Goal: Communication & Community: Answer question/provide support

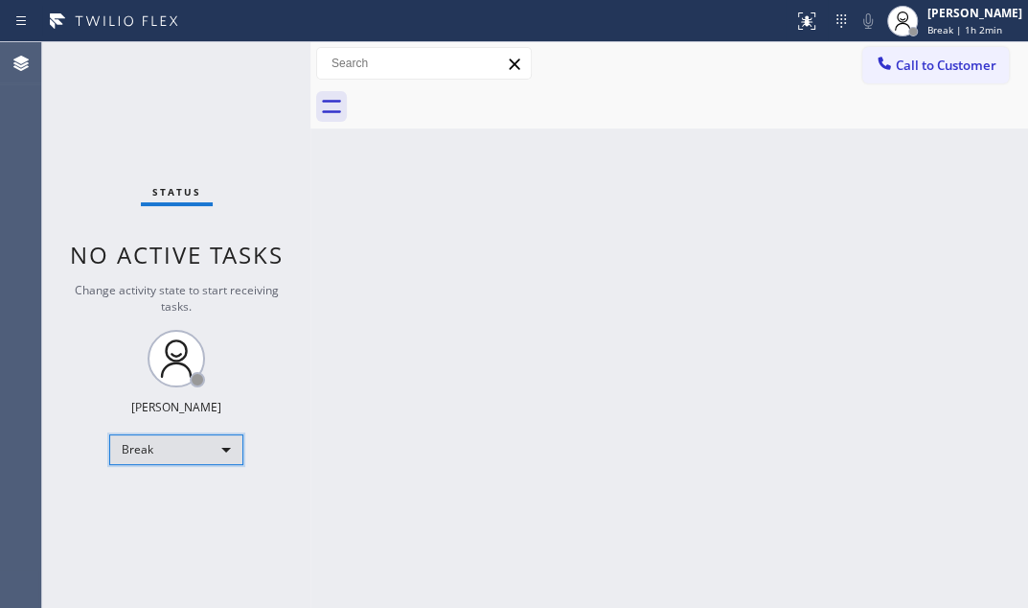
click at [194, 449] on div "Break" at bounding box center [176, 449] width 134 height 31
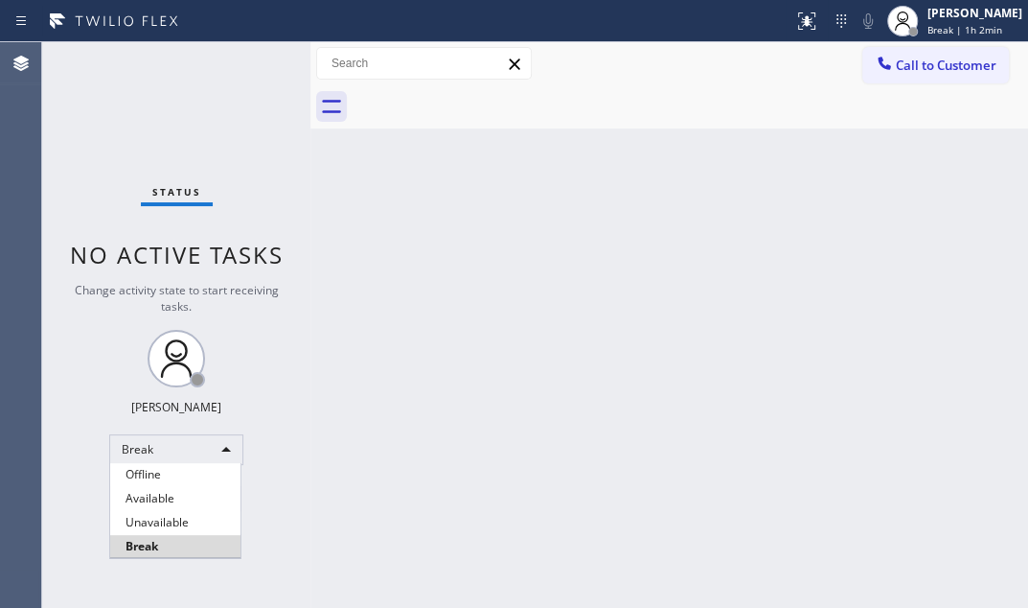
click at [174, 499] on li "Available" at bounding box center [175, 498] width 130 height 23
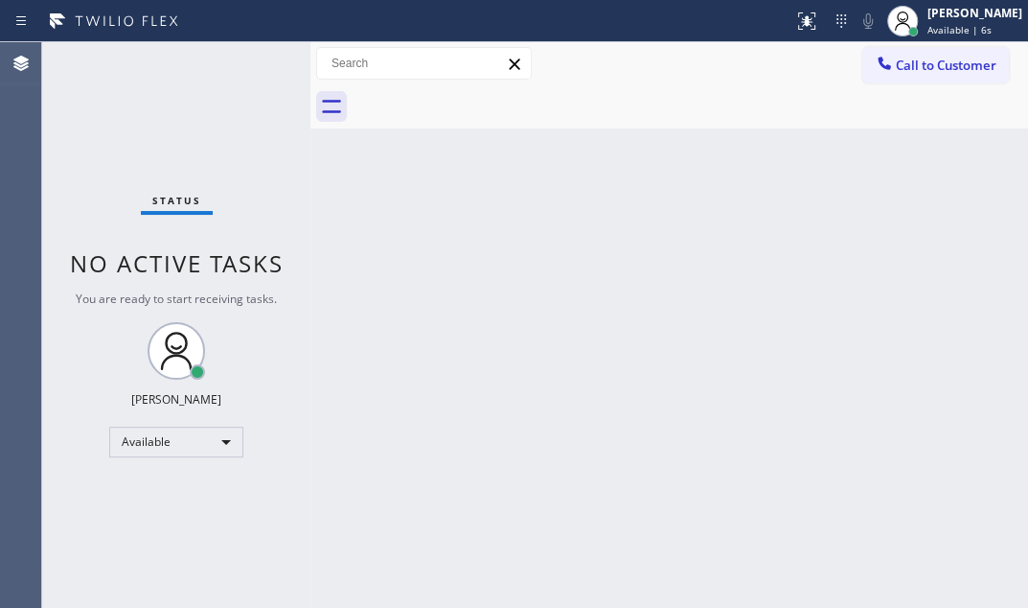
click at [179, 76] on div "Status No active tasks You are ready to start receiving tasks. [PERSON_NAME] Av…" at bounding box center [176, 324] width 268 height 565
click at [248, 66] on div "Status No active tasks You are ready to start receiving tasks. [PERSON_NAME] Av…" at bounding box center [176, 324] width 268 height 565
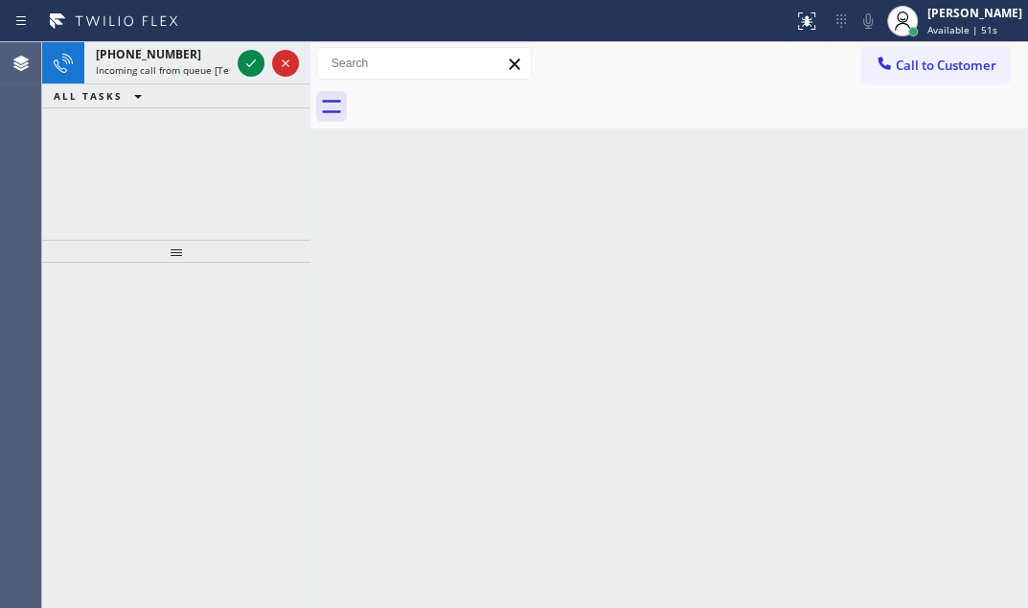
click at [247, 57] on icon at bounding box center [251, 63] width 23 height 23
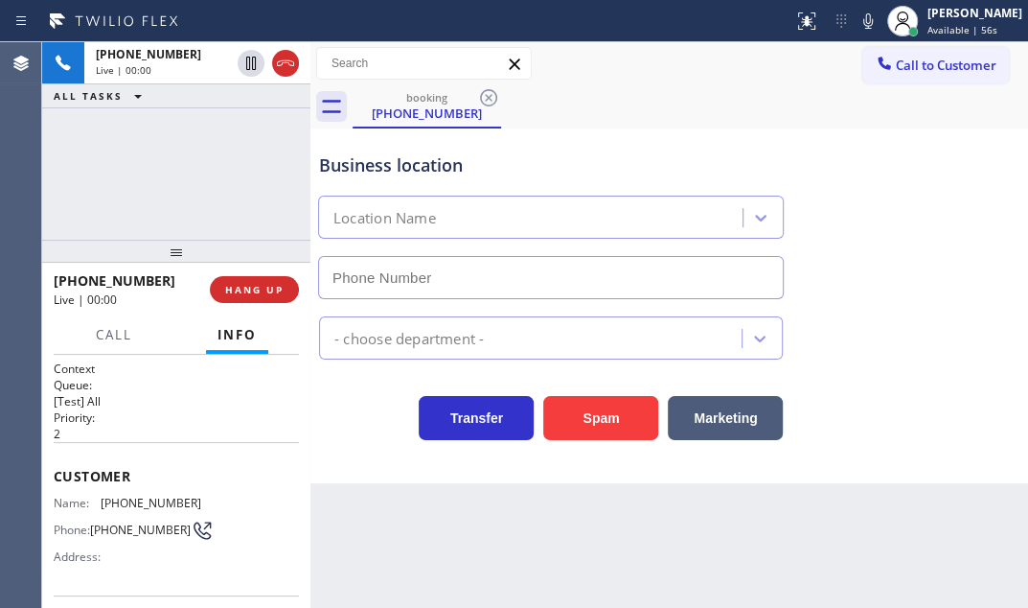
type input "[PHONE_NUMBER]"
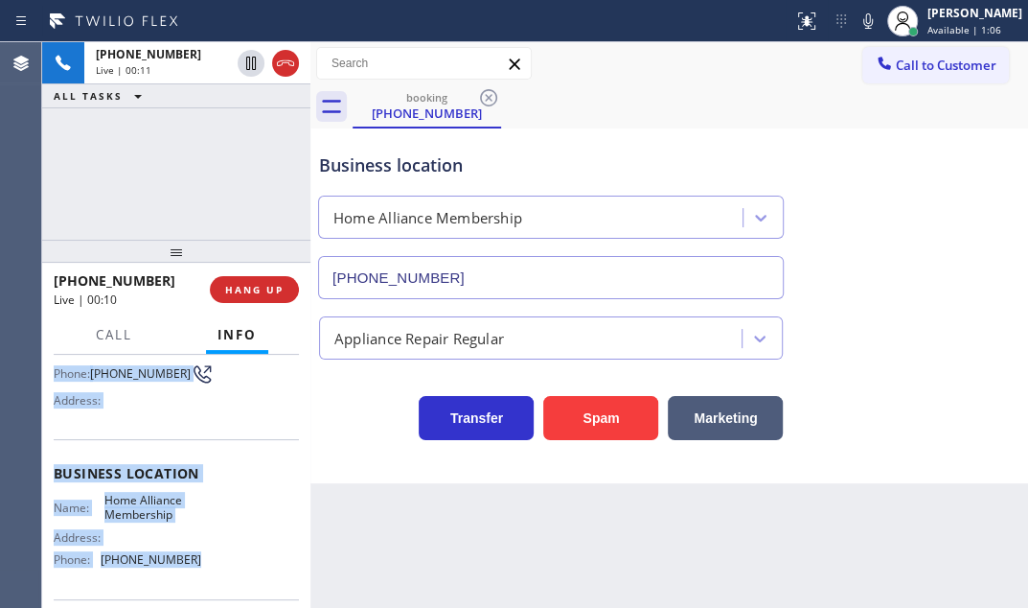
scroll to position [173, 0]
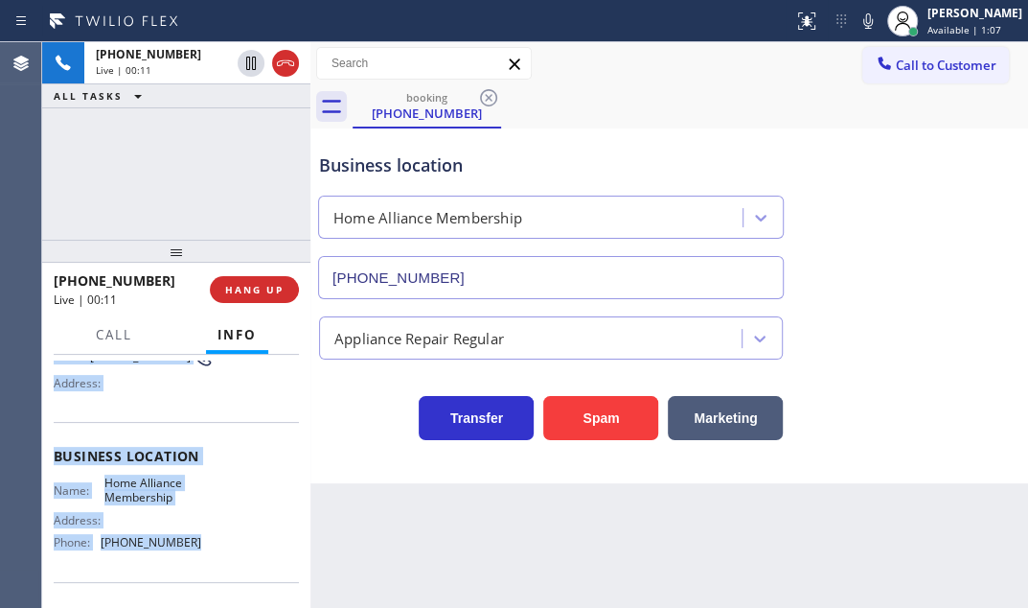
drag, startPoint x: 51, startPoint y: 465, endPoint x: 219, endPoint y: 551, distance: 189.5
click at [219, 551] on div "Context Queue: [Test] All Priority: 2 Customer Name: [PHONE_NUMBER] Phone: [PHO…" at bounding box center [176, 481] width 268 height 253
copy div "Customer Name: [PHONE_NUMBER] Phone: [PHONE_NUMBER] Address: Business location …"
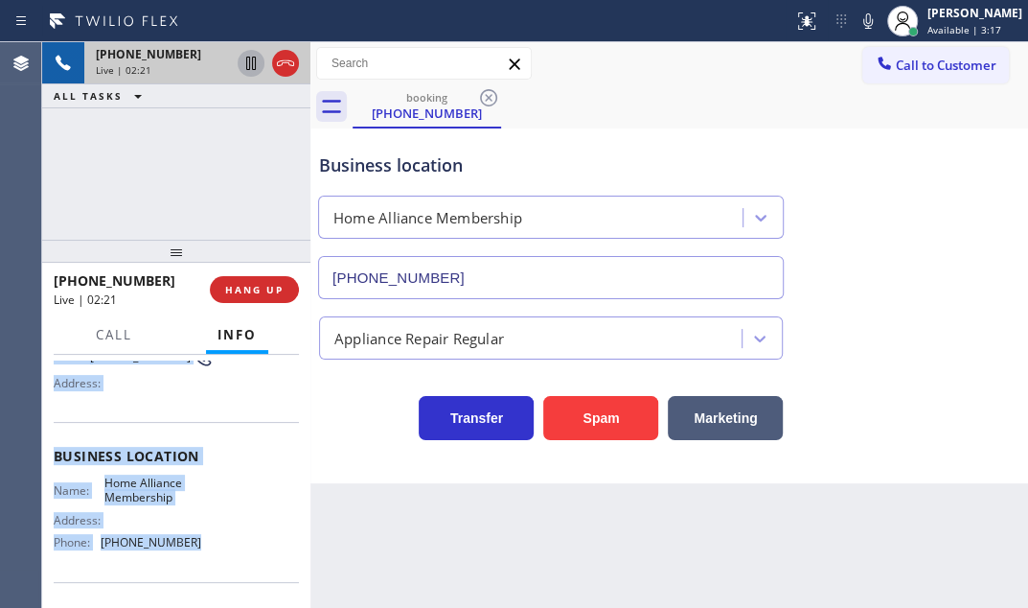
click at [253, 63] on icon at bounding box center [251, 63] width 23 height 23
click at [256, 64] on icon at bounding box center [251, 63] width 23 height 23
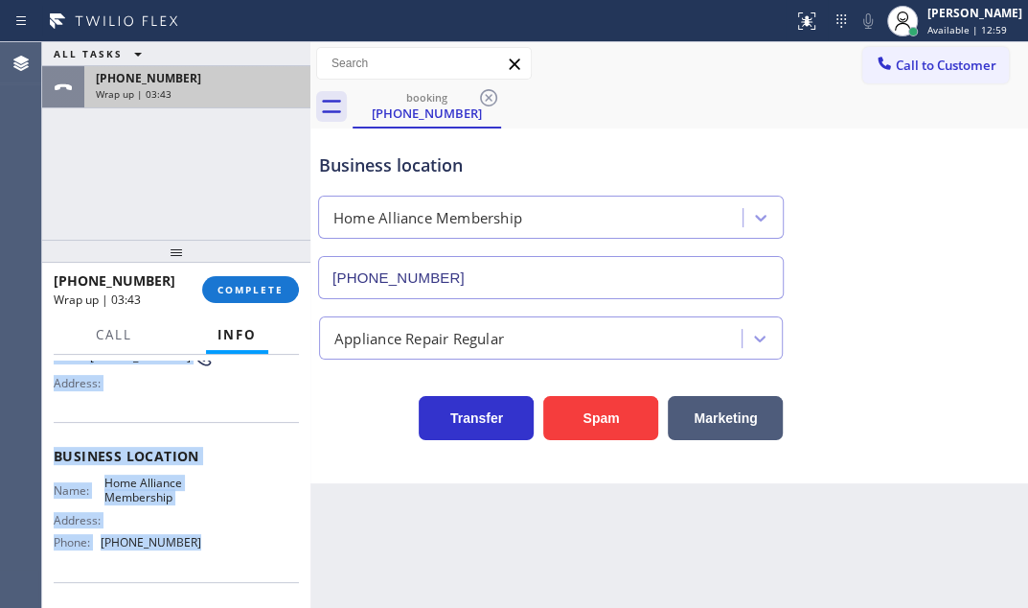
click at [253, 88] on div "Wrap up | 03:43" at bounding box center [197, 93] width 203 height 13
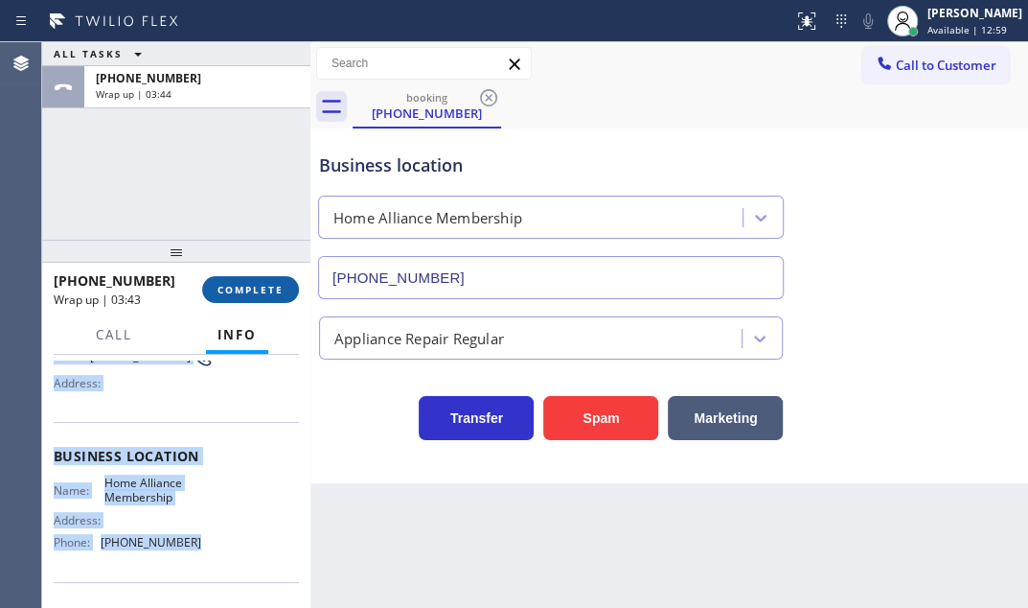
click at [267, 282] on button "COMPLETE" at bounding box center [250, 289] width 97 height 27
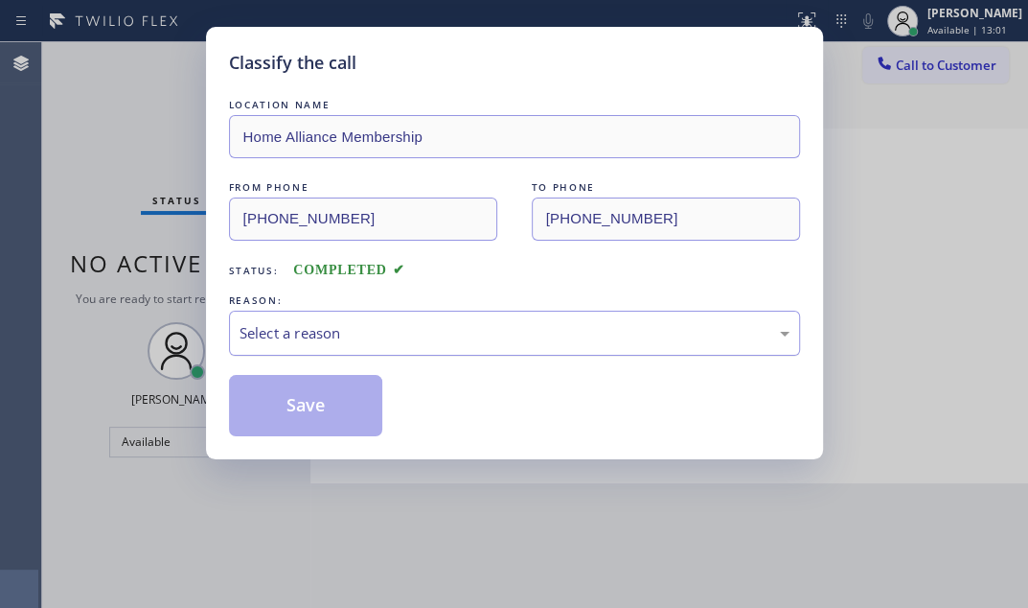
click at [395, 330] on div "Select a reason" at bounding box center [515, 333] width 550 height 22
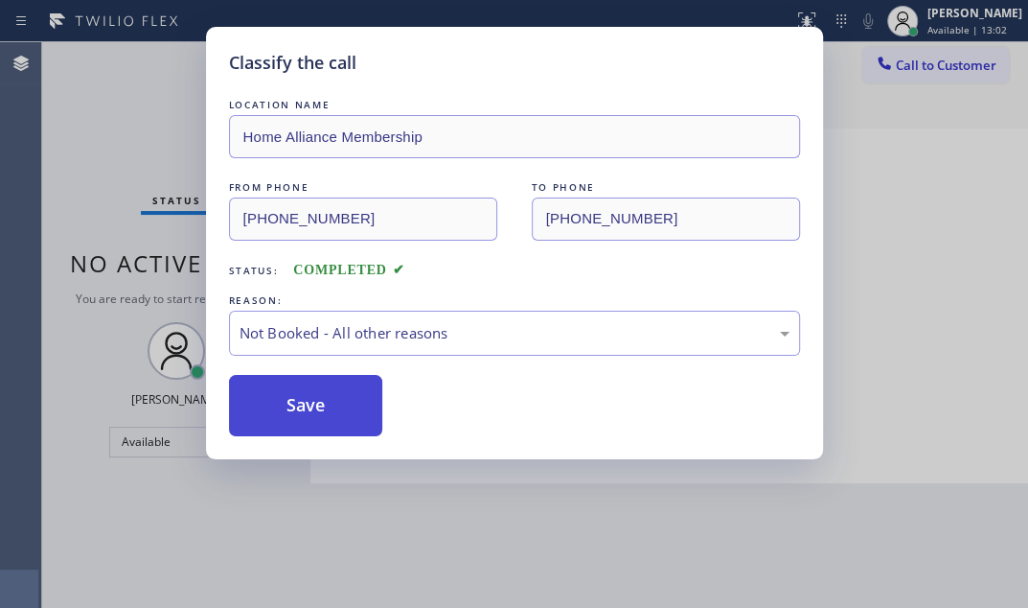
click at [293, 402] on button "Save" at bounding box center [306, 405] width 154 height 61
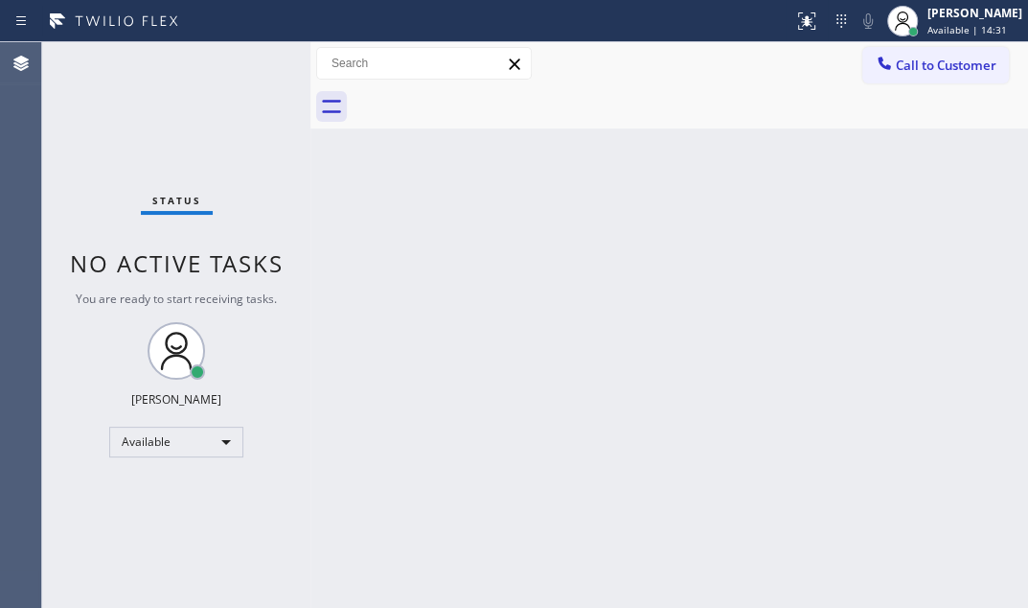
click at [250, 58] on div "Status No active tasks You are ready to start receiving tasks. [PERSON_NAME] Av…" at bounding box center [176, 324] width 268 height 565
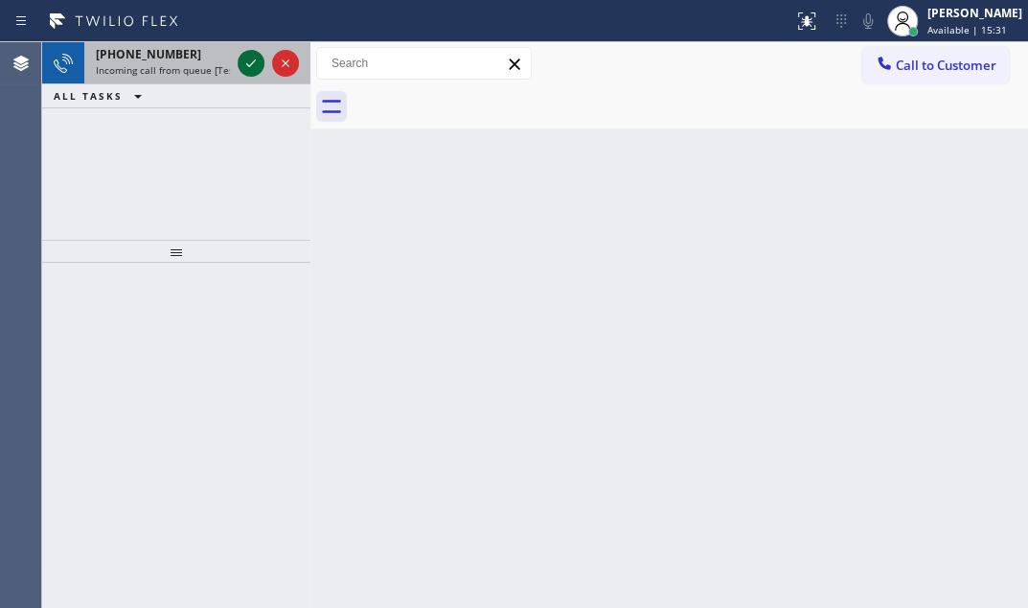
click at [245, 67] on icon at bounding box center [251, 63] width 23 height 23
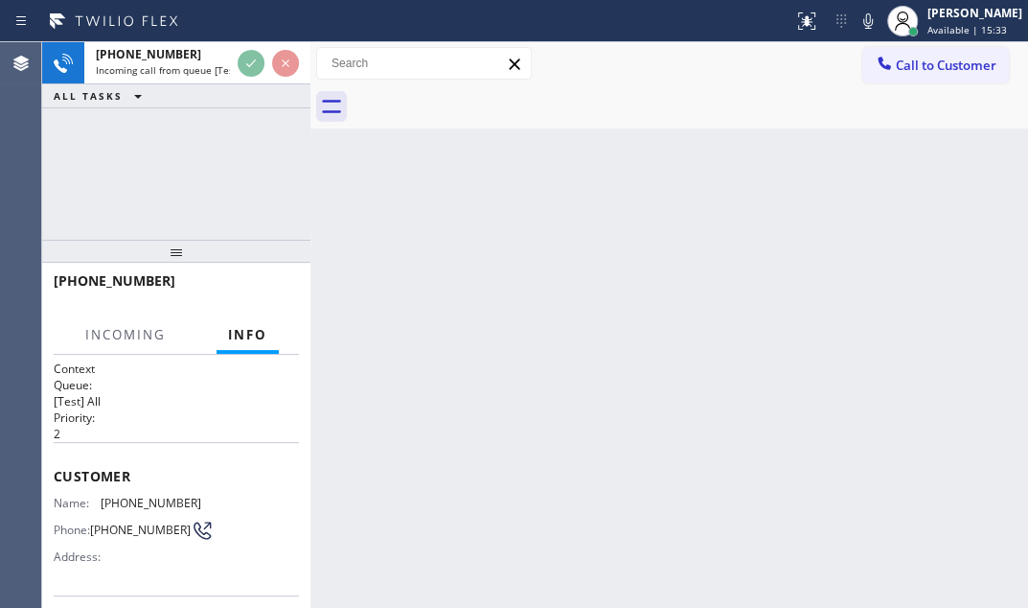
scroll to position [261, 0]
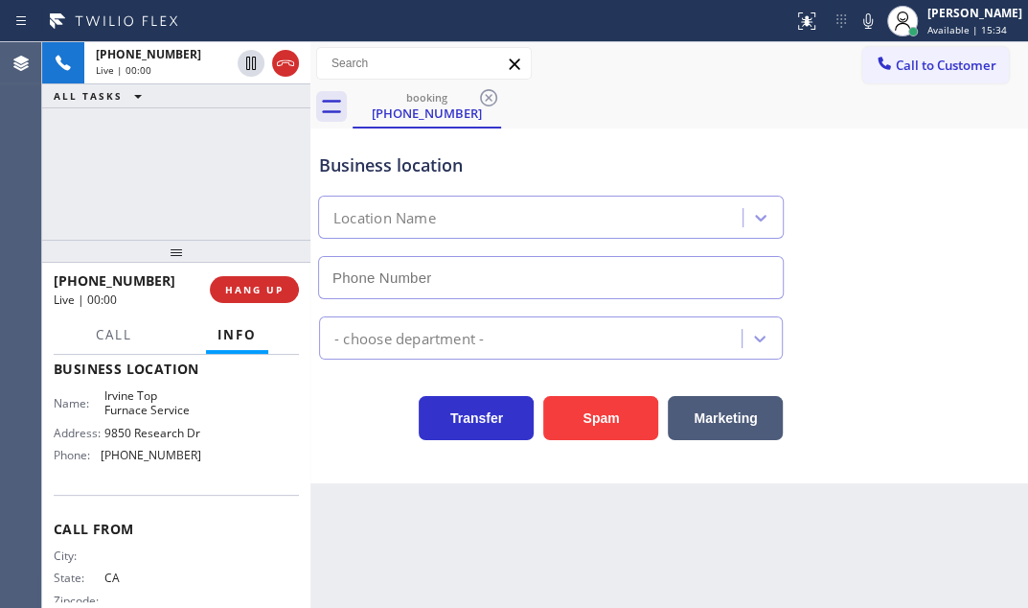
type input "[PHONE_NUMBER]"
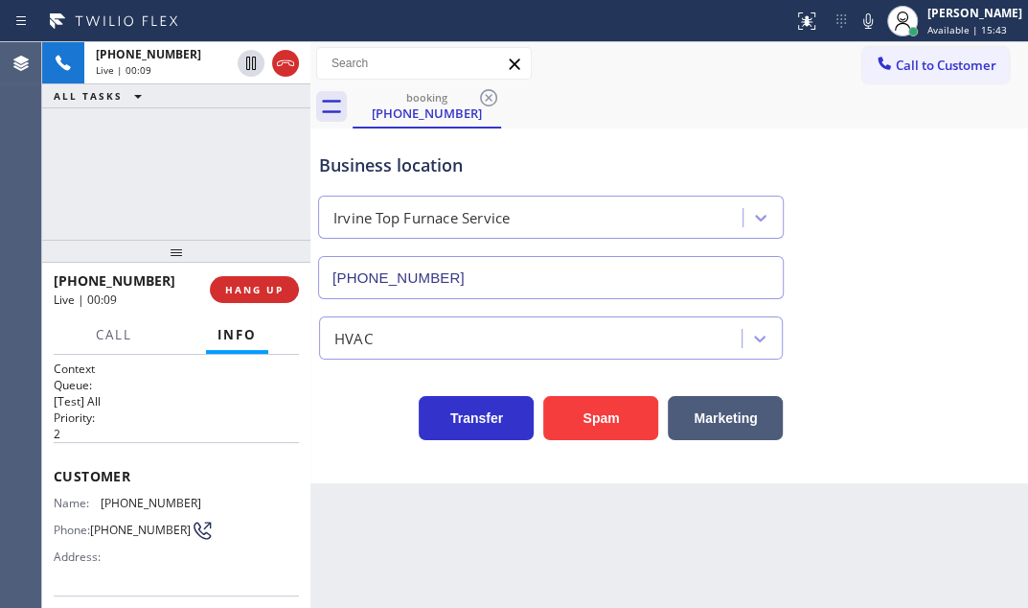
scroll to position [0, 0]
click at [259, 290] on span "HANG UP" at bounding box center [254, 289] width 58 height 13
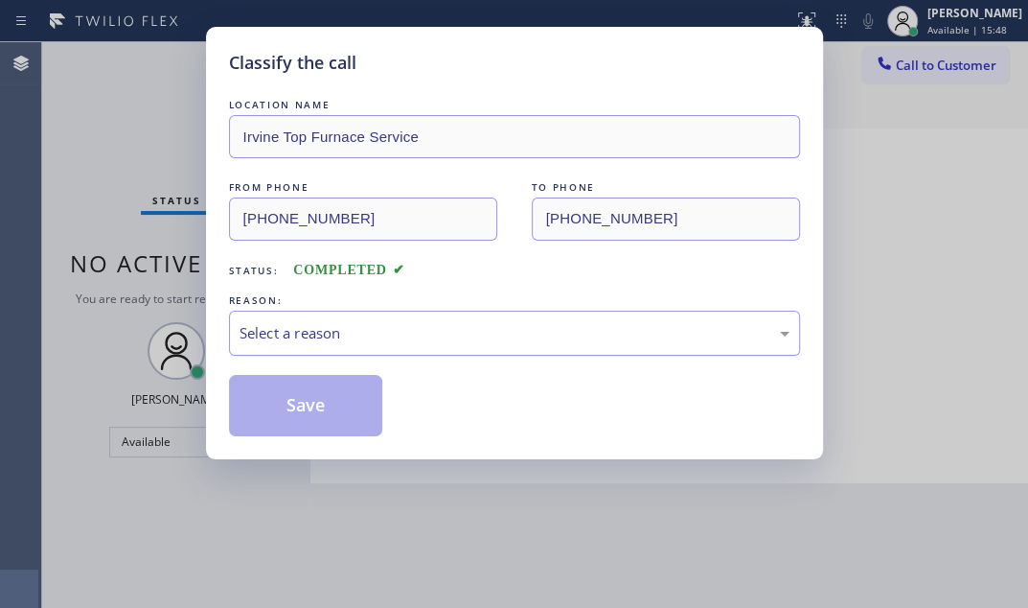
drag, startPoint x: 449, startPoint y: 326, endPoint x: 423, endPoint y: 348, distance: 34.0
click at [449, 327] on div "Select a reason" at bounding box center [515, 333] width 550 height 22
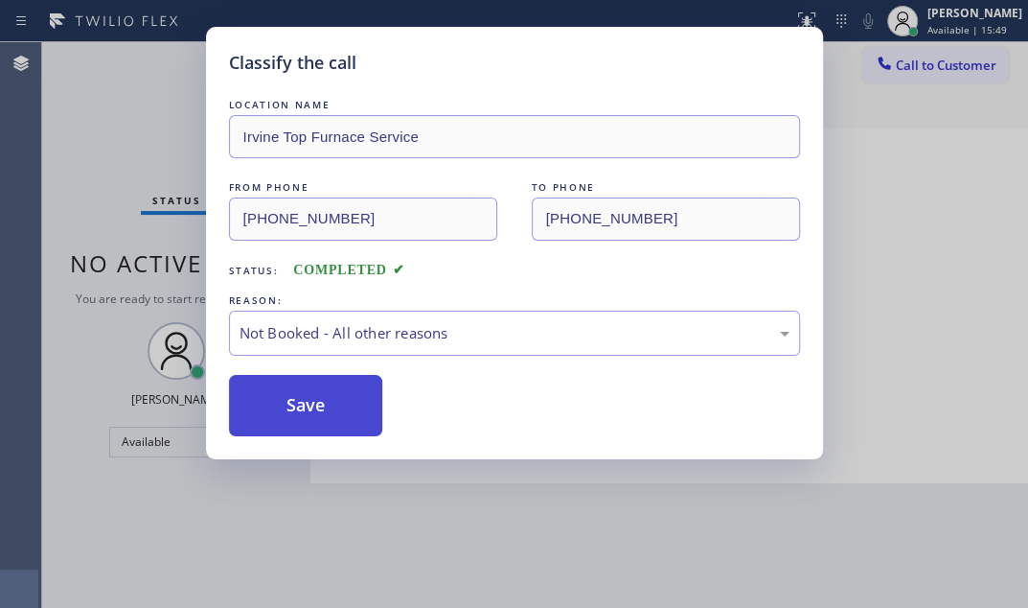
click at [271, 405] on button "Save" at bounding box center [306, 405] width 154 height 61
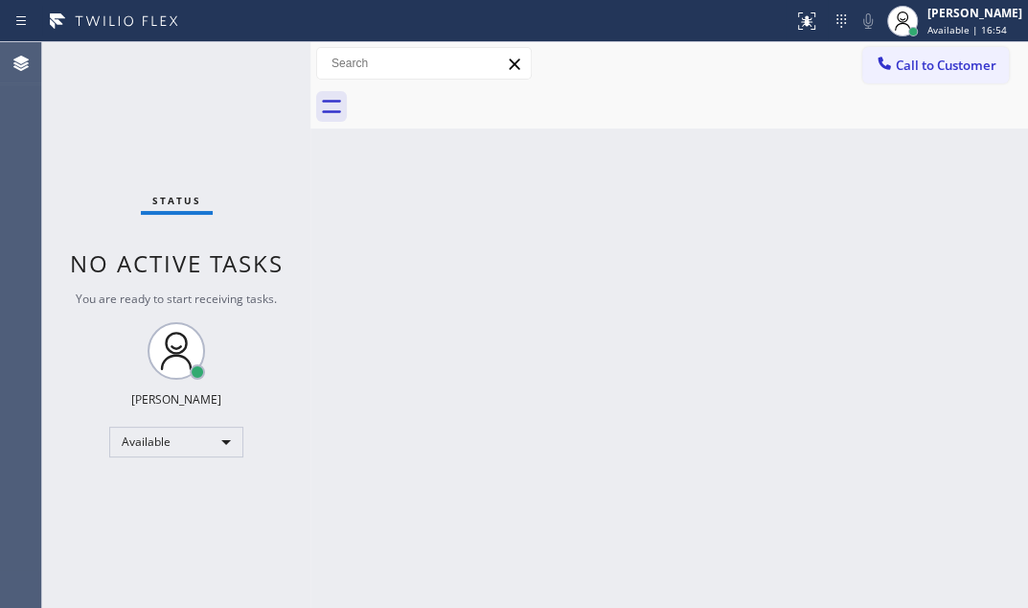
click at [254, 67] on div "Status No active tasks You are ready to start receiving tasks. [PERSON_NAME] Av…" at bounding box center [176, 324] width 268 height 565
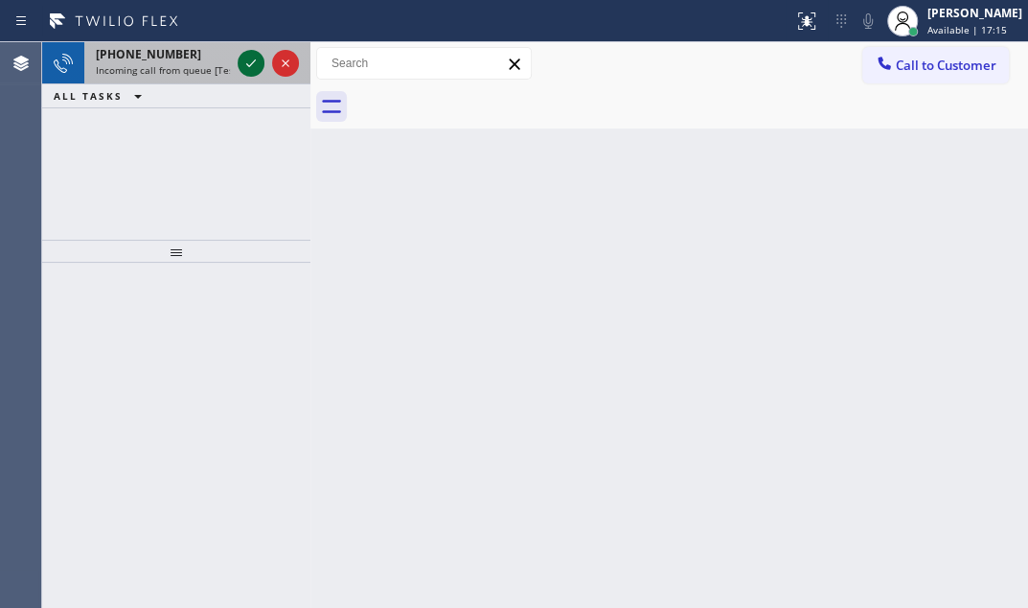
click at [252, 57] on icon at bounding box center [251, 63] width 23 height 23
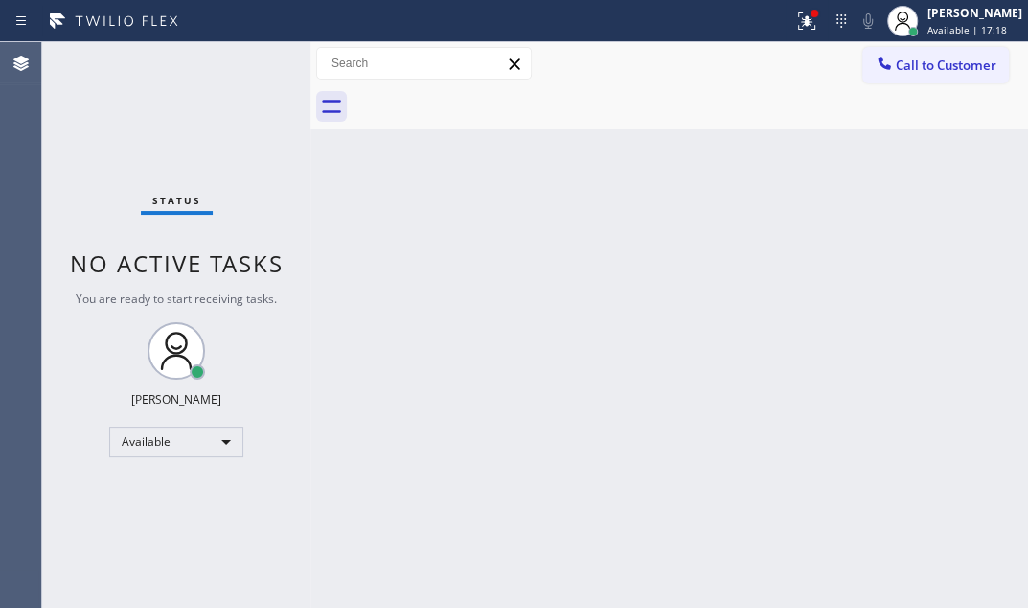
click at [238, 71] on div "Status No active tasks You are ready to start receiving tasks. [PERSON_NAME] Av…" at bounding box center [176, 324] width 268 height 565
click at [798, 24] on icon at bounding box center [806, 20] width 17 height 17
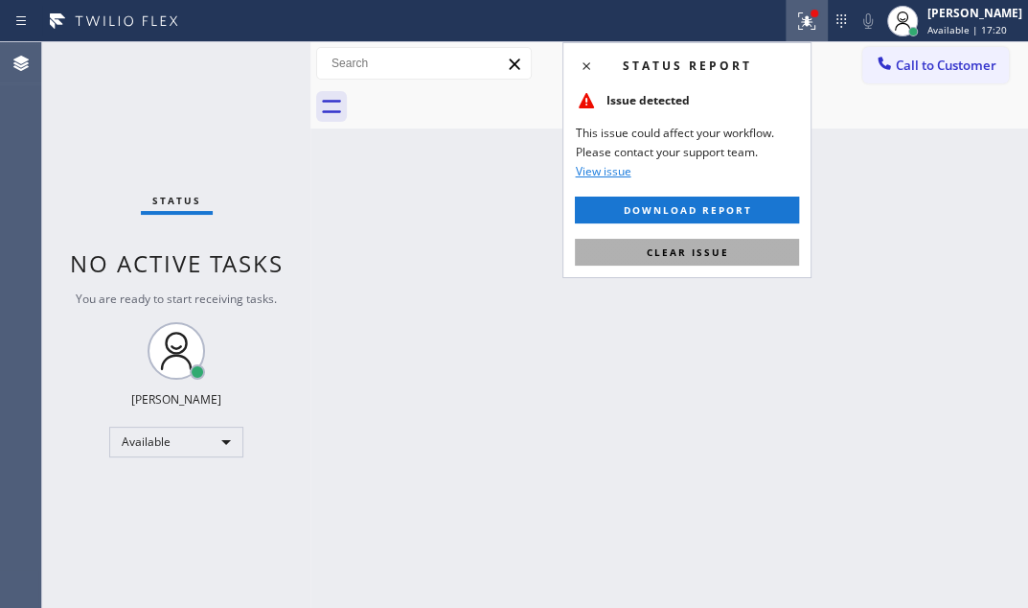
click at [702, 249] on span "Clear issue" at bounding box center [687, 251] width 82 height 13
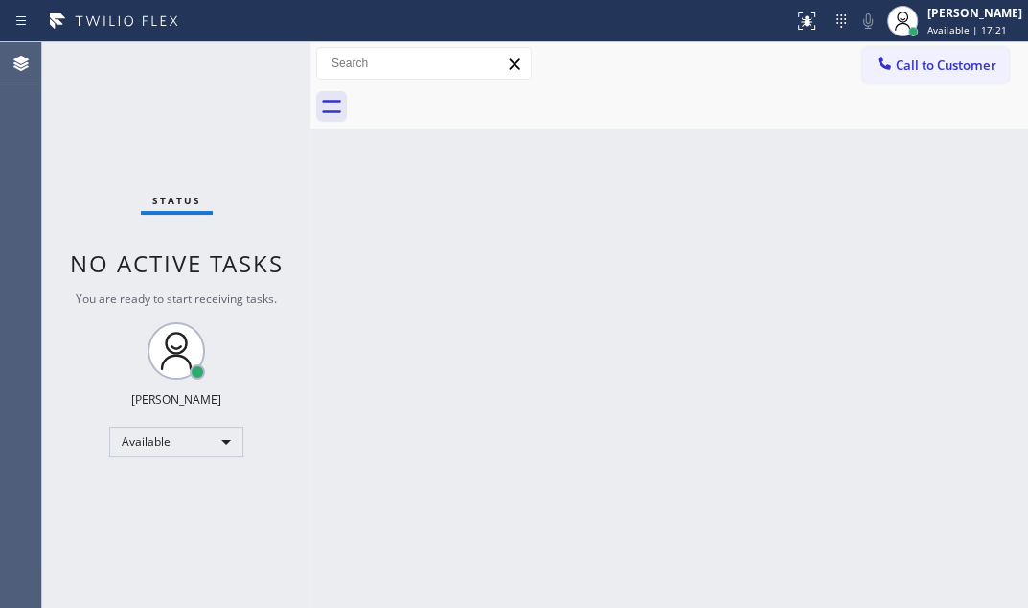
click at [245, 77] on div "Status No active tasks You are ready to start receiving tasks. [PERSON_NAME] Av…" at bounding box center [176, 324] width 268 height 565
click at [258, 63] on div "Status No active tasks You are ready to start receiving tasks. [PERSON_NAME] Av…" at bounding box center [176, 324] width 268 height 565
drag, startPoint x: 258, startPoint y: 63, endPoint x: 394, endPoint y: 104, distance: 142.2
click at [267, 63] on div "Status No active tasks You are ready to start receiving tasks. [PERSON_NAME] Av…" at bounding box center [176, 324] width 268 height 565
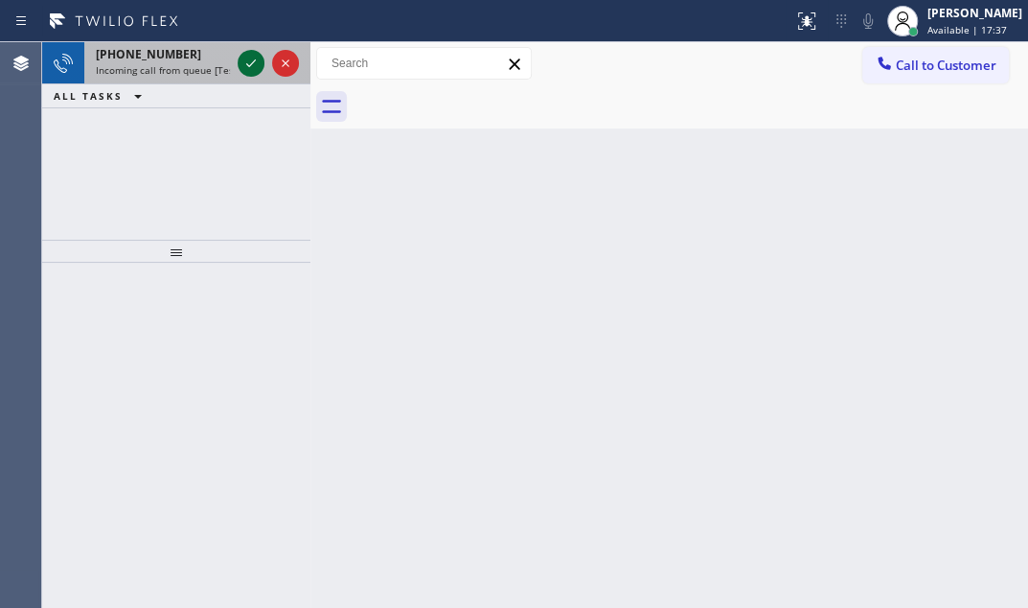
click at [242, 64] on icon at bounding box center [251, 63] width 23 height 23
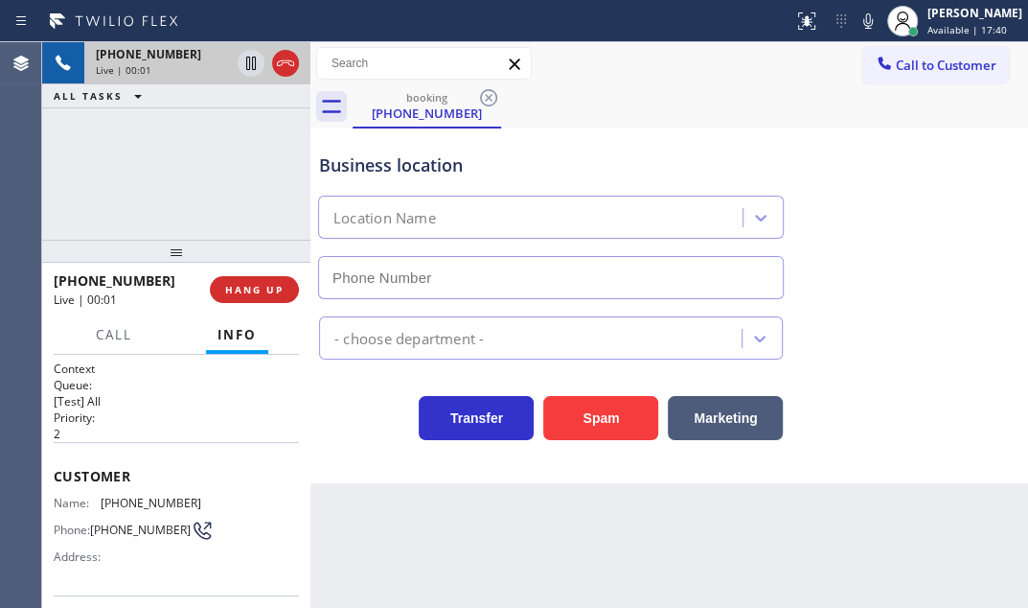
type input "[PHONE_NUMBER]"
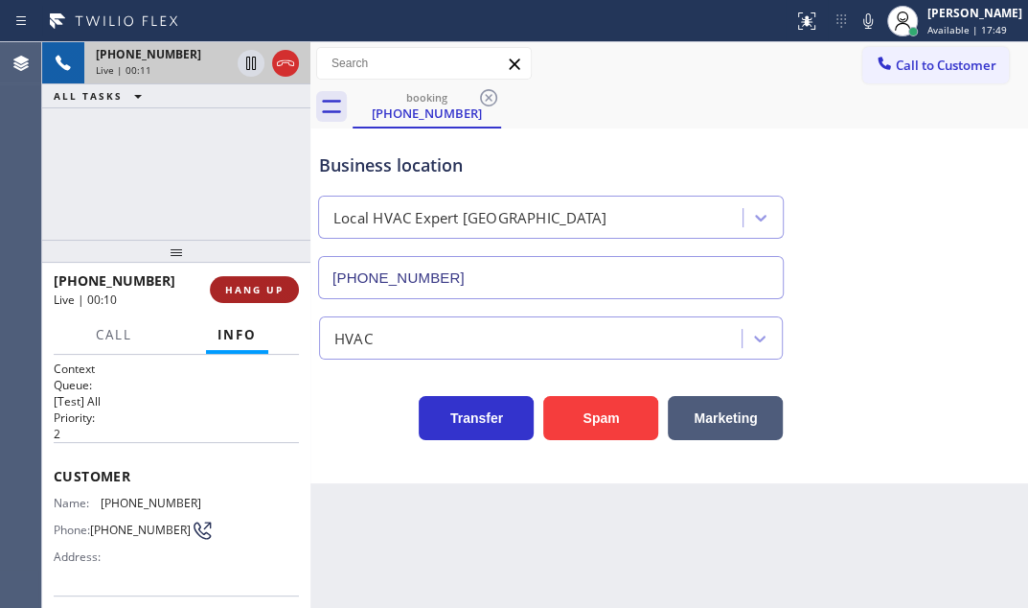
click at [267, 292] on span "HANG UP" at bounding box center [254, 289] width 58 height 13
click at [249, 291] on span "HANG UP" at bounding box center [254, 289] width 58 height 13
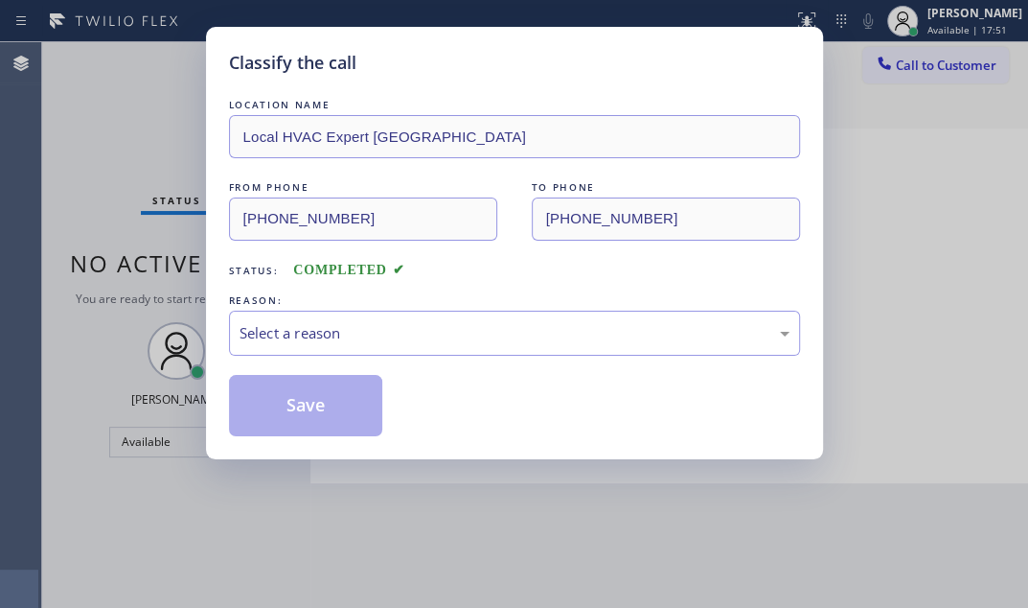
click at [459, 304] on div "REASON:" at bounding box center [514, 300] width 571 height 20
click at [459, 326] on div "Select a reason" at bounding box center [515, 333] width 550 height 22
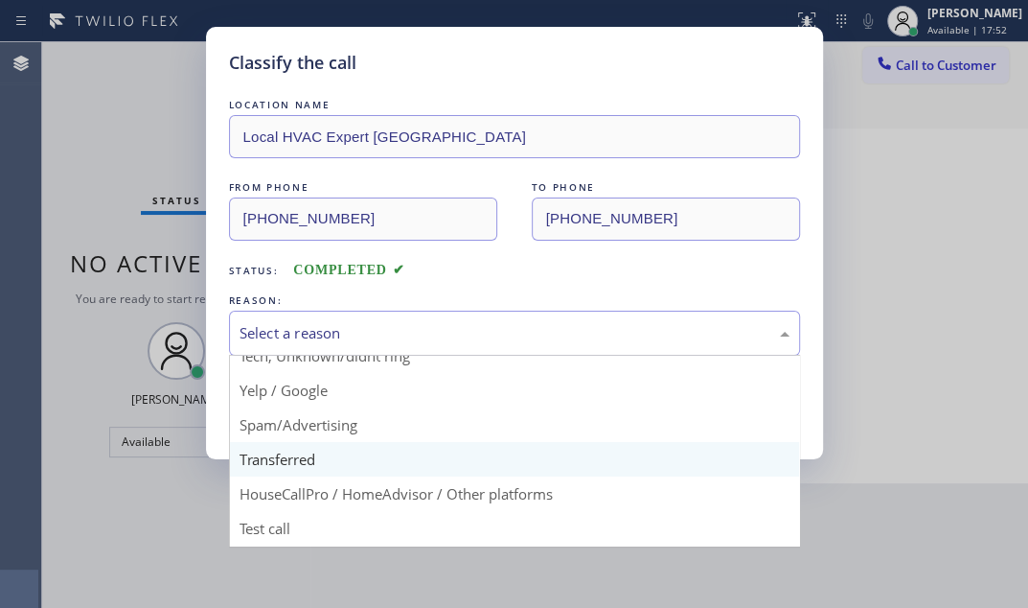
scroll to position [127, 0]
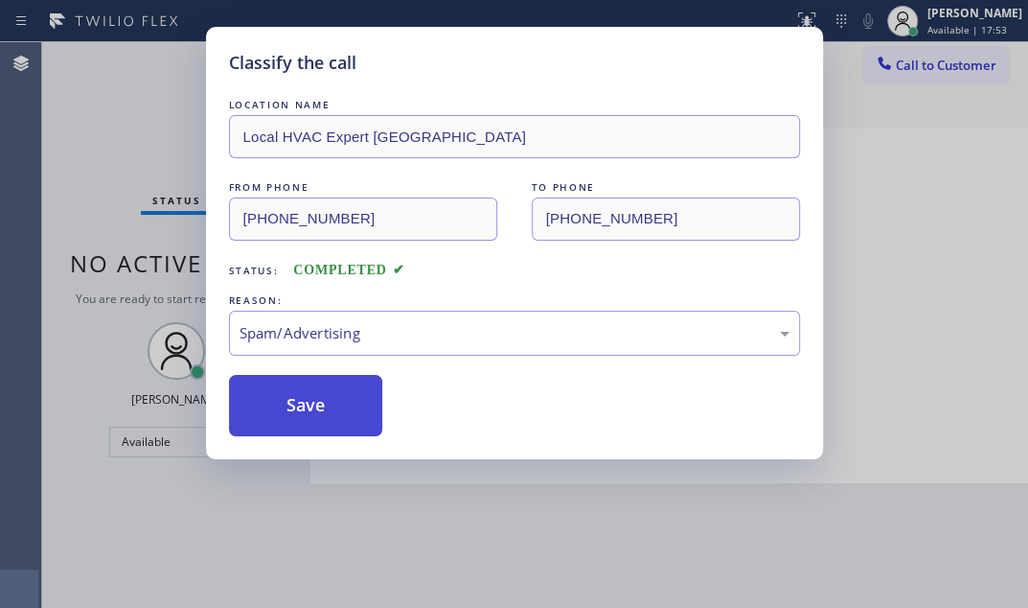
click at [291, 395] on button "Save" at bounding box center [306, 405] width 154 height 61
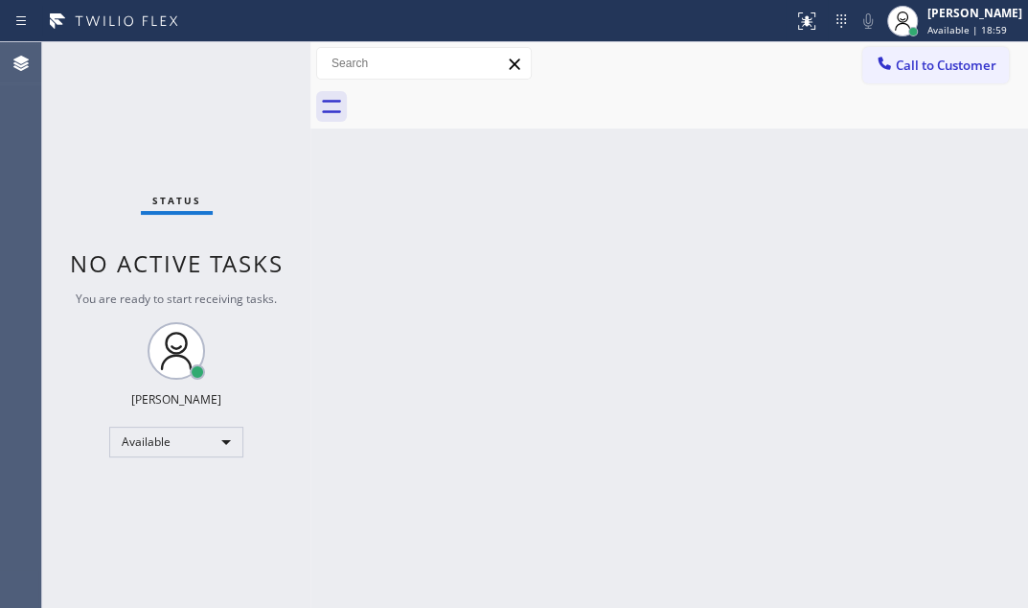
click at [250, 59] on div "Status No active tasks You are ready to start receiving tasks. [PERSON_NAME] Av…" at bounding box center [176, 324] width 268 height 565
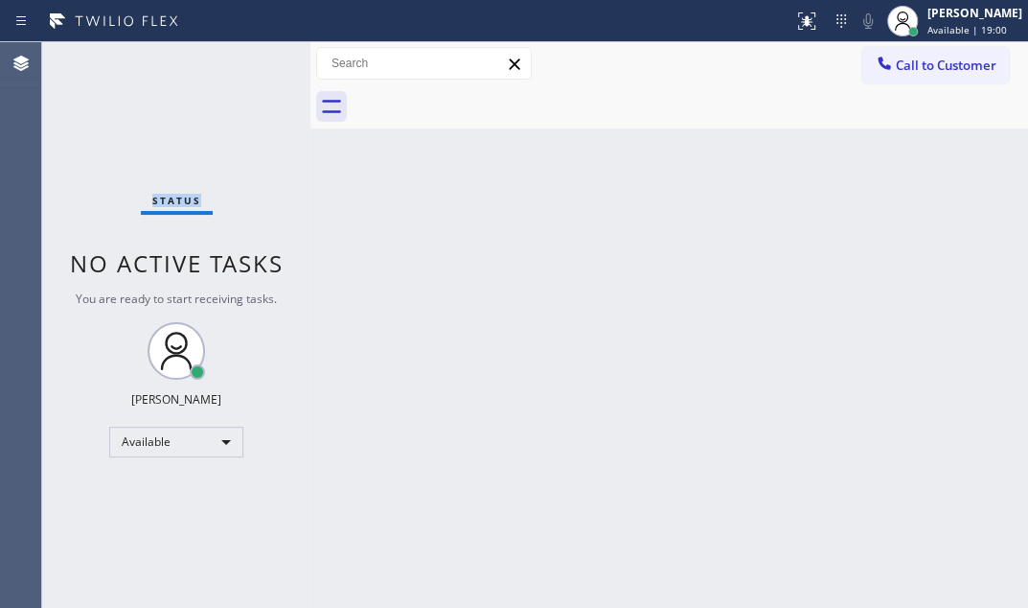
click at [250, 59] on div "Status No active tasks You are ready to start receiving tasks. [PERSON_NAME] Av…" at bounding box center [176, 324] width 268 height 565
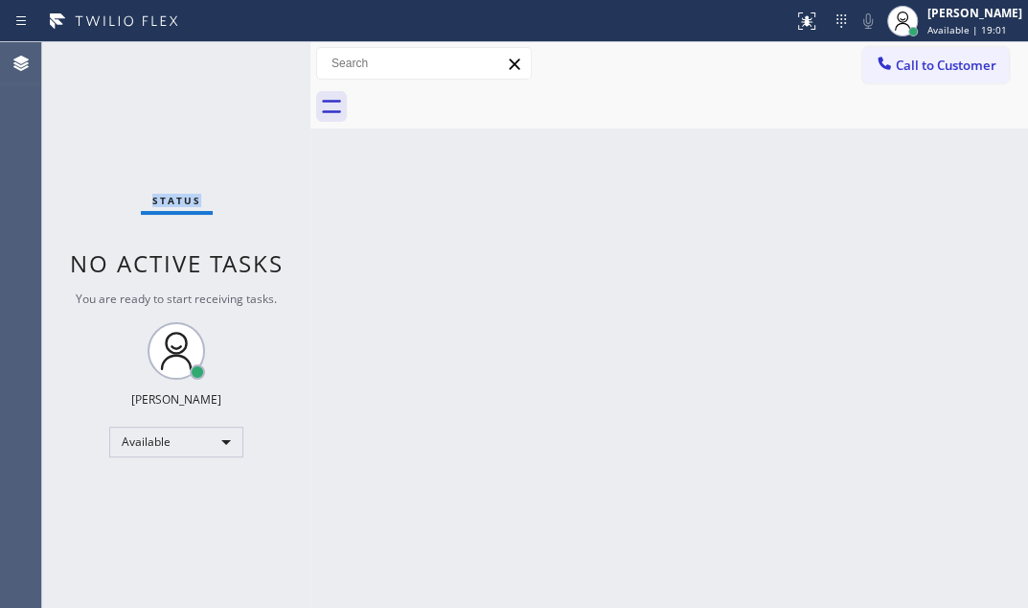
click at [250, 59] on div "Status No active tasks You are ready to start receiving tasks. [PERSON_NAME] Av…" at bounding box center [176, 324] width 268 height 565
drag, startPoint x: 250, startPoint y: 59, endPoint x: 250, endPoint y: 75, distance: 15.3
click at [250, 60] on div "Status No active tasks You are ready to start receiving tasks. [PERSON_NAME] Av…" at bounding box center [176, 324] width 268 height 565
click at [253, 64] on div "Status No active tasks You are ready to start receiving tasks. [PERSON_NAME] Av…" at bounding box center [176, 324] width 268 height 565
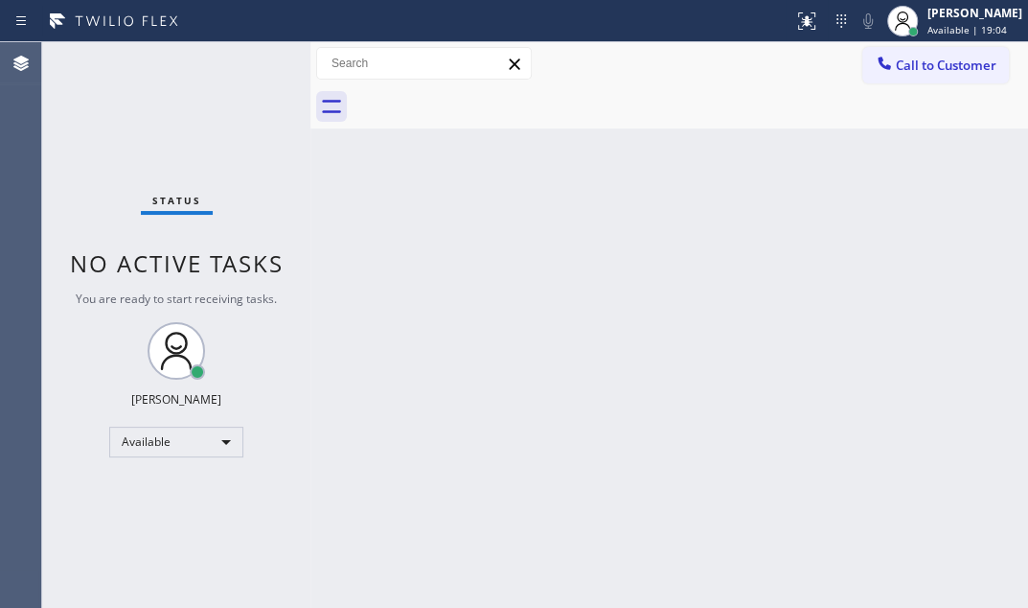
click at [253, 64] on div "Status No active tasks You are ready to start receiving tasks. [PERSON_NAME] Av…" at bounding box center [176, 324] width 268 height 565
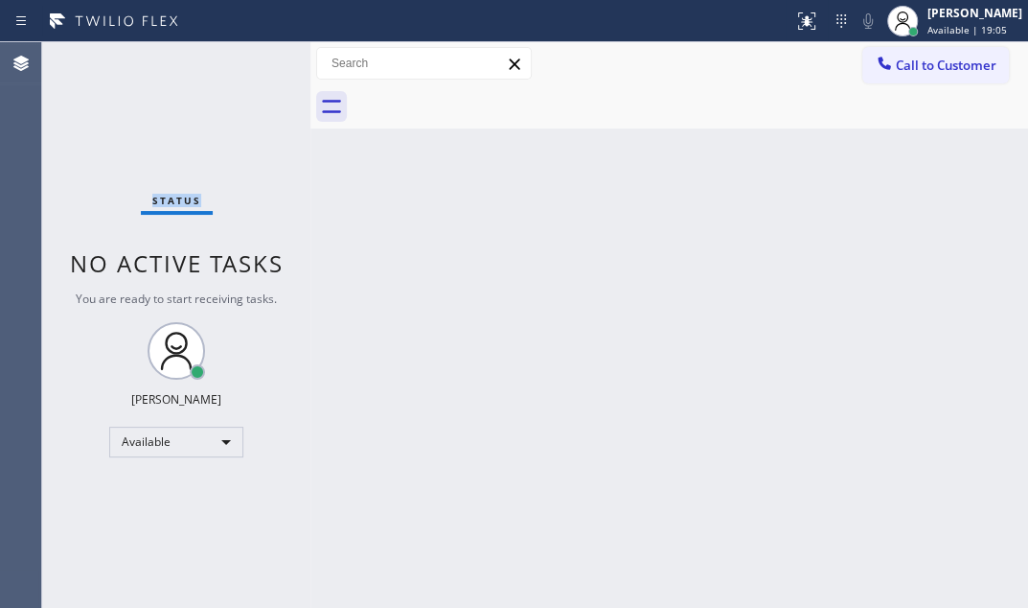
click at [253, 64] on div "Status No active tasks You are ready to start receiving tasks. [PERSON_NAME] Av…" at bounding box center [176, 324] width 268 height 565
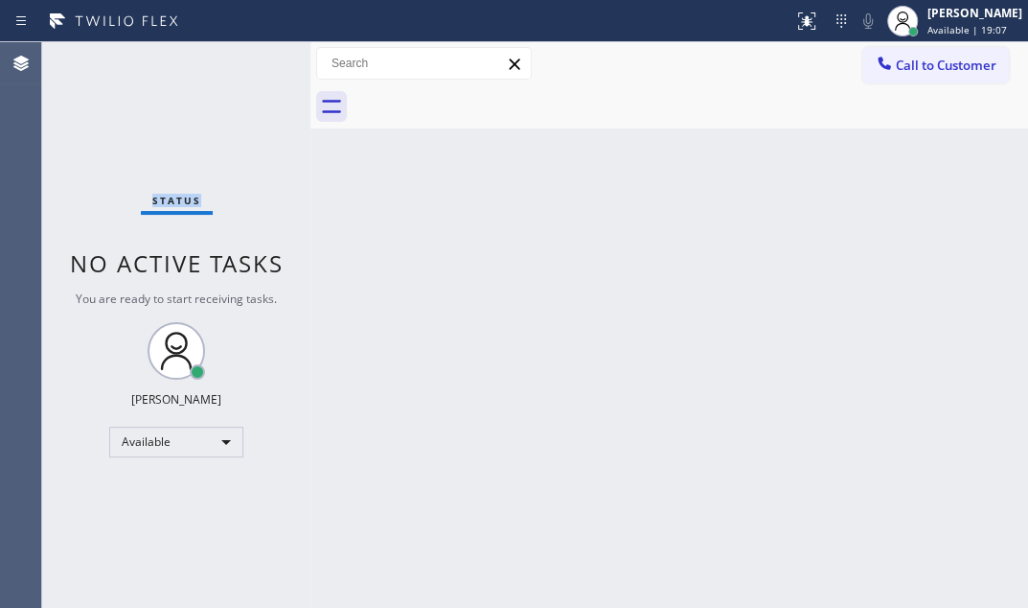
click at [253, 64] on div "Status No active tasks You are ready to start receiving tasks. [PERSON_NAME] Av…" at bounding box center [176, 324] width 268 height 565
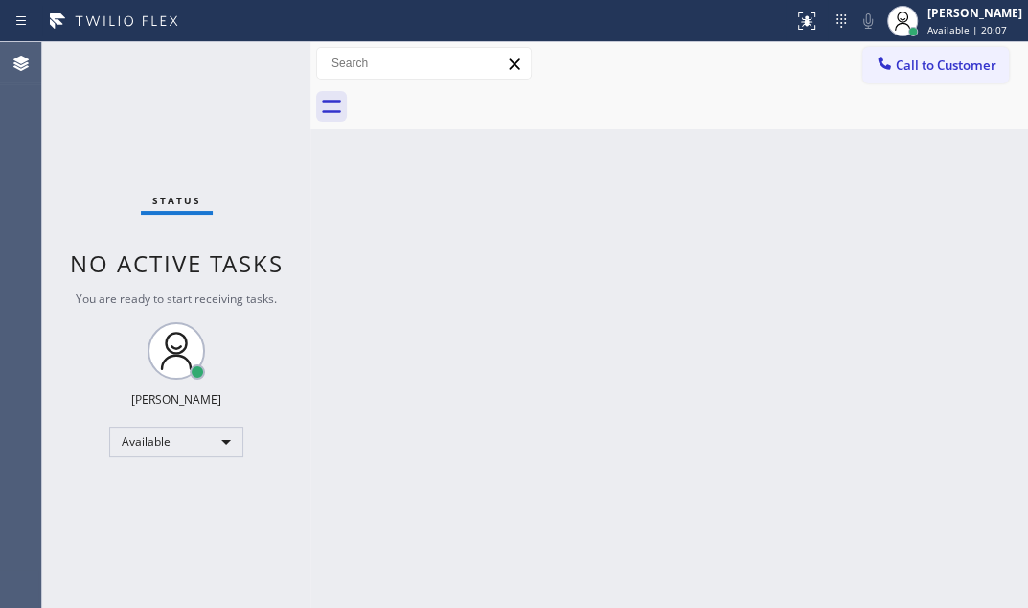
click at [234, 63] on div "Status No active tasks You are ready to start receiving tasks. [PERSON_NAME] Av…" at bounding box center [176, 324] width 268 height 565
click at [249, 65] on div "Status No active tasks You are ready to start receiving tasks. [PERSON_NAME] Av…" at bounding box center [176, 324] width 268 height 565
drag, startPoint x: 249, startPoint y: 65, endPoint x: 469, endPoint y: 189, distance: 251.9
click at [249, 66] on div "Status No active tasks You are ready to start receiving tasks. [PERSON_NAME] Av…" at bounding box center [176, 324] width 268 height 565
click at [242, 61] on div "Status No active tasks You are ready to start receiving tasks. [PERSON_NAME] Av…" at bounding box center [176, 324] width 268 height 565
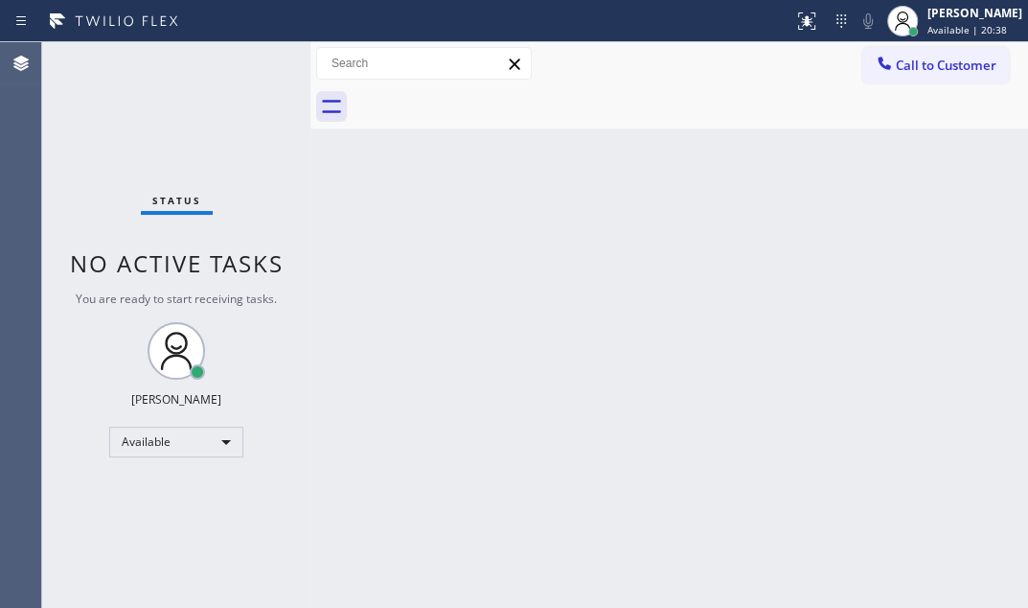
click at [239, 68] on div "Status No active tasks You are ready to start receiving tasks. [PERSON_NAME] Av…" at bounding box center [176, 324] width 268 height 565
click at [246, 67] on div "Status No active tasks You are ready to start receiving tasks. [PERSON_NAME] Av…" at bounding box center [176, 324] width 268 height 565
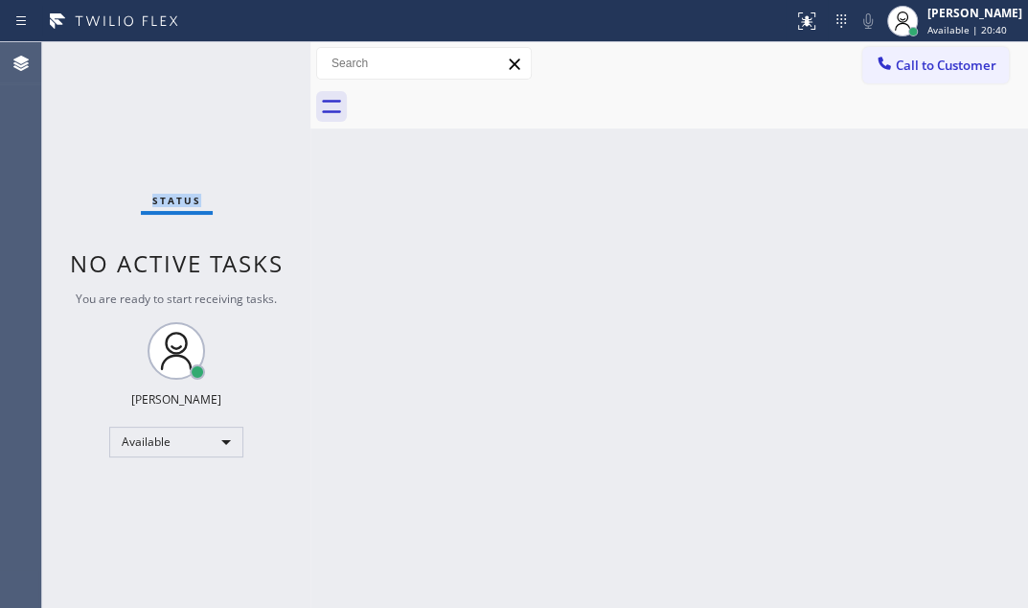
click at [246, 67] on div "Status No active tasks You are ready to start receiving tasks. [PERSON_NAME] Av…" at bounding box center [176, 324] width 268 height 565
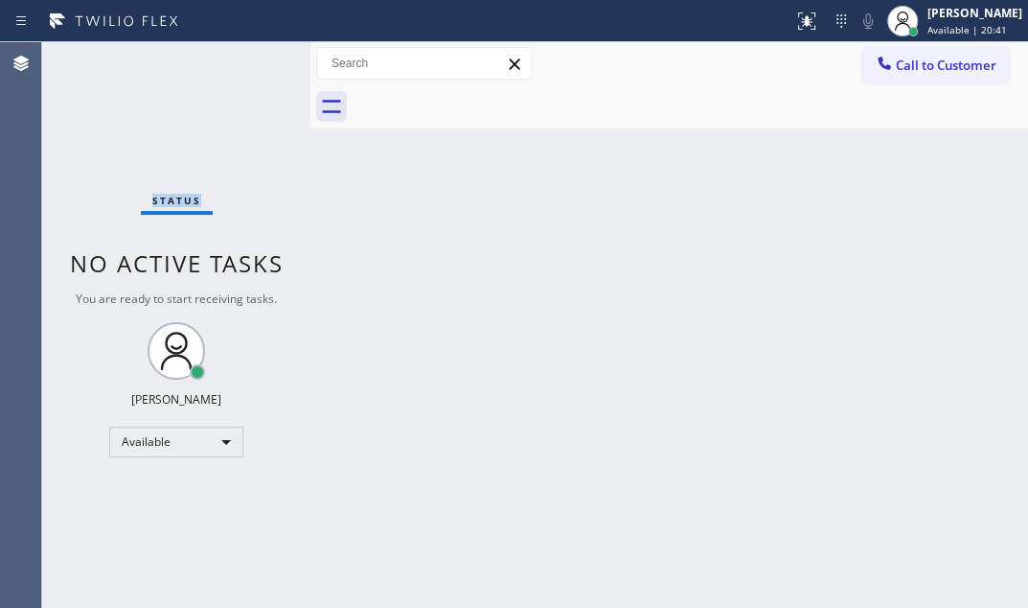
click at [246, 67] on div "Status No active tasks You are ready to start receiving tasks. [PERSON_NAME] Av…" at bounding box center [176, 324] width 268 height 565
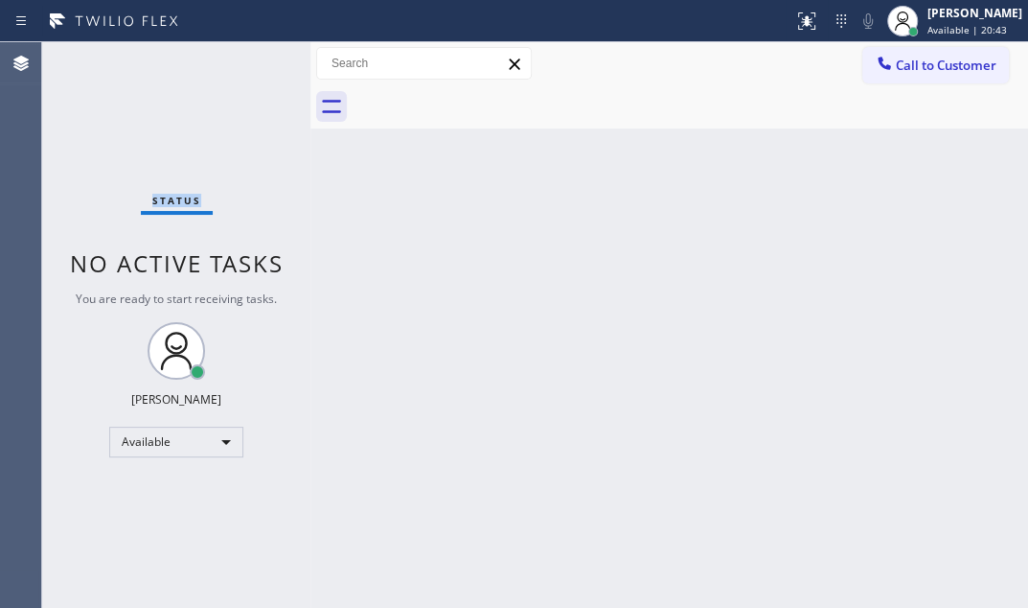
click at [246, 67] on div "Status No active tasks You are ready to start receiving tasks. [PERSON_NAME] Av…" at bounding box center [176, 324] width 268 height 565
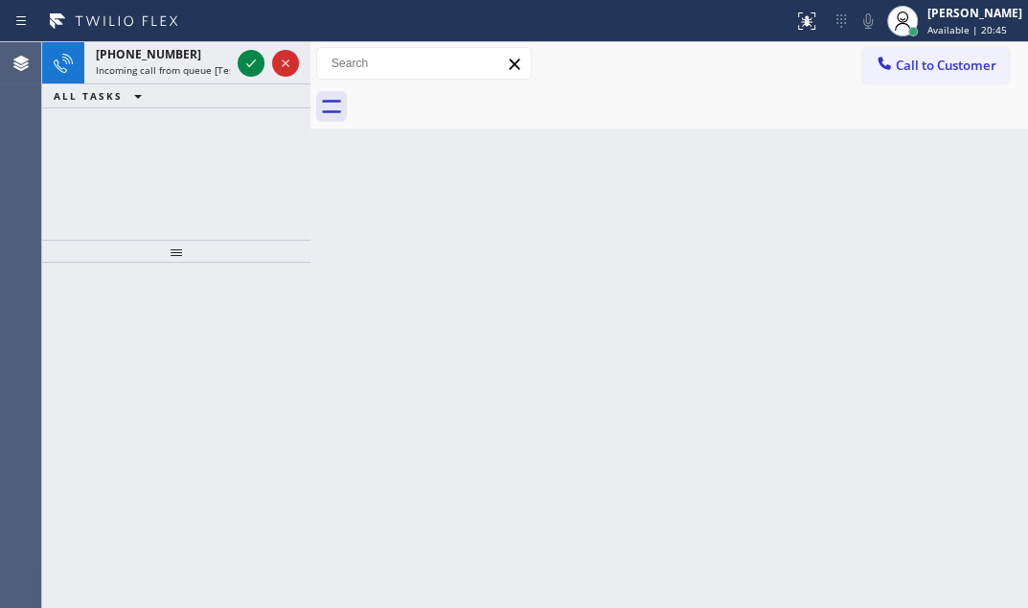
click at [246, 67] on icon at bounding box center [251, 63] width 23 height 23
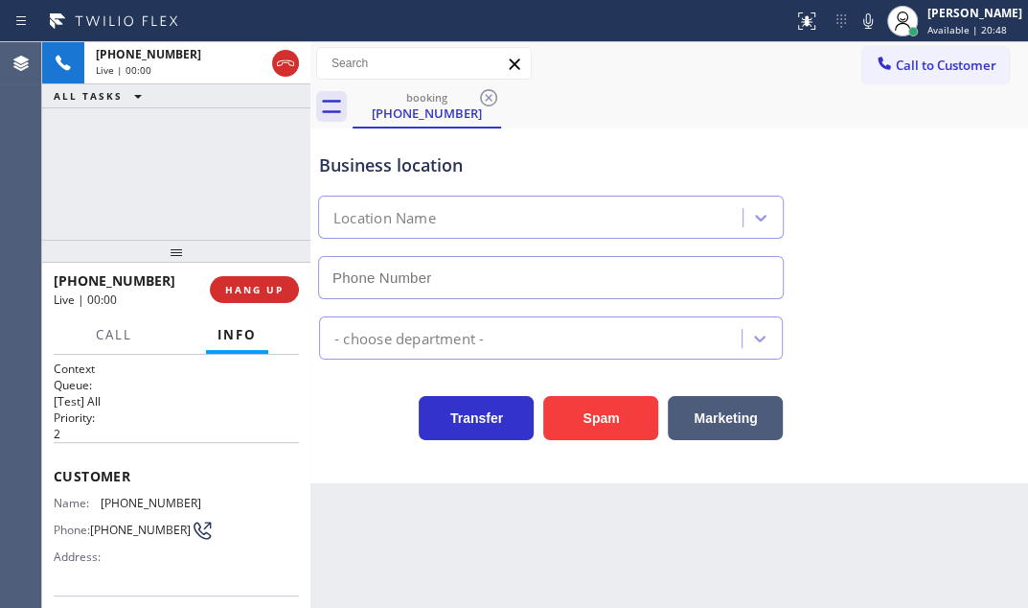
type input "[PHONE_NUMBER]"
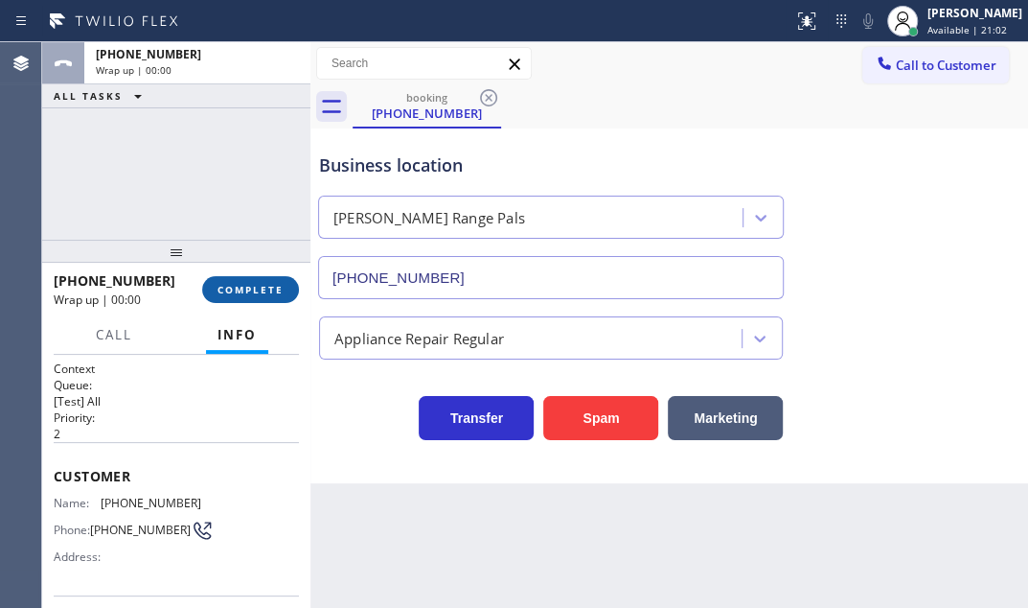
click at [248, 289] on span "COMPLETE" at bounding box center [251, 289] width 66 height 13
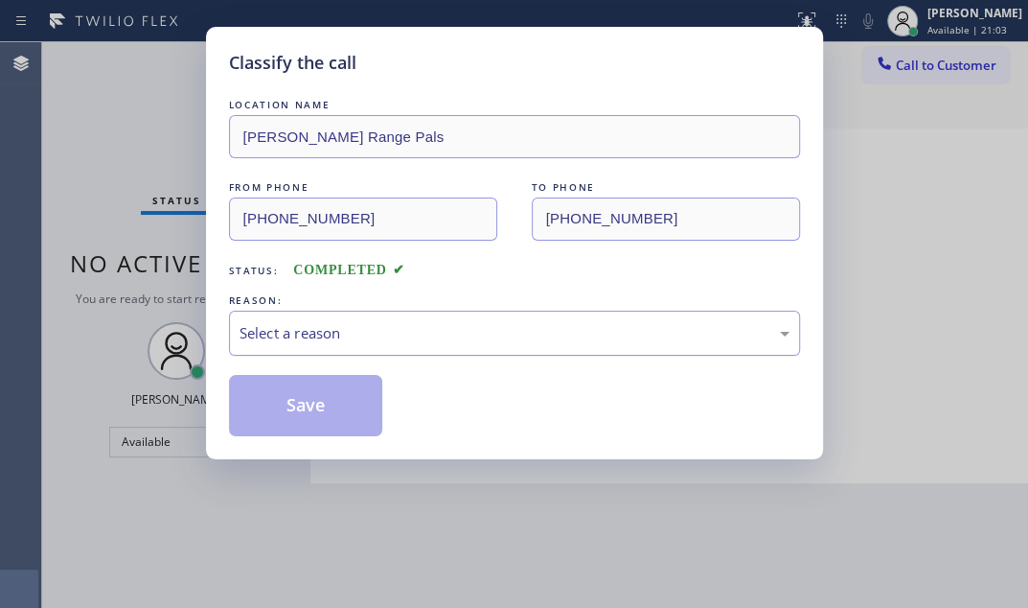
drag, startPoint x: 379, startPoint y: 320, endPoint x: 363, endPoint y: 335, distance: 21.7
click at [377, 322] on div "Select a reason" at bounding box center [515, 333] width 550 height 22
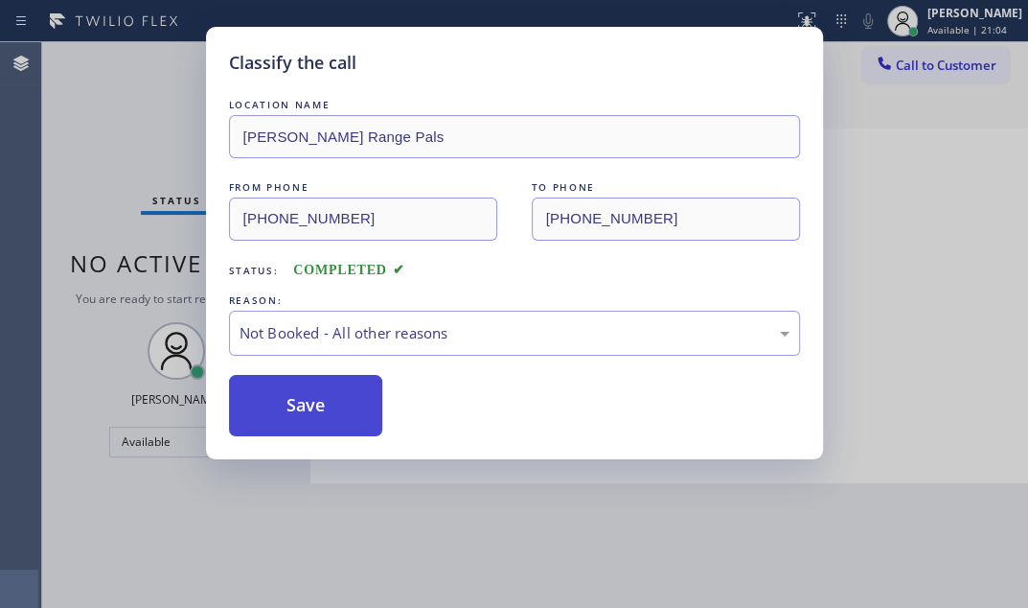
click at [267, 405] on button "Save" at bounding box center [306, 405] width 154 height 61
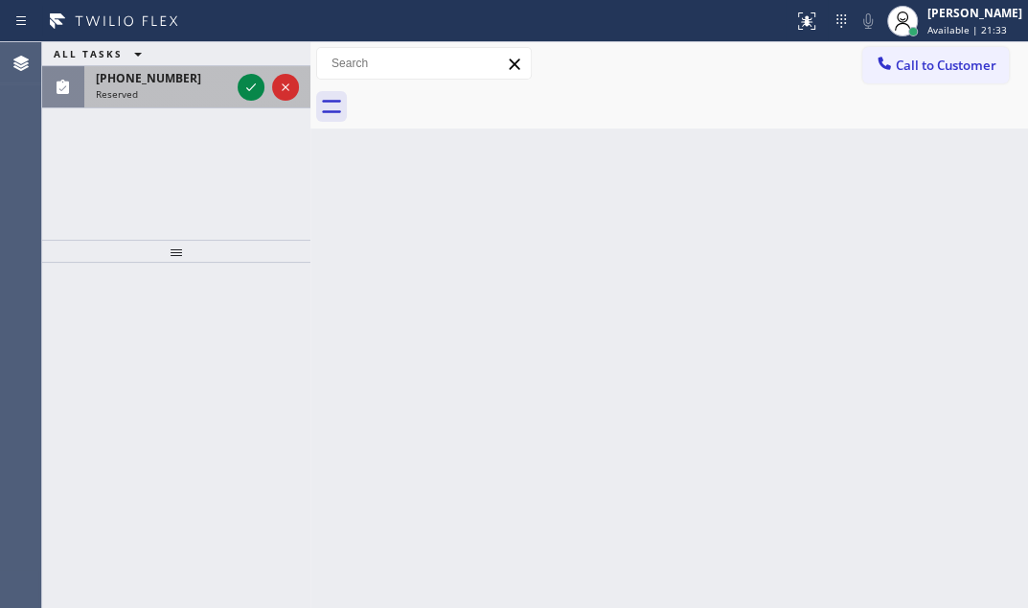
click at [248, 124] on div "ALL TASKS ALL TASKS ACTIVE TASKS TASKS IN WRAP UP [PHONE_NUMBER] Reserved" at bounding box center [176, 140] width 268 height 197
click at [246, 94] on icon at bounding box center [251, 87] width 23 height 23
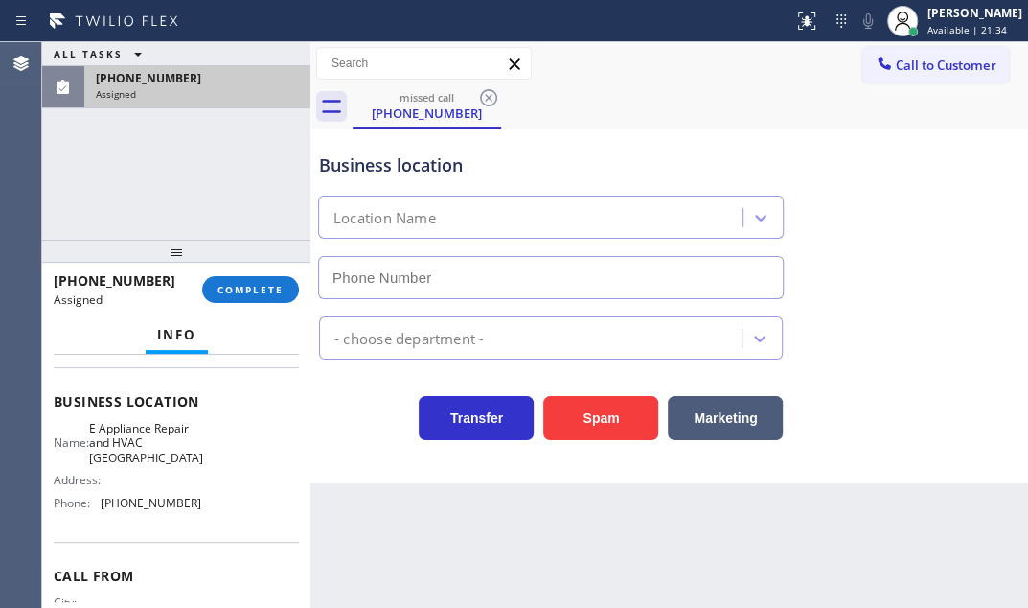
type input "[PHONE_NUMBER]"
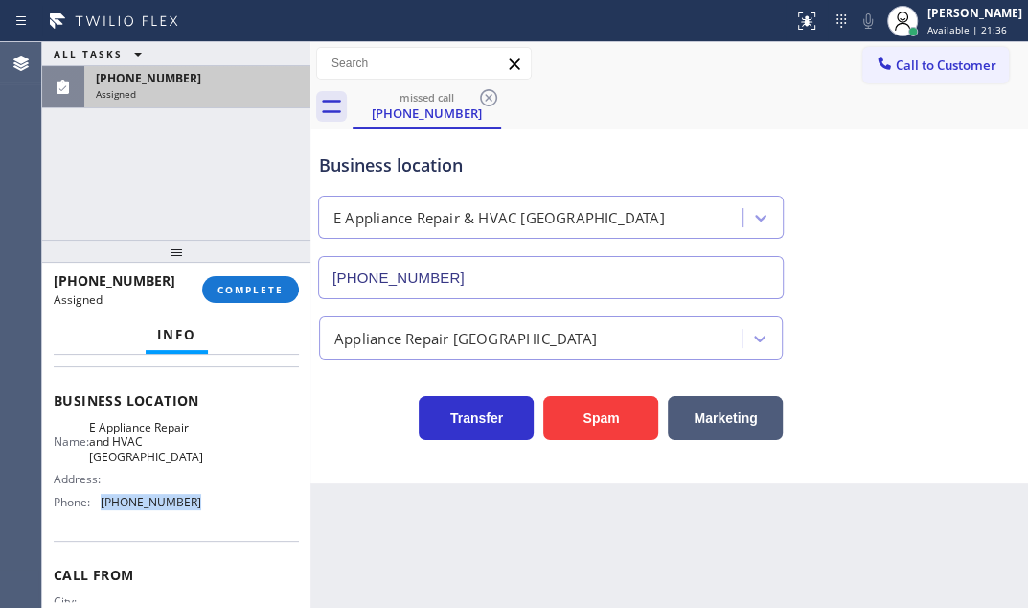
drag, startPoint x: 187, startPoint y: 496, endPoint x: 99, endPoint y: 496, distance: 88.2
click at [99, 496] on div "Phone: [PHONE_NUMBER]" at bounding box center [128, 502] width 148 height 14
copy div "[PHONE_NUMBER]"
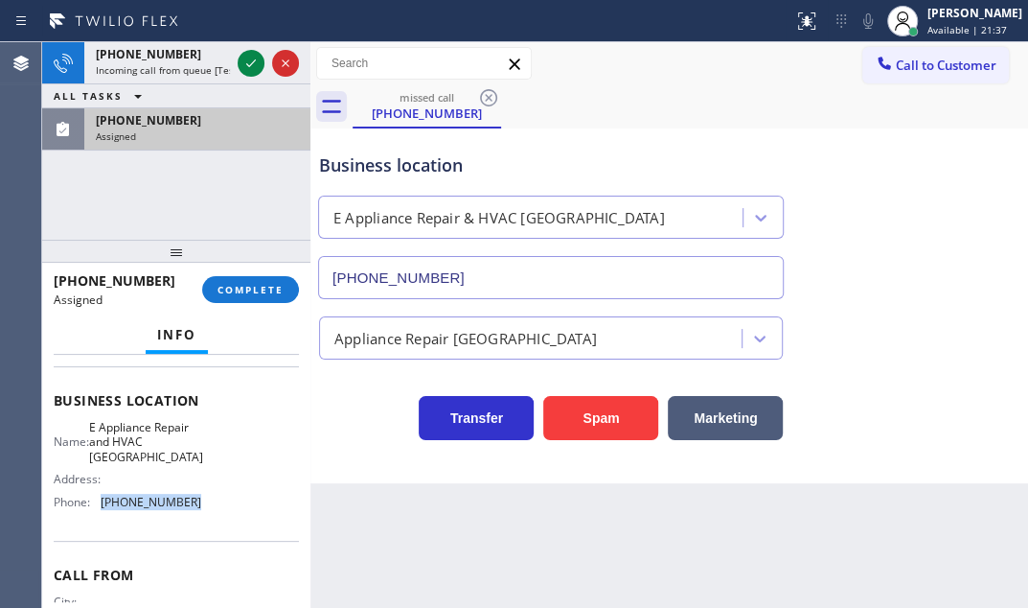
drag, startPoint x: 941, startPoint y: 78, endPoint x: 530, endPoint y: 104, distance: 412.1
click at [940, 78] on button "Call to Customer" at bounding box center [936, 65] width 147 height 36
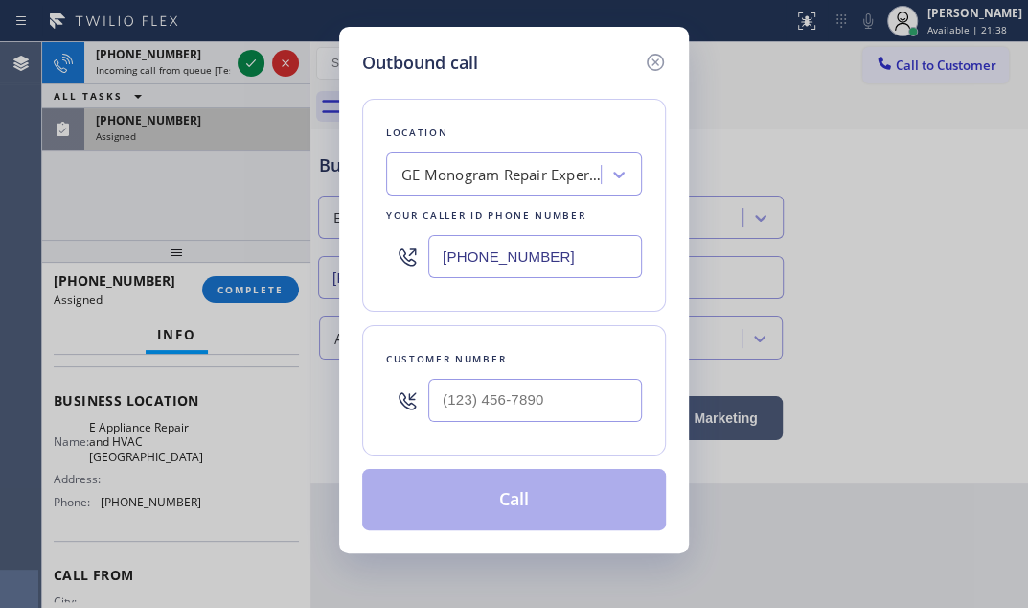
drag, startPoint x: 654, startPoint y: 58, endPoint x: 636, endPoint y: 67, distance: 19.3
click at [652, 59] on icon at bounding box center [655, 62] width 23 height 23
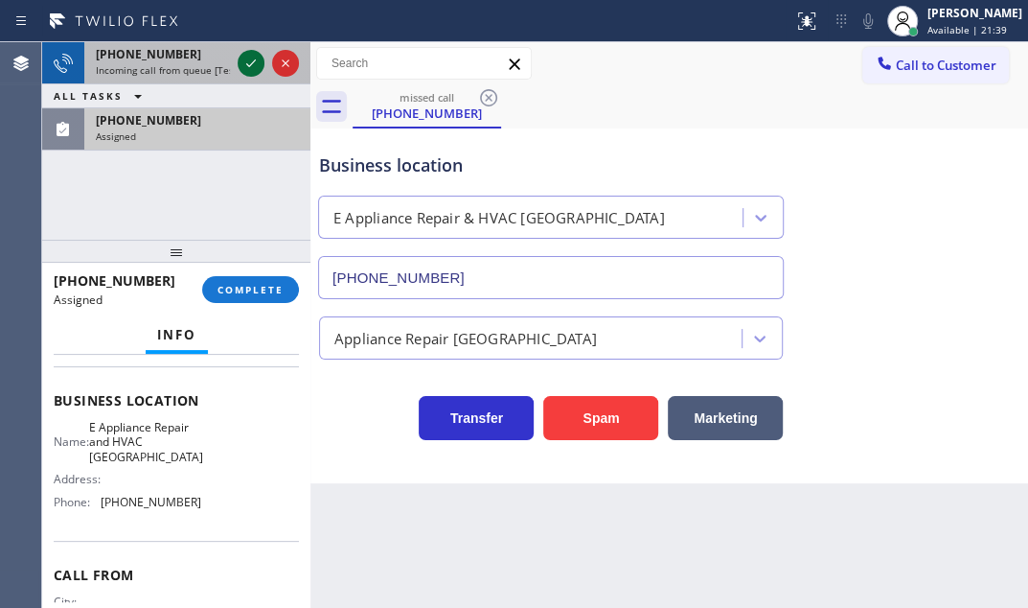
click at [248, 62] on icon at bounding box center [251, 63] width 23 height 23
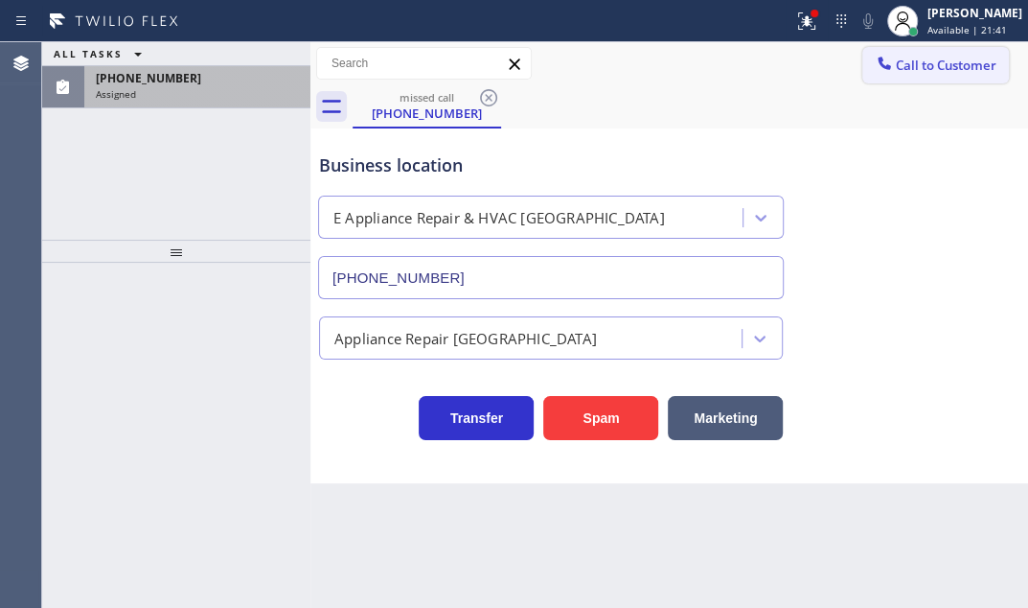
click at [896, 60] on span "Call to Customer" at bounding box center [946, 65] width 101 height 17
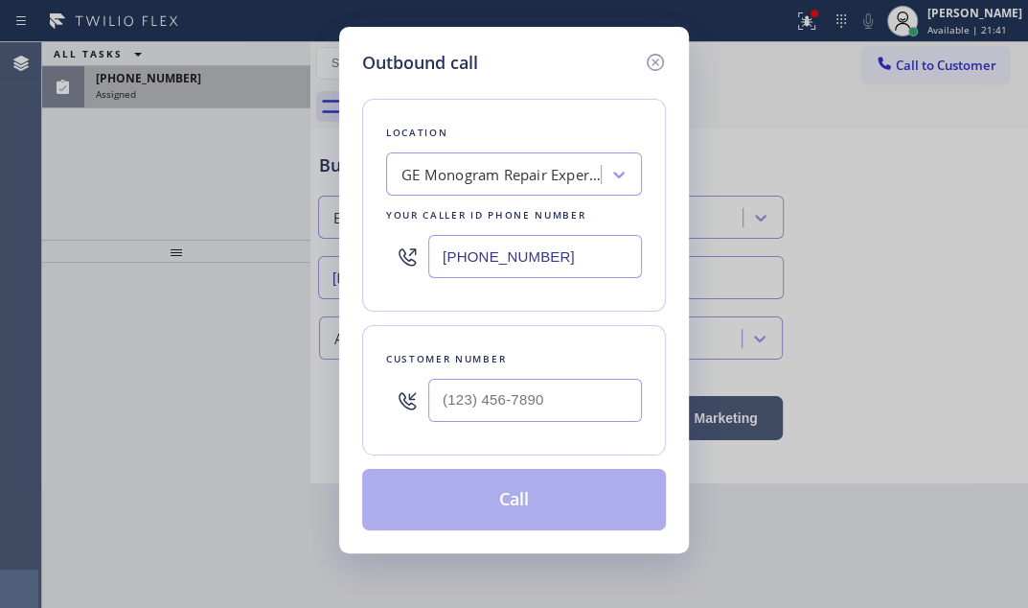
click at [591, 245] on input "[PHONE_NUMBER]" at bounding box center [535, 256] width 214 height 43
paste input "818) 798-9806"
type input "[PHONE_NUMBER]"
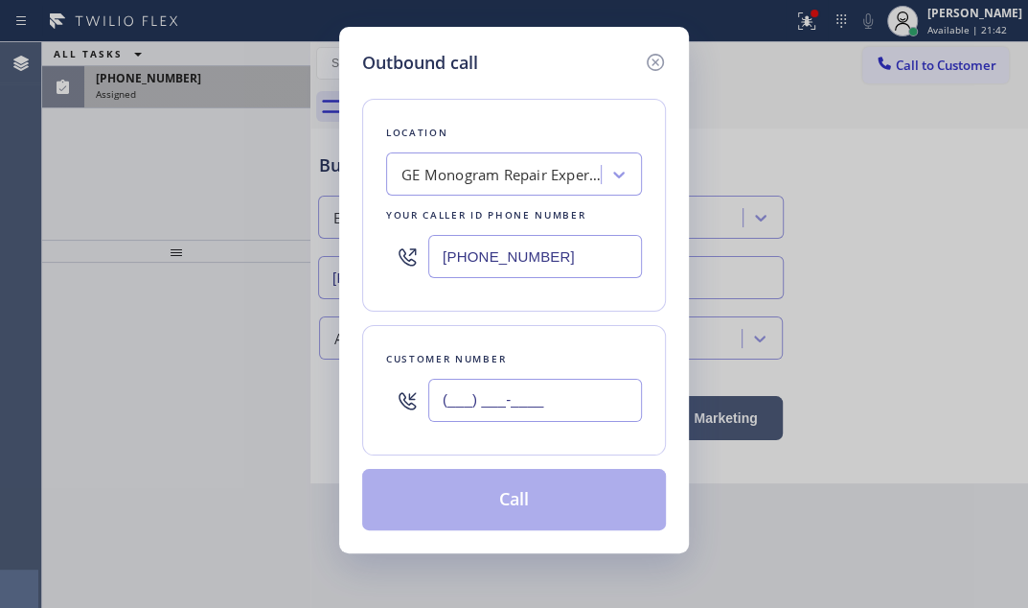
click at [534, 406] on input "(___) ___-____" at bounding box center [535, 400] width 214 height 43
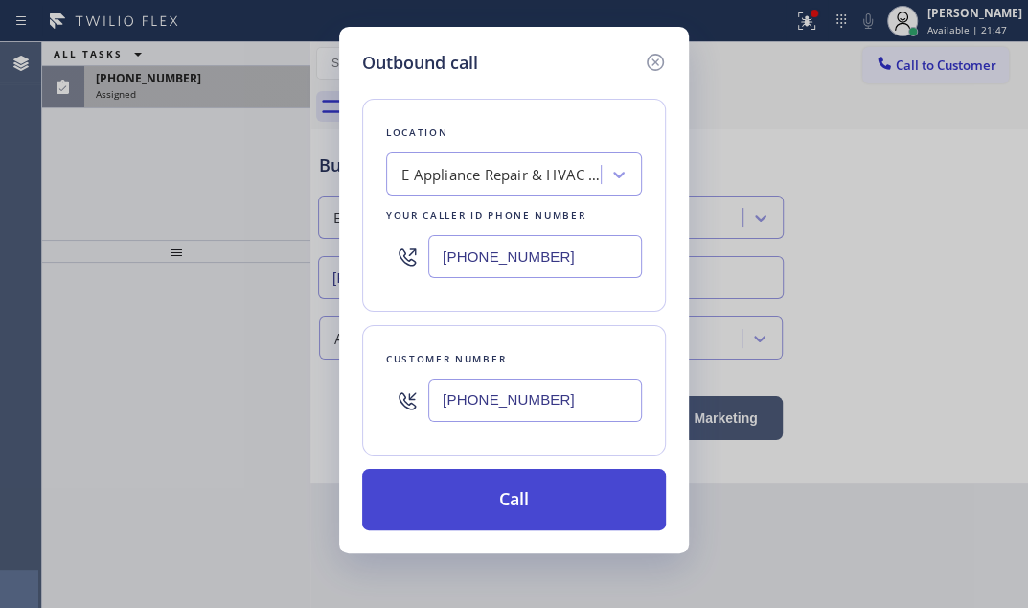
click at [477, 493] on button "Call" at bounding box center [514, 499] width 304 height 61
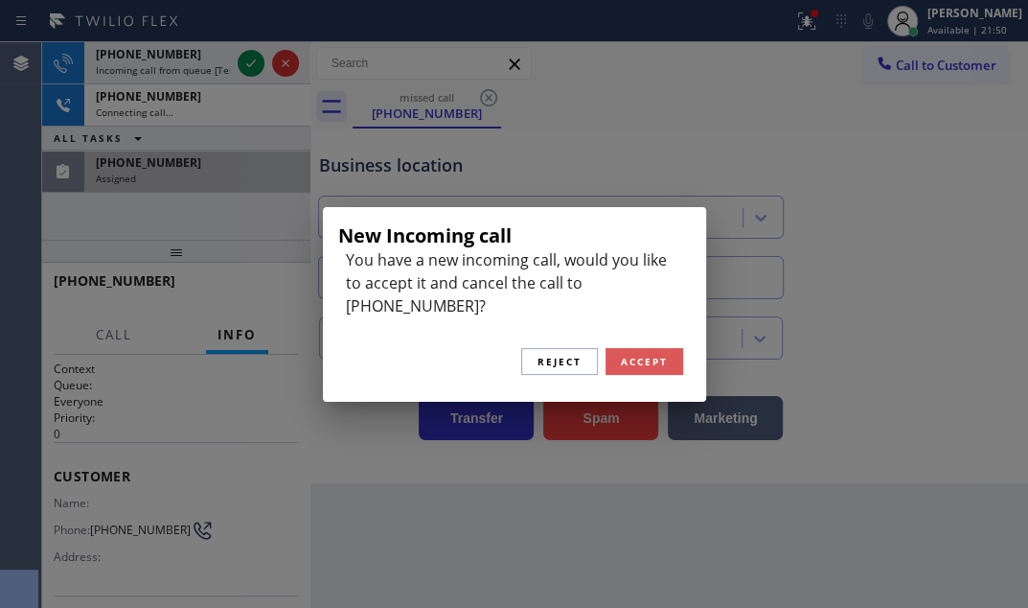
click at [639, 357] on span "Accept" at bounding box center [644, 361] width 47 height 13
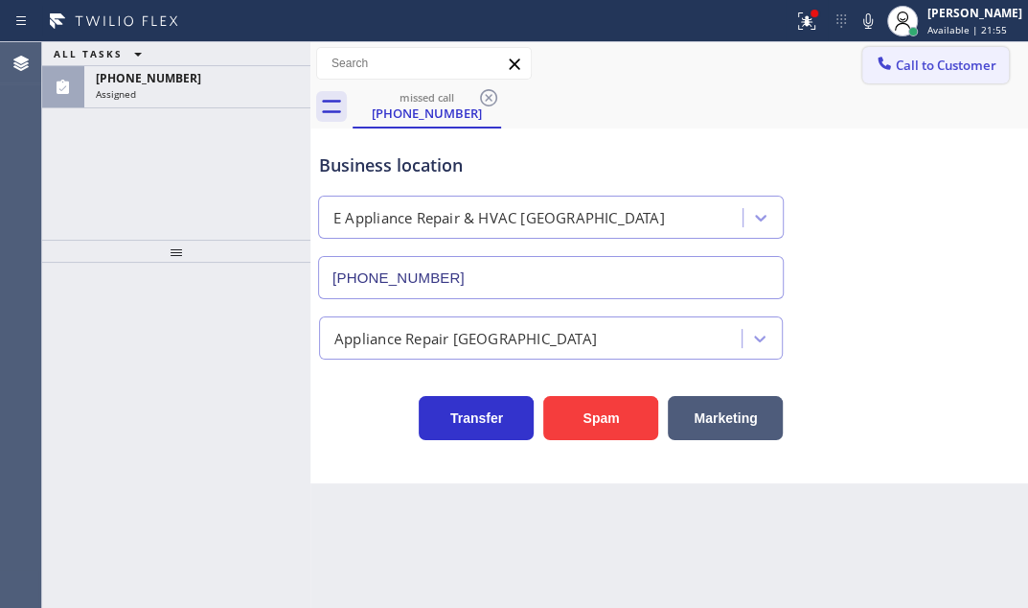
click at [934, 78] on button "Call to Customer" at bounding box center [936, 65] width 147 height 36
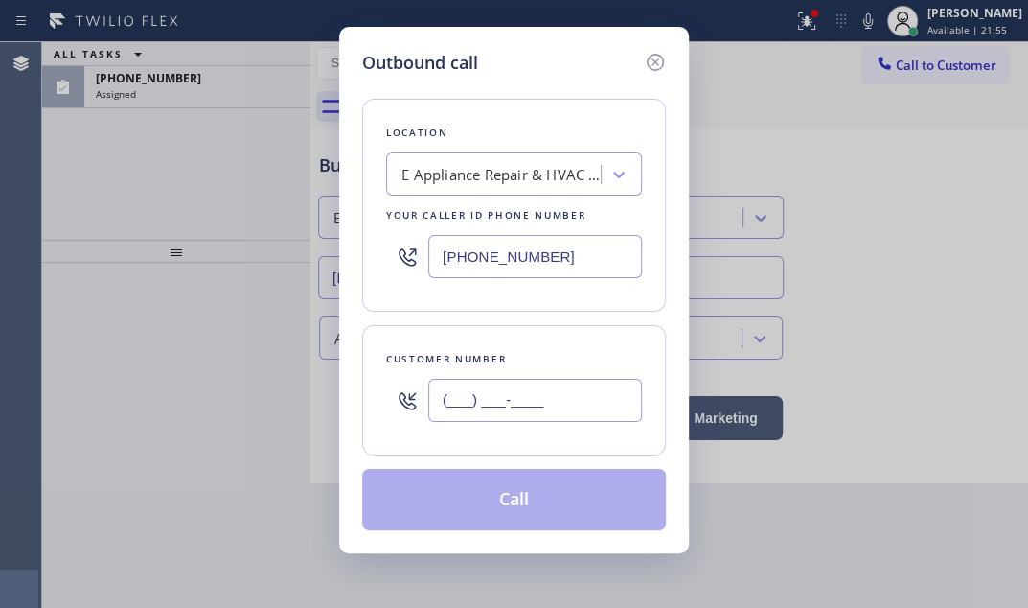
click at [532, 386] on input "(___) ___-____" at bounding box center [535, 400] width 214 height 43
paste input "818) 798-9806"
type input "[PHONE_NUMBER]"
click at [519, 505] on button "Call" at bounding box center [514, 499] width 304 height 61
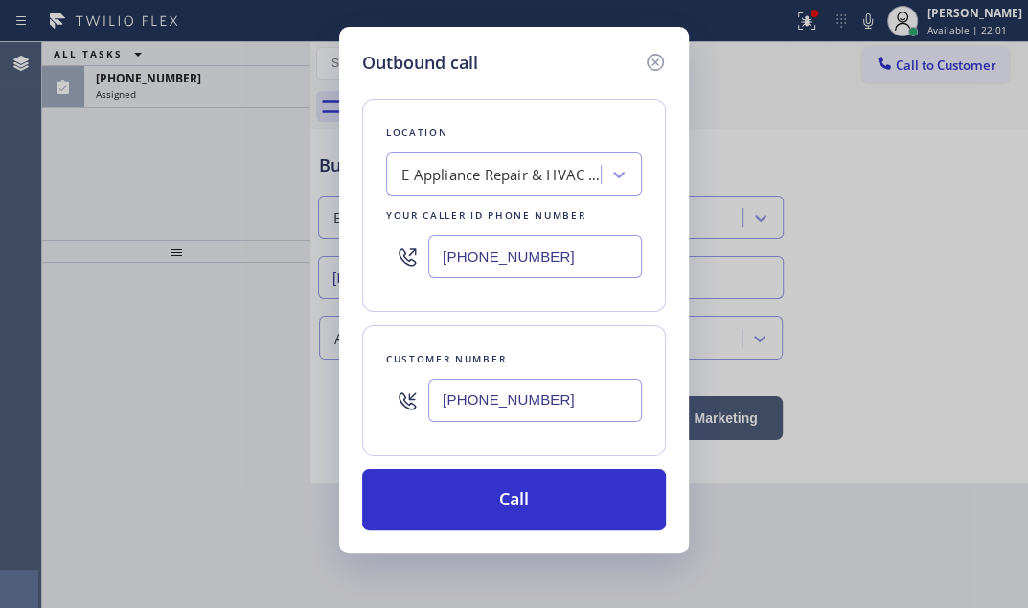
drag, startPoint x: 187, startPoint y: 319, endPoint x: 506, endPoint y: 356, distance: 321.2
click at [192, 318] on div "Outbound call Location E Appliance Repair & HVAC [GEOGRAPHIC_DATA] Your caller …" at bounding box center [514, 304] width 1028 height 608
click at [653, 63] on icon at bounding box center [655, 62] width 17 height 17
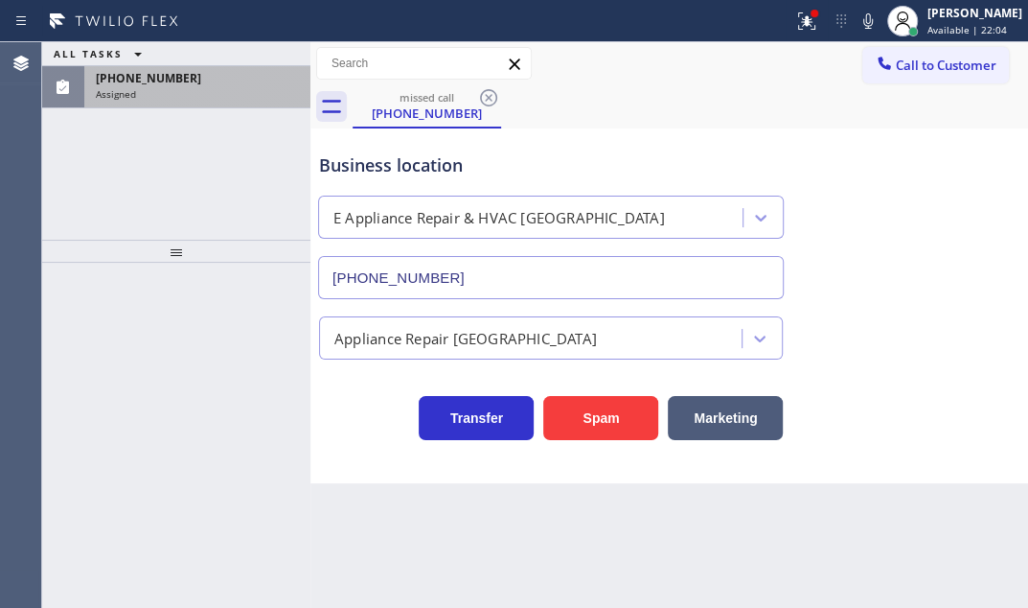
click at [170, 87] on div "Assigned" at bounding box center [197, 93] width 203 height 13
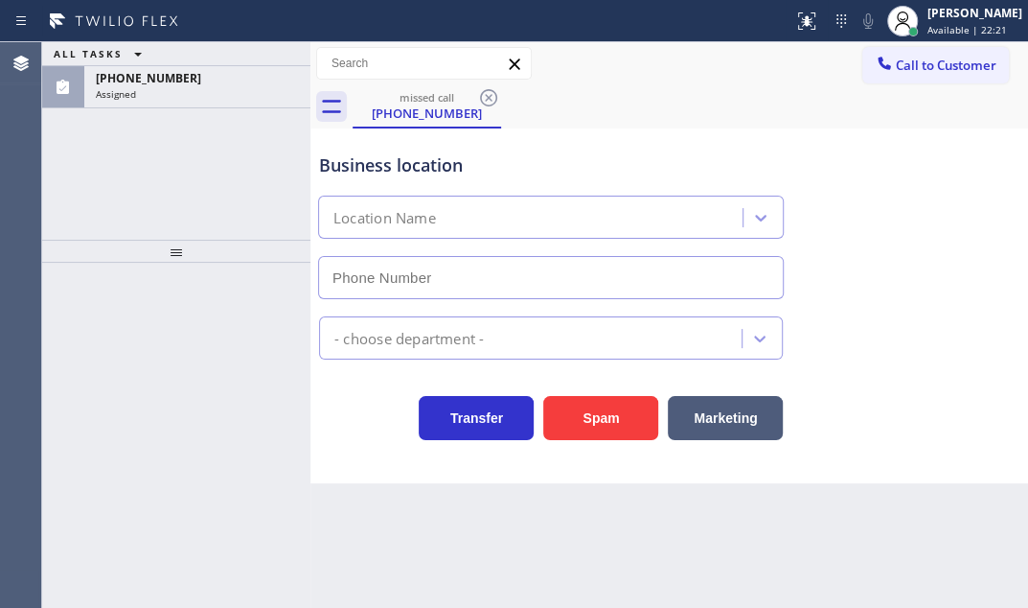
type input "[PHONE_NUMBER]"
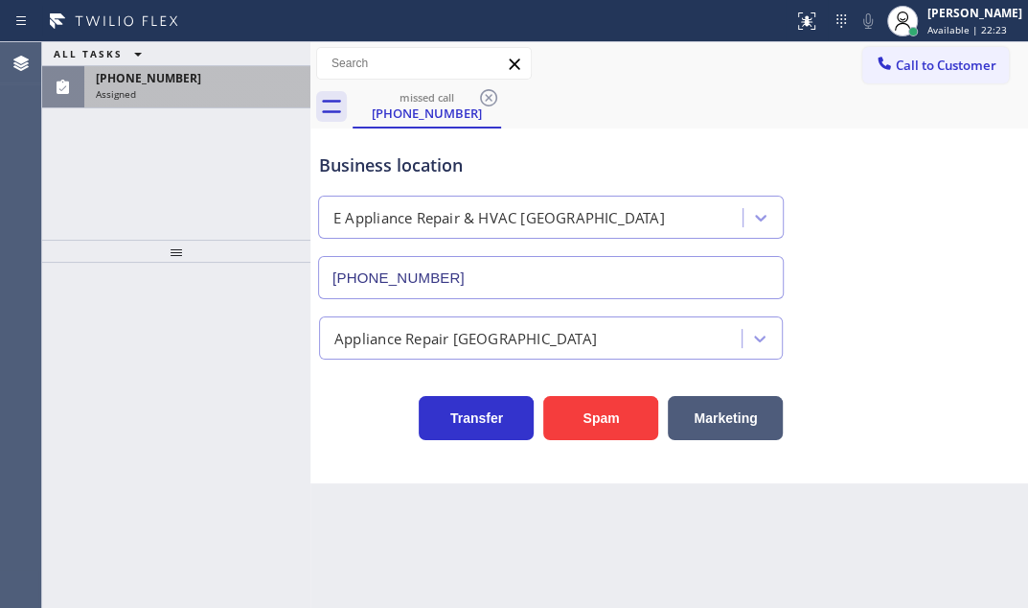
click at [199, 75] on div "[PHONE_NUMBER]" at bounding box center [197, 78] width 203 height 16
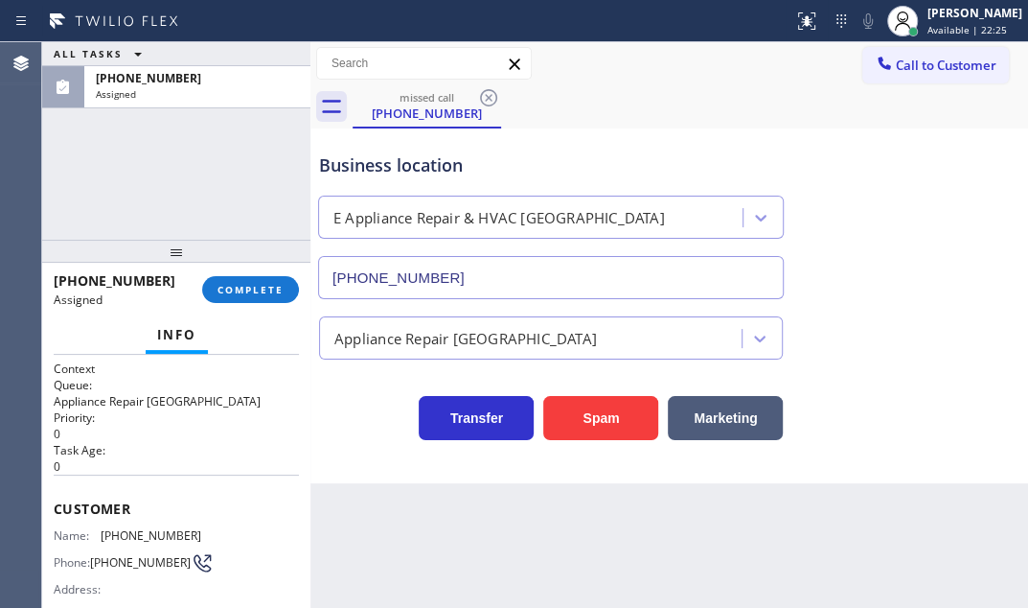
click at [232, 304] on div "[PHONE_NUMBER] Assigned COMPLETE" at bounding box center [176, 290] width 245 height 50
click at [237, 291] on span "COMPLETE" at bounding box center [251, 289] width 66 height 13
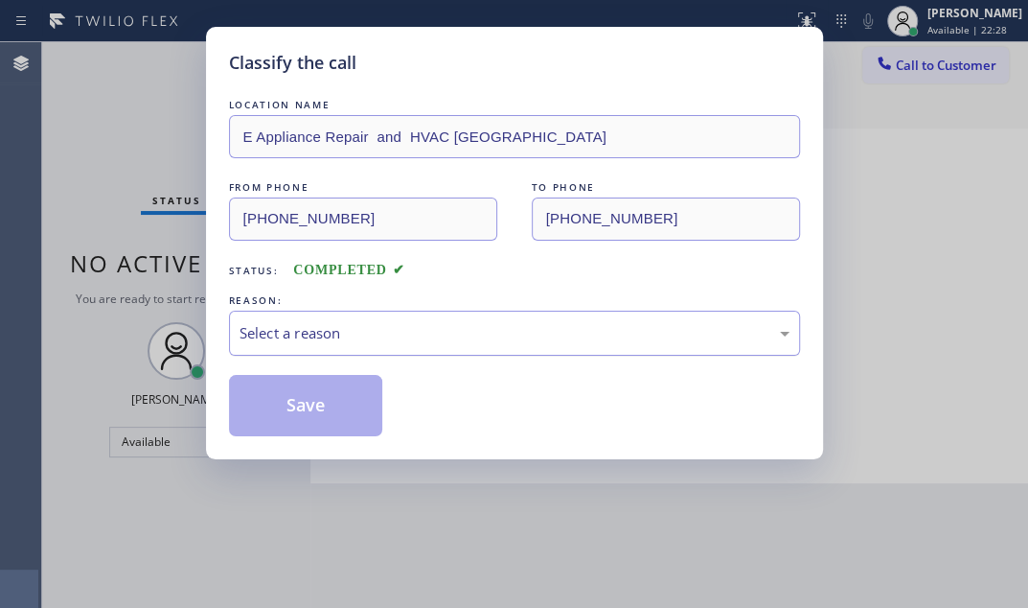
click at [361, 331] on div "Select a reason" at bounding box center [515, 333] width 550 height 22
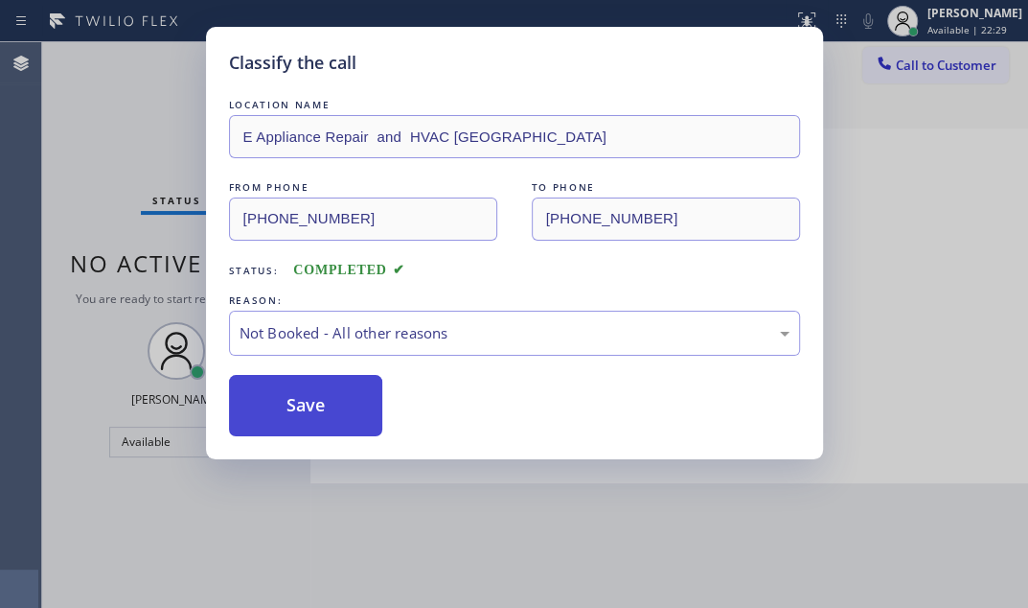
click at [284, 404] on button "Save" at bounding box center [306, 405] width 154 height 61
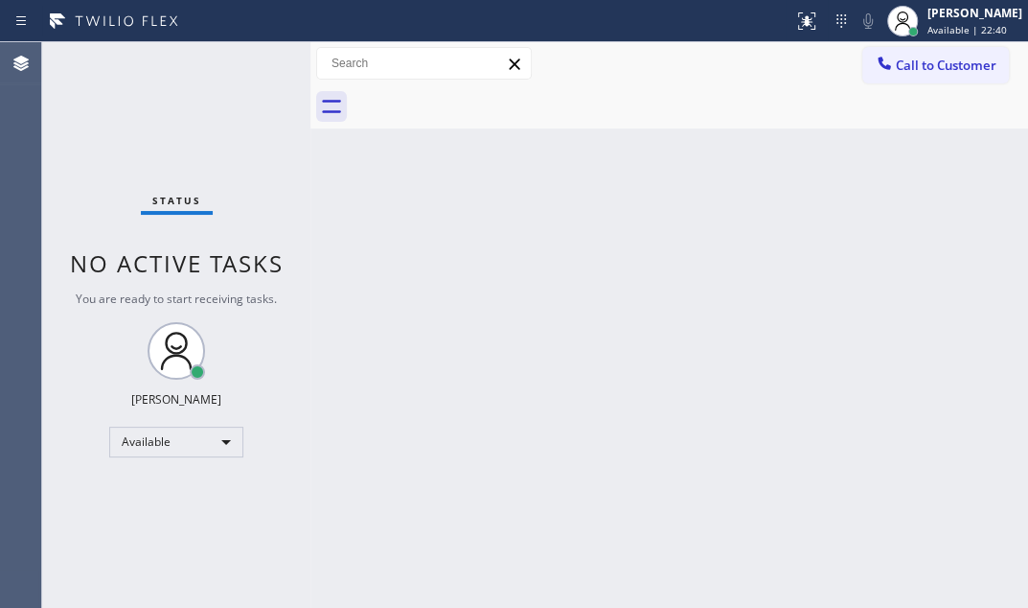
click at [748, 204] on div "Back to Dashboard Change Sender ID Customers Technicians Select a contact Outbo…" at bounding box center [670, 324] width 718 height 565
click at [252, 66] on div "Status No active tasks You are ready to start receiving tasks. [PERSON_NAME] Av…" at bounding box center [176, 324] width 268 height 565
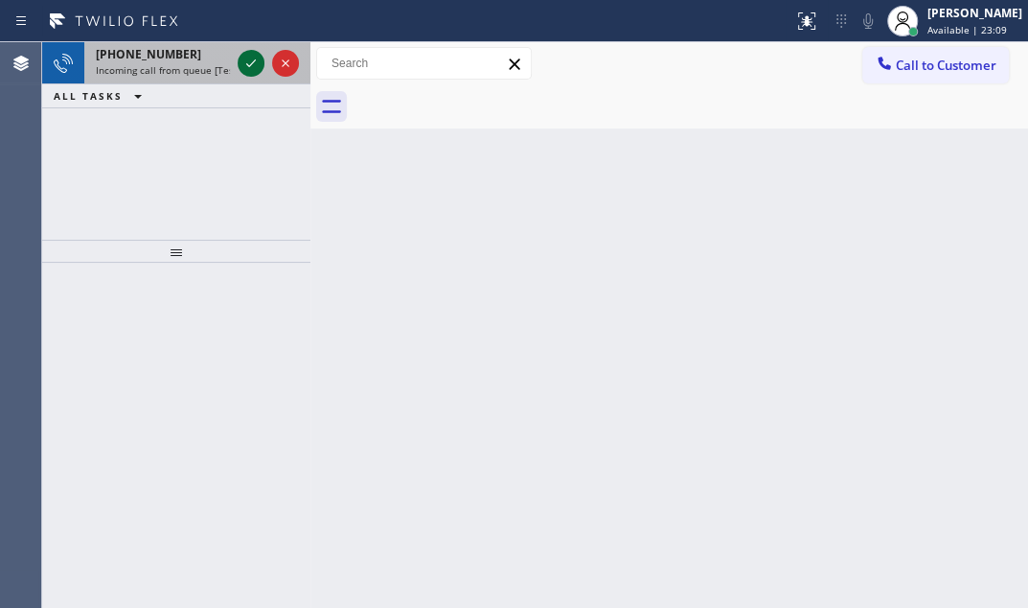
click at [247, 58] on icon at bounding box center [251, 63] width 23 height 23
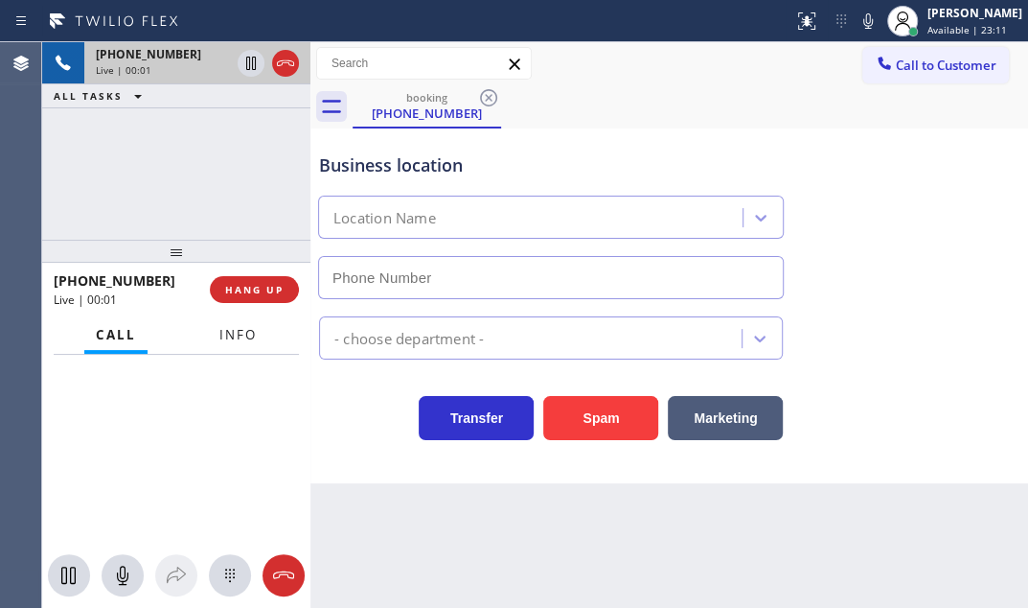
type input "(805) 549-4465"
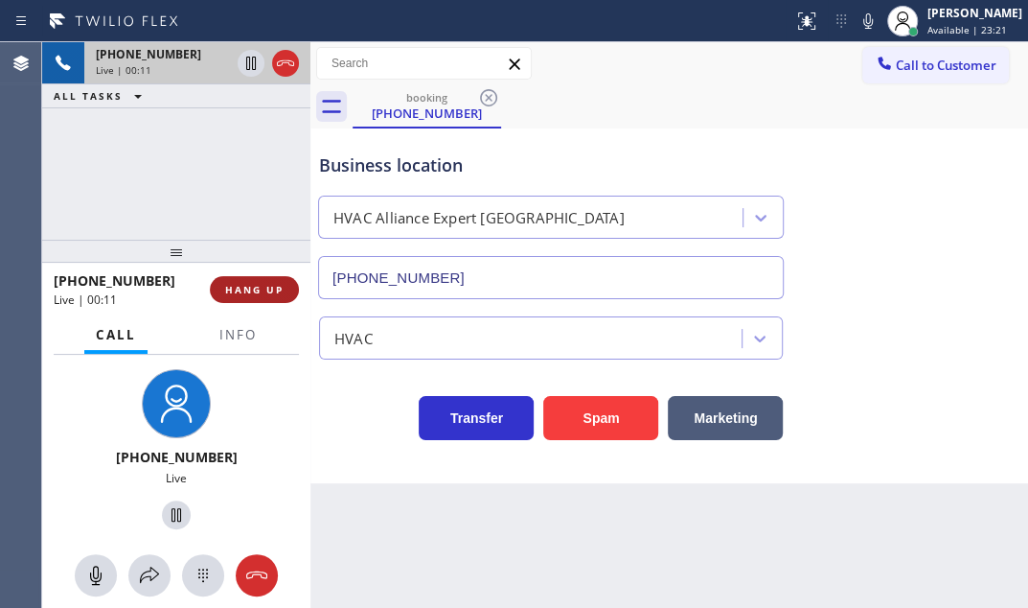
click at [233, 289] on span "HANG UP" at bounding box center [254, 289] width 58 height 13
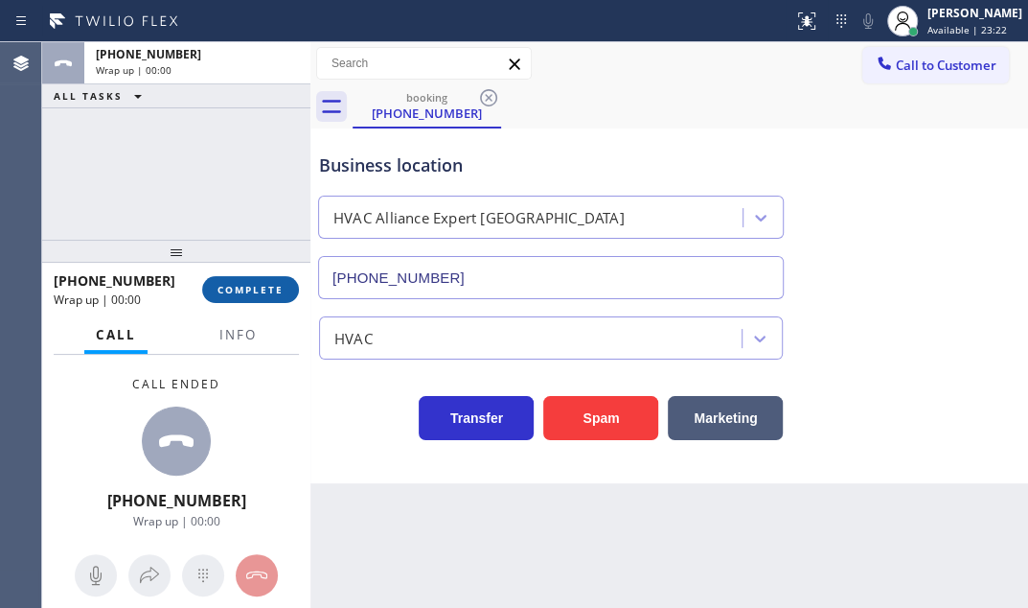
click at [268, 293] on span "COMPLETE" at bounding box center [251, 289] width 66 height 13
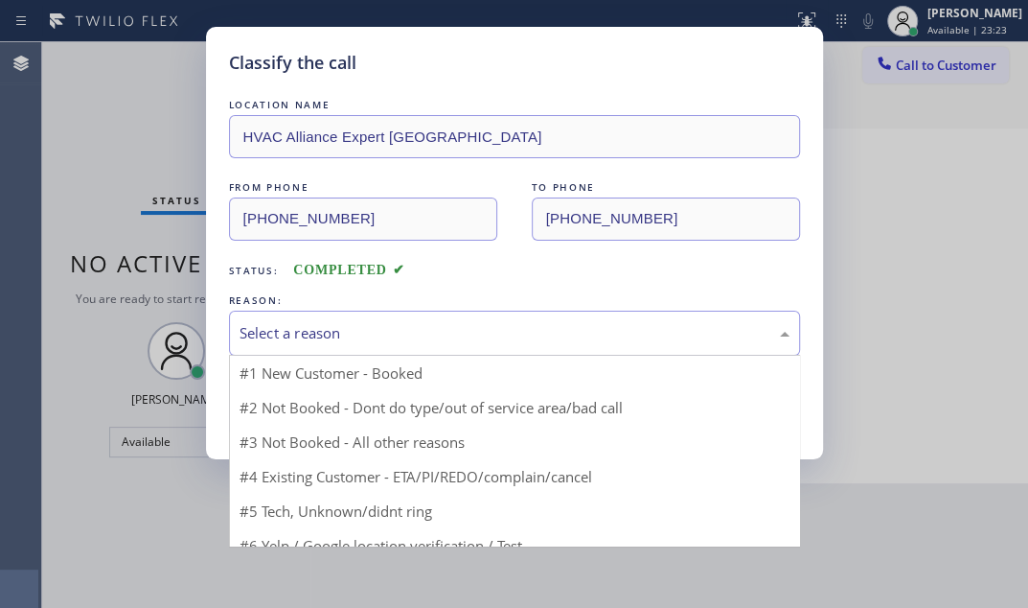
click at [400, 338] on div "Select a reason" at bounding box center [515, 333] width 550 height 22
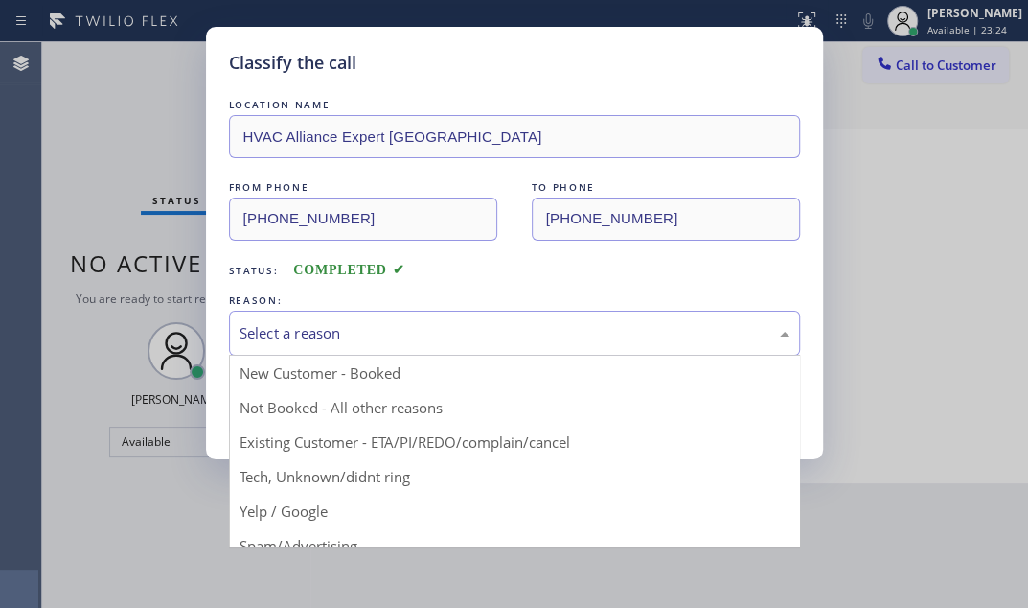
drag, startPoint x: 304, startPoint y: 481, endPoint x: 305, endPoint y: 400, distance: 81.5
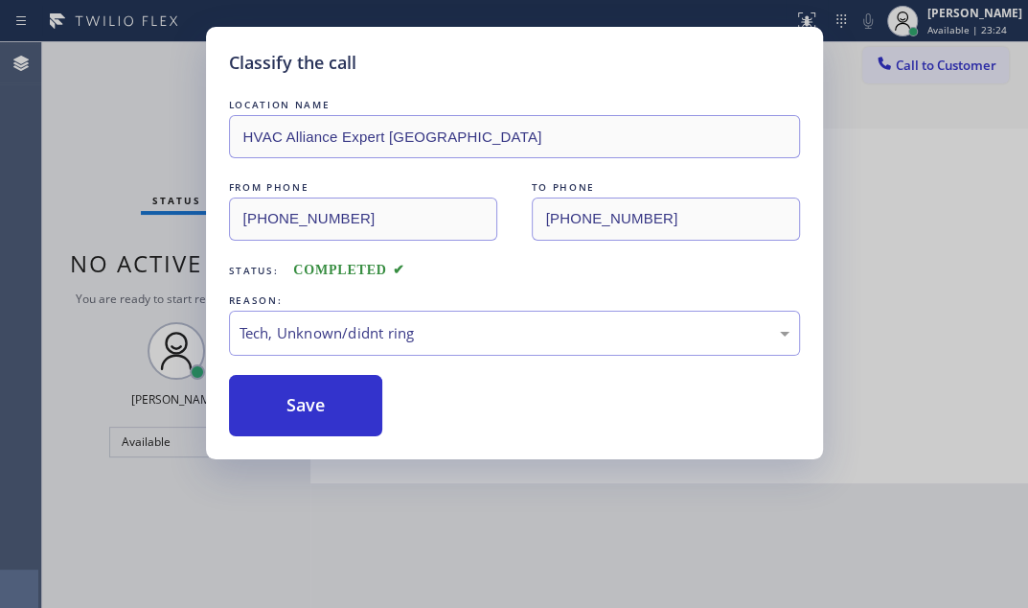
click at [305, 368] on div "LOCATION NAME HVAC Alliance Expert Thousand Oaks FROM PHONE (805) 398-9573 TO P…" at bounding box center [514, 265] width 571 height 341
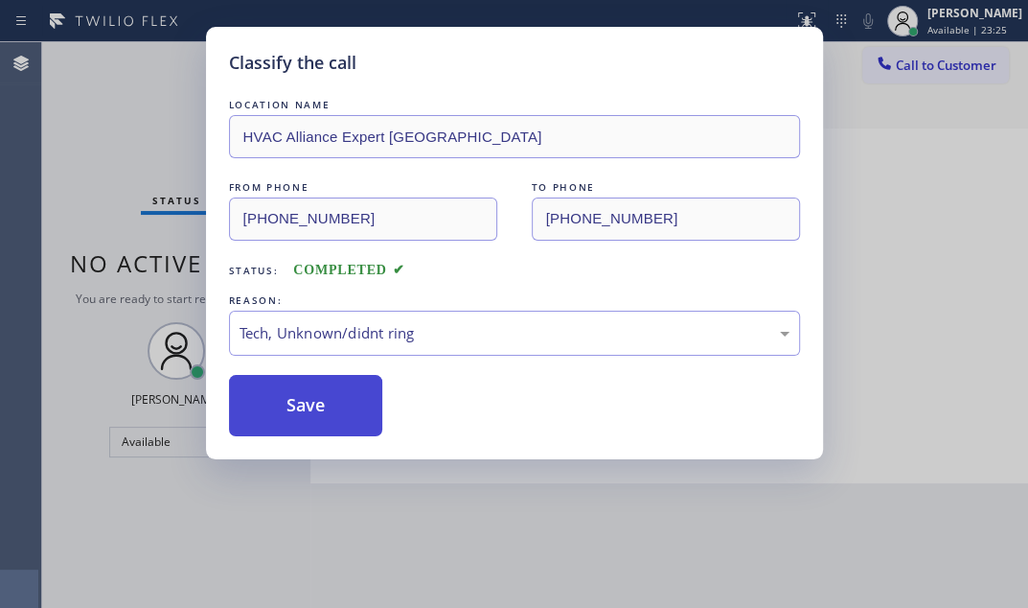
click at [305, 400] on button "Save" at bounding box center [306, 405] width 154 height 61
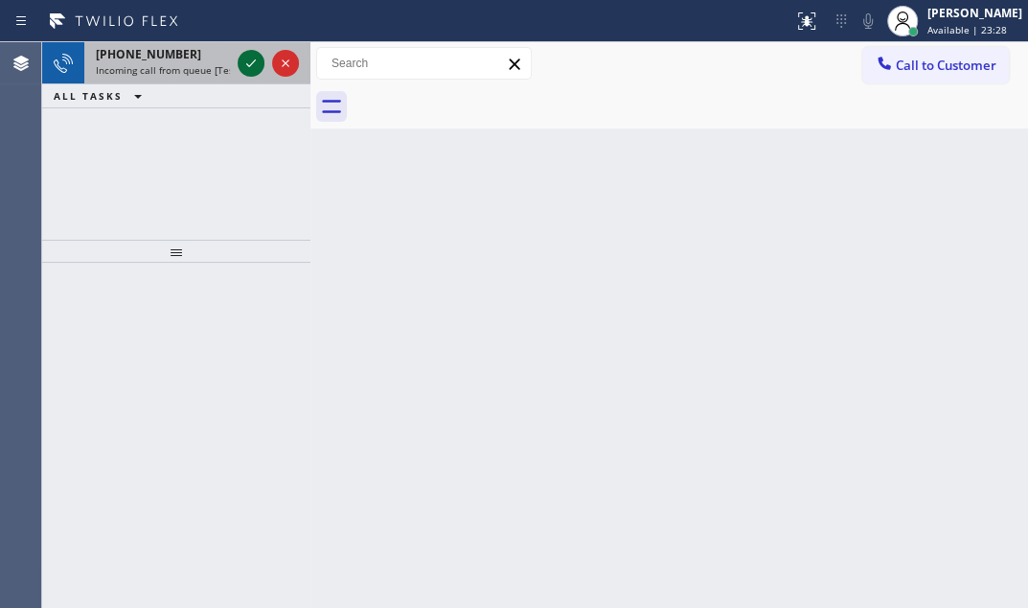
click at [249, 57] on icon at bounding box center [251, 63] width 23 height 23
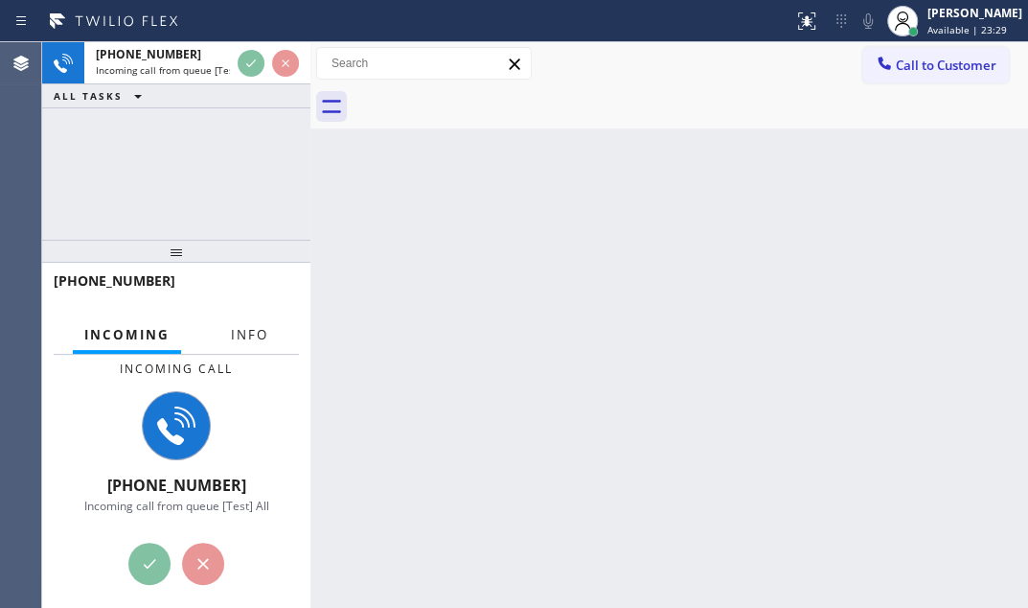
click at [253, 335] on span "Info" at bounding box center [249, 334] width 37 height 17
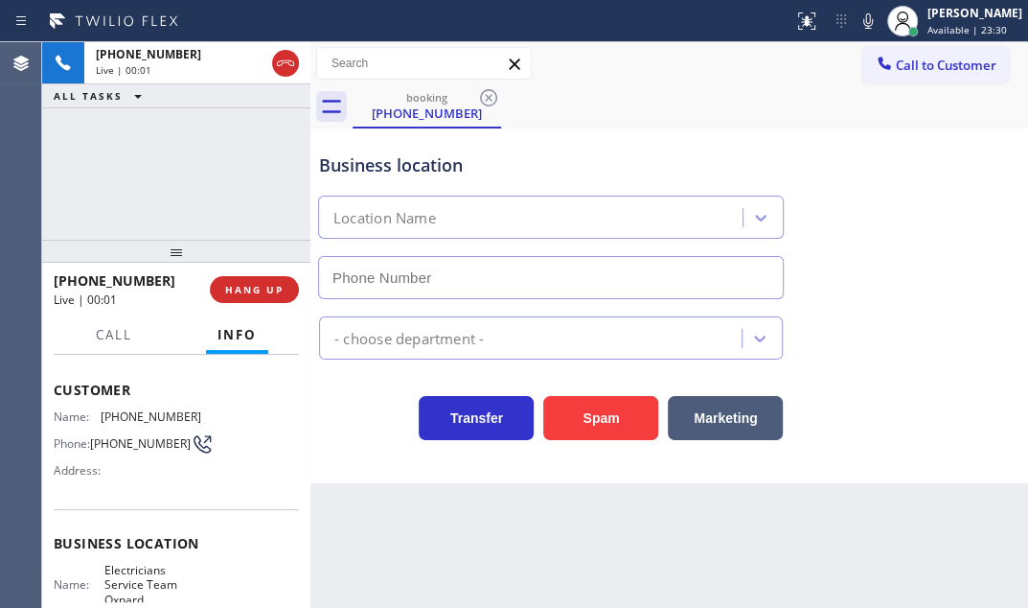
type input "(805) 600-5518"
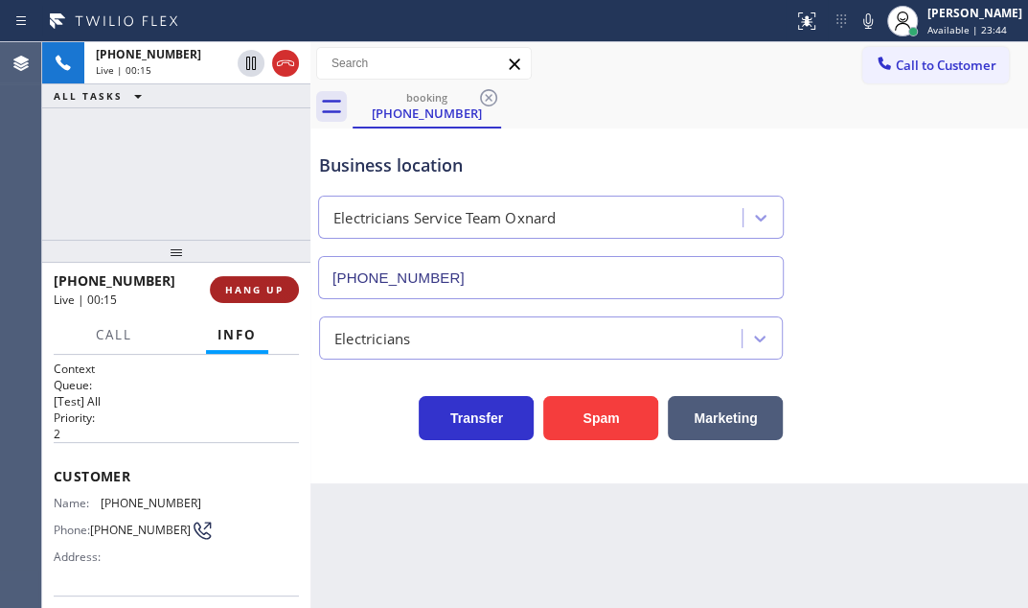
click at [257, 280] on button "HANG UP" at bounding box center [254, 289] width 89 height 27
click at [255, 285] on span "HANG UP" at bounding box center [254, 289] width 58 height 13
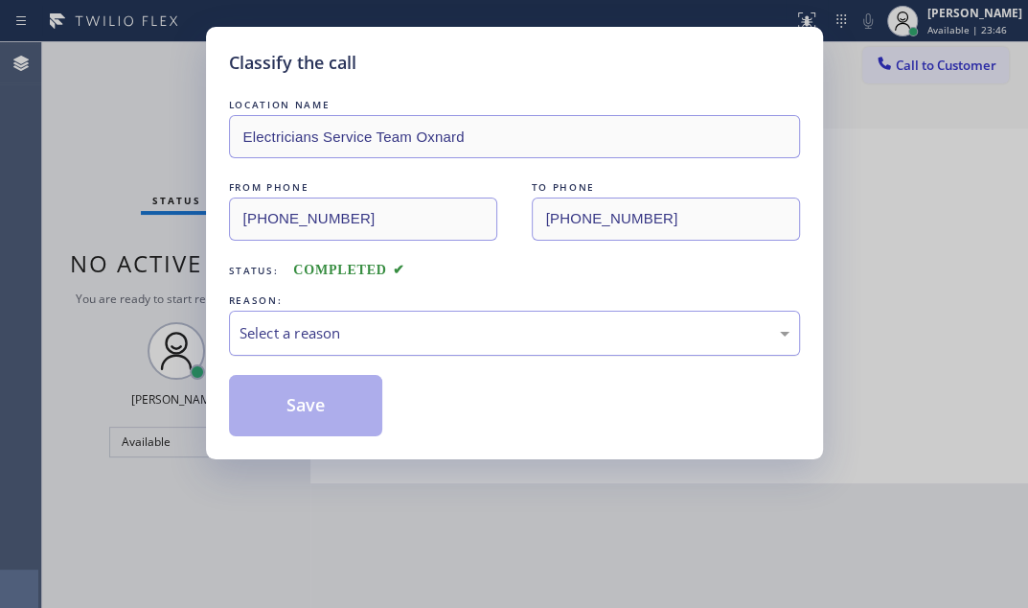
click at [408, 327] on div "Select a reason" at bounding box center [515, 333] width 550 height 22
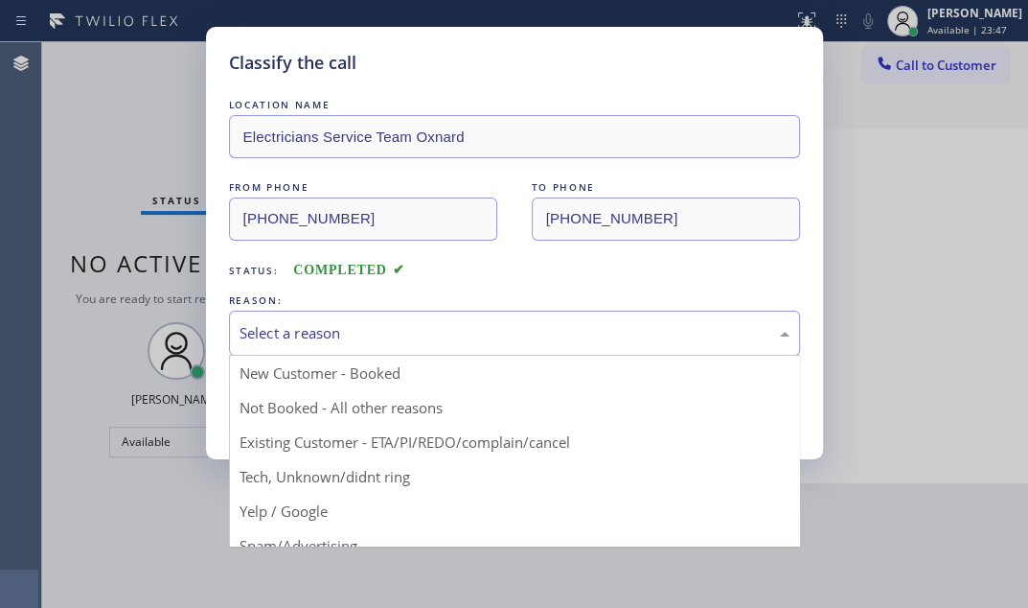
drag, startPoint x: 333, startPoint y: 410, endPoint x: 311, endPoint y: 409, distance: 22.1
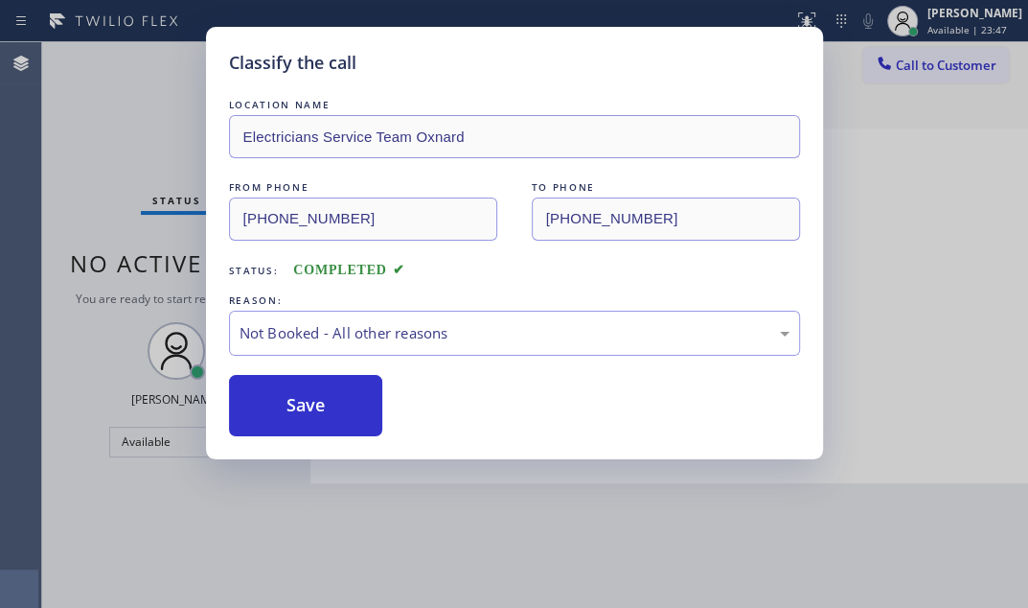
drag, startPoint x: 311, startPoint y: 409, endPoint x: 420, endPoint y: 405, distance: 109.3
click at [311, 408] on button "Save" at bounding box center [306, 405] width 154 height 61
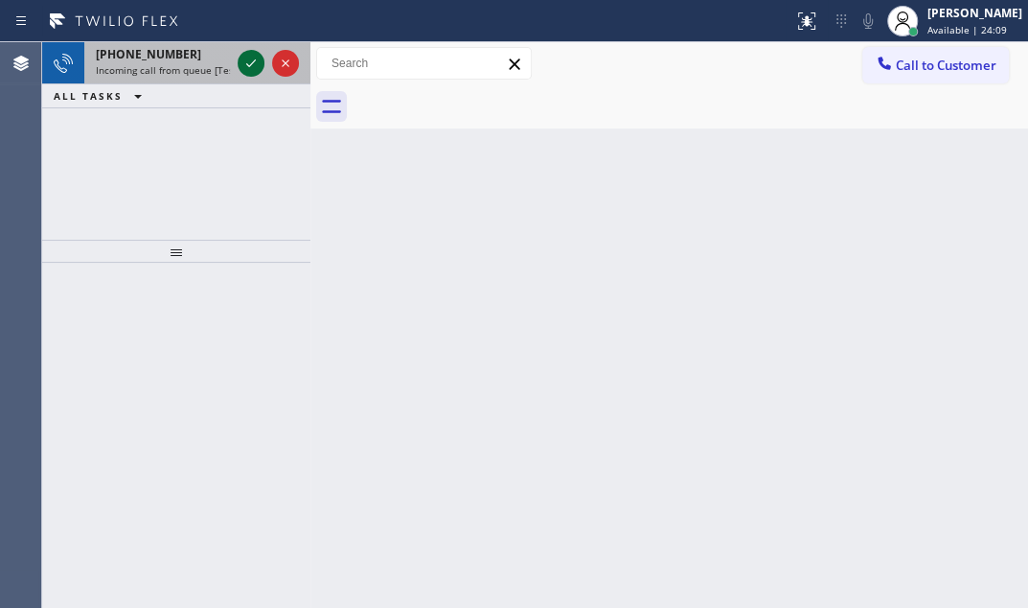
click at [253, 57] on icon at bounding box center [251, 63] width 23 height 23
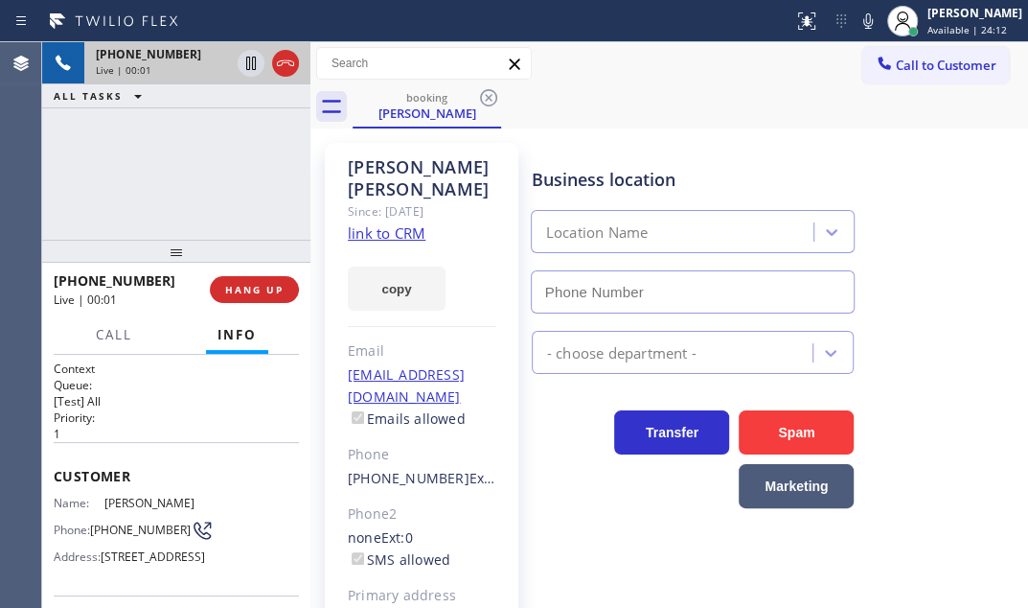
type input "(949) 398-2139"
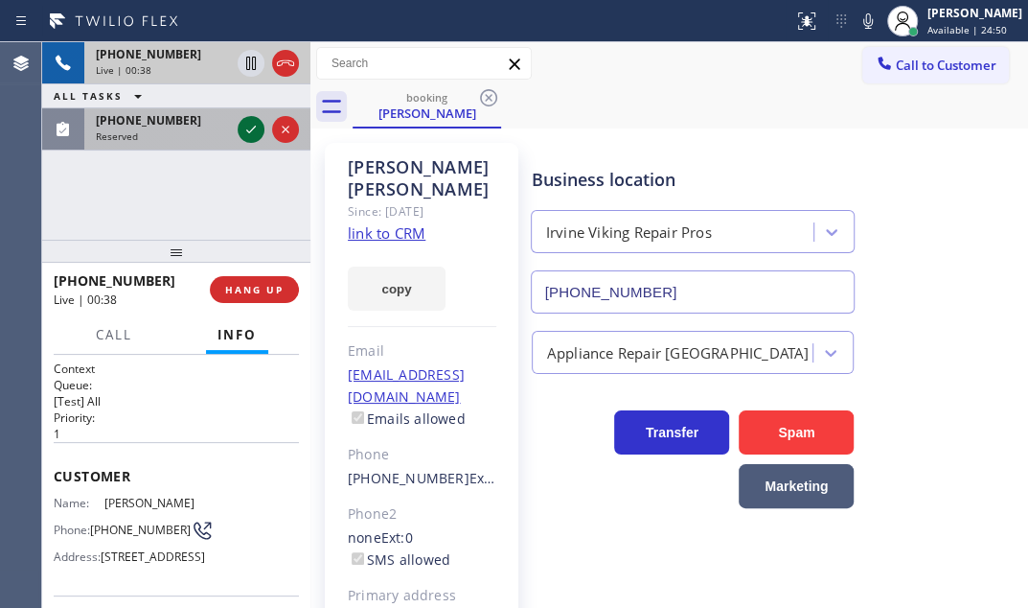
click at [253, 125] on icon at bounding box center [251, 129] width 23 height 23
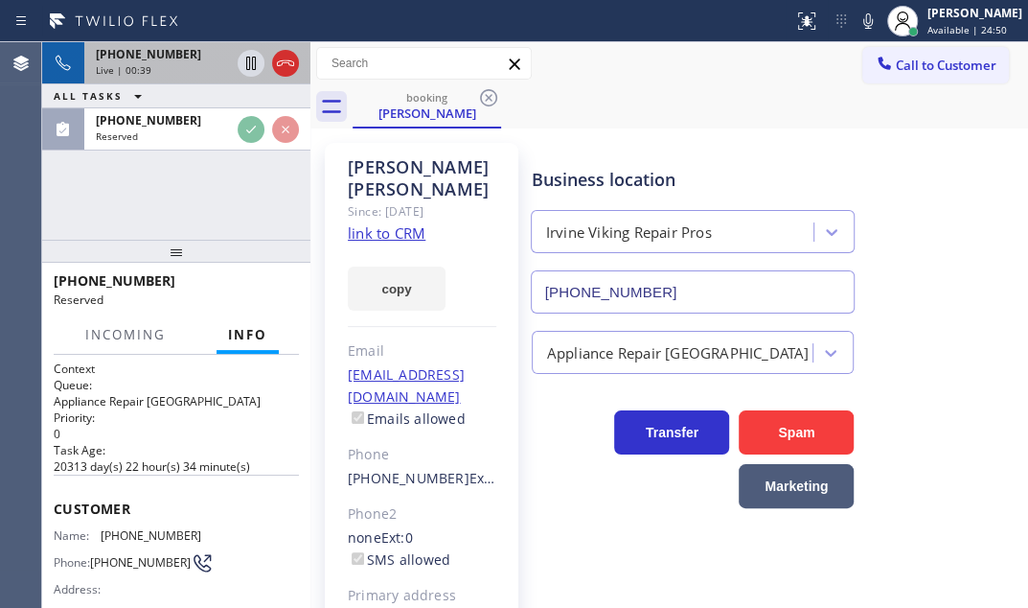
click at [184, 67] on div "Live | 00:39" at bounding box center [163, 69] width 134 height 13
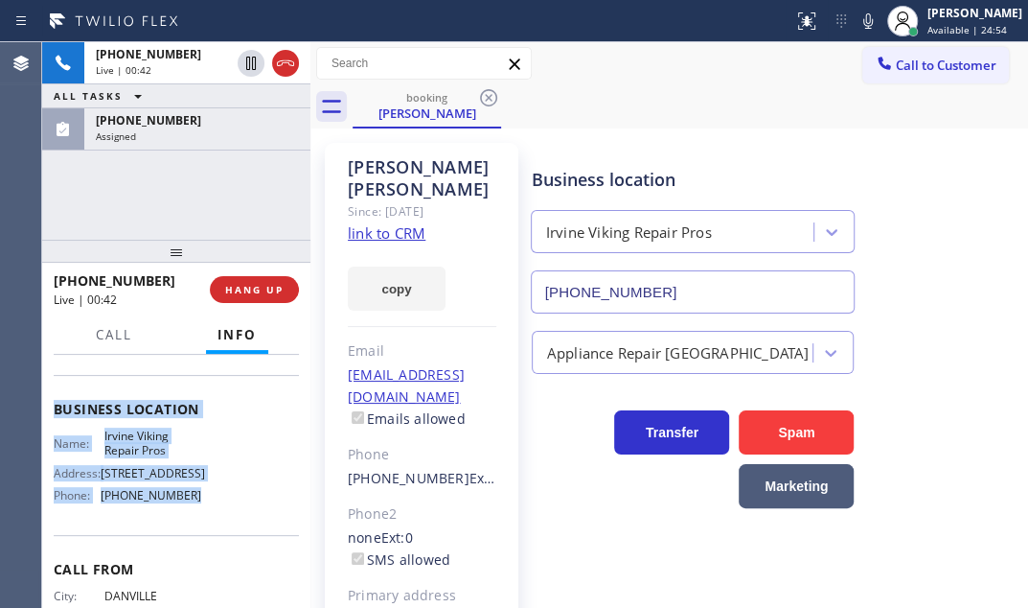
scroll to position [261, 0]
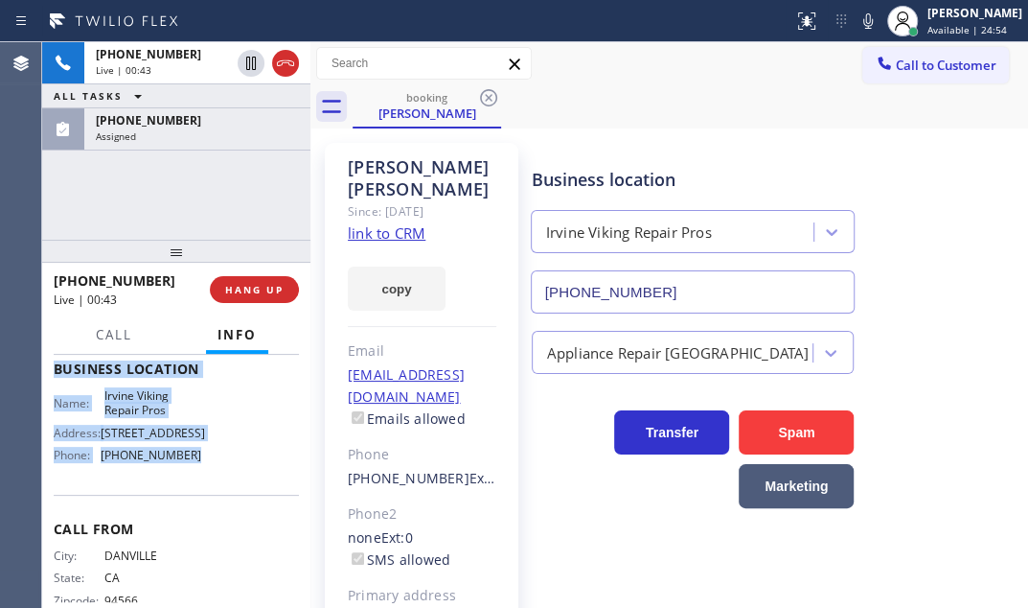
drag, startPoint x: 46, startPoint y: 468, endPoint x: 209, endPoint y: 549, distance: 182.2
click at [209, 549] on div "Context Queue: [Test] All Priority: 1 Customer Name: Michael Oneill Phone: (925…" at bounding box center [176, 481] width 268 height 253
copy div "Customer Name: Michael Oneill Phone: (925) 984-4552 Address: 33812 Avenida Pesc…"
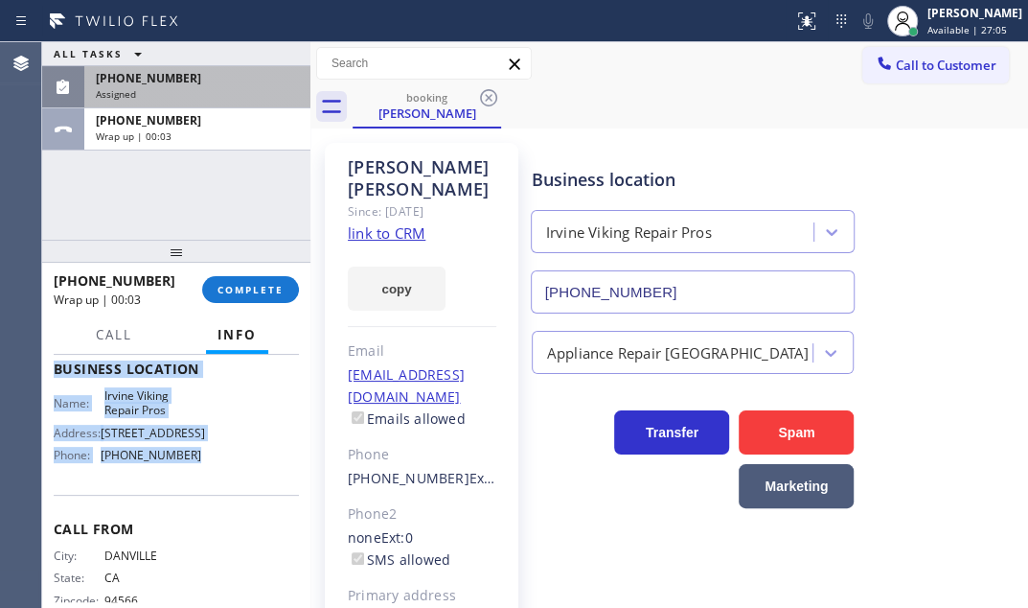
click at [260, 87] on div "Assigned" at bounding box center [197, 93] width 203 height 13
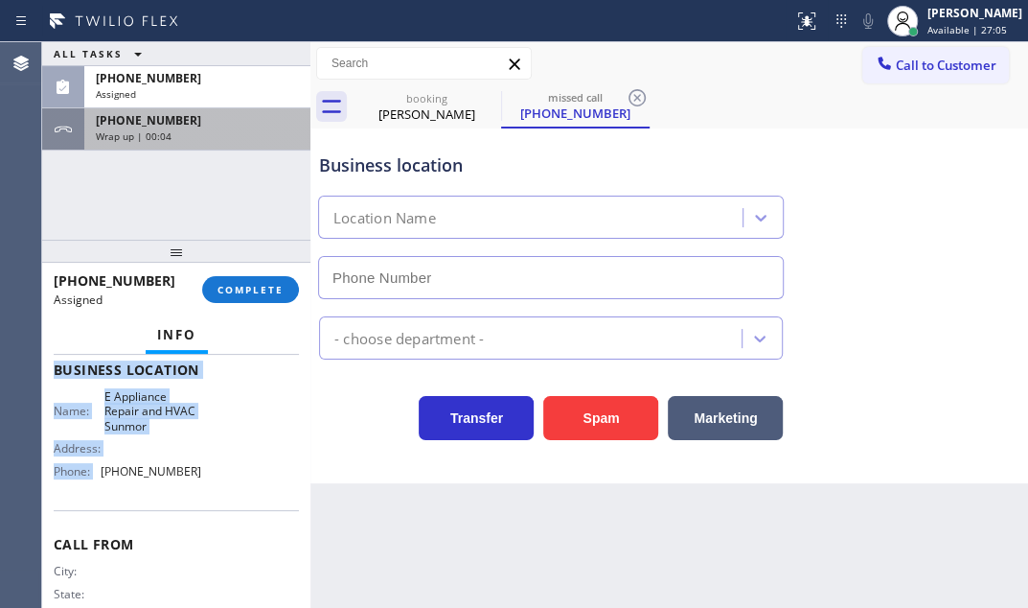
type input "(760) 309-6848"
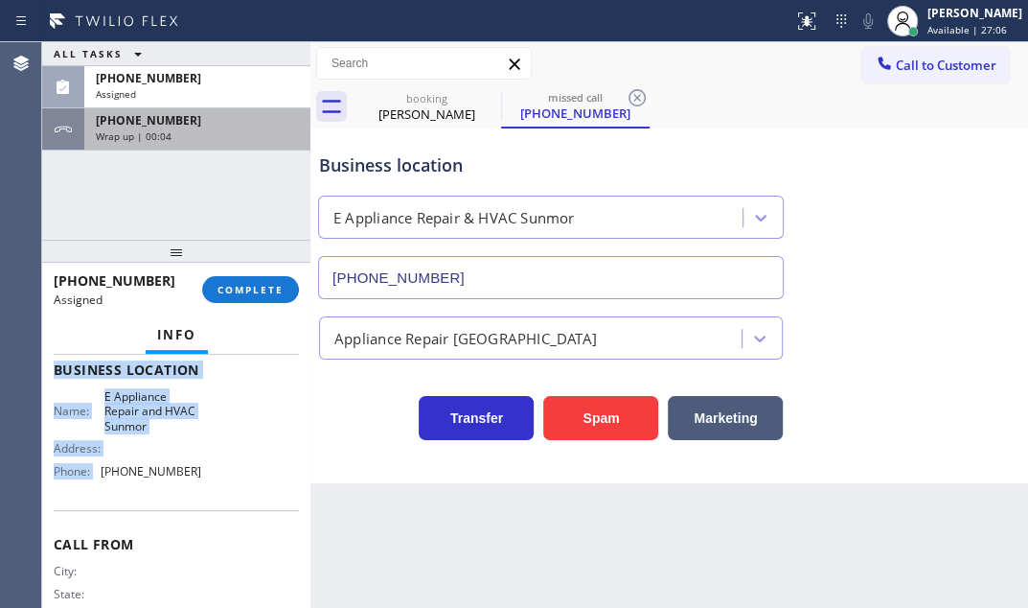
click at [236, 137] on div "Wrap up | 00:04" at bounding box center [197, 135] width 203 height 13
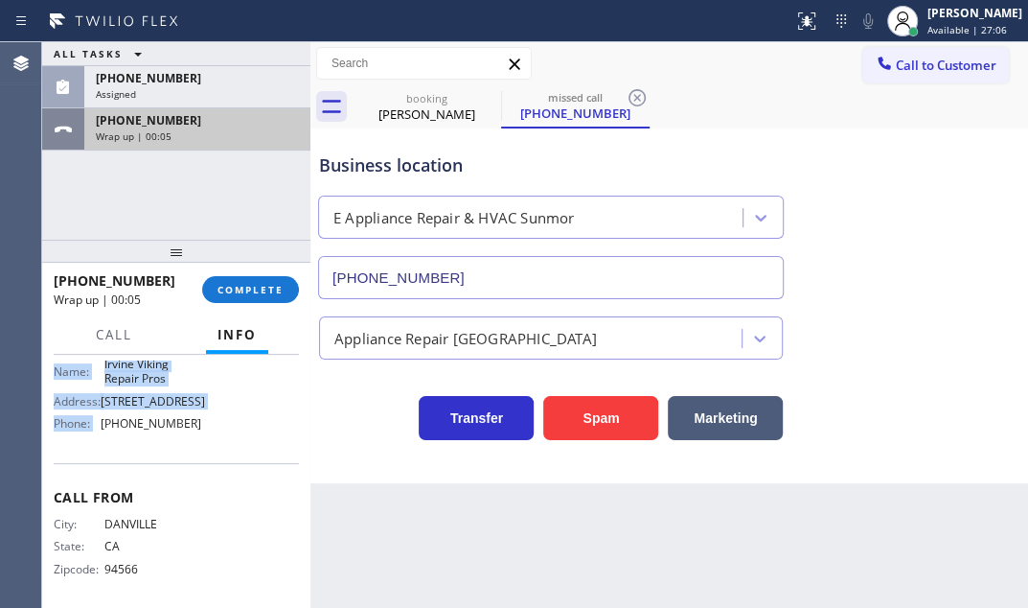
scroll to position [261, 0]
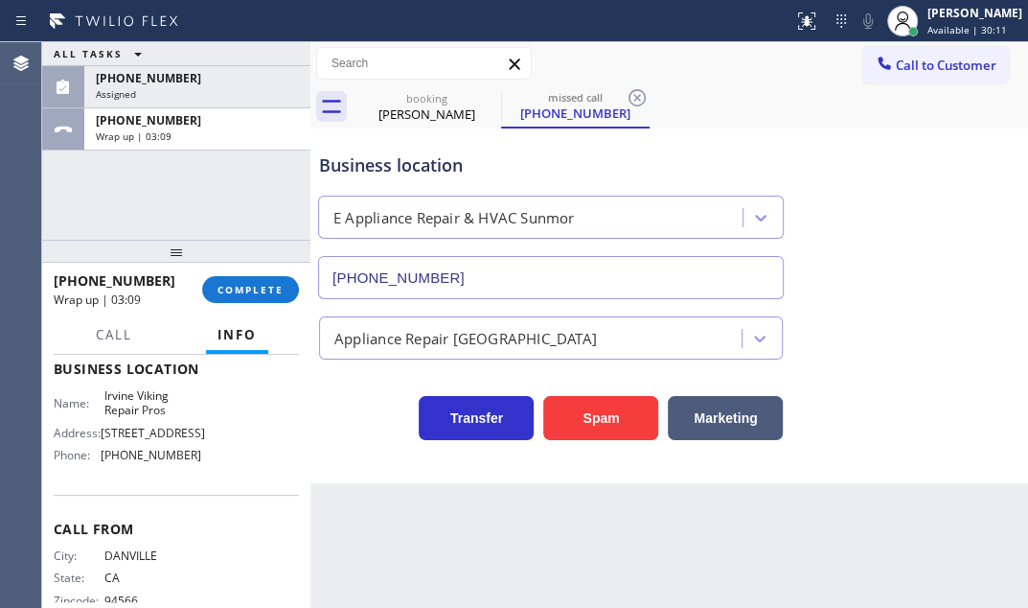
drag, startPoint x: 942, startPoint y: 155, endPoint x: 936, endPoint y: 116, distance: 39.7
click at [942, 145] on div "Business location E Appliance Repair & HVAC Sunmor (760) 309-6848" at bounding box center [669, 212] width 708 height 173
click at [928, 75] on button "Call to Customer" at bounding box center [936, 65] width 147 height 36
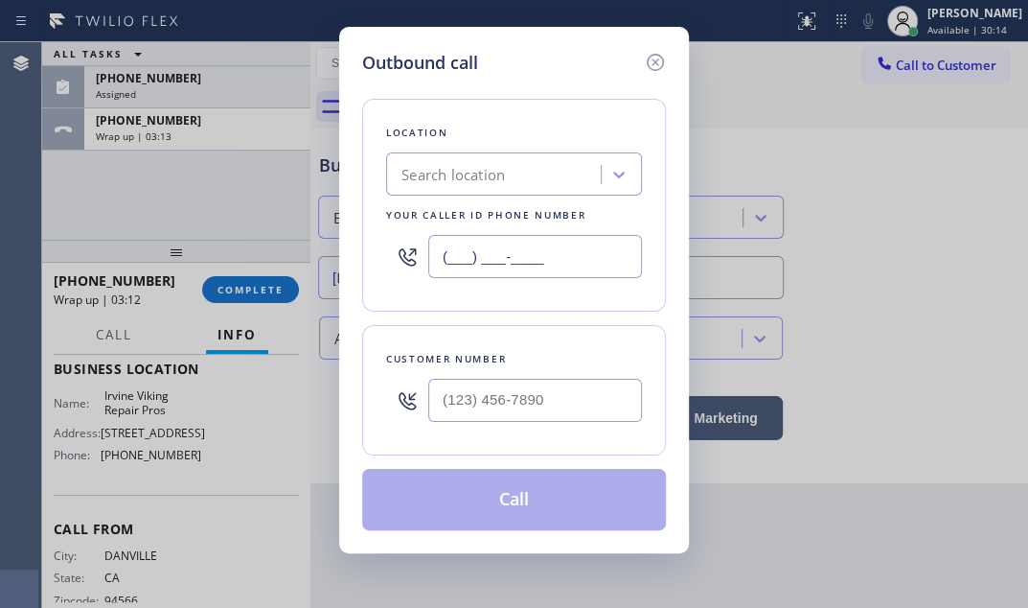
click at [557, 260] on input "(___) ___-____" at bounding box center [535, 256] width 214 height 43
paste input "949) 398-2139"
type input "(949) 398-2139"
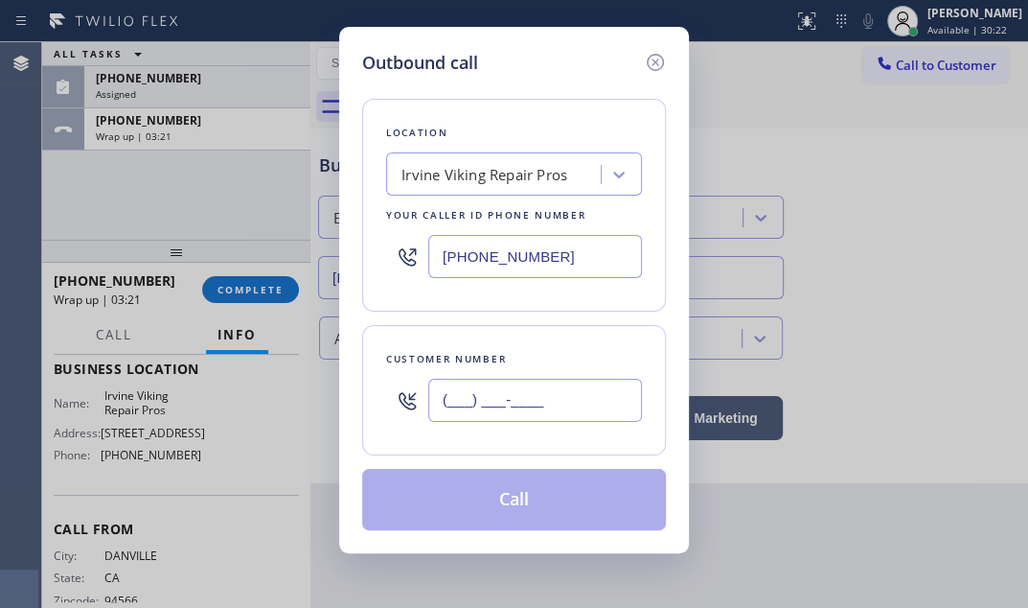
click at [497, 403] on input "(___) ___-____" at bounding box center [535, 400] width 214 height 43
paste input "925) 984-4552"
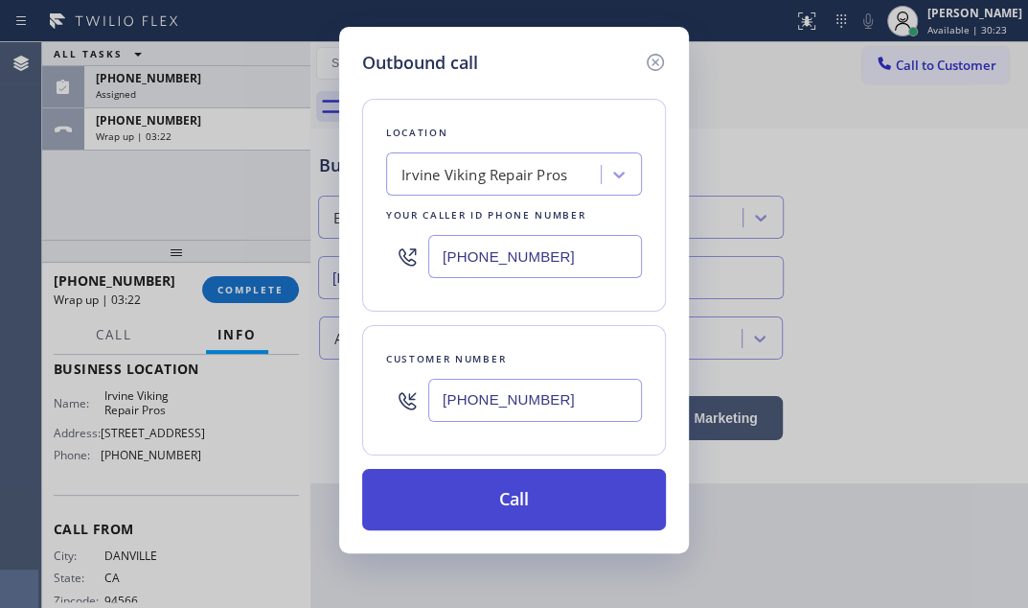
type input "(925) 984-4552"
click at [546, 507] on button "Call" at bounding box center [514, 499] width 304 height 61
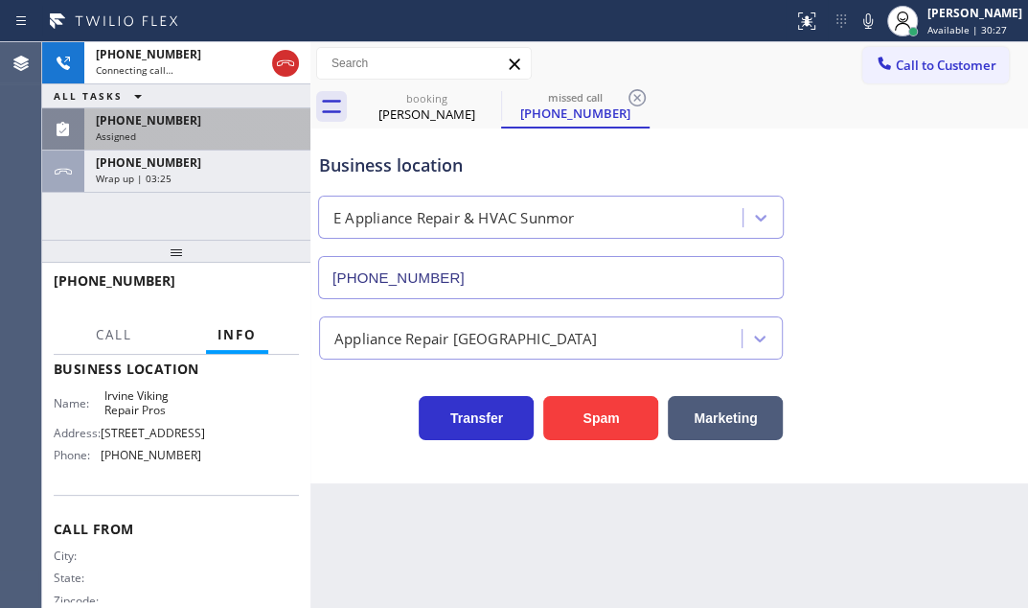
click at [231, 125] on div "(760) 298-0715" at bounding box center [197, 120] width 203 height 16
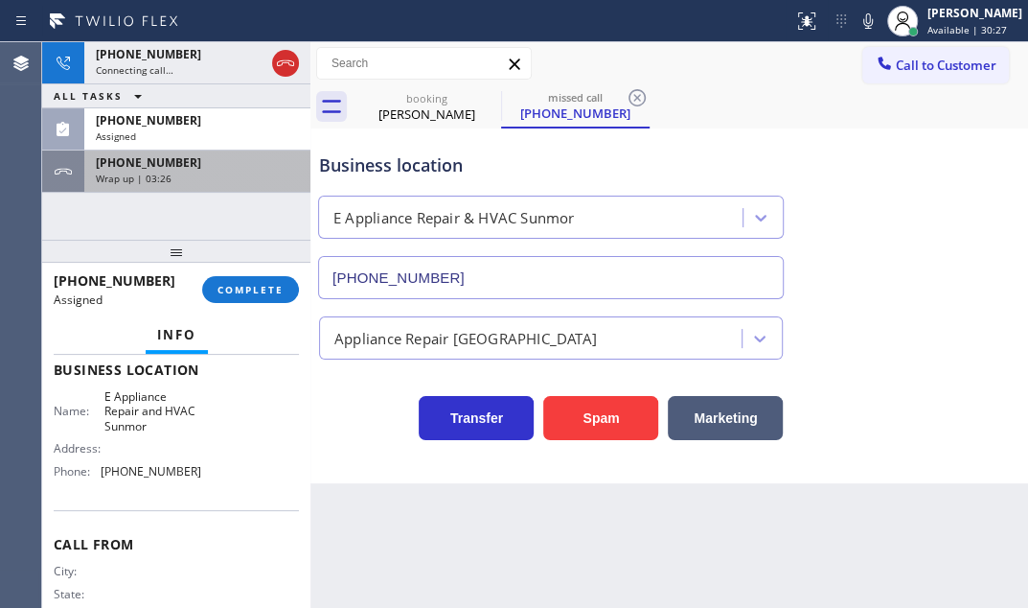
click at [231, 172] on div "Wrap up | 03:26" at bounding box center [197, 178] width 203 height 13
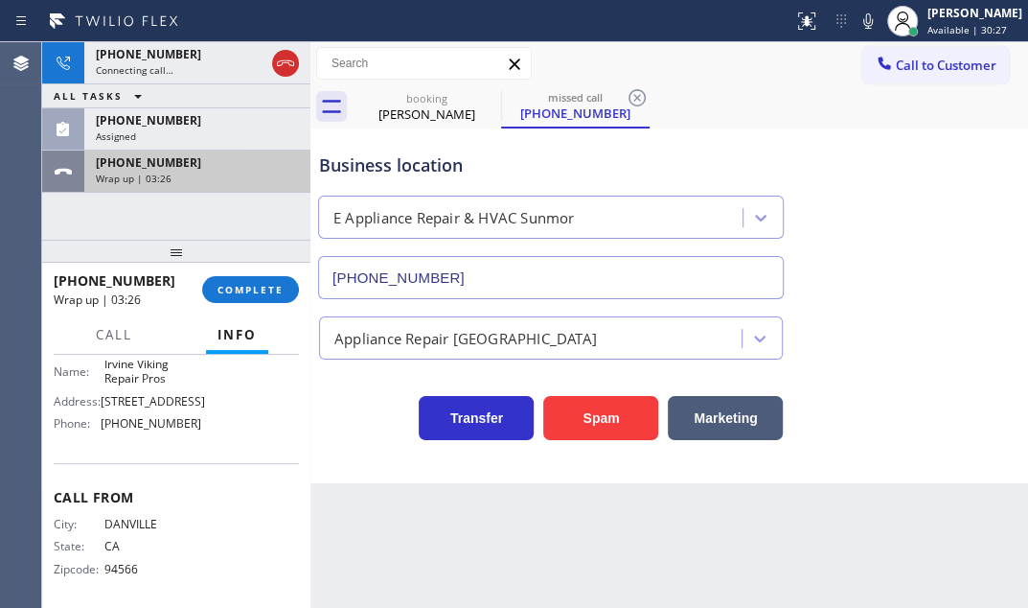
scroll to position [261, 0]
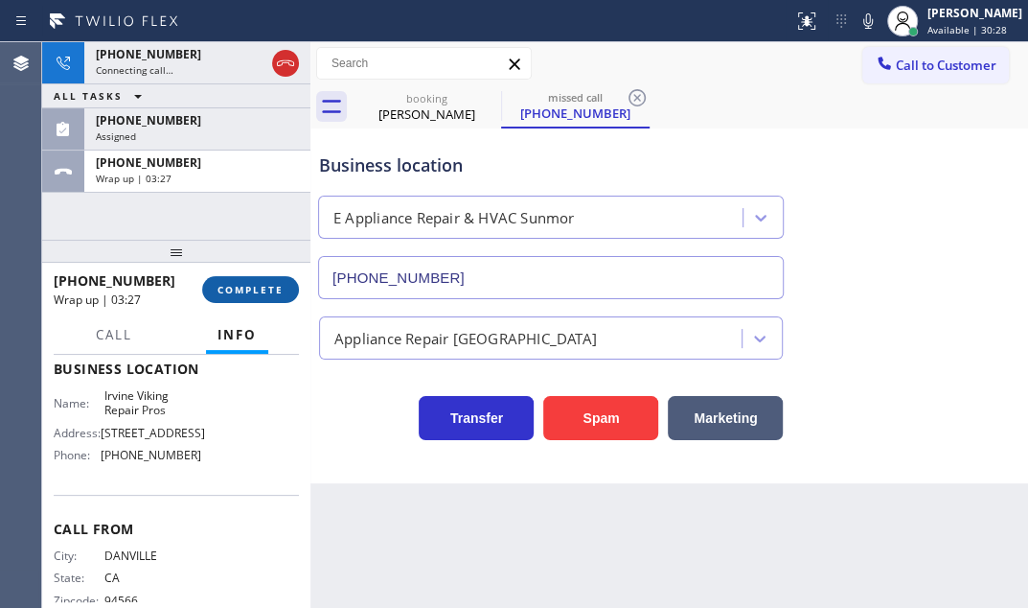
click at [270, 280] on button "COMPLETE" at bounding box center [250, 289] width 97 height 27
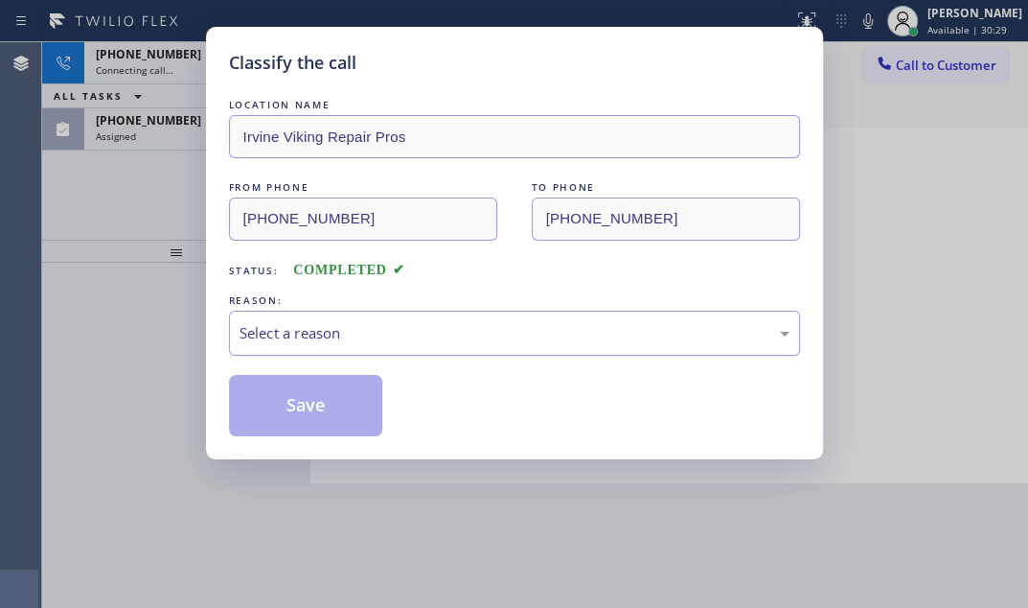
click at [418, 345] on div "Select a reason" at bounding box center [514, 333] width 571 height 45
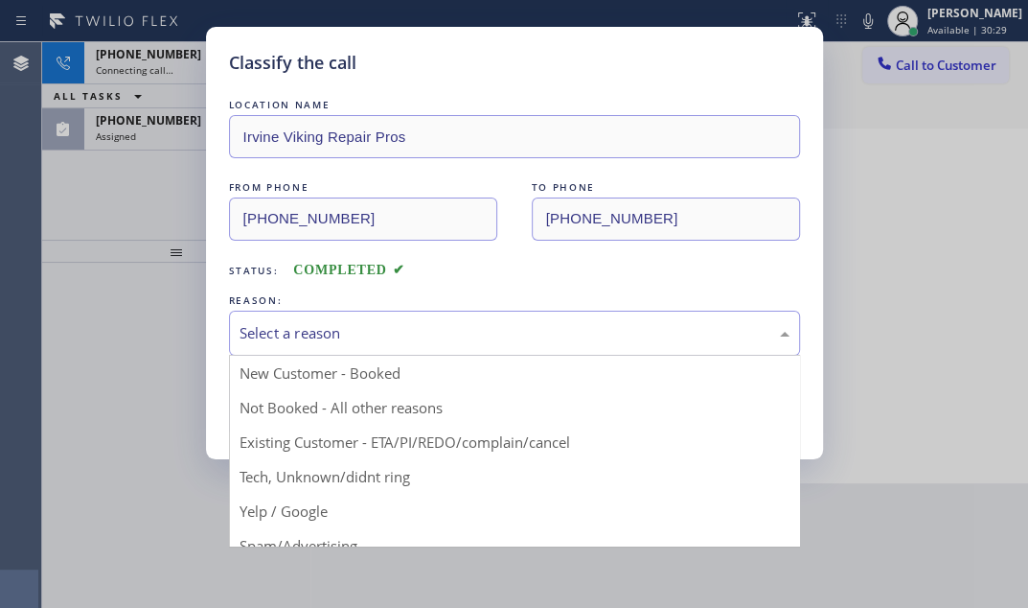
drag, startPoint x: 313, startPoint y: 399, endPoint x: 292, endPoint y: 406, distance: 22.4
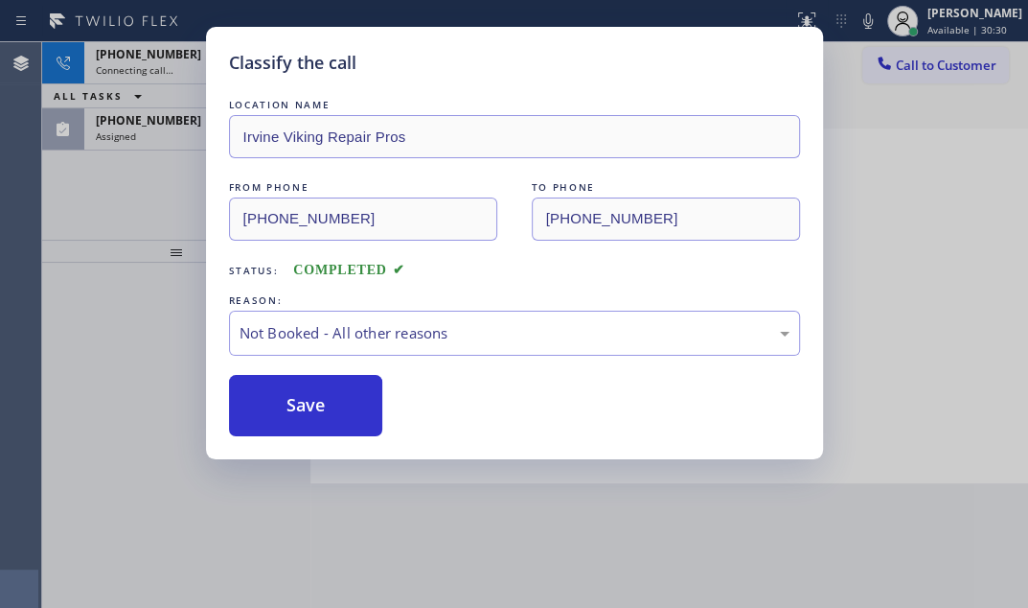
drag, startPoint x: 292, startPoint y: 407, endPoint x: 256, endPoint y: 364, distance: 56.5
click at [290, 407] on button "Save" at bounding box center [306, 405] width 154 height 61
click at [153, 119] on div "Classify the call LOCATION NAME Irvine Viking Repair Pros FROM PHONE (925) 984-…" at bounding box center [514, 304] width 1028 height 608
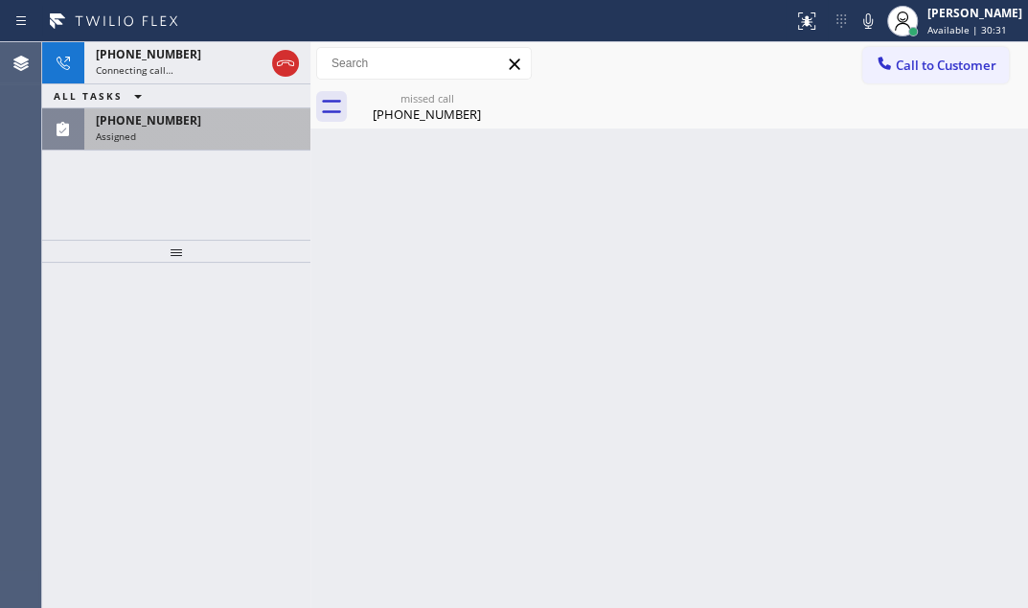
click at [167, 130] on div "Assigned" at bounding box center [197, 135] width 203 height 13
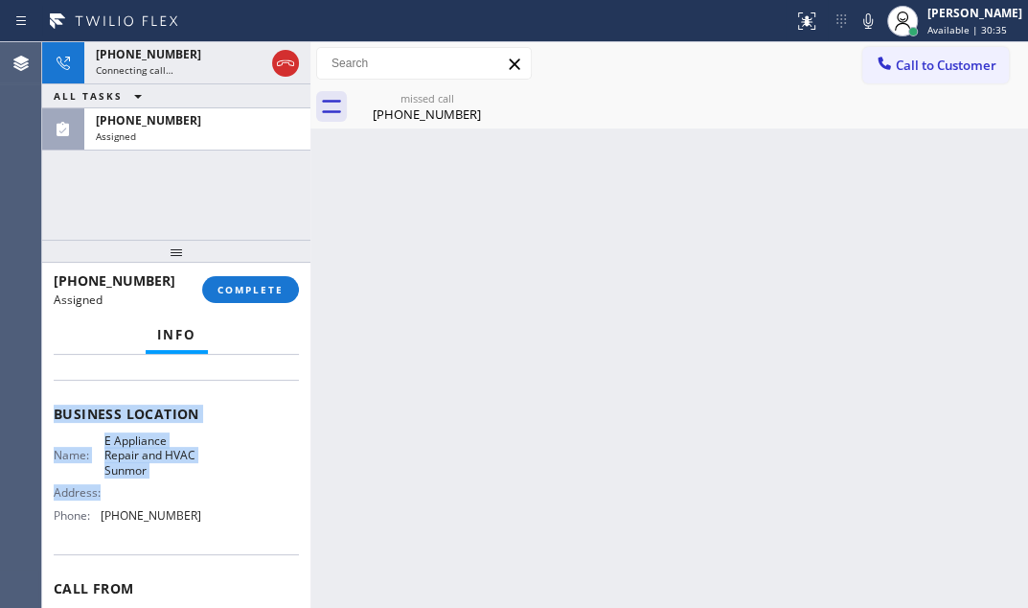
scroll to position [261, 0]
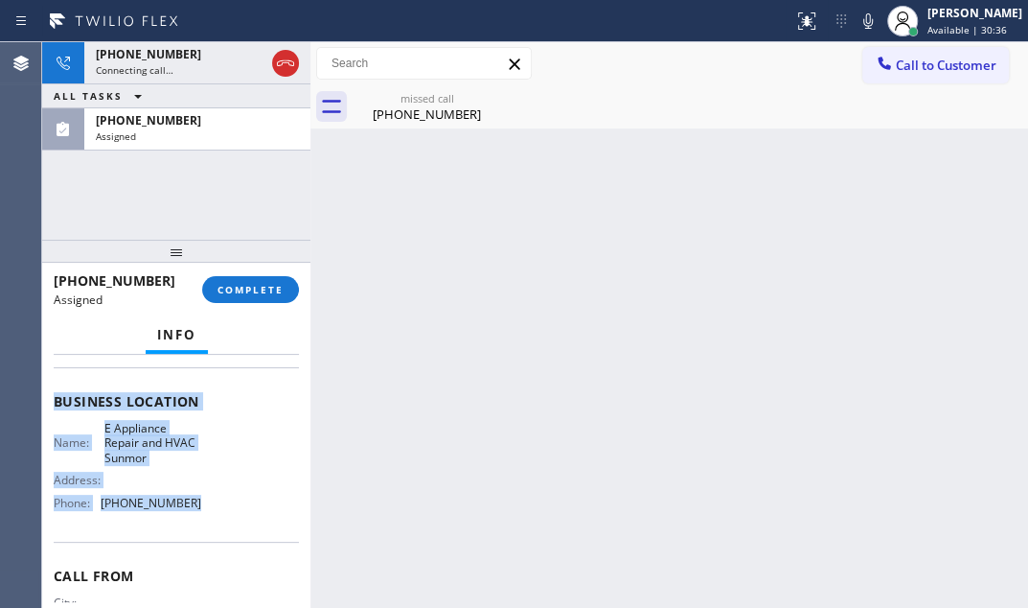
drag, startPoint x: 54, startPoint y: 415, endPoint x: 195, endPoint y: 525, distance: 178.9
click at [195, 525] on div "Context Queue: Appliance Repair High End Priority: 0 Task Age: 5 minute(s) Cust…" at bounding box center [176, 394] width 245 height 588
copy div "Customer Name: (760) 298-0715 Phone: (760) 298-0715 Address: Business location …"
click at [248, 295] on span "COMPLETE" at bounding box center [251, 289] width 66 height 13
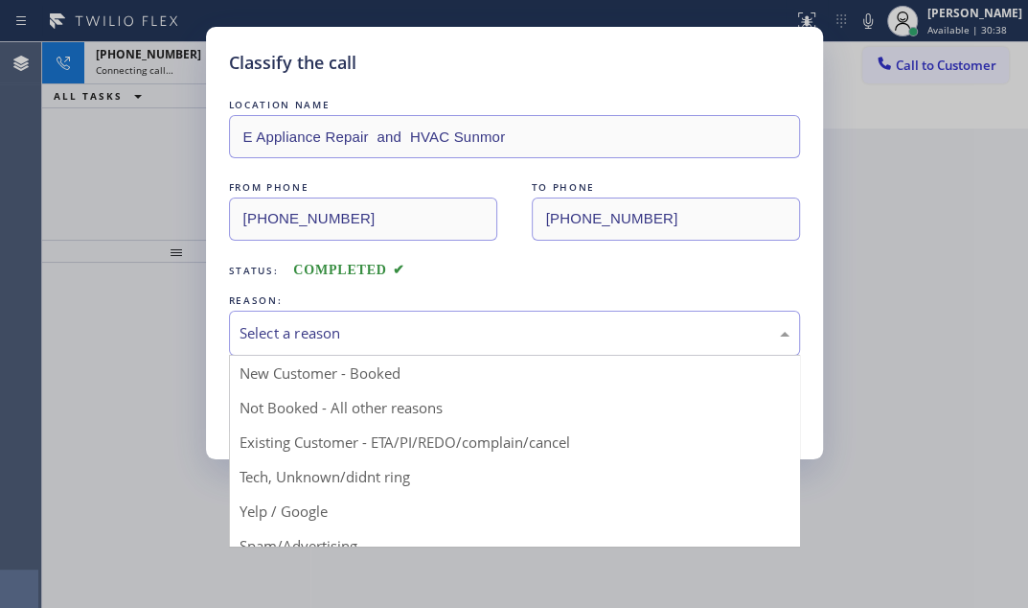
click at [431, 322] on div "Select a reason" at bounding box center [515, 333] width 550 height 22
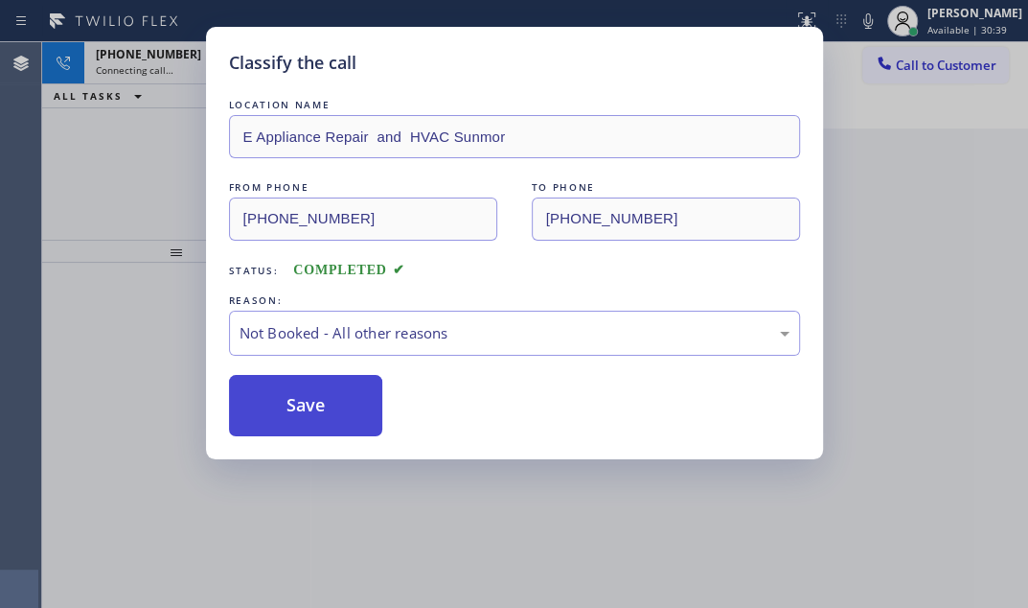
click at [261, 411] on button "Save" at bounding box center [306, 405] width 154 height 61
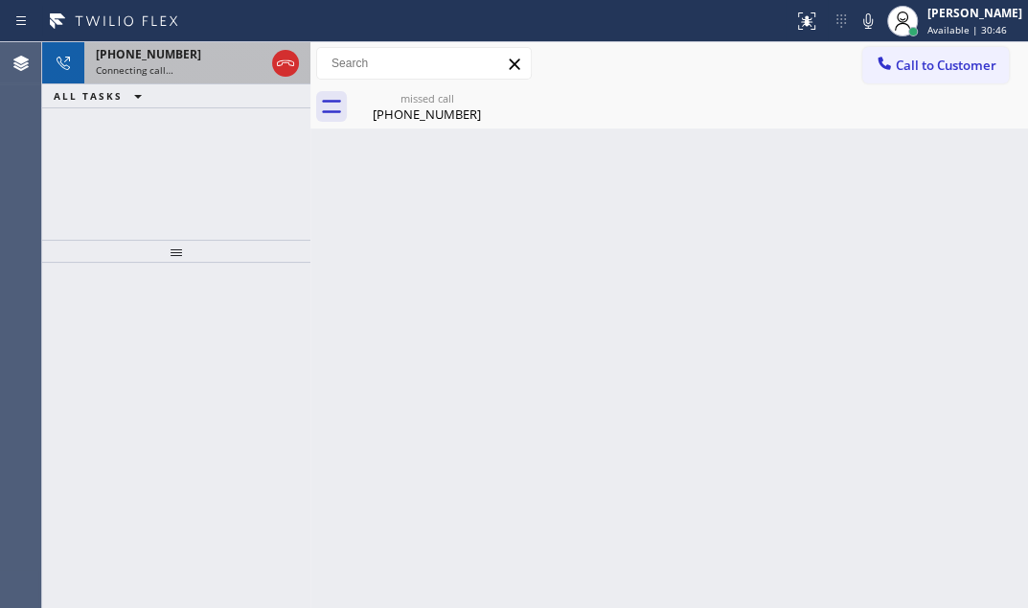
click at [218, 66] on div "Connecting call…" at bounding box center [180, 69] width 169 height 13
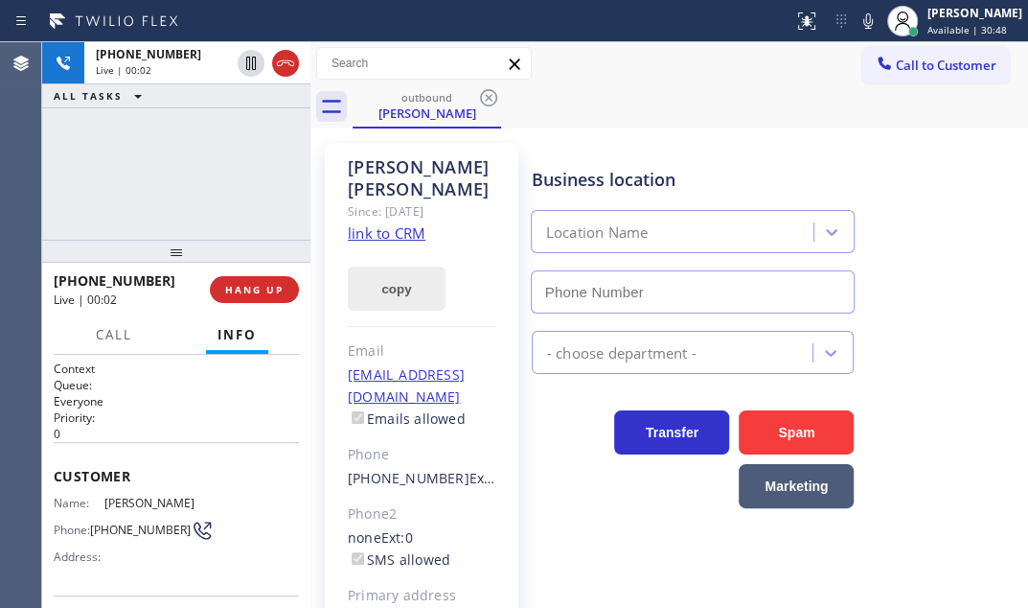
type input "(949) 398-2139"
click at [695, 68] on div "Call to Customer Outbound call Location Irvine Viking Repair Pros Your caller i…" at bounding box center [670, 64] width 718 height 34
click at [240, 224] on div "+19259844552 Live | 00:28 ALL TASKS ALL TASKS ACTIVE TASKS TASKS IN WRAP UP" at bounding box center [176, 140] width 268 height 197
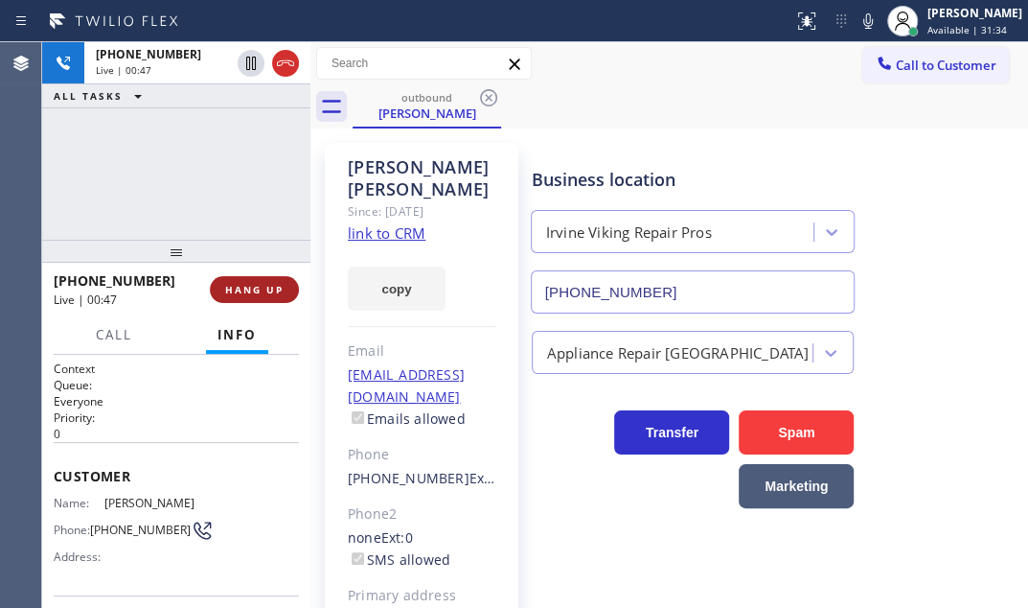
click at [244, 296] on span "HANG UP" at bounding box center [254, 289] width 58 height 13
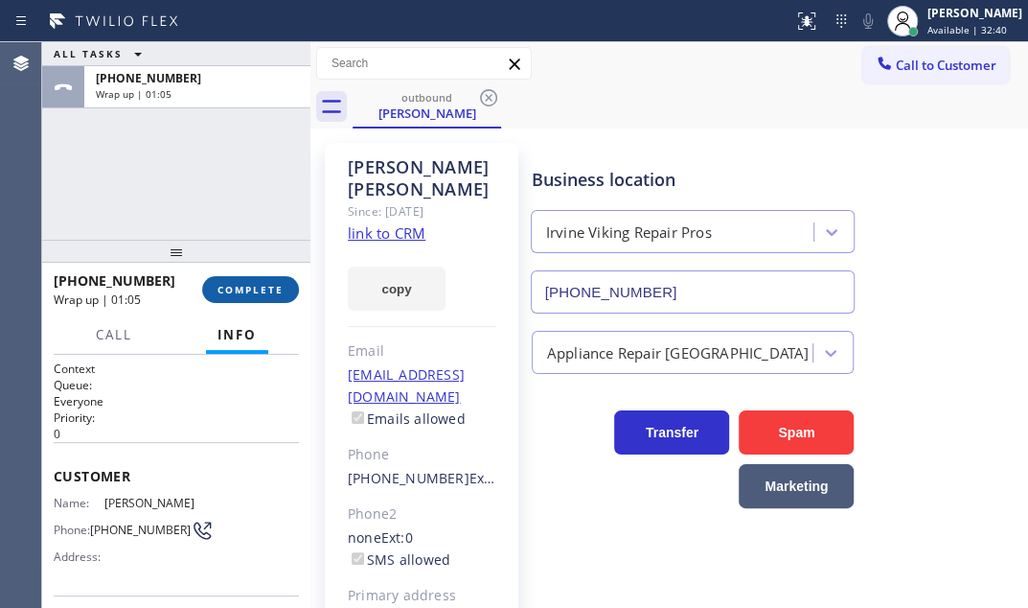
click at [239, 283] on span "COMPLETE" at bounding box center [251, 289] width 66 height 13
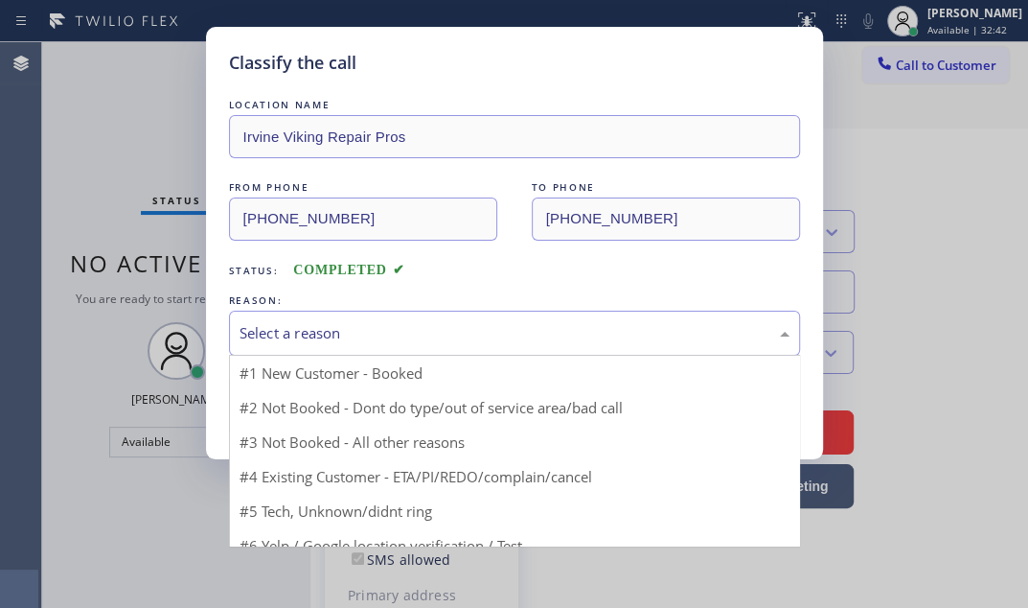
click at [467, 345] on div "Select a reason" at bounding box center [514, 333] width 571 height 45
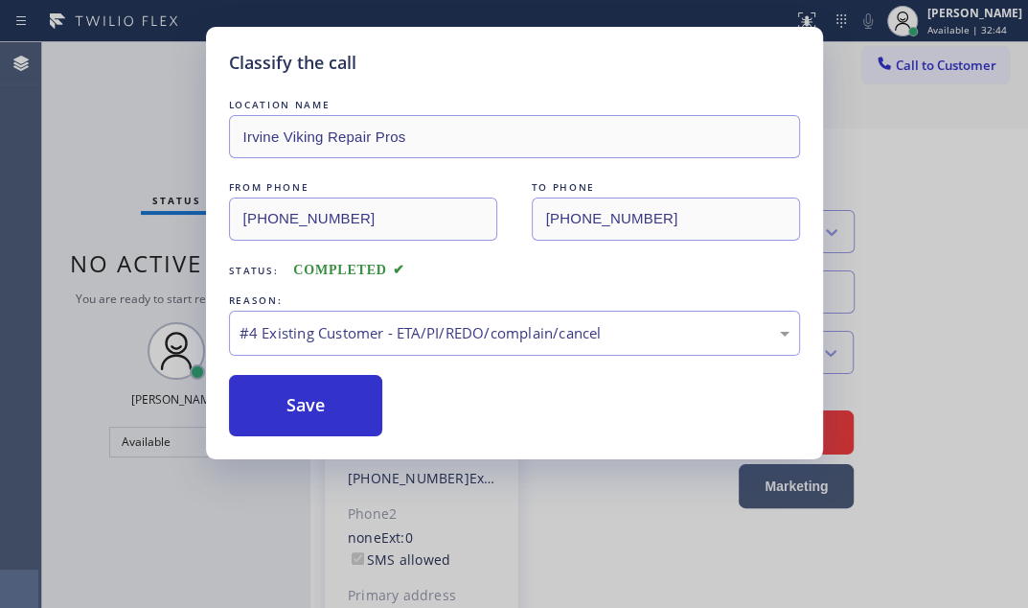
drag, startPoint x: 314, startPoint y: 467, endPoint x: 317, endPoint y: 456, distance: 10.9
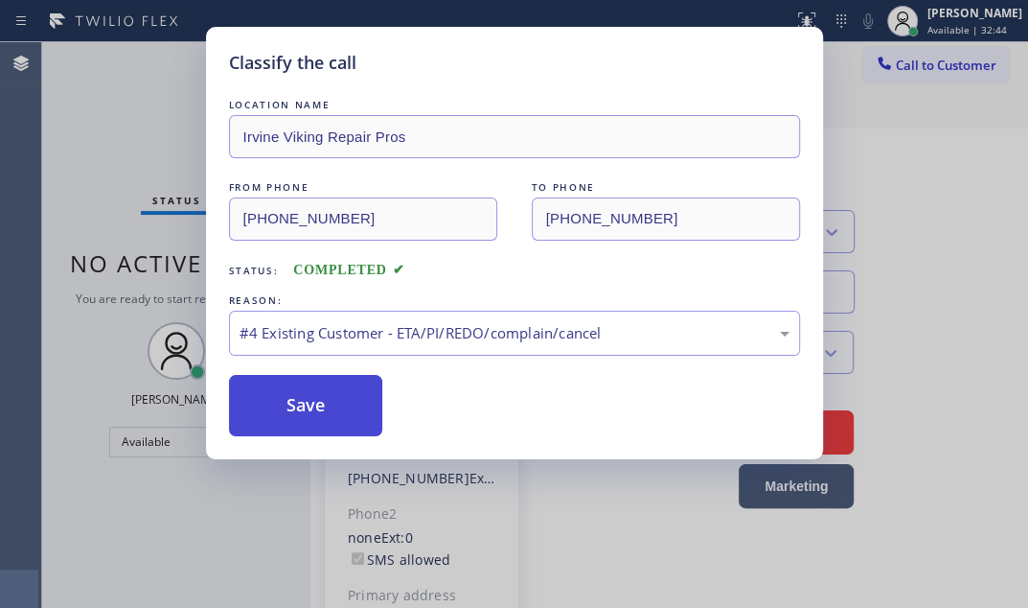
click at [326, 409] on button "Save" at bounding box center [306, 405] width 154 height 61
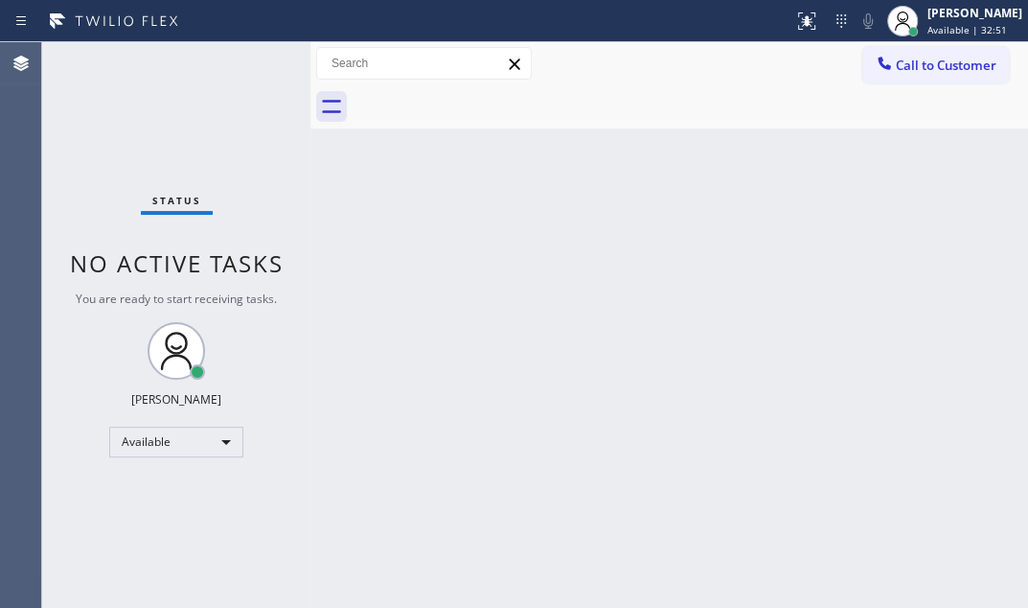
click at [876, 319] on div "Back to Dashboard Change Sender ID Customers Technicians Select a contact Outbo…" at bounding box center [670, 324] width 718 height 565
click at [241, 61] on div "Status No active tasks You are ready to start receiving tasks. [PERSON_NAME] Av…" at bounding box center [176, 324] width 268 height 565
click at [268, 59] on div "Status No active tasks You are ready to start receiving tasks. [PERSON_NAME] Av…" at bounding box center [176, 324] width 268 height 565
click at [261, 60] on div "Status No active tasks You are ready to start receiving tasks. [PERSON_NAME] Av…" at bounding box center [176, 324] width 268 height 565
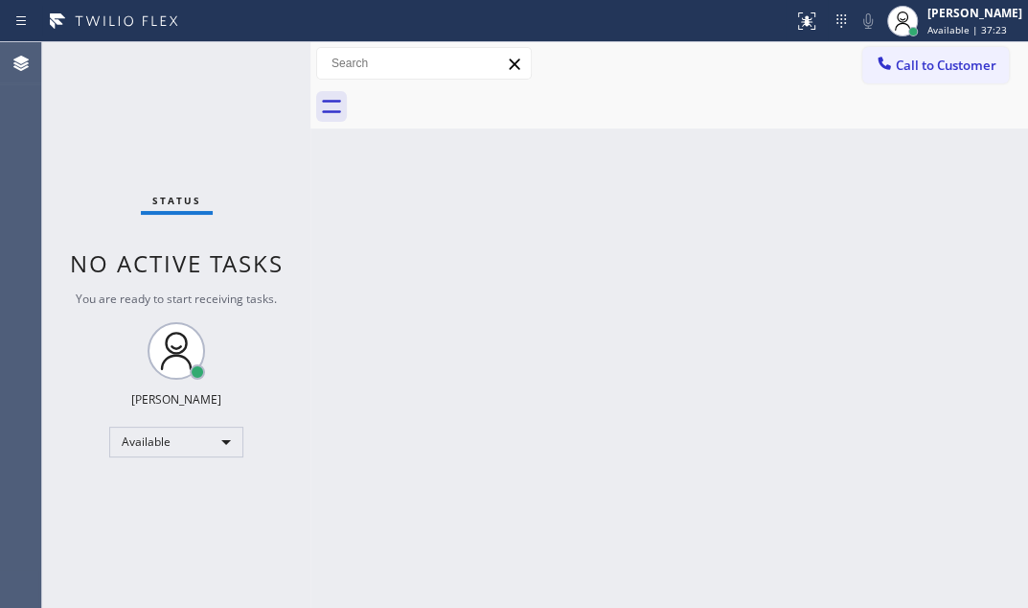
click at [261, 60] on div "Status No active tasks You are ready to start receiving tasks. [PERSON_NAME] Av…" at bounding box center [176, 324] width 268 height 565
click at [259, 60] on div "Status No active tasks You are ready to start receiving tasks. [PERSON_NAME] Av…" at bounding box center [176, 324] width 268 height 565
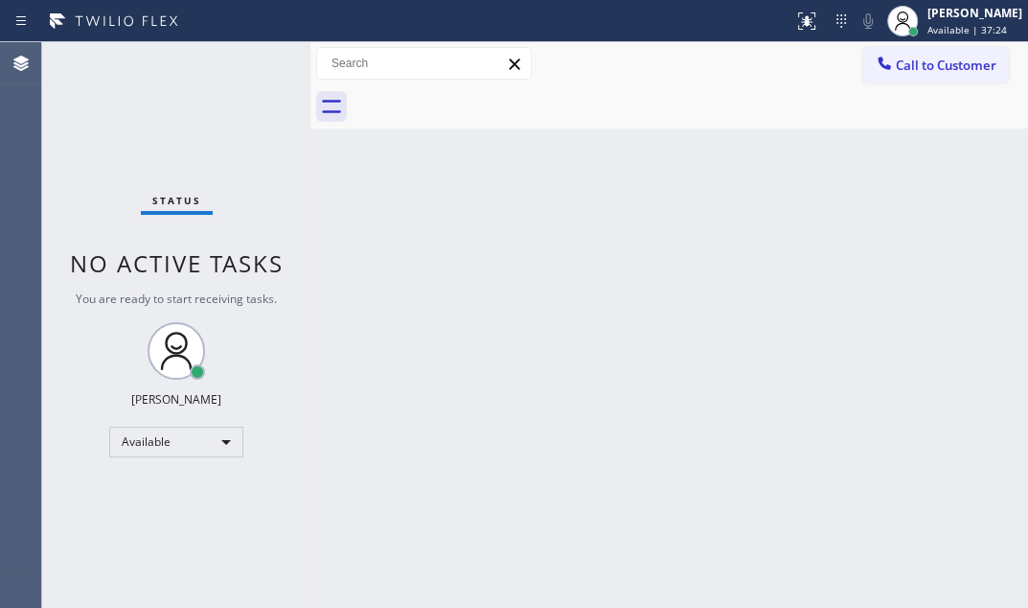
click at [259, 60] on div "Status No active tasks You are ready to start receiving tasks. [PERSON_NAME] Av…" at bounding box center [176, 324] width 268 height 565
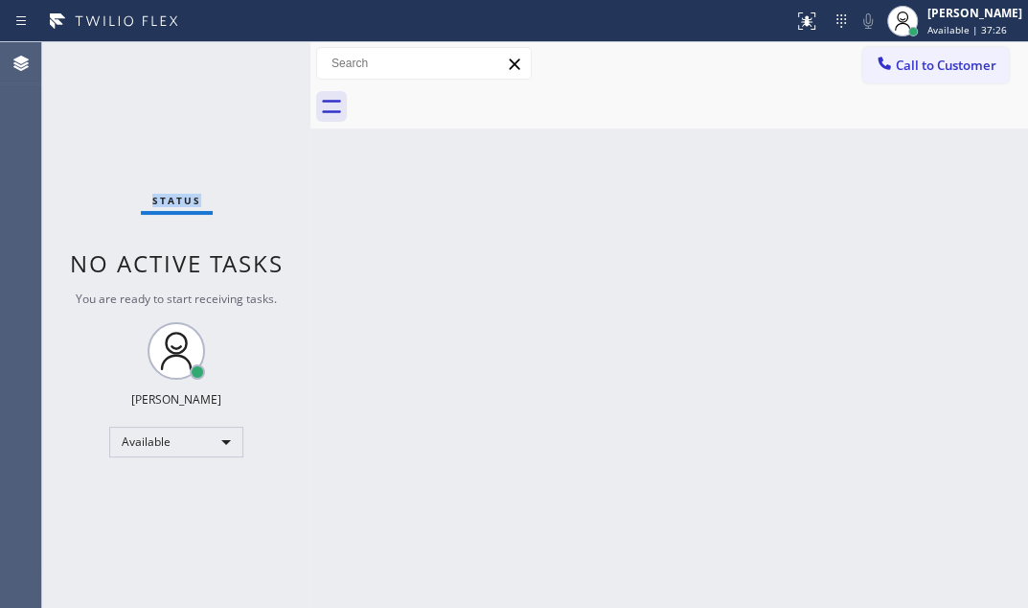
click at [259, 60] on div "Status No active tasks You are ready to start receiving tasks. [PERSON_NAME] Av…" at bounding box center [176, 324] width 268 height 565
click at [258, 60] on div "Status No active tasks You are ready to start receiving tasks. [PERSON_NAME] Av…" at bounding box center [176, 324] width 268 height 565
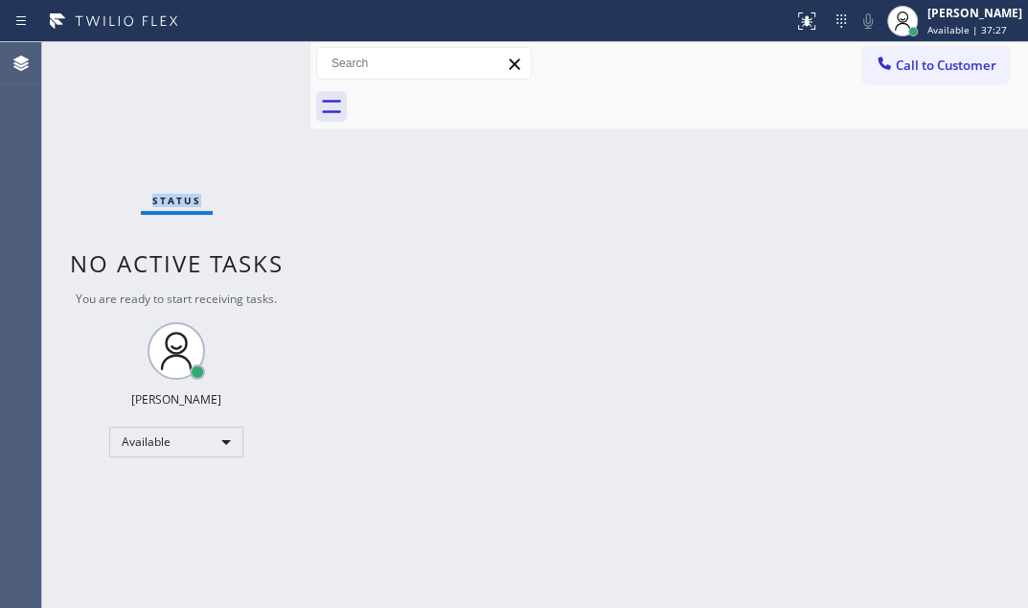
click at [258, 60] on div "Status No active tasks You are ready to start receiving tasks. [PERSON_NAME] Av…" at bounding box center [176, 324] width 268 height 565
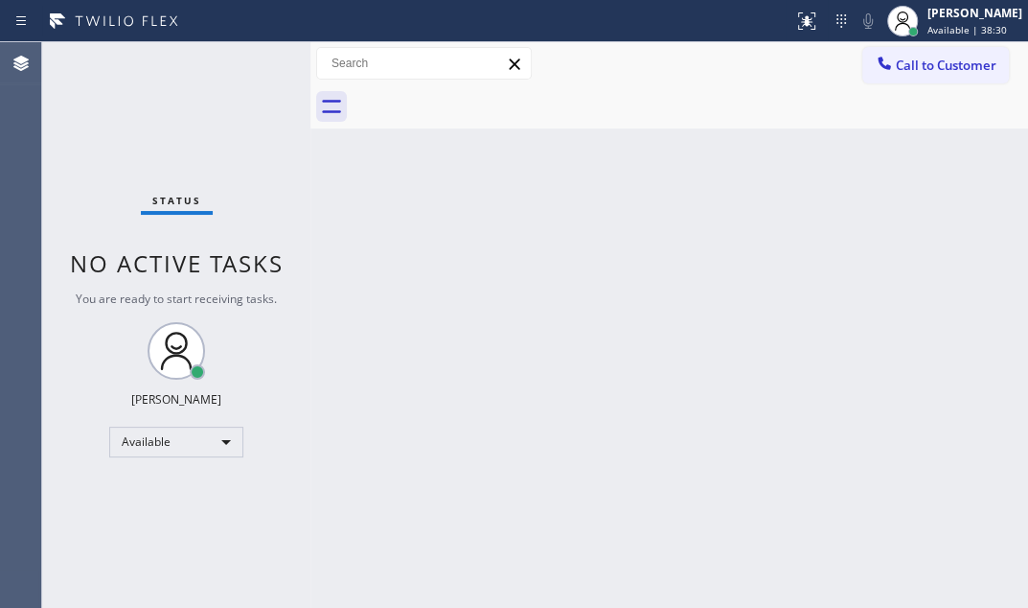
click at [256, 62] on div "Status No active tasks You are ready to start receiving tasks. [PERSON_NAME] Av…" at bounding box center [176, 324] width 268 height 565
click at [256, 64] on div "Status No active tasks You are ready to start receiving tasks. [PERSON_NAME] Av…" at bounding box center [176, 324] width 268 height 565
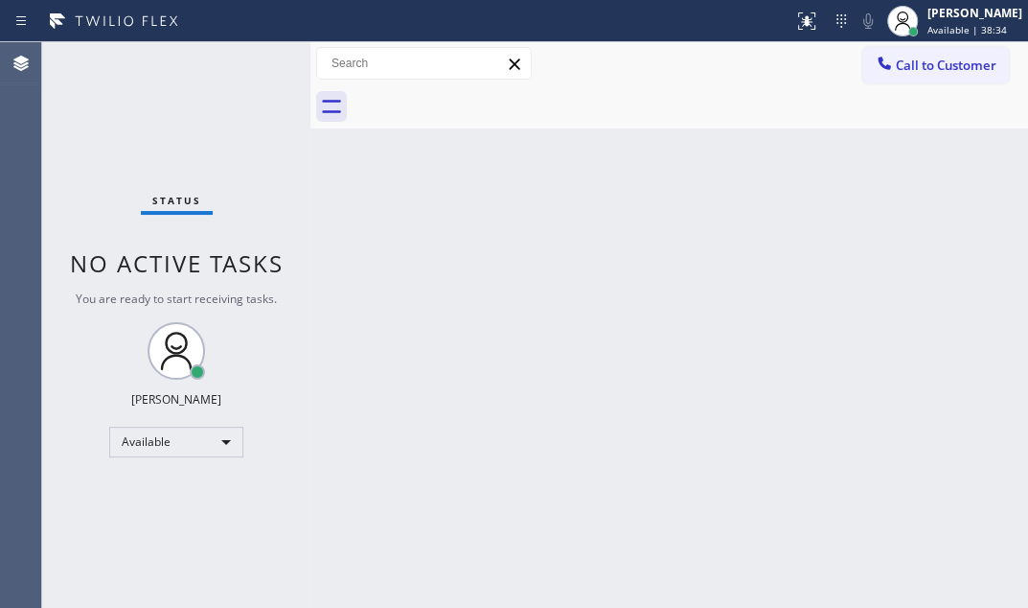
click at [256, 64] on div "Status No active tasks You are ready to start receiving tasks. [PERSON_NAME] Av…" at bounding box center [176, 324] width 268 height 565
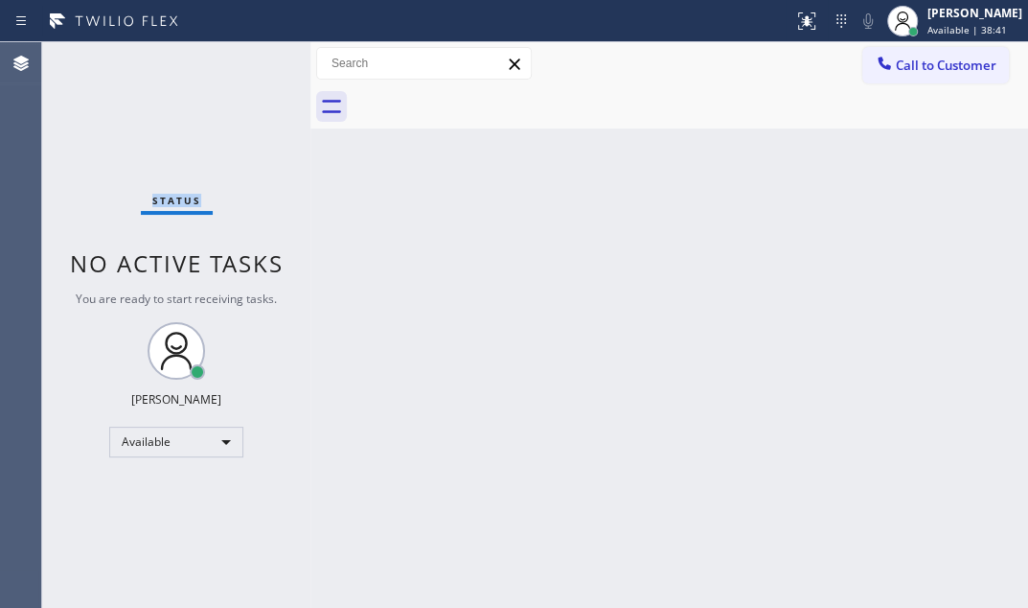
click at [256, 64] on div "Status No active tasks You are ready to start receiving tasks. [PERSON_NAME] Av…" at bounding box center [176, 324] width 268 height 565
click at [256, 63] on div "Status No active tasks You are ready to start receiving tasks. [PERSON_NAME] Av…" at bounding box center [176, 324] width 268 height 565
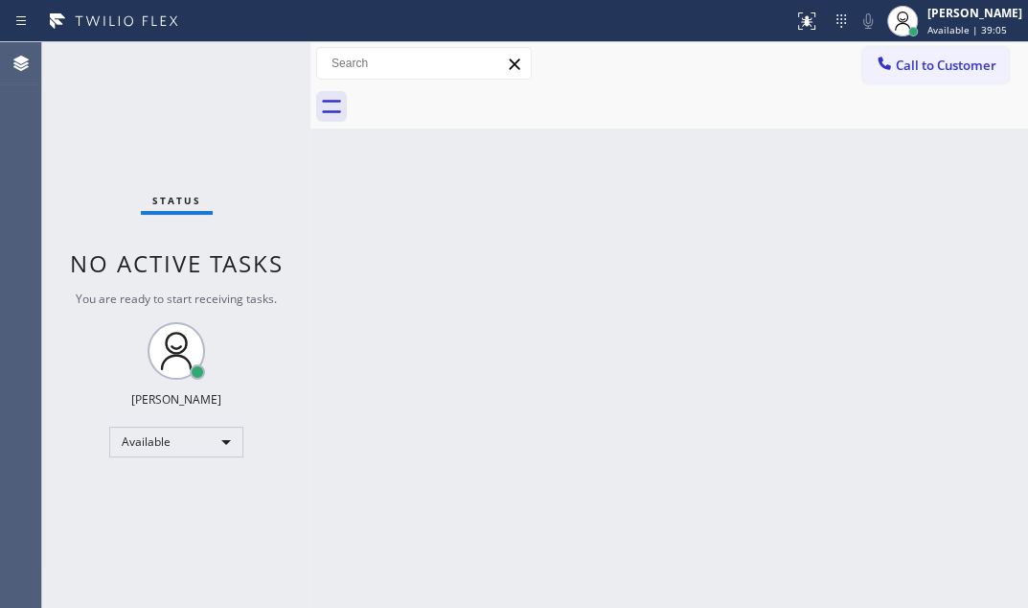
click at [256, 63] on div "Status No active tasks You are ready to start receiving tasks. [PERSON_NAME] Av…" at bounding box center [176, 324] width 268 height 565
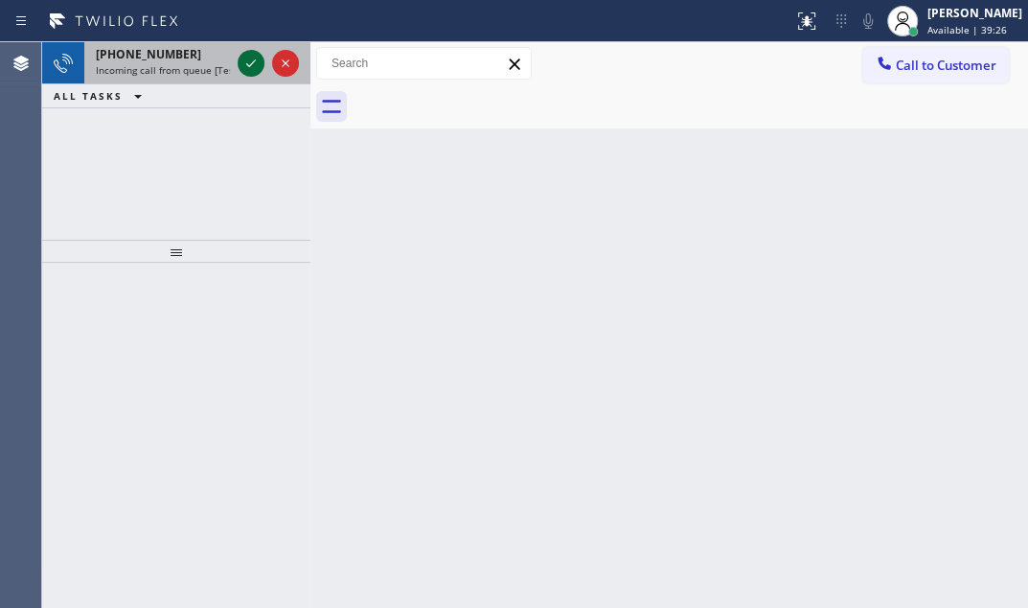
click at [256, 62] on icon at bounding box center [251, 63] width 23 height 23
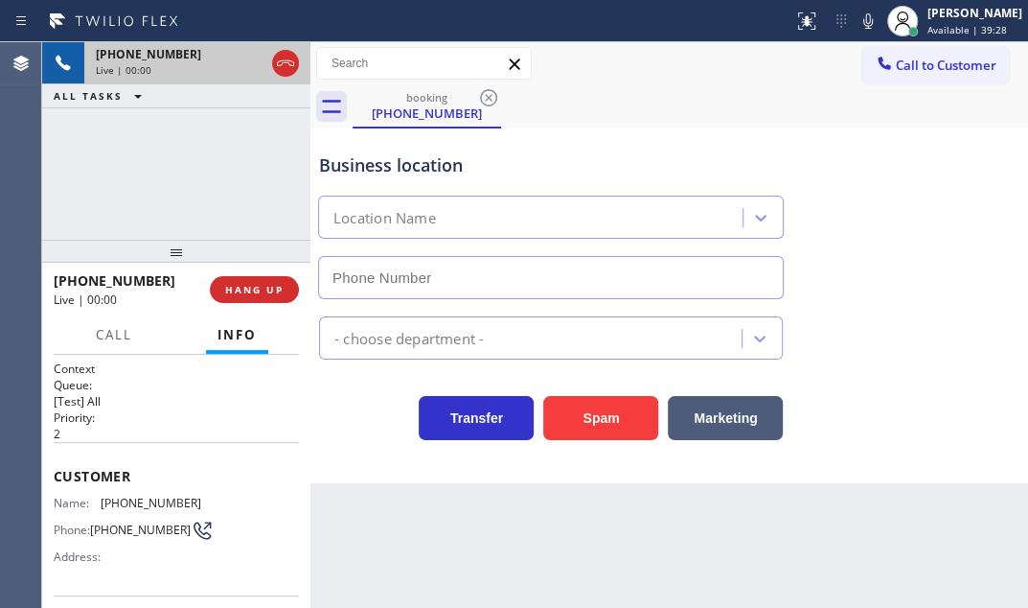
type input "(949) 894-4848"
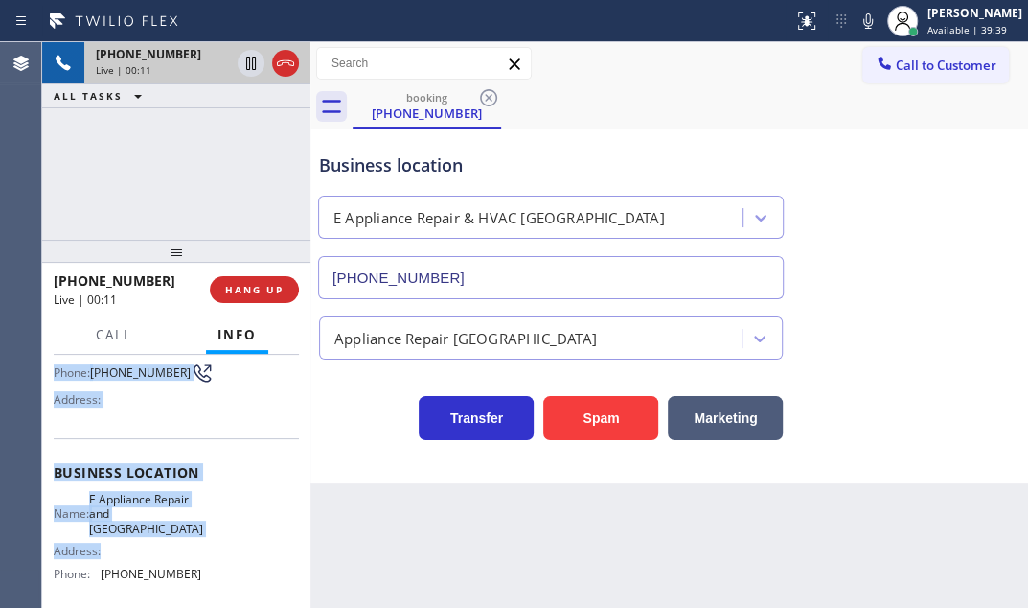
scroll to position [173, 0]
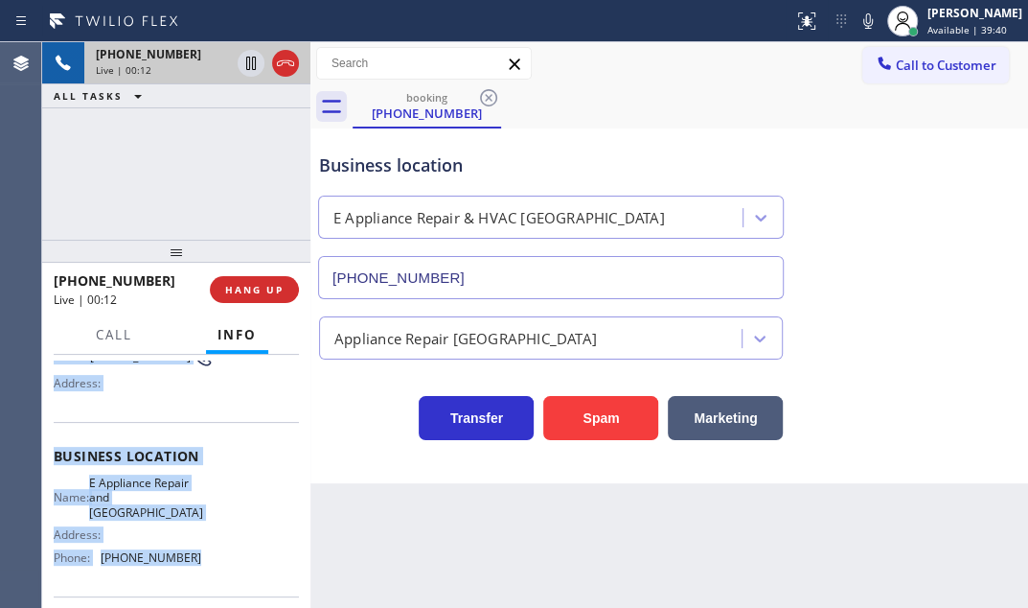
drag, startPoint x: 49, startPoint y: 471, endPoint x: 226, endPoint y: 565, distance: 201.1
click at [226, 565] on div "Context Queue: [Test] All Priority: 2 Customer Name: (949) 876-0007 Phone: (949…" at bounding box center [176, 481] width 268 height 253
click at [719, 409] on button "Marketing" at bounding box center [725, 418] width 115 height 44
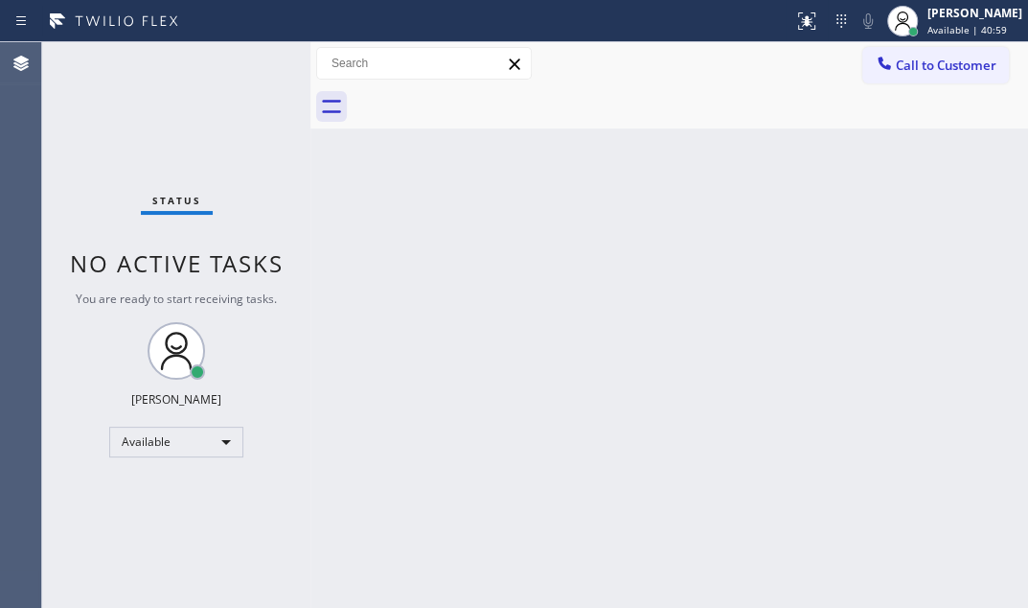
click at [239, 67] on div "Status No active tasks You are ready to start receiving tasks. [PERSON_NAME] Av…" at bounding box center [176, 324] width 268 height 565
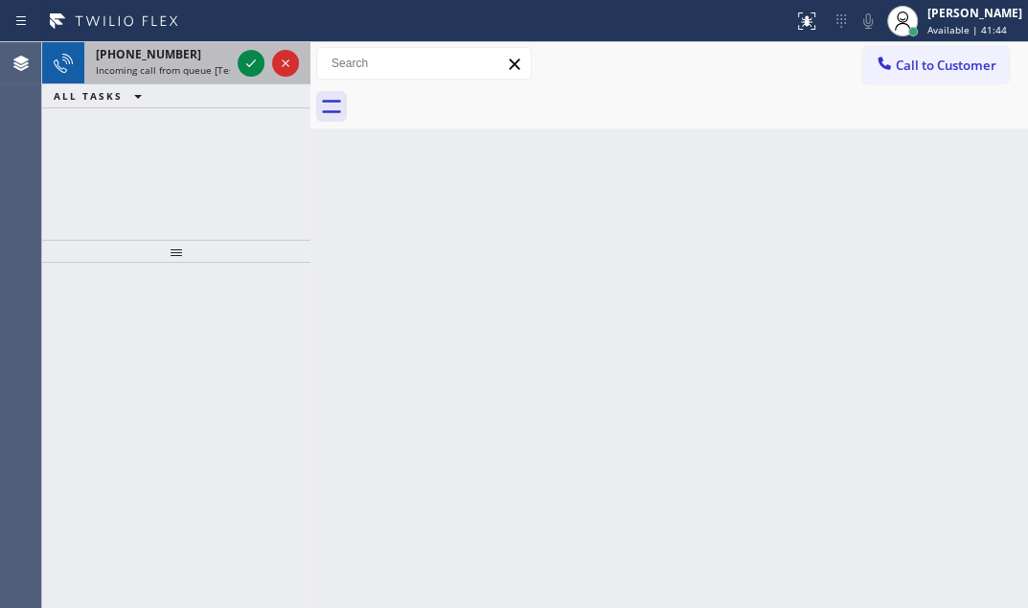
click at [270, 80] on div at bounding box center [268, 63] width 69 height 42
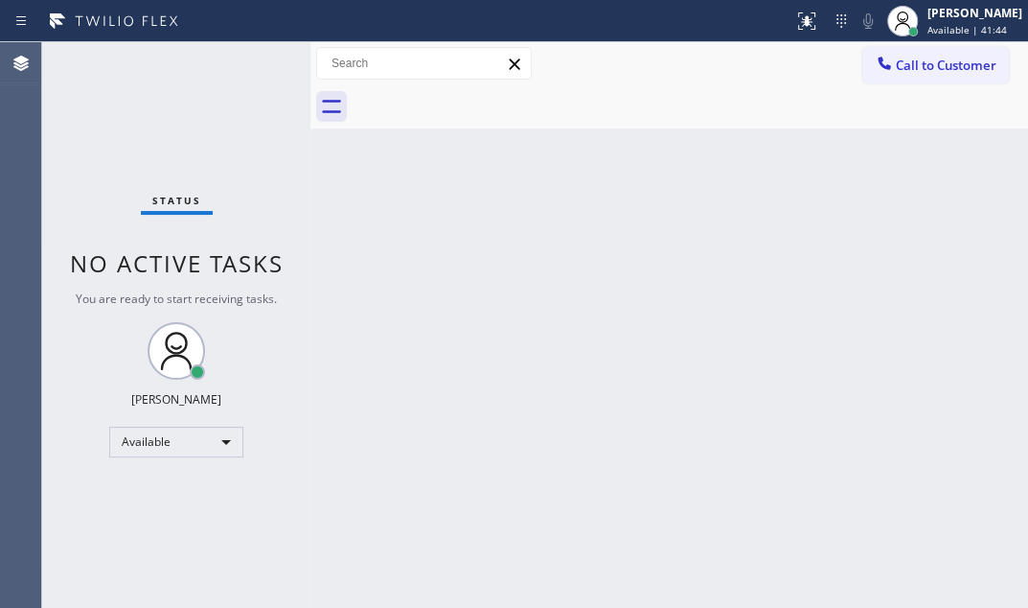
click at [249, 65] on div "Status No active tasks You are ready to start receiving tasks. [PERSON_NAME] Av…" at bounding box center [176, 324] width 268 height 565
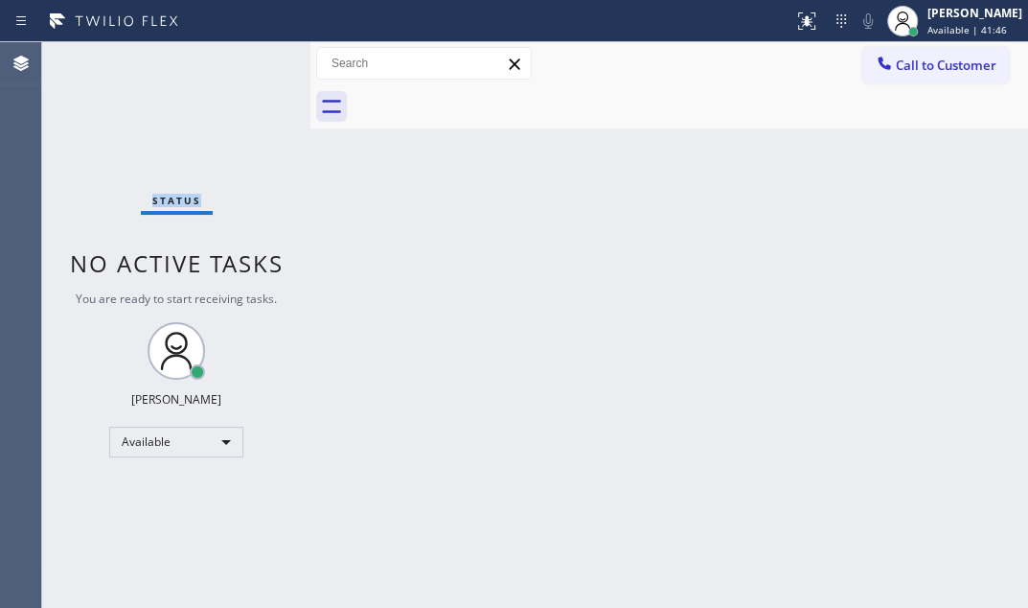
click at [239, 63] on div "Status No active tasks You are ready to start receiving tasks. [PERSON_NAME] Av…" at bounding box center [176, 324] width 268 height 565
click at [245, 60] on div "Status No active tasks You are ready to start receiving tasks. [PERSON_NAME] Av…" at bounding box center [176, 324] width 268 height 565
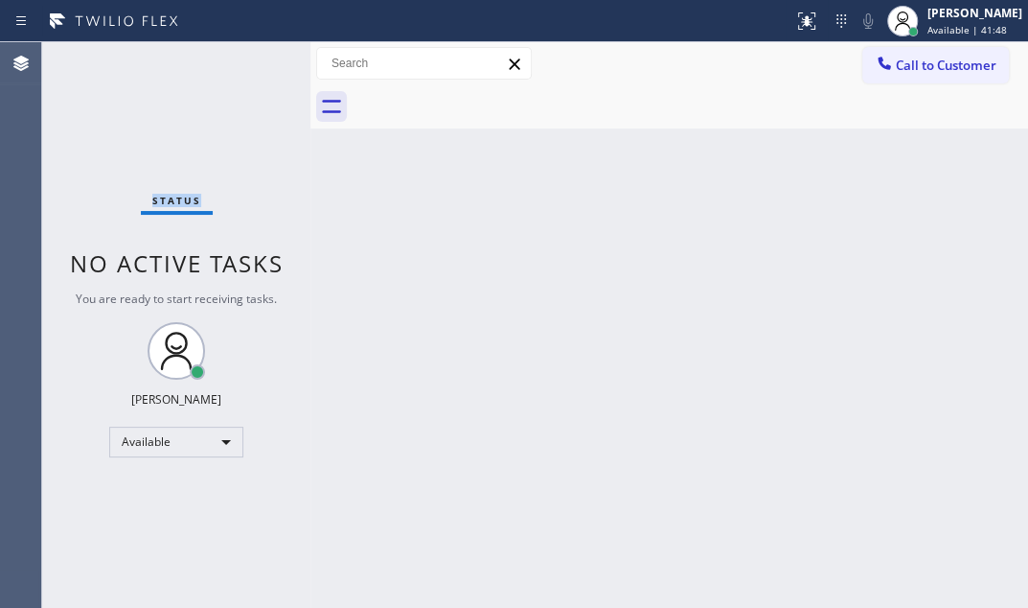
click at [245, 60] on div "Status No active tasks You are ready to start receiving tasks. [PERSON_NAME] Av…" at bounding box center [176, 324] width 268 height 565
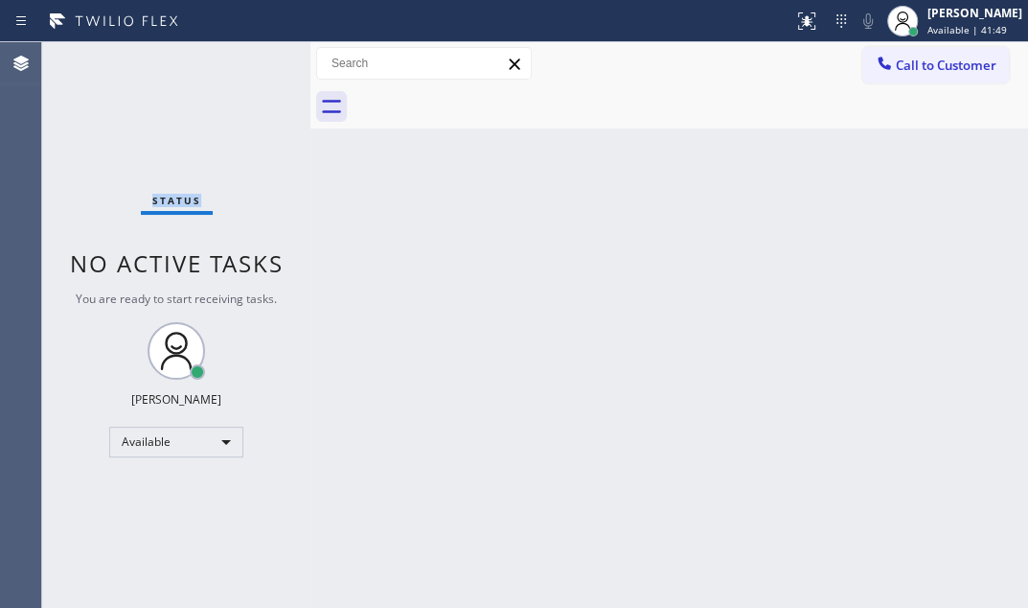
click at [245, 60] on div "Status No active tasks You are ready to start receiving tasks. [PERSON_NAME] Av…" at bounding box center [176, 324] width 268 height 565
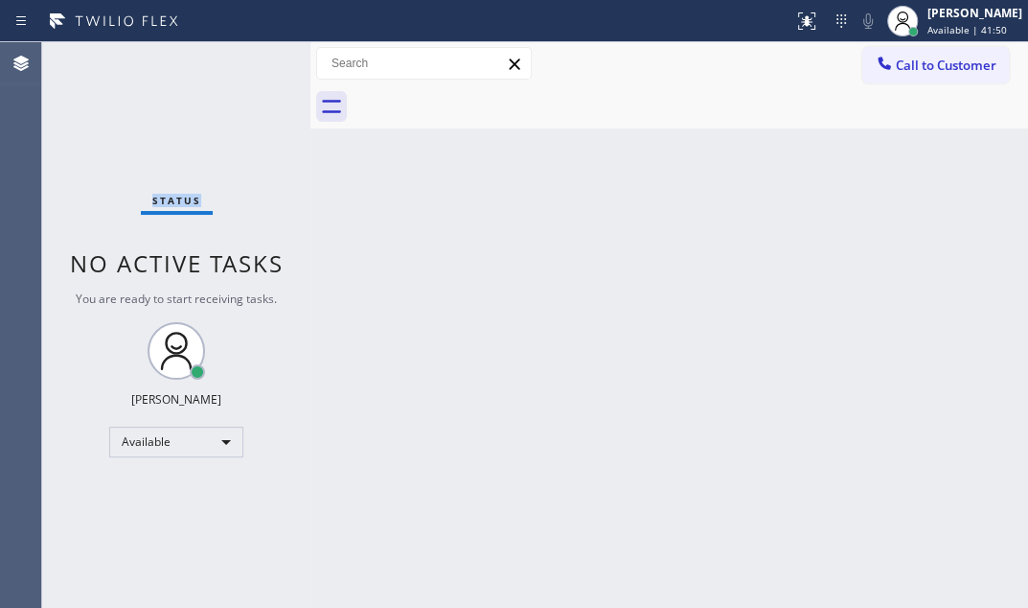
click at [245, 60] on div "Status No active tasks You are ready to start receiving tasks. [PERSON_NAME] Av…" at bounding box center [176, 324] width 268 height 565
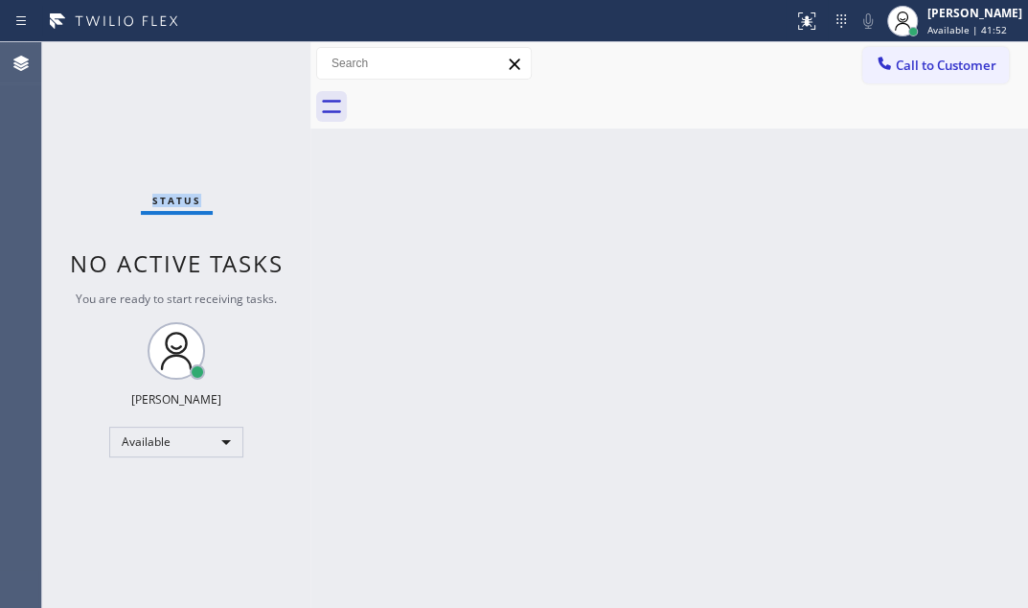
click at [245, 60] on div "Status No active tasks You are ready to start receiving tasks. [PERSON_NAME] Av…" at bounding box center [176, 324] width 268 height 565
drag, startPoint x: 245, startPoint y: 60, endPoint x: 306, endPoint y: 96, distance: 70.0
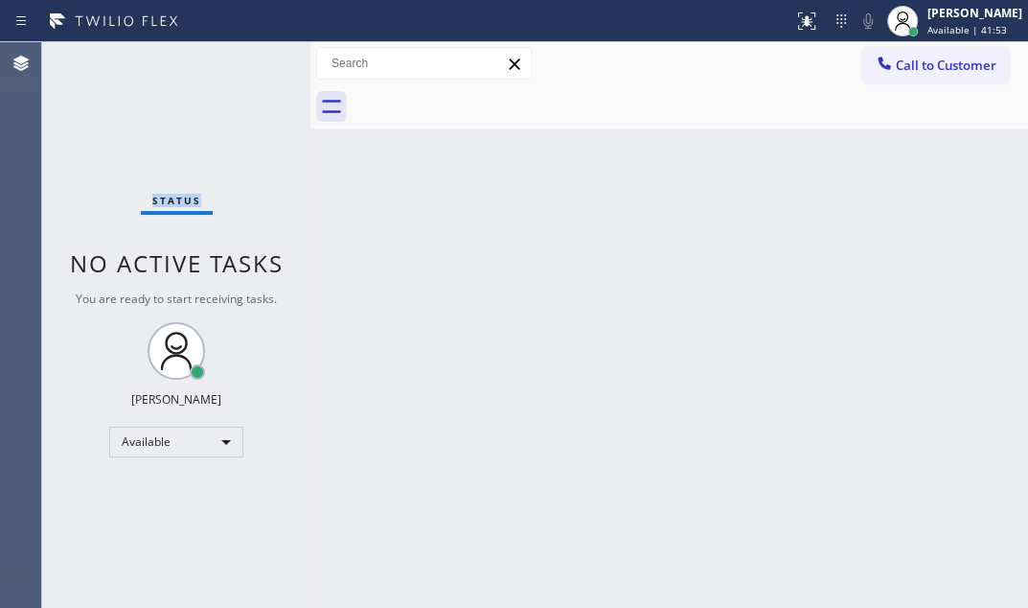
click at [244, 60] on div "Status No active tasks You are ready to start receiving tasks. [PERSON_NAME] Av…" at bounding box center [176, 324] width 268 height 565
click at [254, 67] on div "Status No active tasks You are ready to start receiving tasks. [PERSON_NAME] Av…" at bounding box center [176, 324] width 268 height 565
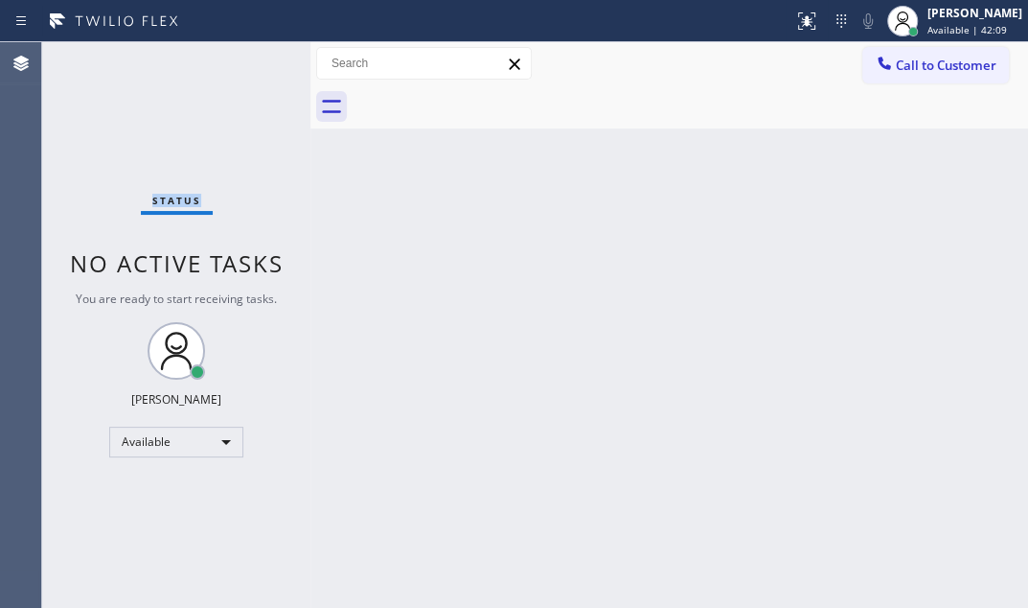
click at [254, 67] on div "Status No active tasks You are ready to start receiving tasks. [PERSON_NAME] Av…" at bounding box center [176, 324] width 268 height 565
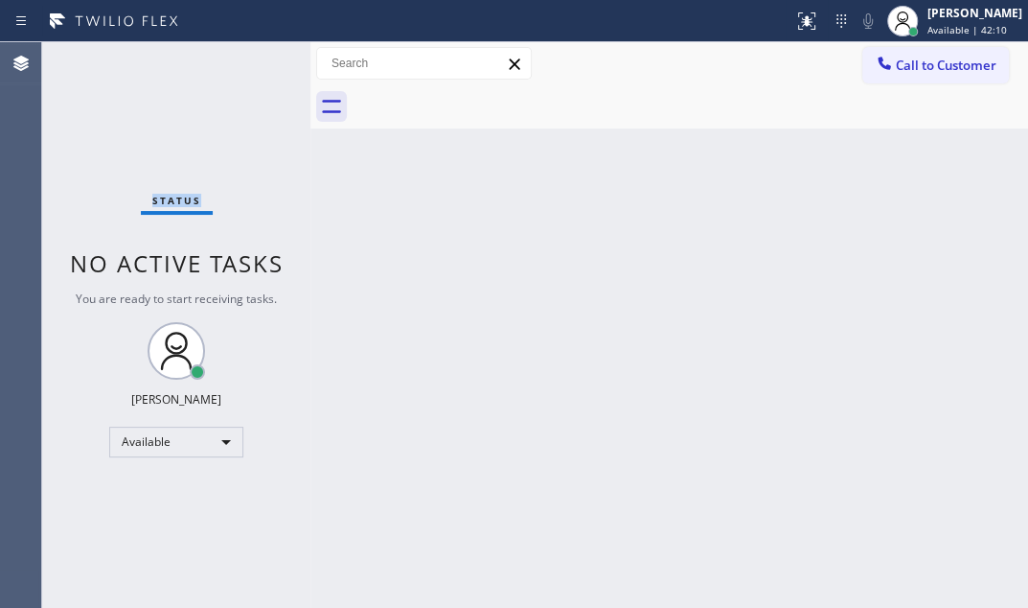
click at [254, 67] on div "Status No active tasks You are ready to start receiving tasks. [PERSON_NAME] Av…" at bounding box center [176, 324] width 268 height 565
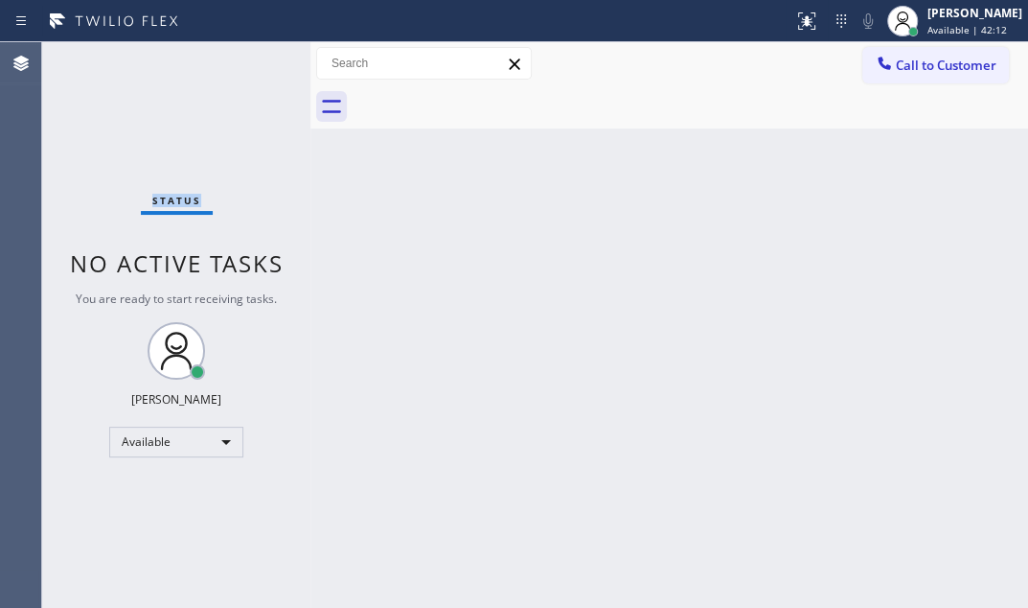
click at [254, 67] on div "Status No active tasks You are ready to start receiving tasks. [PERSON_NAME] Av…" at bounding box center [176, 324] width 268 height 565
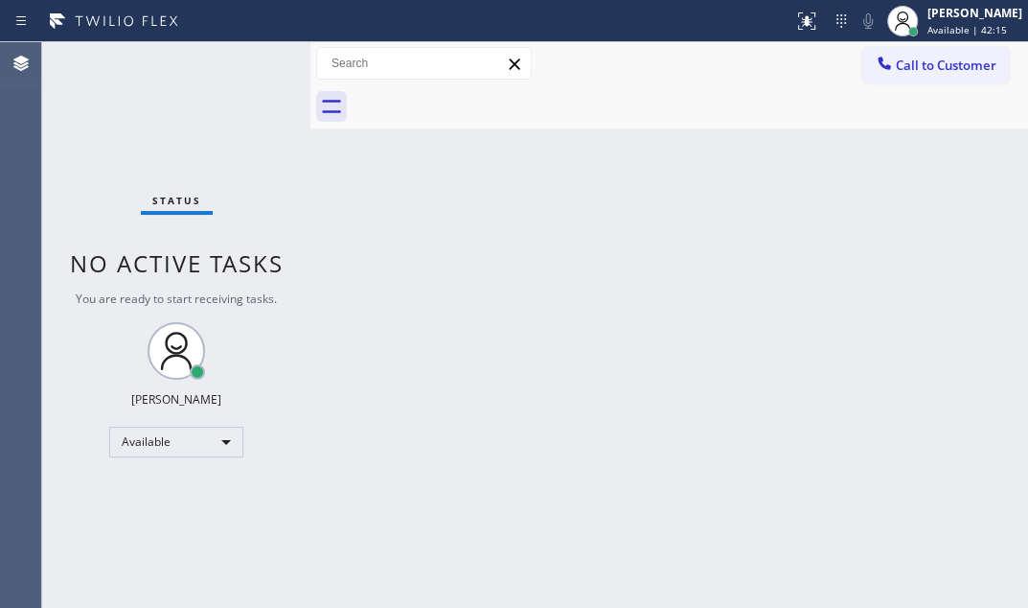
click at [254, 67] on div "Status No active tasks You are ready to start receiving tasks. [PERSON_NAME] Av…" at bounding box center [176, 324] width 268 height 565
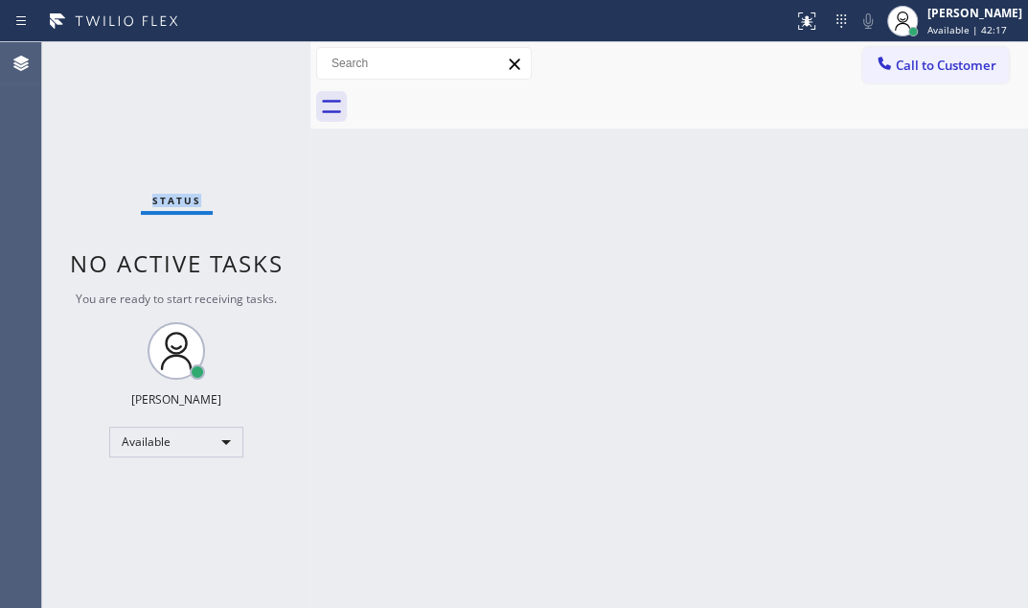
click at [254, 67] on div "Status No active tasks You are ready to start receiving tasks. [PERSON_NAME] Av…" at bounding box center [176, 324] width 268 height 565
click at [255, 61] on div "Status No active tasks You are ready to start receiving tasks. [PERSON_NAME] Av…" at bounding box center [176, 324] width 268 height 565
click at [254, 61] on div "Status No active tasks You are ready to start receiving tasks. [PERSON_NAME] Av…" at bounding box center [176, 324] width 268 height 565
click at [253, 61] on div "Status No active tasks You are ready to start receiving tasks. [PERSON_NAME] Av…" at bounding box center [176, 324] width 268 height 565
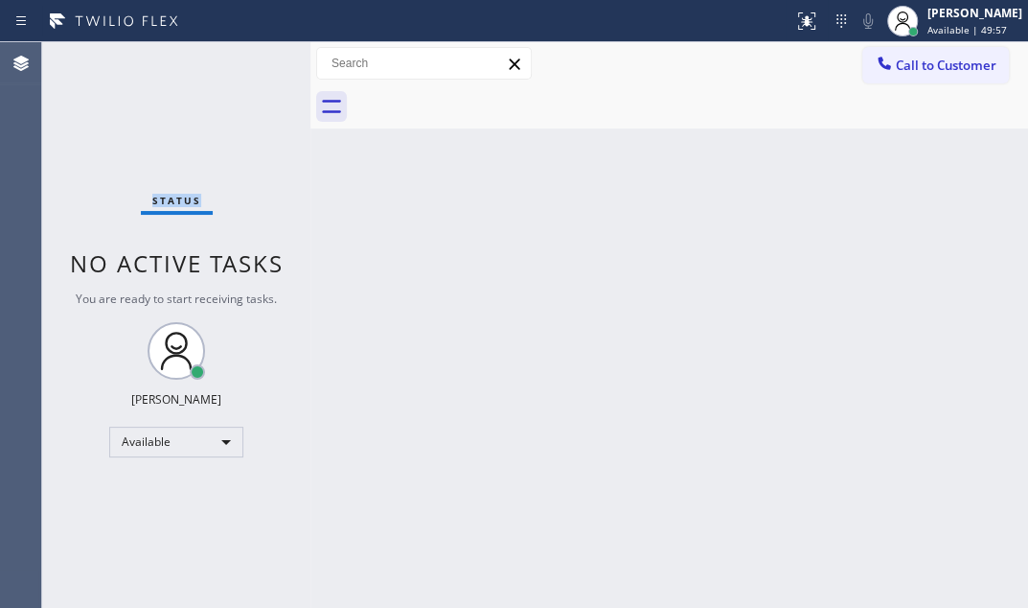
click at [253, 61] on div "Status No active tasks You are ready to start receiving tasks. [PERSON_NAME] Av…" at bounding box center [176, 324] width 268 height 565
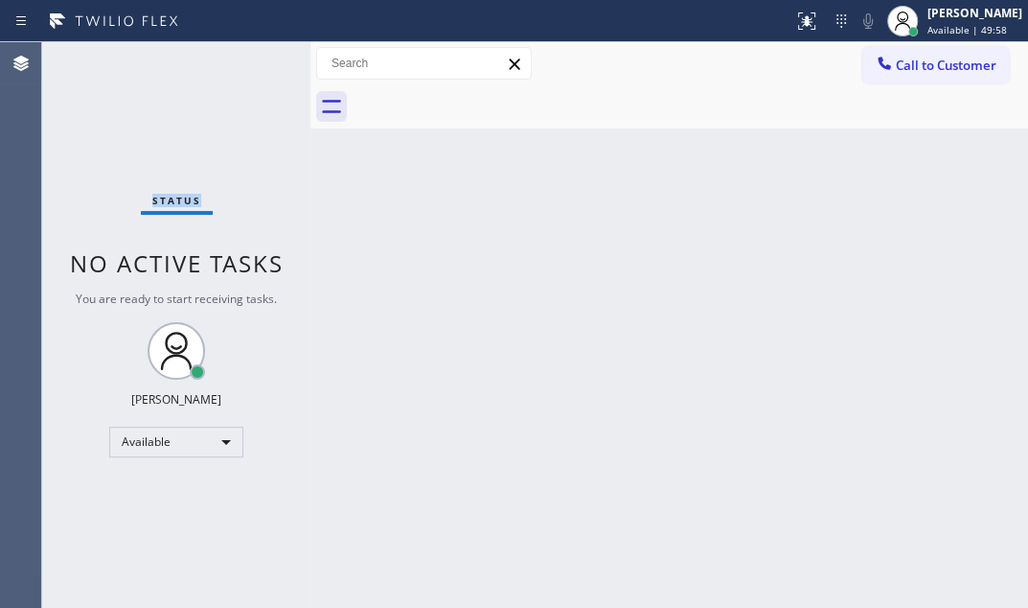
click at [253, 61] on div "Status No active tasks You are ready to start receiving tasks. [PERSON_NAME] Av…" at bounding box center [176, 324] width 268 height 565
click at [799, 452] on div "Back to Dashboard Change Sender ID Customers Technicians Select a contact Outbo…" at bounding box center [670, 324] width 718 height 565
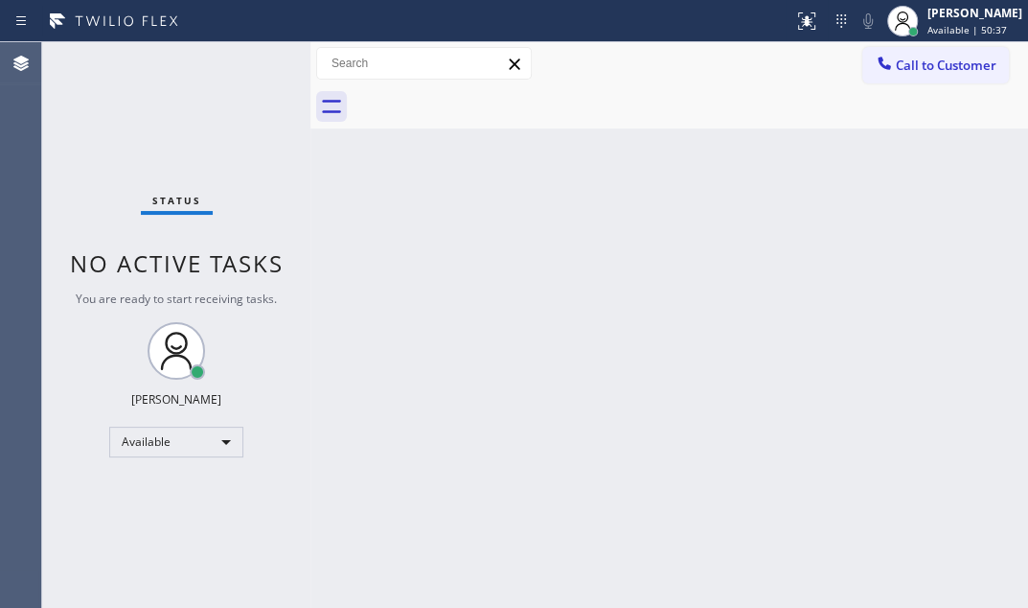
click at [796, 271] on div "Back to Dashboard Change Sender ID Customers Technicians Select a contact Outbo…" at bounding box center [670, 324] width 718 height 565
click at [471, 299] on div "Back to Dashboard Change Sender ID Customers Technicians Select a contact Outbo…" at bounding box center [670, 324] width 718 height 565
click at [229, 446] on div "Available" at bounding box center [176, 442] width 134 height 31
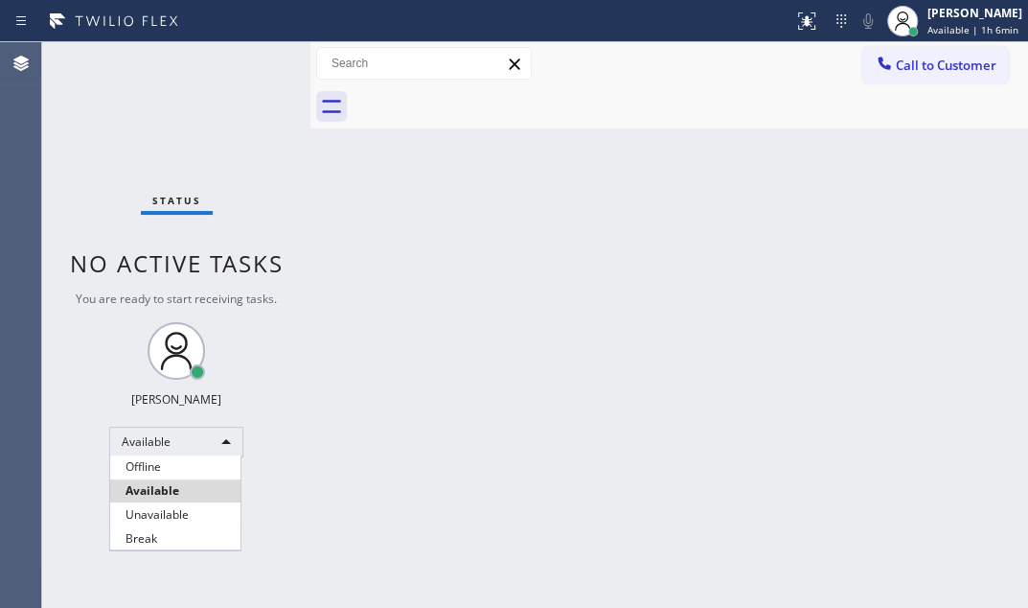
drag, startPoint x: 161, startPoint y: 537, endPoint x: 946, endPoint y: 547, distance: 785.0
click at [162, 537] on li "Break" at bounding box center [175, 538] width 130 height 23
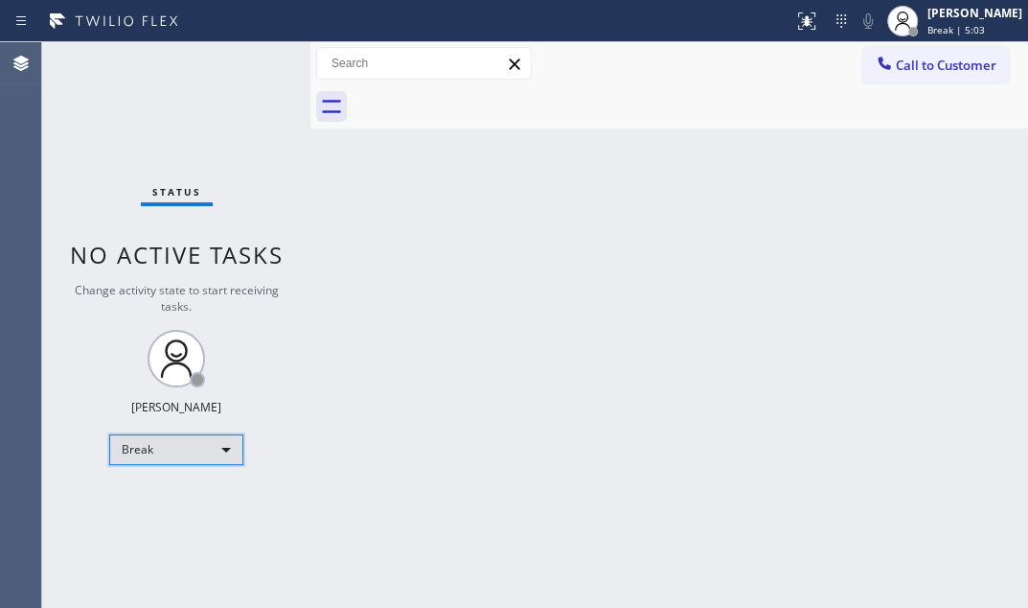
click at [192, 447] on div "Break" at bounding box center [176, 449] width 134 height 31
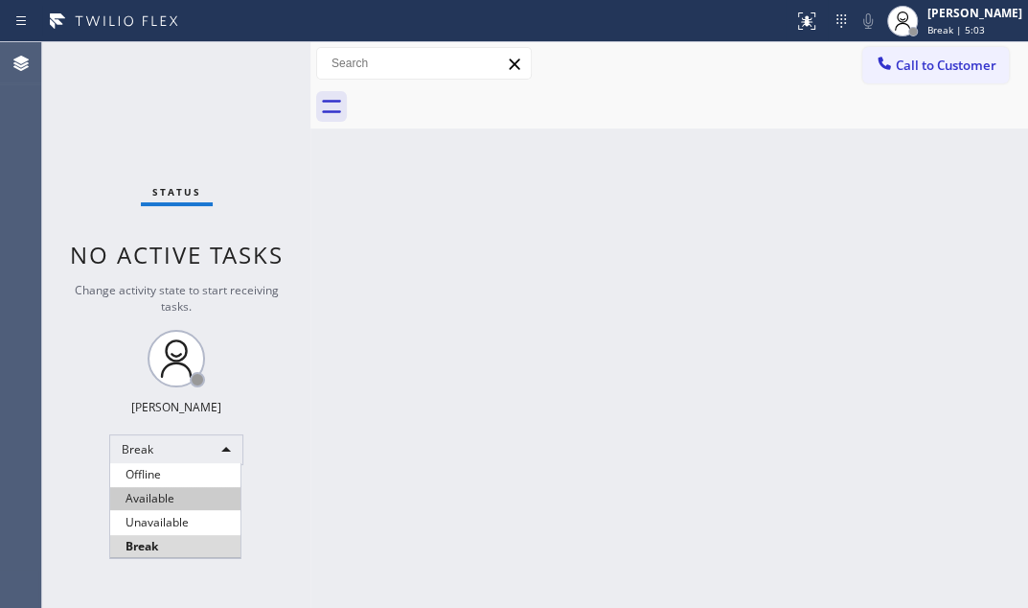
click at [184, 495] on li "Available" at bounding box center [175, 498] width 130 height 23
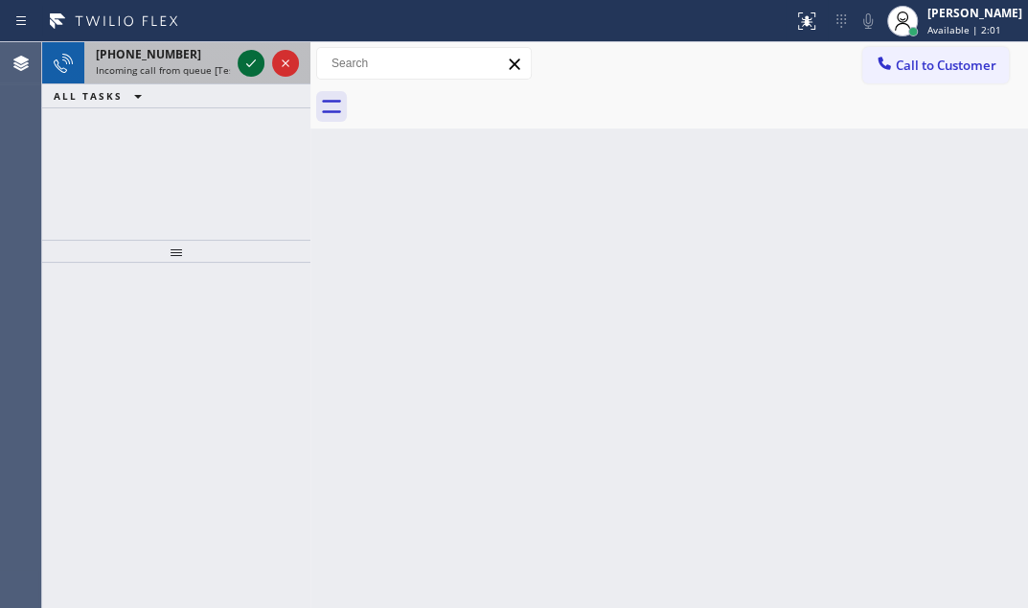
click at [246, 57] on div at bounding box center [251, 63] width 27 height 23
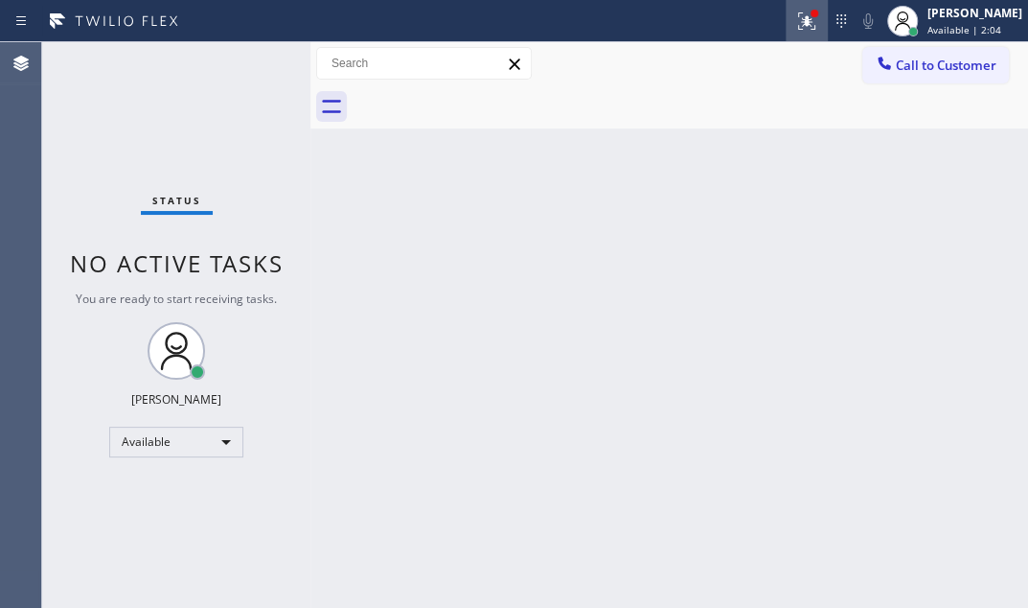
click at [798, 23] on icon at bounding box center [806, 20] width 17 height 17
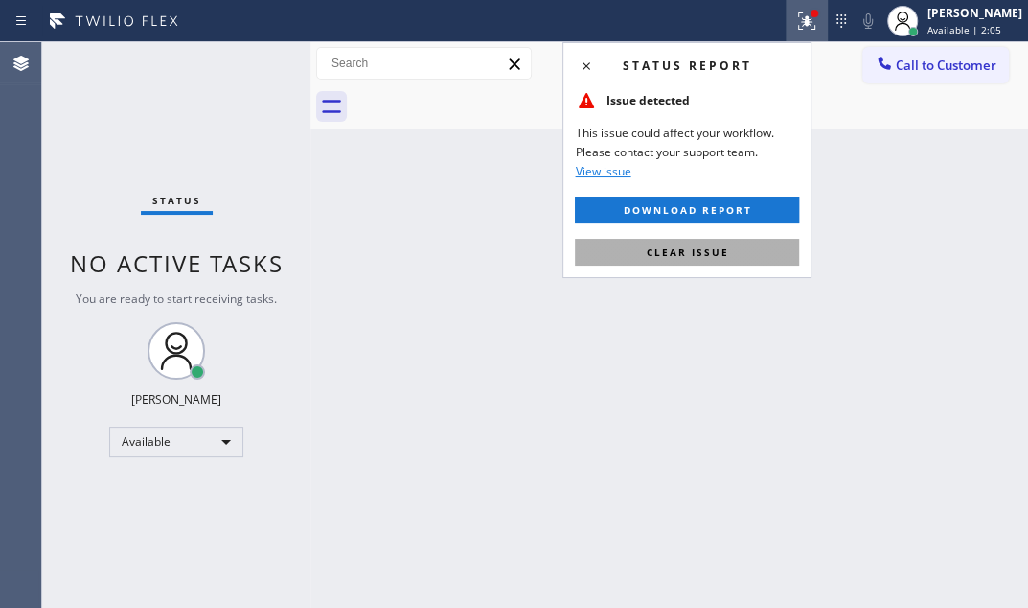
click at [748, 249] on button "Clear issue" at bounding box center [687, 252] width 224 height 27
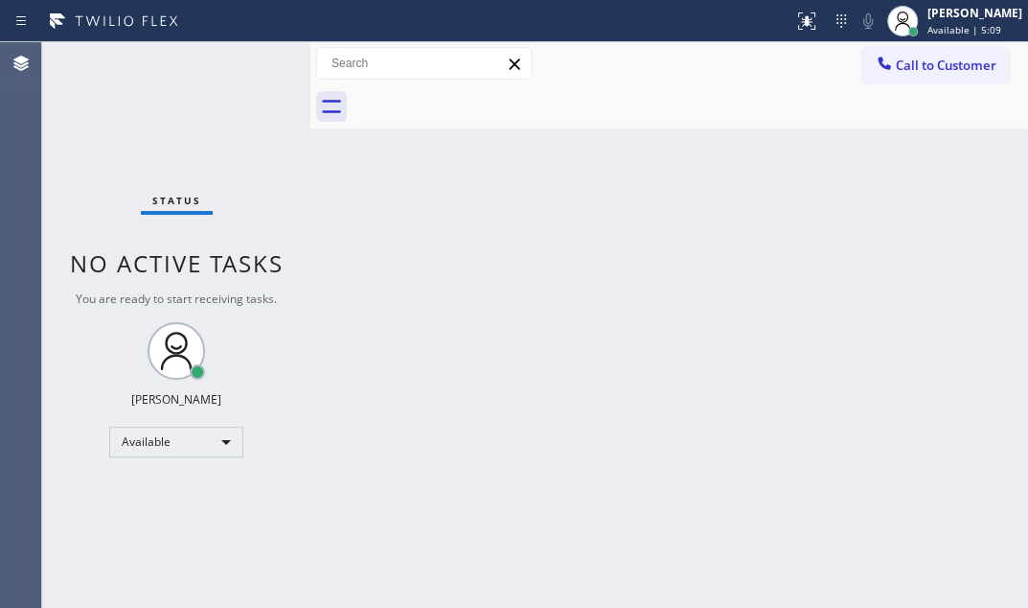
click at [249, 61] on div "Status No active tasks You are ready to start receiving tasks. [PERSON_NAME] Av…" at bounding box center [176, 324] width 268 height 565
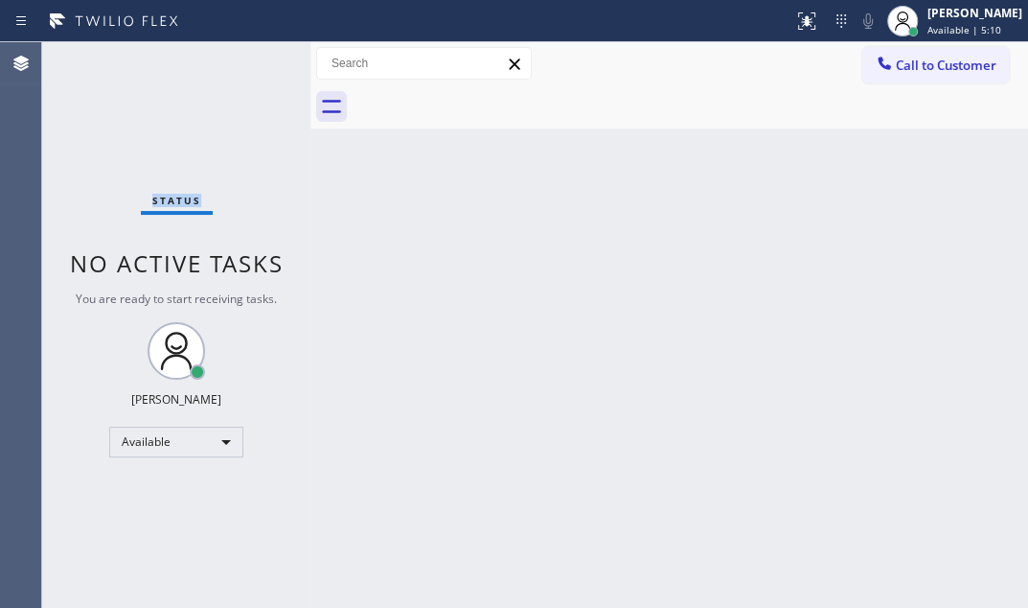
click at [249, 61] on div "Status No active tasks You are ready to start receiving tasks. [PERSON_NAME] Av…" at bounding box center [176, 324] width 268 height 565
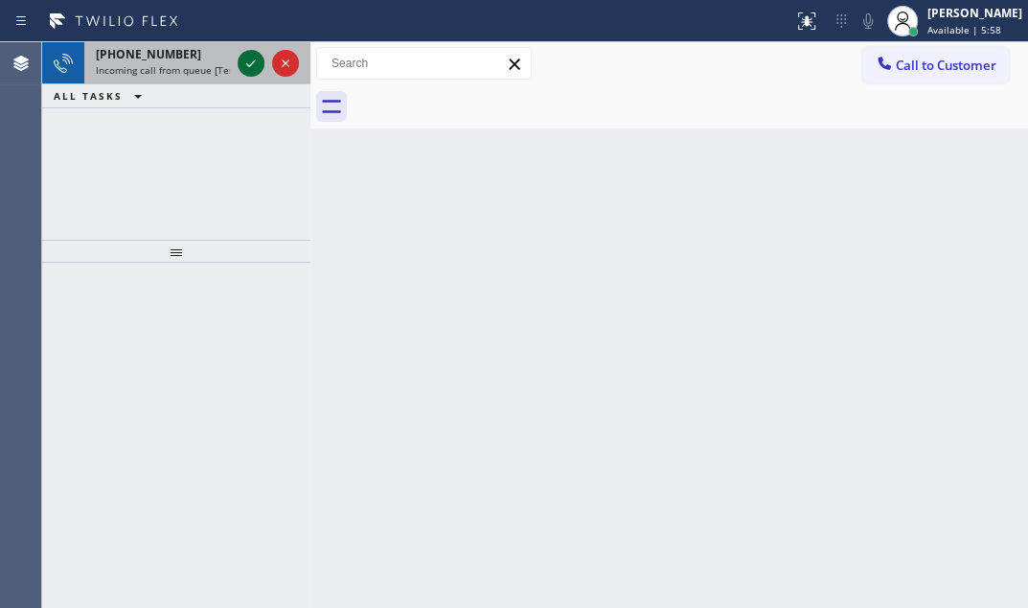
click at [250, 67] on icon at bounding box center [251, 63] width 23 height 23
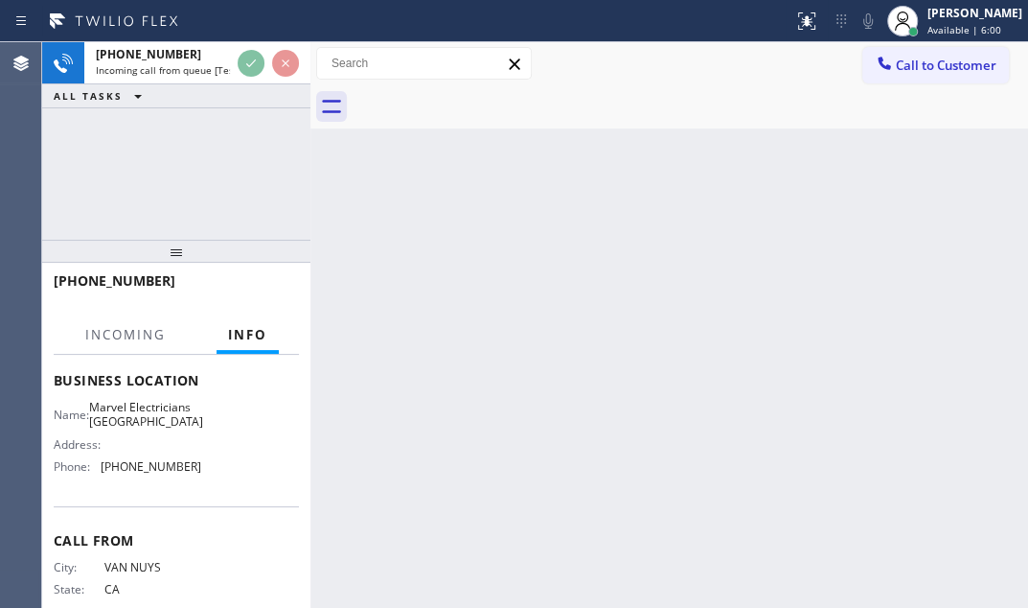
scroll to position [261, 0]
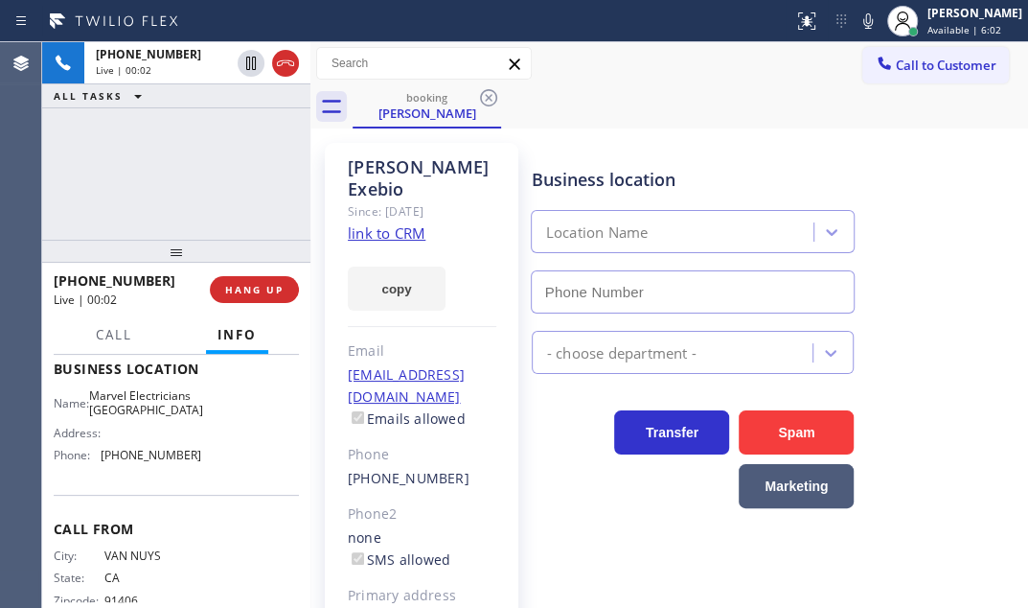
type input "(626) 467-5038"
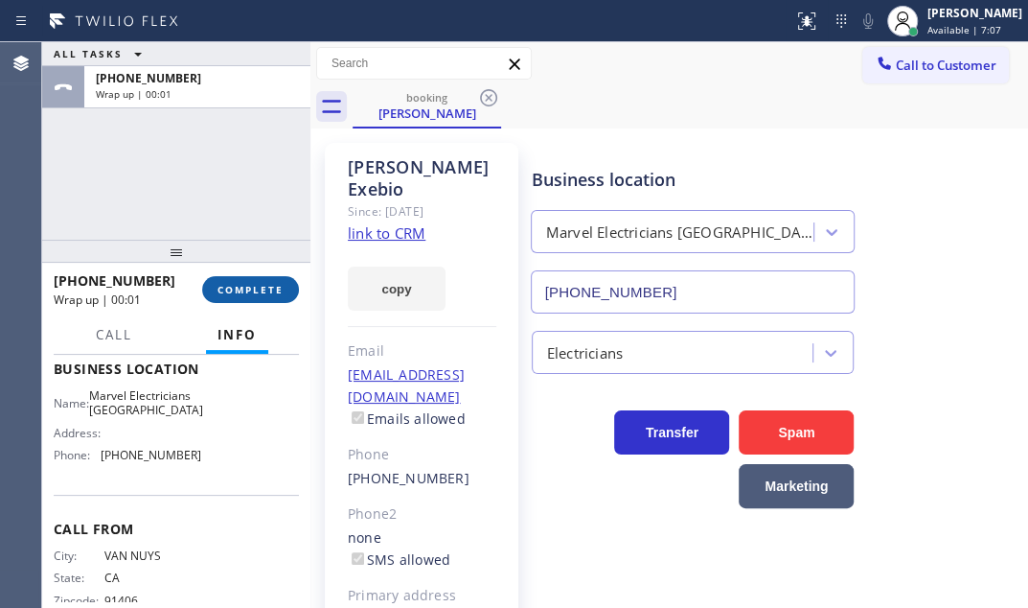
click at [241, 283] on span "COMPLETE" at bounding box center [251, 289] width 66 height 13
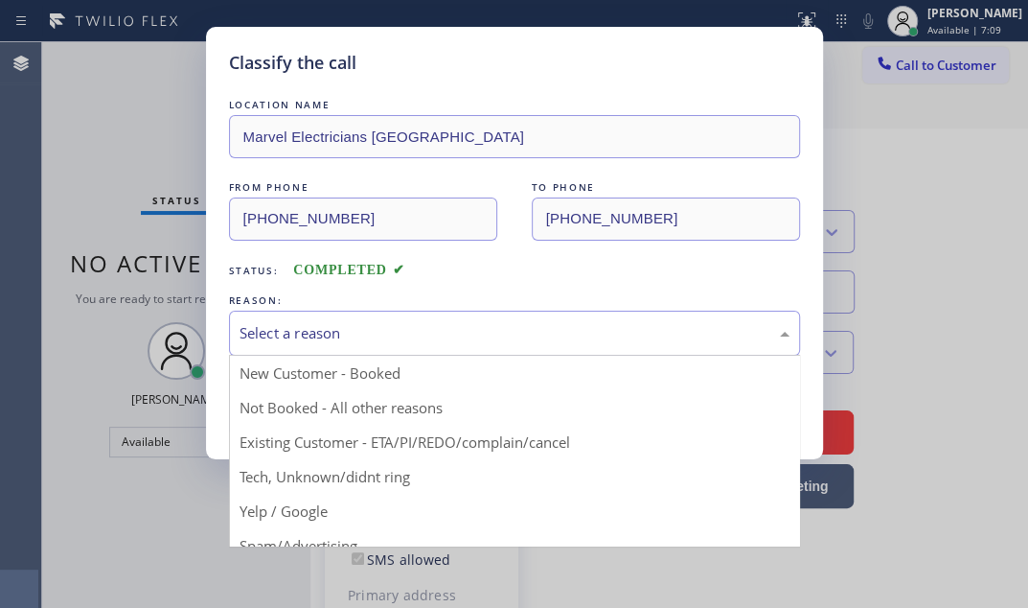
click at [428, 333] on div "Select a reason" at bounding box center [515, 333] width 550 height 22
drag, startPoint x: 362, startPoint y: 444, endPoint x: 339, endPoint y: 427, distance: 28.8
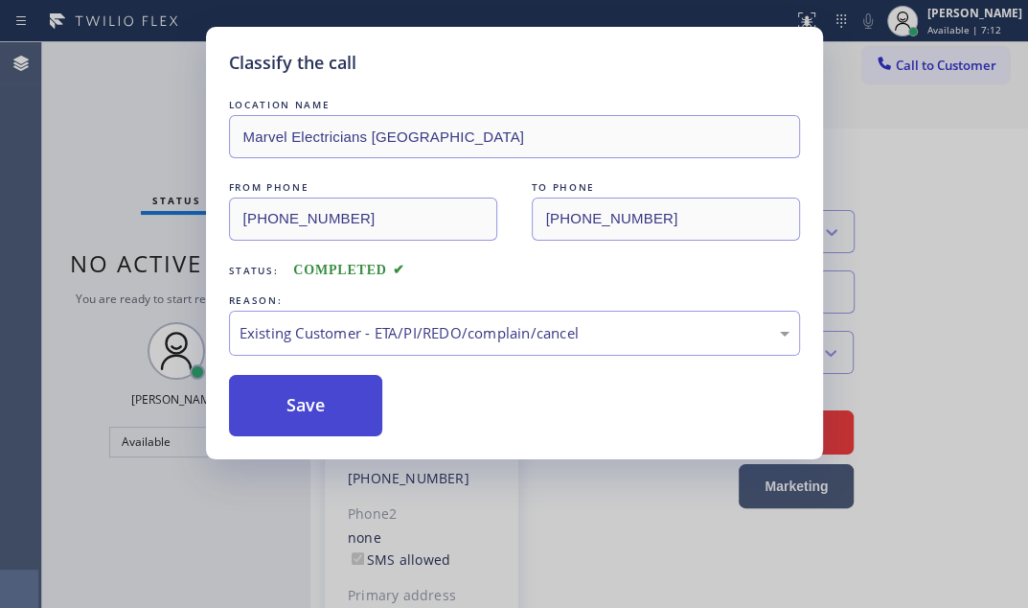
click at [328, 393] on button "Save" at bounding box center [306, 405] width 154 height 61
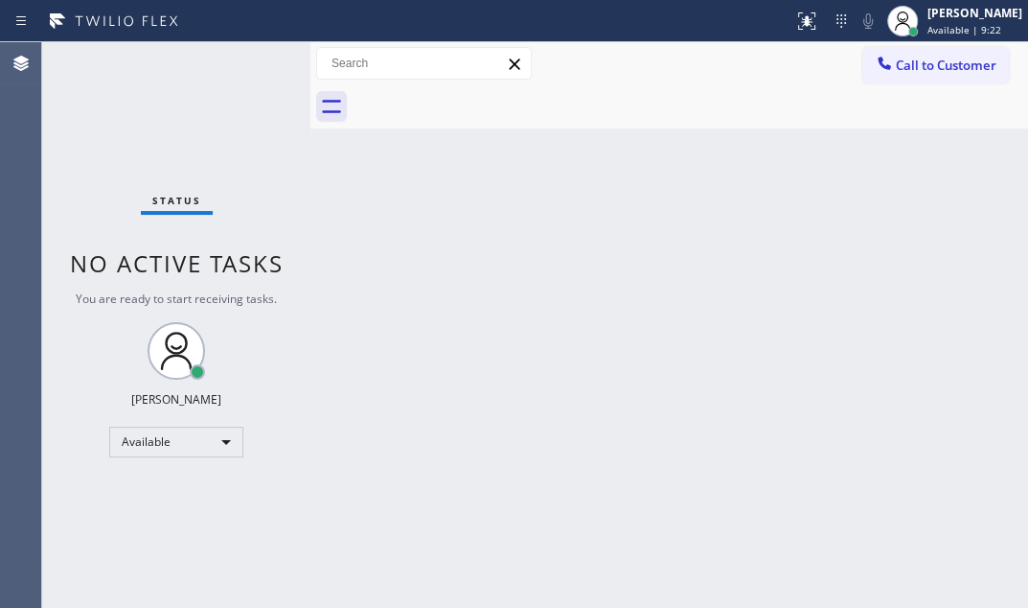
click at [249, 67] on div "Status No active tasks You are ready to start receiving tasks. [PERSON_NAME] Av…" at bounding box center [176, 324] width 268 height 565
click at [249, 66] on div "Status No active tasks You are ready to start receiving tasks. [PERSON_NAME] Av…" at bounding box center [176, 324] width 268 height 565
click at [249, 65] on div "Status No active tasks You are ready to start receiving tasks. [PERSON_NAME] Av…" at bounding box center [176, 324] width 268 height 565
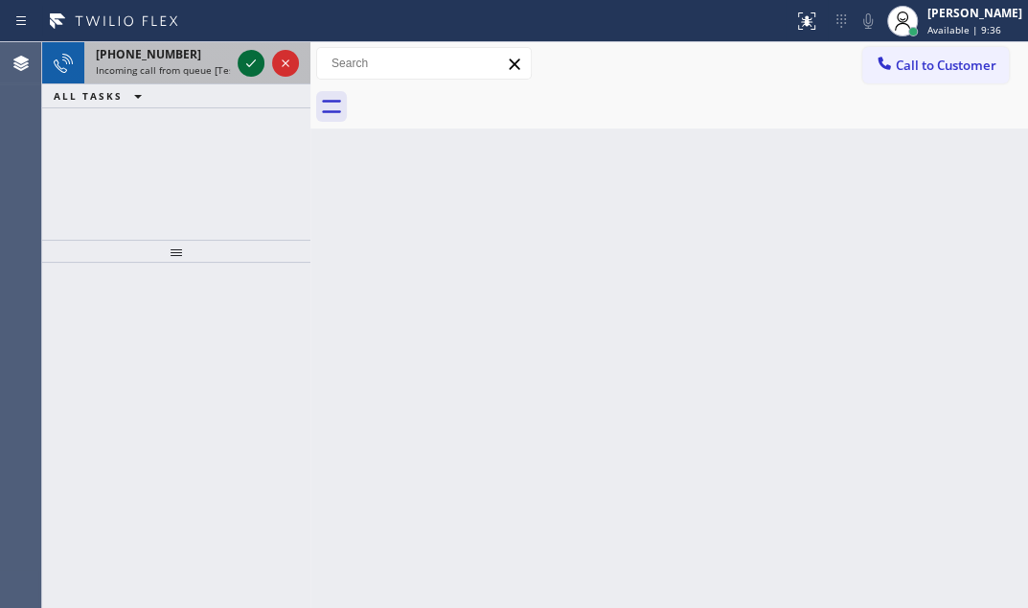
click at [257, 71] on icon at bounding box center [251, 63] width 23 height 23
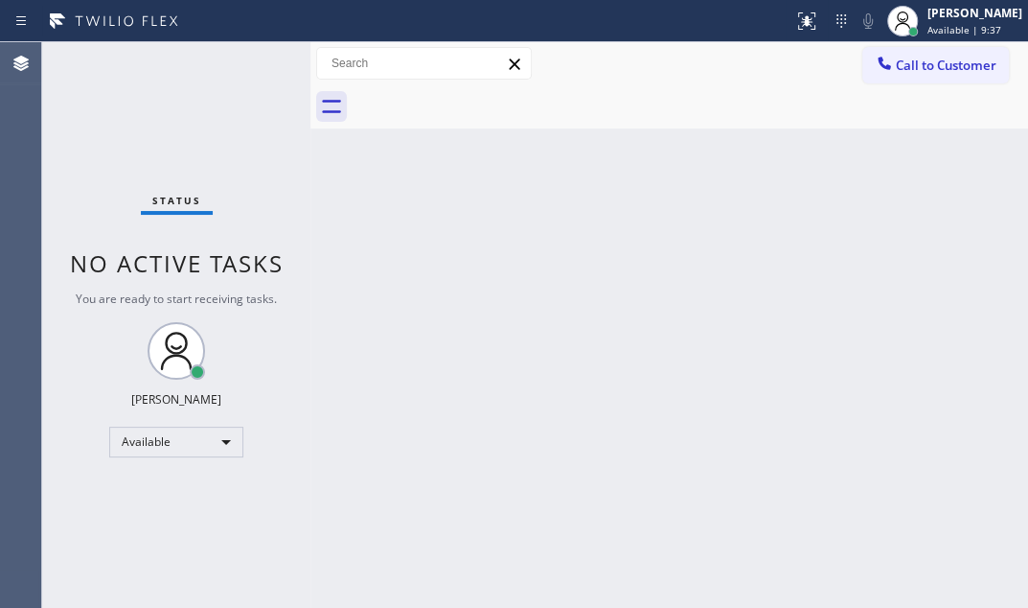
click at [257, 71] on div "Status No active tasks You are ready to start receiving tasks. [PERSON_NAME] Av…" at bounding box center [176, 324] width 268 height 565
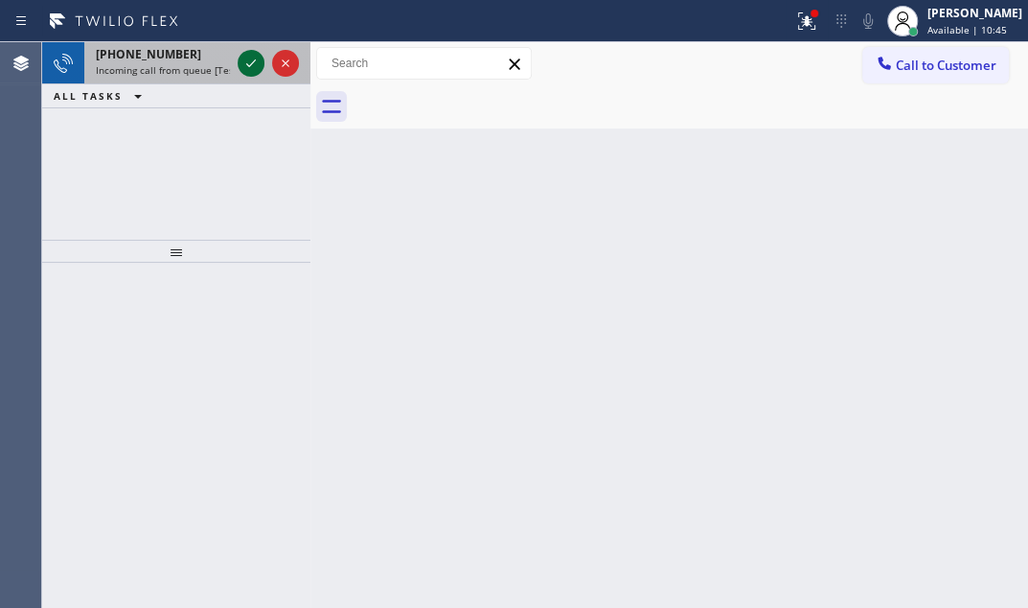
click at [242, 62] on icon at bounding box center [251, 63] width 23 height 23
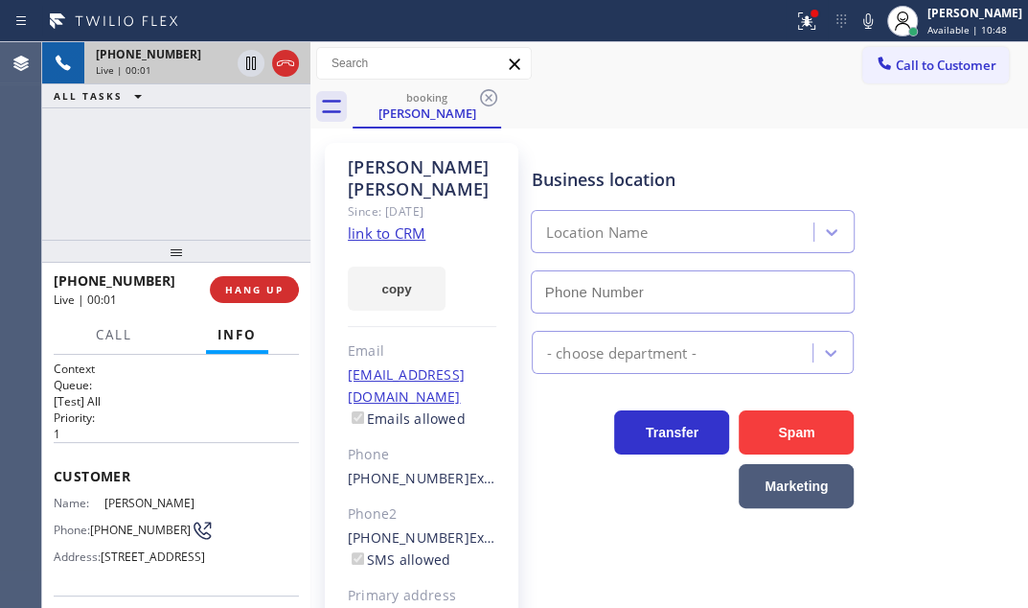
type input "(415) 914-8003"
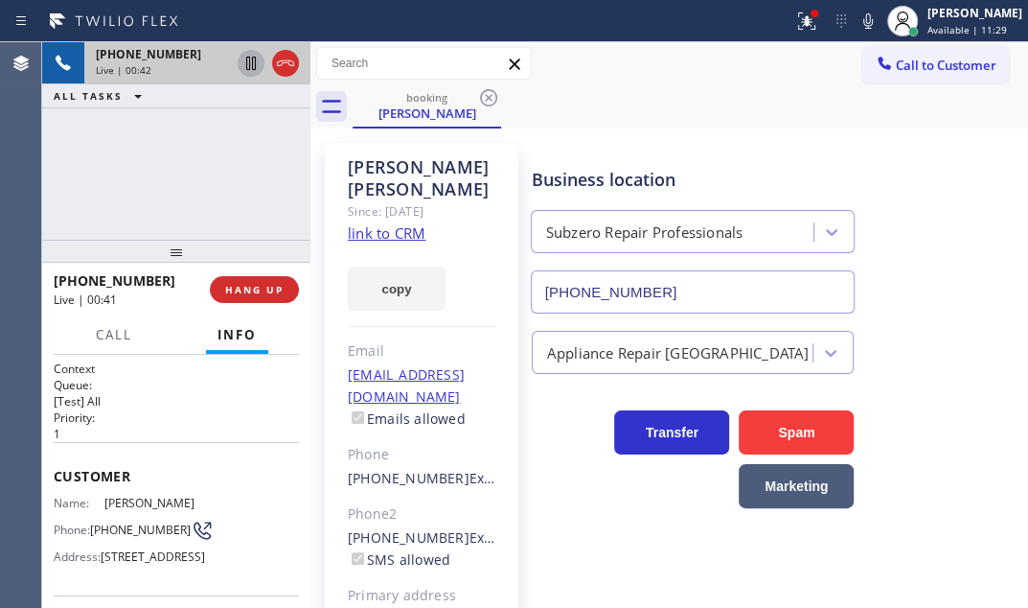
click at [249, 67] on icon at bounding box center [251, 63] width 23 height 23
click at [796, 27] on icon at bounding box center [807, 21] width 23 height 23
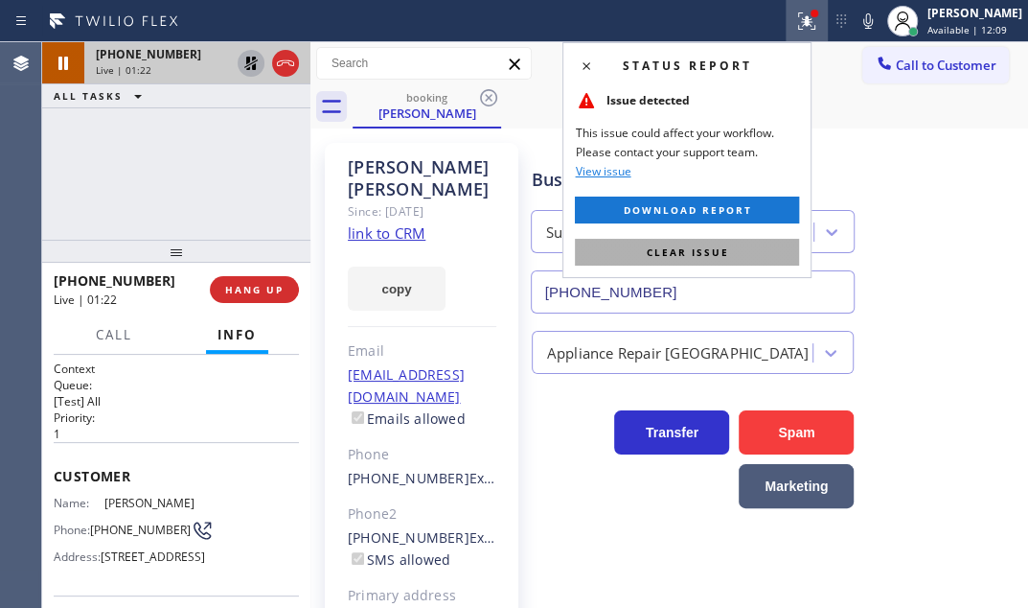
click at [686, 254] on span "Clear issue" at bounding box center [687, 251] width 82 height 13
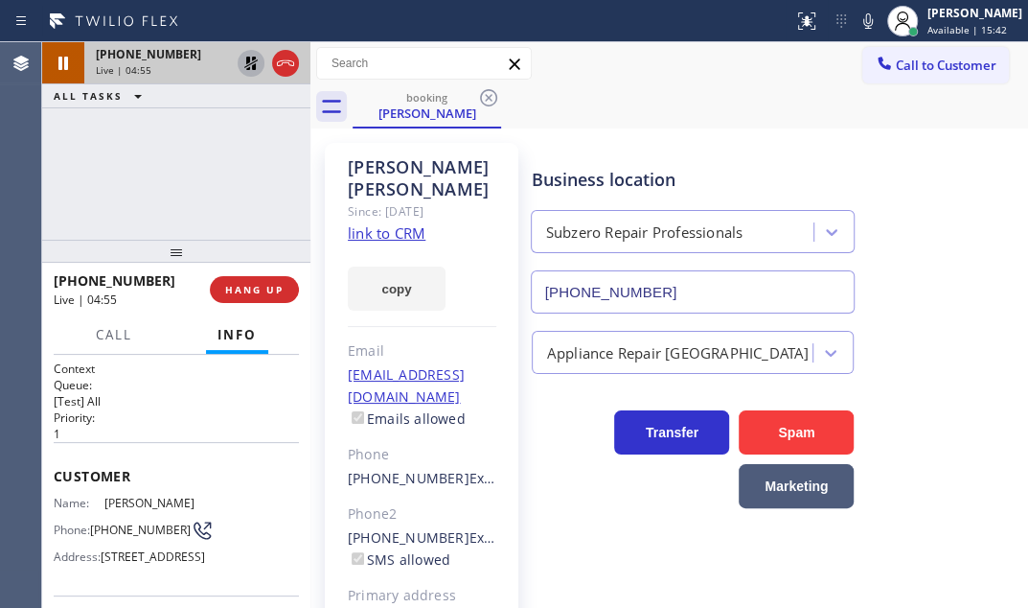
click at [248, 65] on icon at bounding box center [250, 63] width 13 height 13
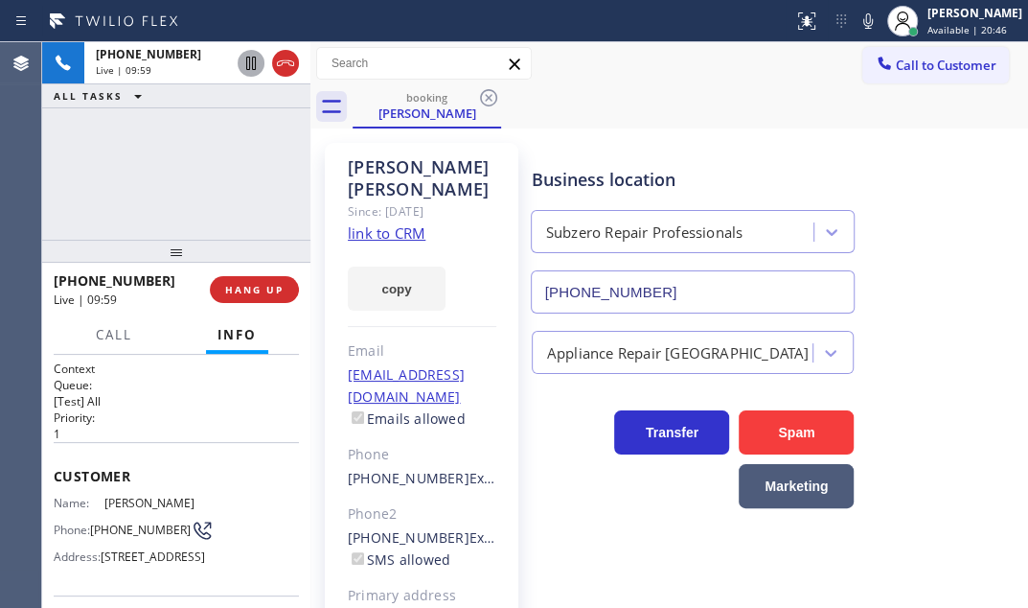
drag, startPoint x: 288, startPoint y: 69, endPoint x: 305, endPoint y: 76, distance: 17.6
click at [288, 69] on icon at bounding box center [285, 63] width 23 height 23
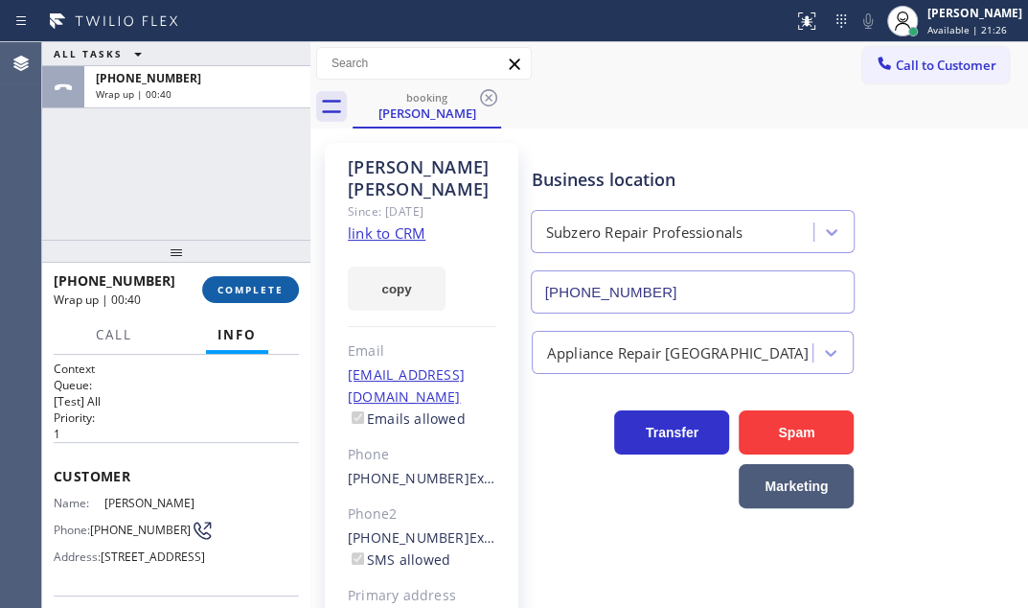
click at [267, 294] on span "COMPLETE" at bounding box center [251, 289] width 66 height 13
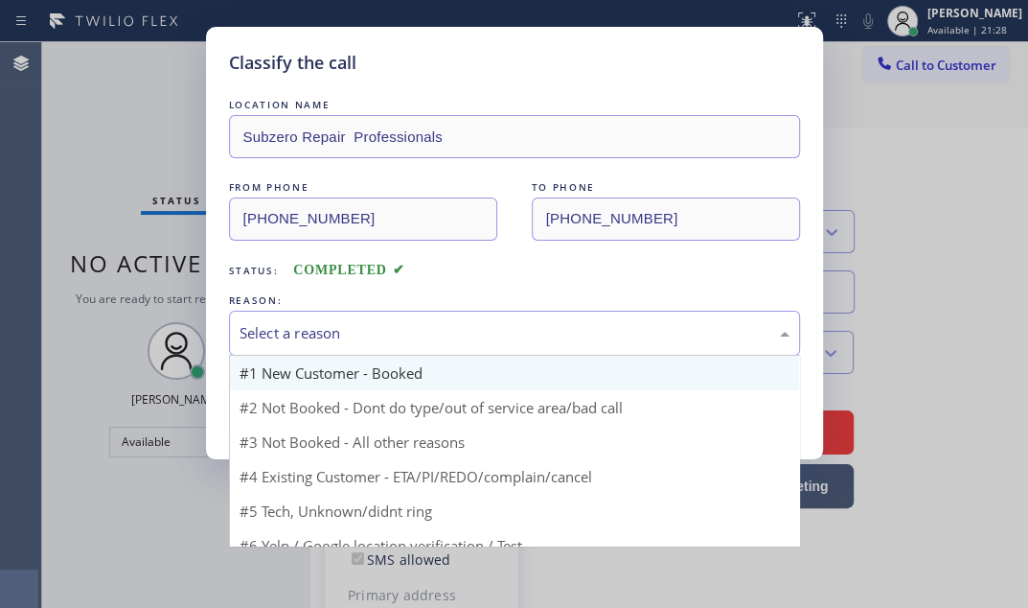
drag, startPoint x: 528, startPoint y: 330, endPoint x: 467, endPoint y: 381, distance: 79.6
click at [527, 329] on div "Select a reason" at bounding box center [515, 333] width 550 height 22
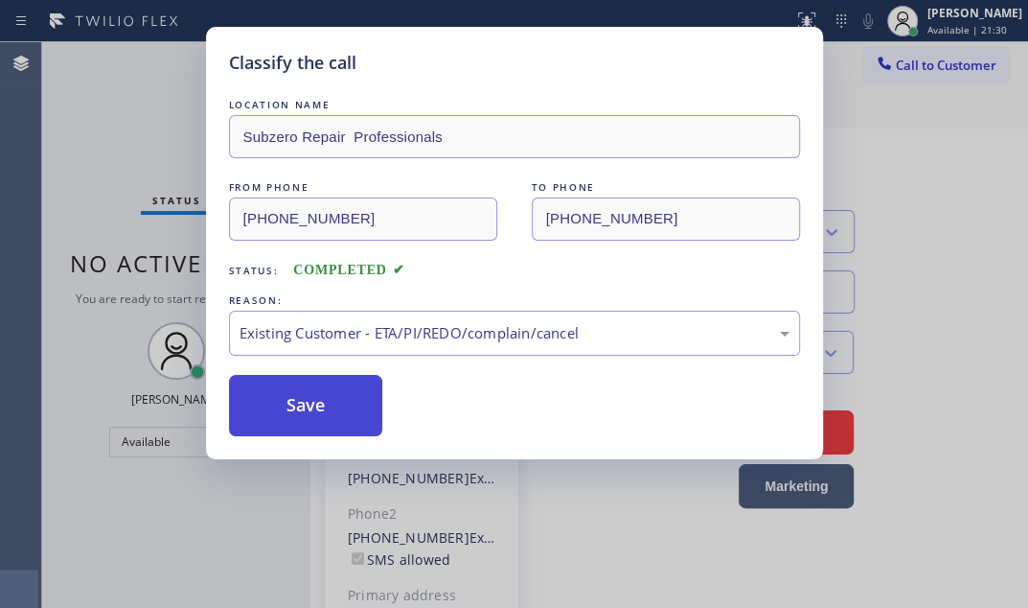
drag, startPoint x: 307, startPoint y: 403, endPoint x: 335, endPoint y: 404, distance: 28.8
click at [315, 403] on button "Save" at bounding box center [306, 405] width 154 height 61
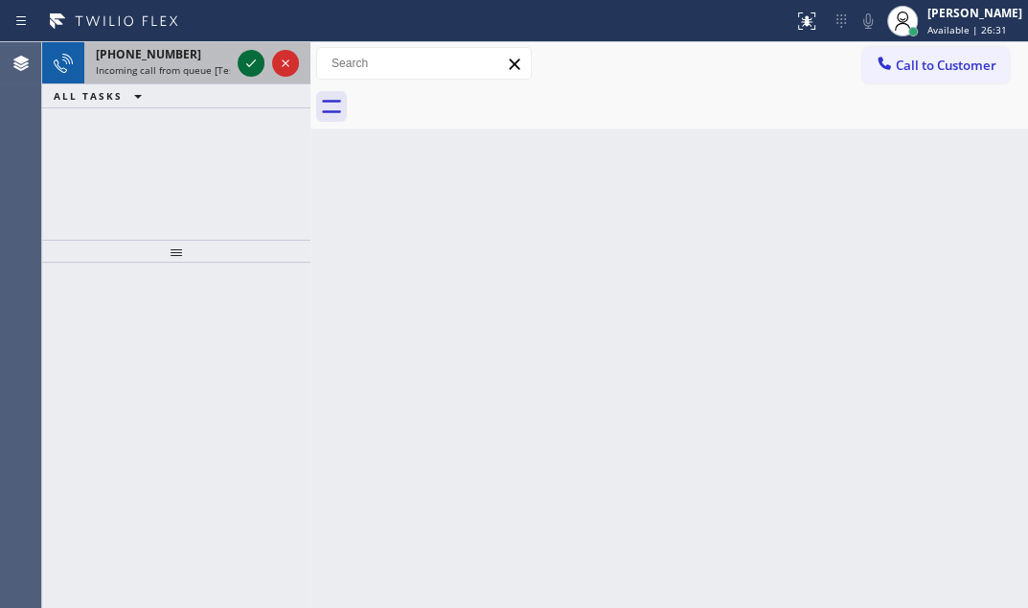
click at [255, 61] on icon at bounding box center [251, 63] width 23 height 23
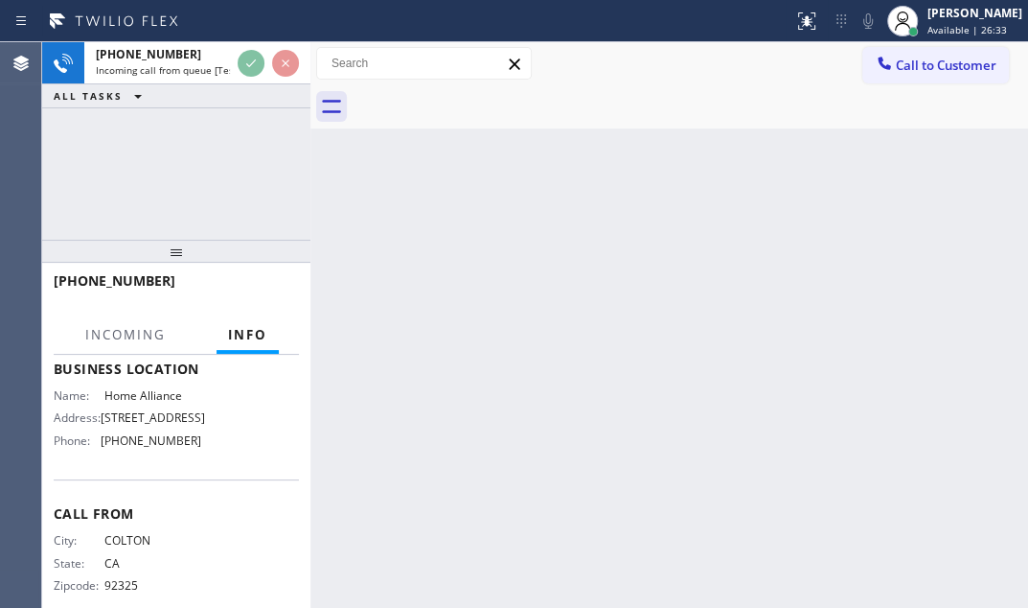
scroll to position [332, 0]
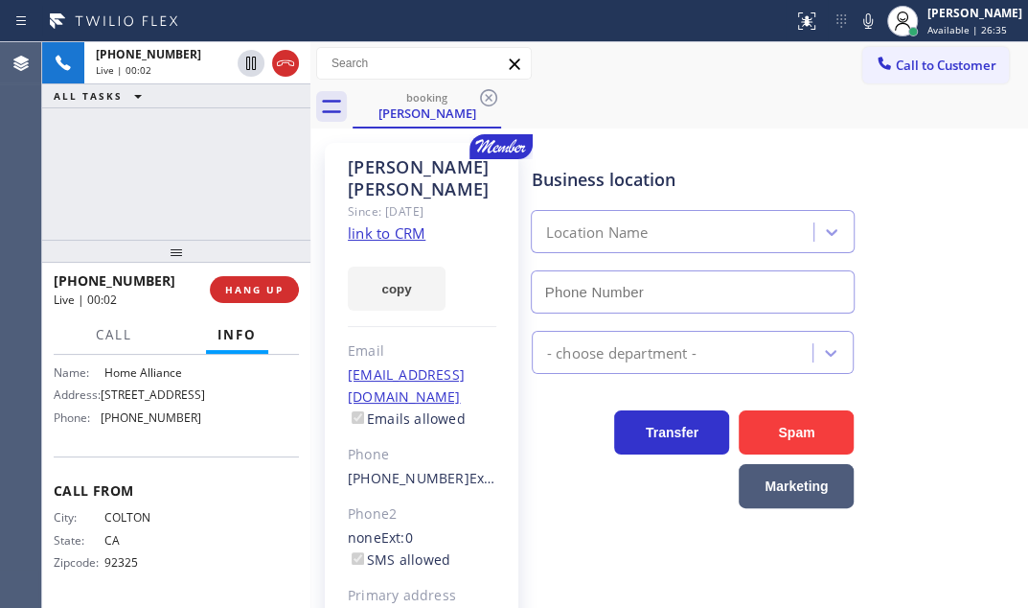
type input "[PHONE_NUMBER]"
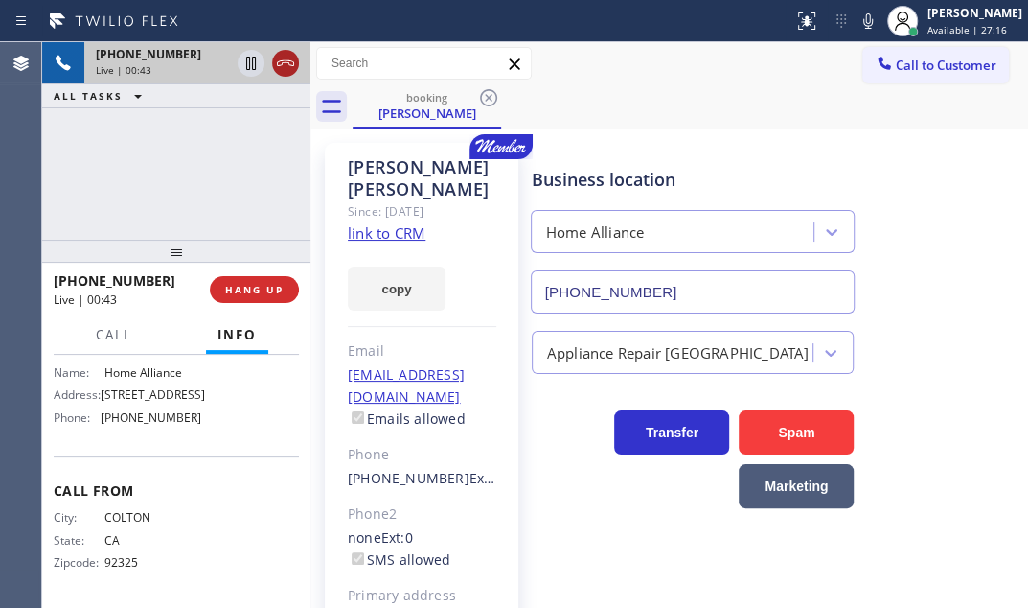
click at [287, 60] on icon at bounding box center [285, 63] width 23 height 23
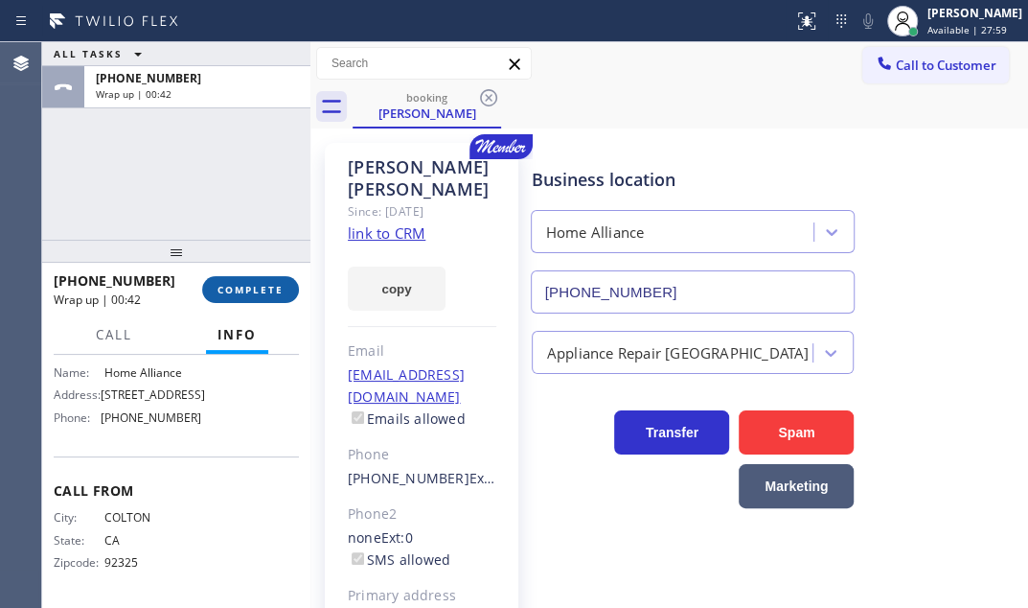
click at [274, 290] on span "COMPLETE" at bounding box center [251, 289] width 66 height 13
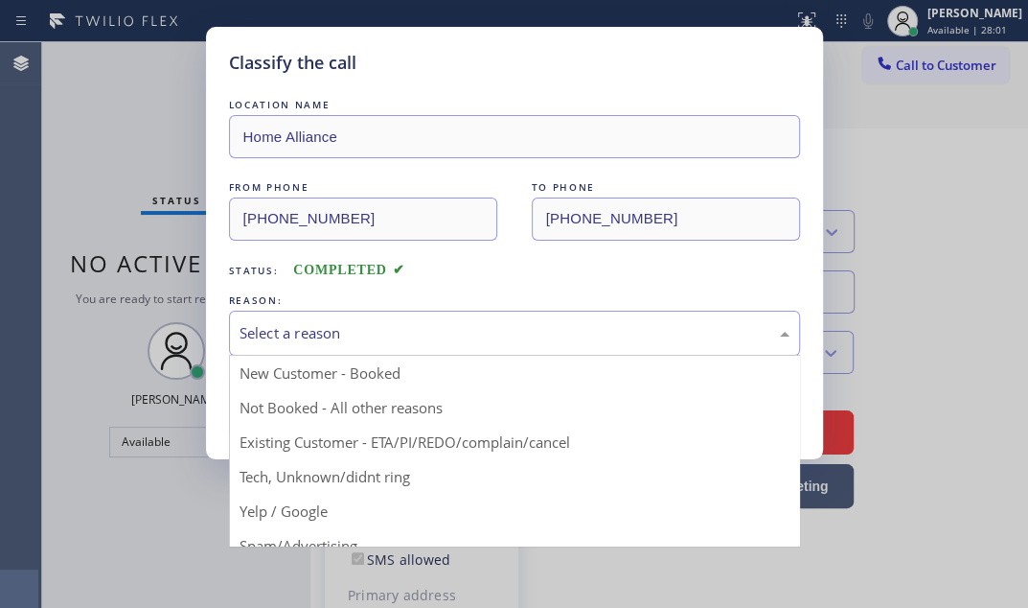
click at [499, 335] on div "Select a reason" at bounding box center [515, 333] width 550 height 22
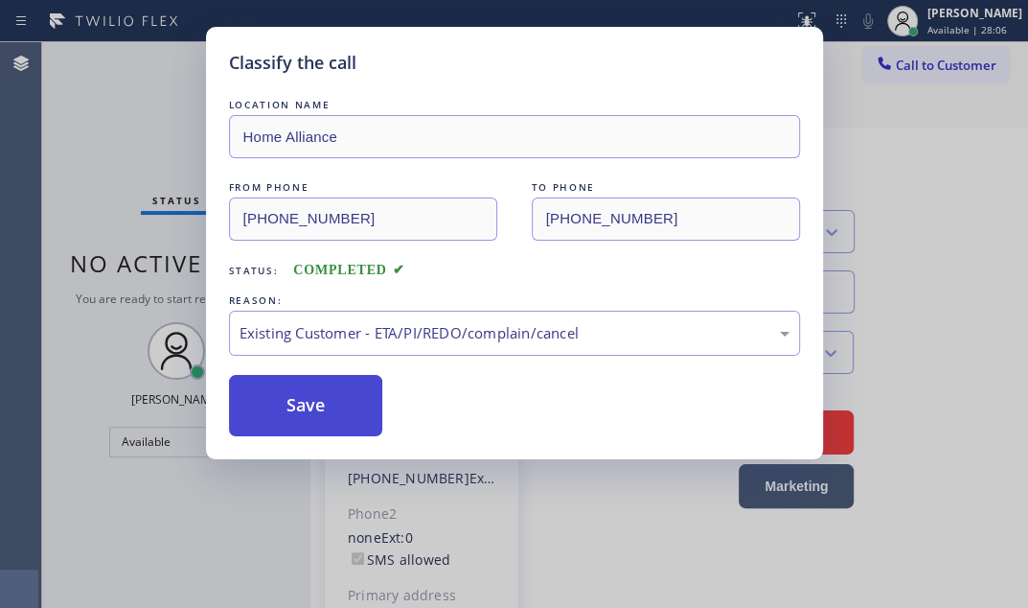
click at [289, 402] on button "Save" at bounding box center [306, 405] width 154 height 61
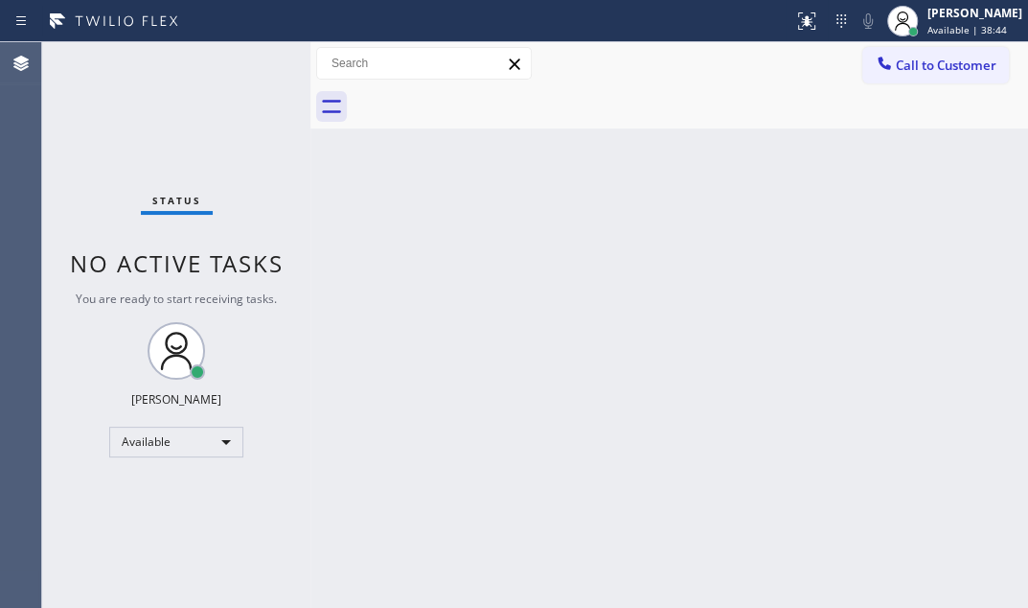
click at [196, 92] on div "Status No active tasks You are ready to start receiving tasks. [PERSON_NAME] Av…" at bounding box center [176, 324] width 268 height 565
click at [239, 58] on div "Status No active tasks You are ready to start receiving tasks. [PERSON_NAME] Av…" at bounding box center [176, 324] width 268 height 565
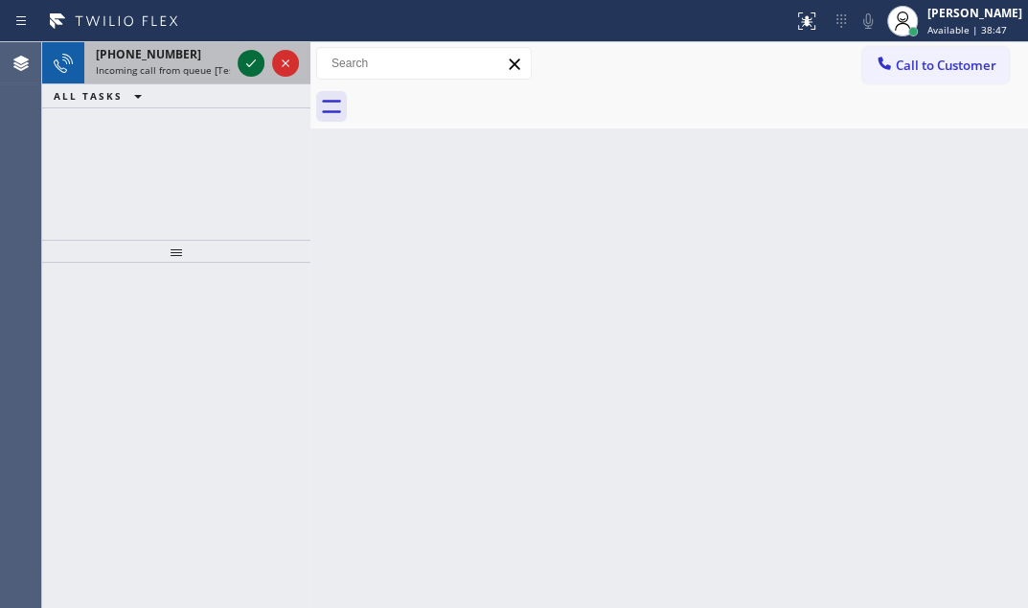
click at [245, 61] on icon at bounding box center [251, 63] width 23 height 23
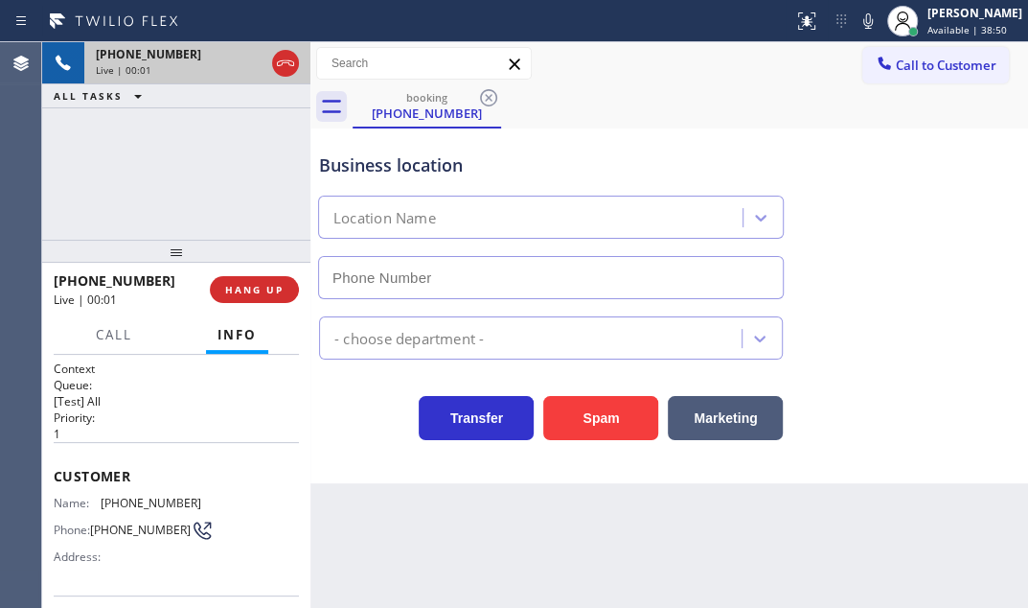
type input "(206) 309-8891"
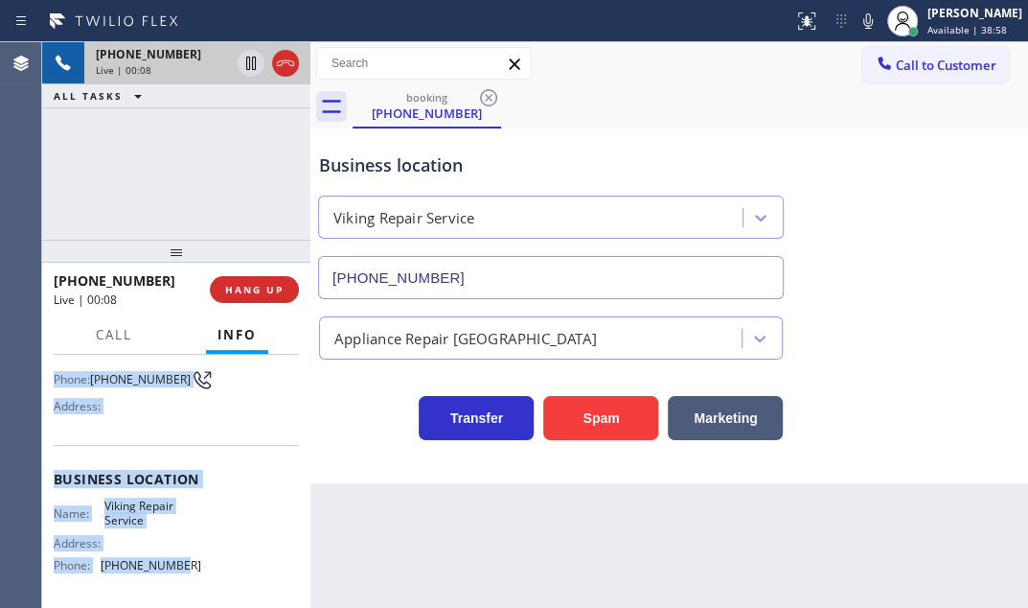
scroll to position [173, 0]
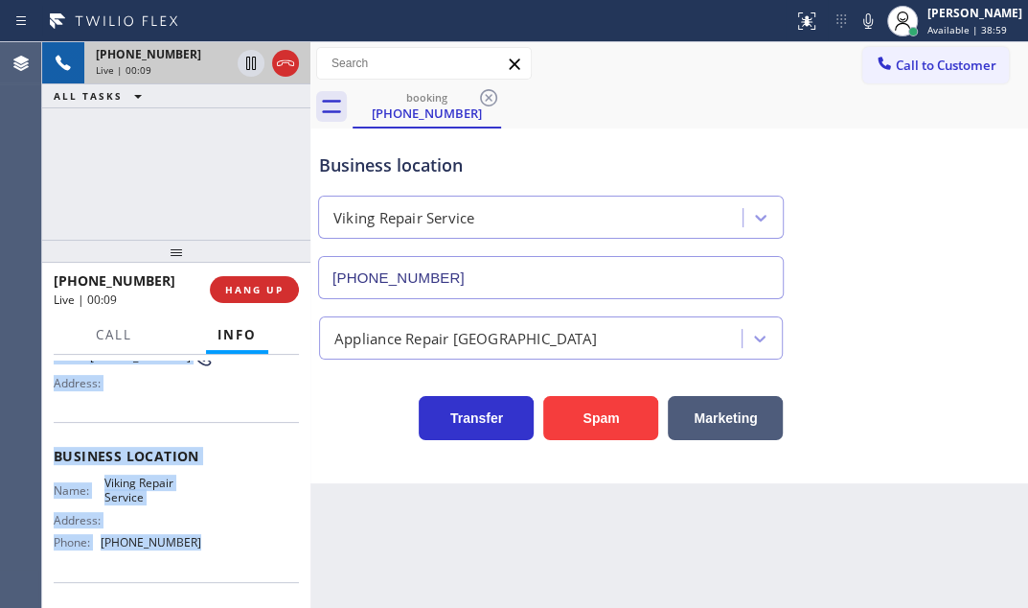
drag, startPoint x: 52, startPoint y: 468, endPoint x: 181, endPoint y: 543, distance: 149.9
click at [181, 543] on div "Context Queue: [Test] All Priority: 1 Customer Name: (425) 280-8199 Phone: (425…" at bounding box center [176, 481] width 268 height 253
copy div "Customer Name: (425) 280-8199 Phone: (425) 280-8199 Address: Business location …"
click at [274, 66] on icon at bounding box center [285, 63] width 23 height 23
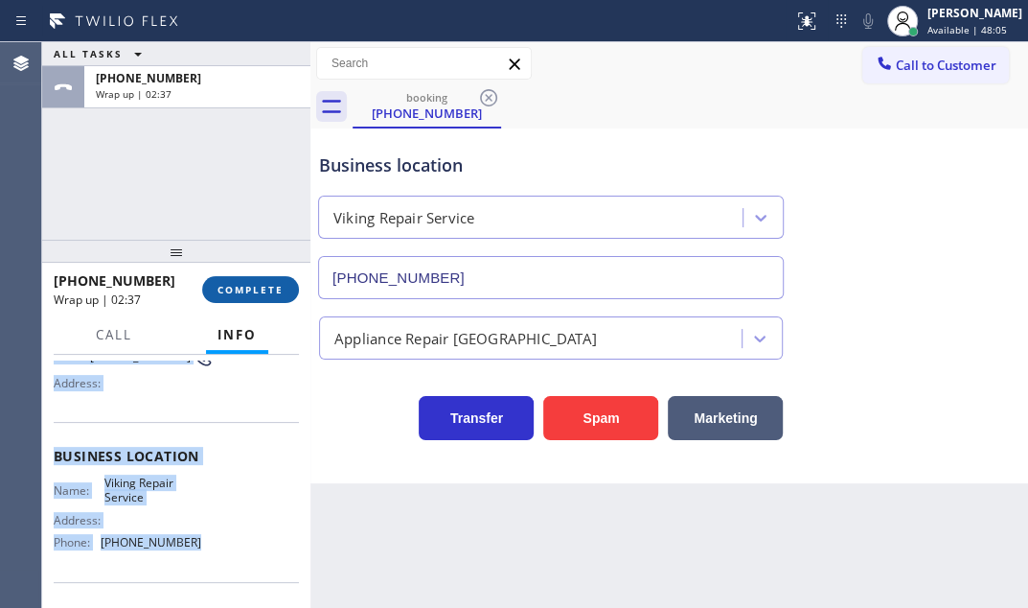
click at [248, 291] on span "COMPLETE" at bounding box center [251, 289] width 66 height 13
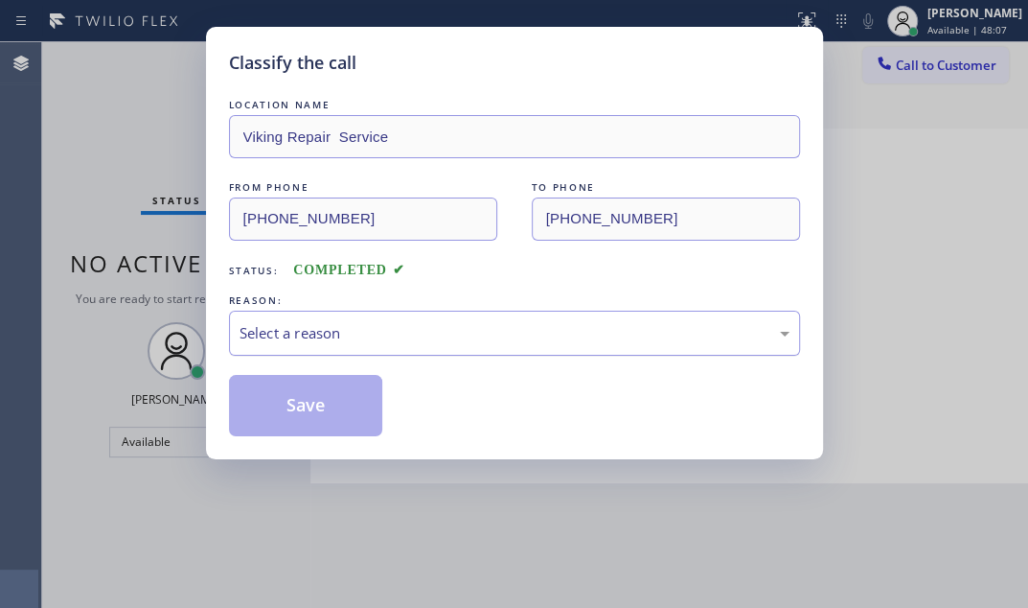
click at [378, 322] on div "Select a reason" at bounding box center [515, 333] width 550 height 22
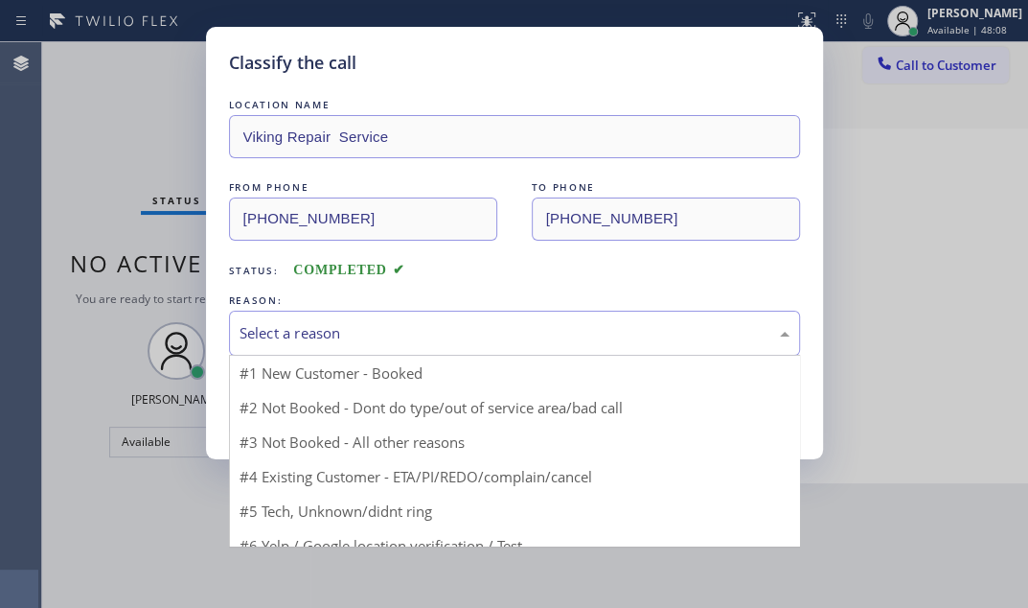
drag, startPoint x: 293, startPoint y: 367, endPoint x: 329, endPoint y: 364, distance: 35.6
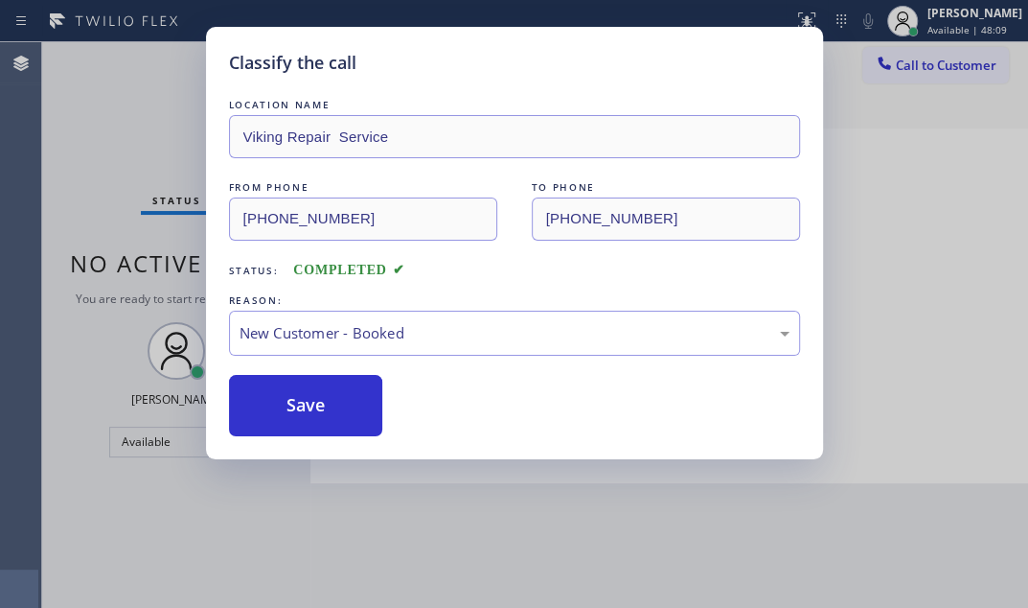
drag, startPoint x: 326, startPoint y: 390, endPoint x: 735, endPoint y: 175, distance: 462.2
click at [343, 382] on button "Save" at bounding box center [306, 405] width 154 height 61
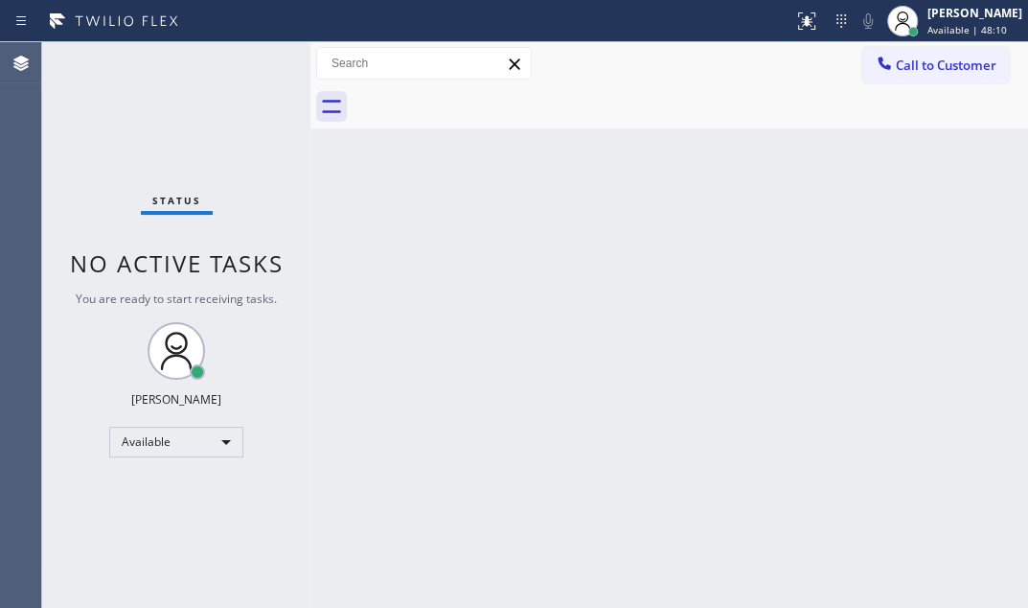
click at [944, 24] on span "Available | 48:10" at bounding box center [968, 29] width 80 height 13
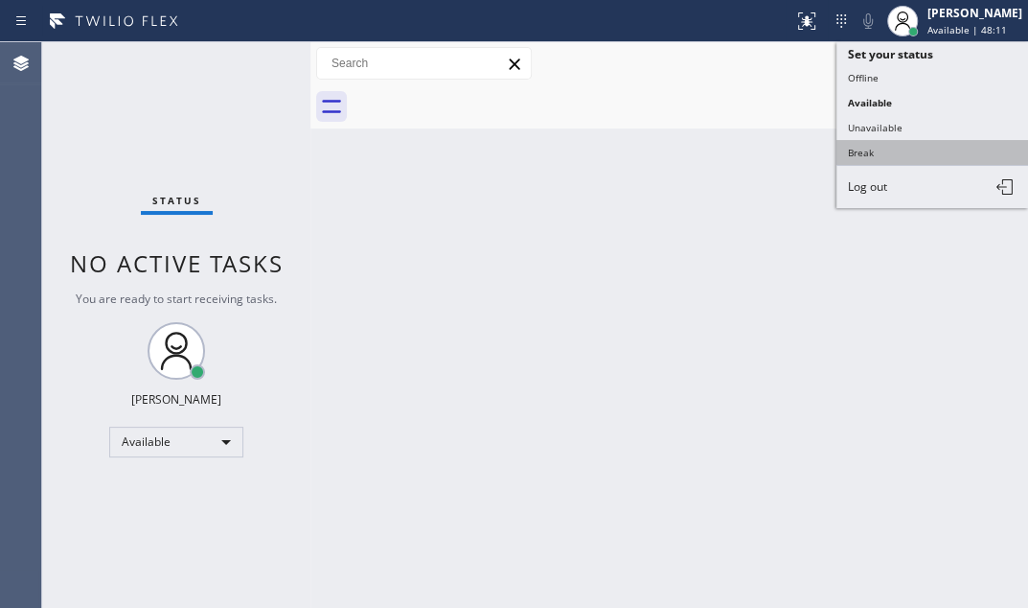
drag, startPoint x: 862, startPoint y: 144, endPoint x: 1003, endPoint y: 133, distance: 141.3
click at [899, 140] on button "Break" at bounding box center [933, 152] width 192 height 25
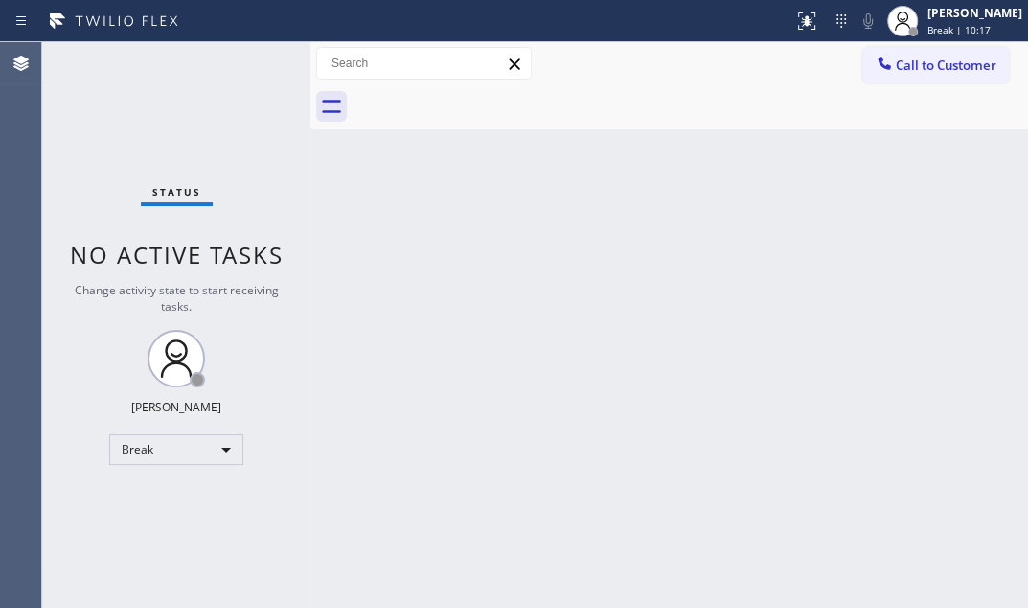
click at [242, 125] on div "Status No active tasks Change activity state to start receiving tasks. Judy Mae…" at bounding box center [176, 324] width 268 height 565
click at [212, 440] on div "Break" at bounding box center [176, 449] width 134 height 31
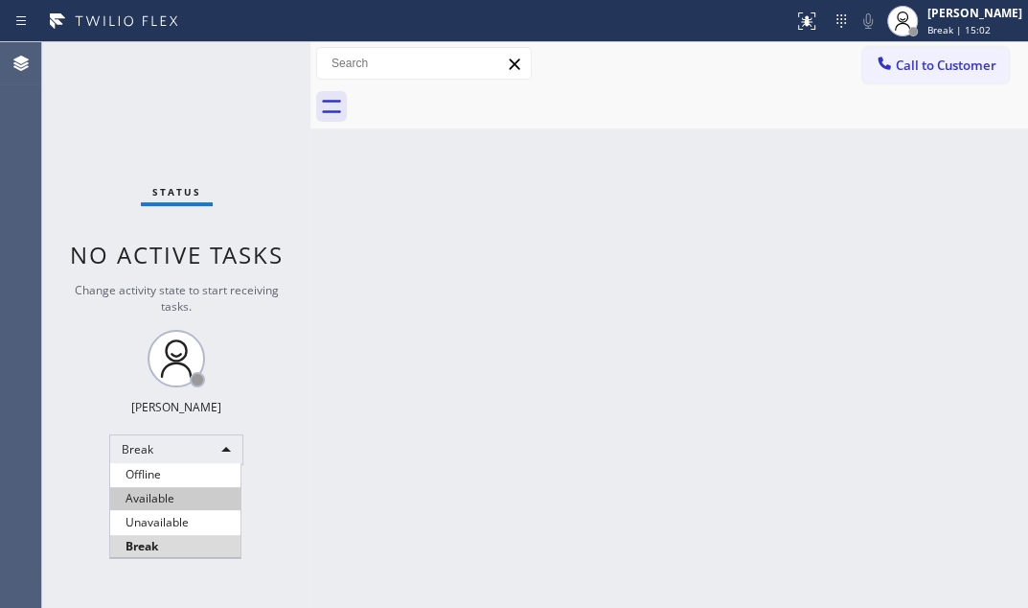
click at [201, 494] on li "Available" at bounding box center [175, 498] width 130 height 23
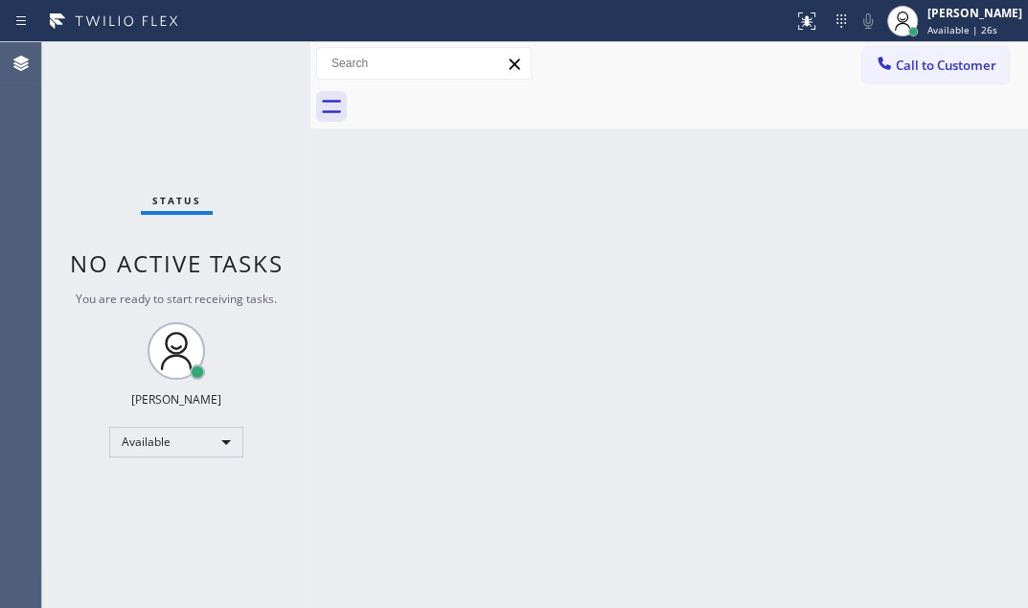
click at [704, 276] on div "Back to Dashboard Change Sender ID Customers Technicians Select a contact Outbo…" at bounding box center [670, 324] width 718 height 565
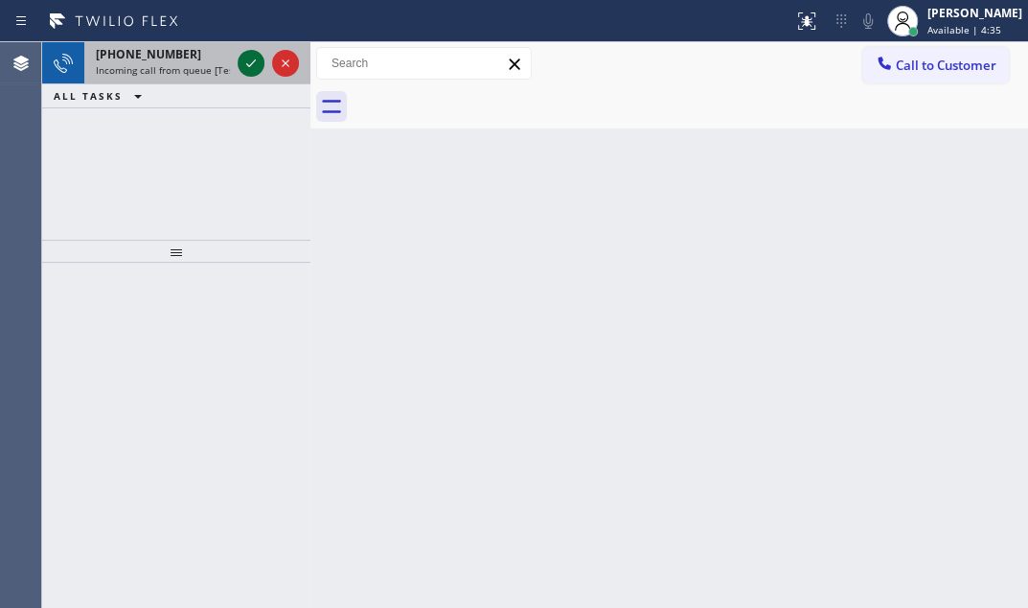
click at [247, 53] on icon at bounding box center [251, 63] width 23 height 23
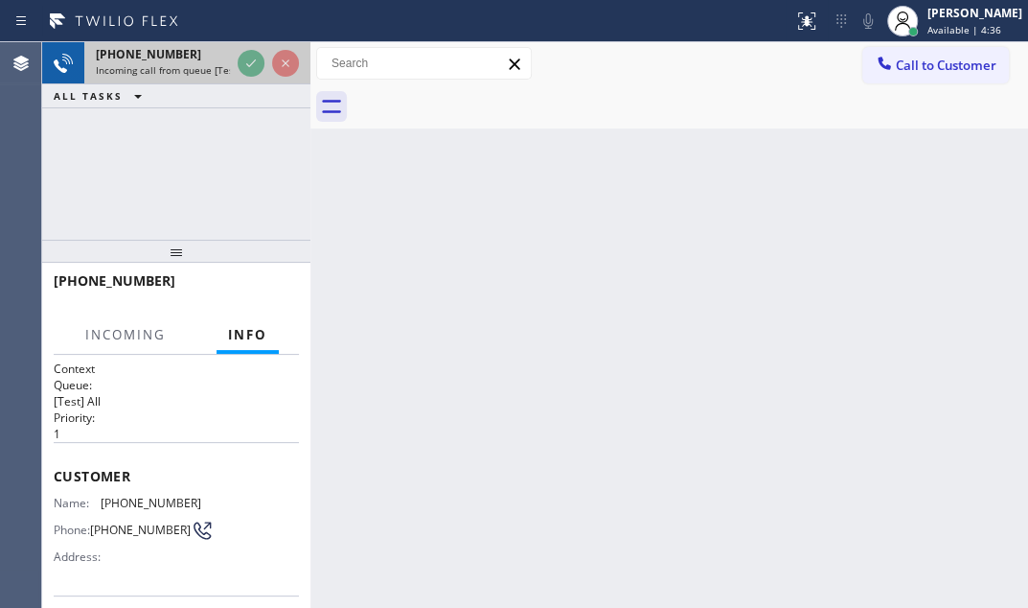
click at [247, 48] on div at bounding box center [268, 63] width 69 height 42
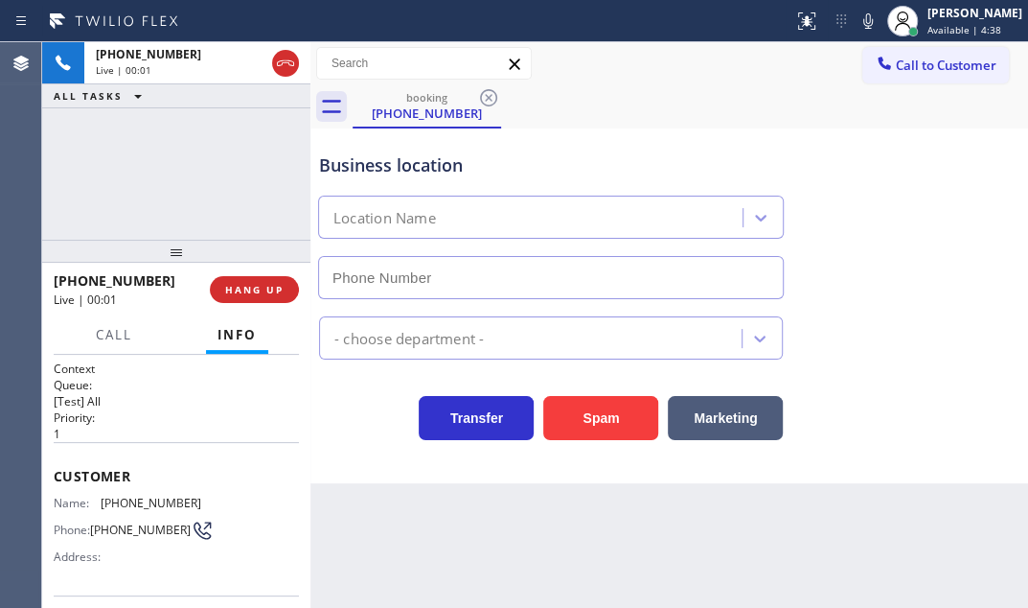
type input "(954) 889-1358"
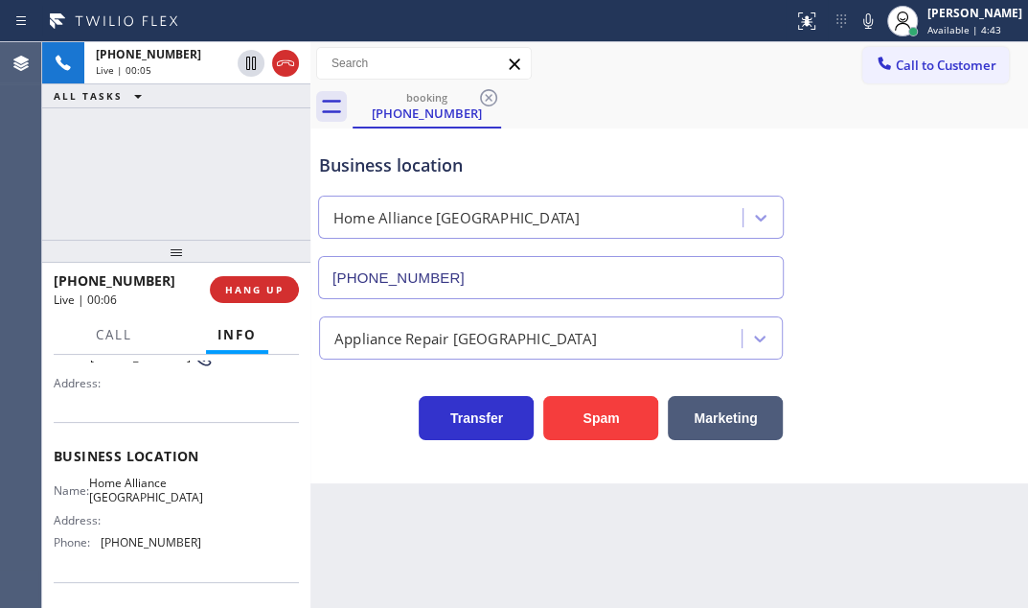
scroll to position [86, 0]
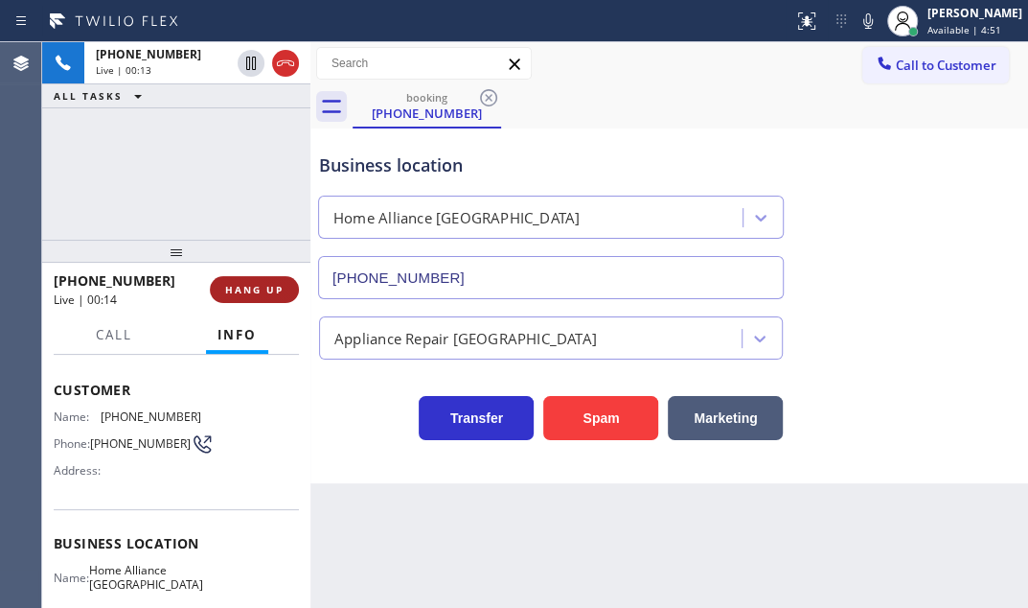
click at [253, 290] on span "HANG UP" at bounding box center [254, 289] width 58 height 13
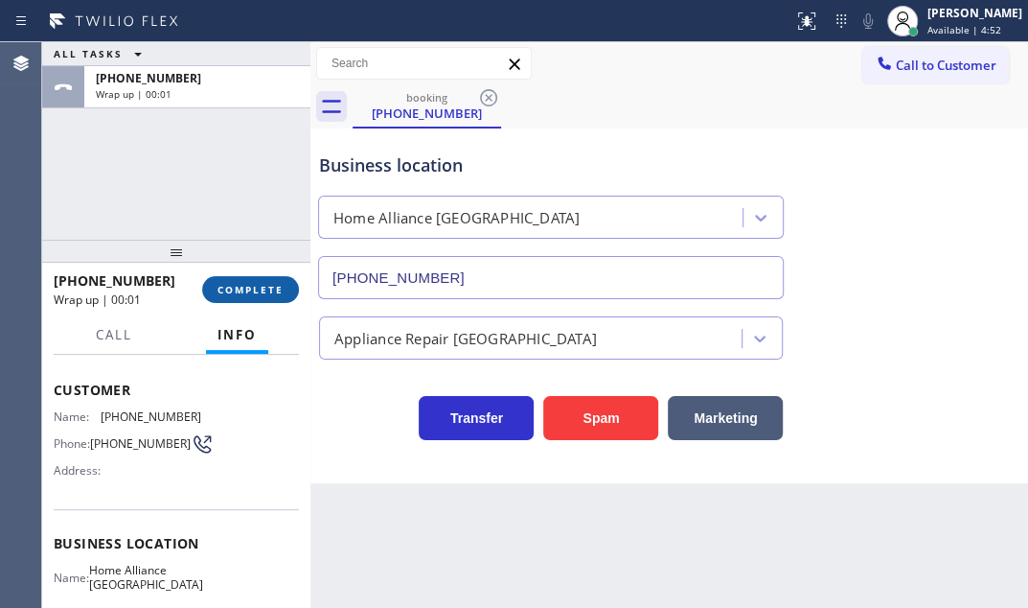
click at [249, 292] on span "COMPLETE" at bounding box center [251, 289] width 66 height 13
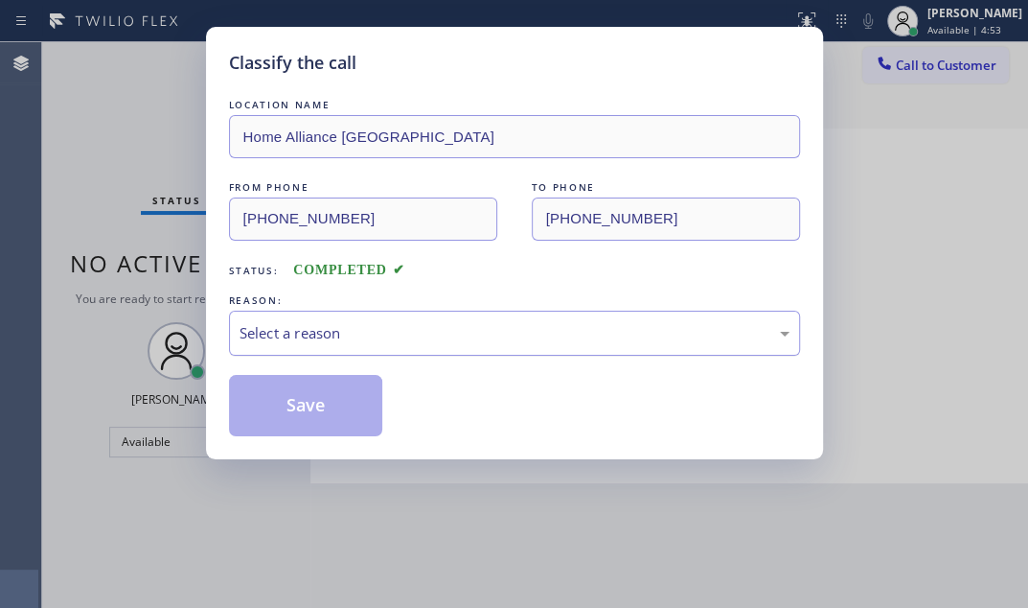
click at [472, 314] on div "Select a reason" at bounding box center [514, 333] width 571 height 45
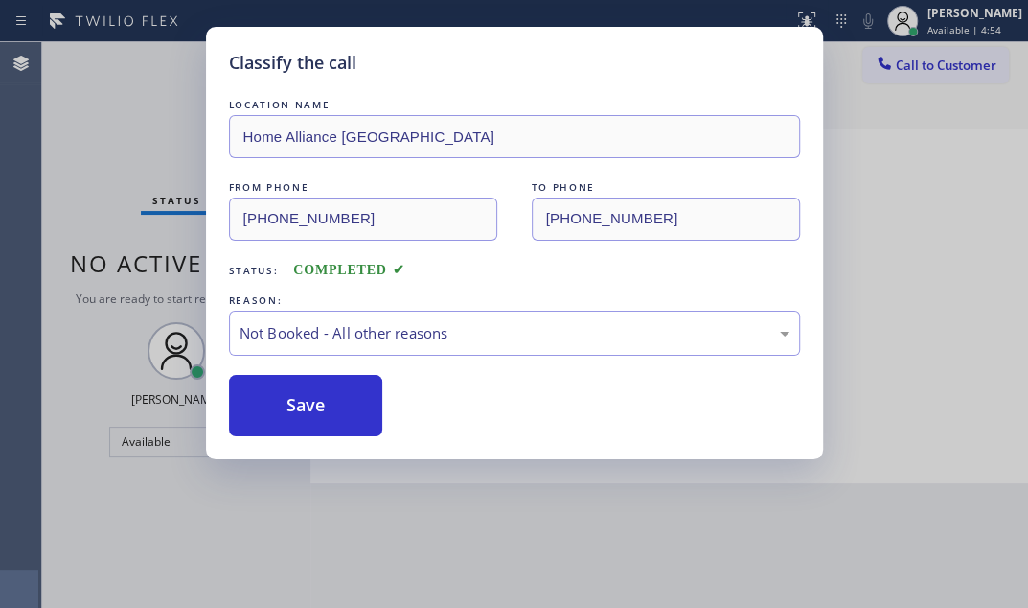
drag, startPoint x: 351, startPoint y: 404, endPoint x: 321, endPoint y: 403, distance: 29.8
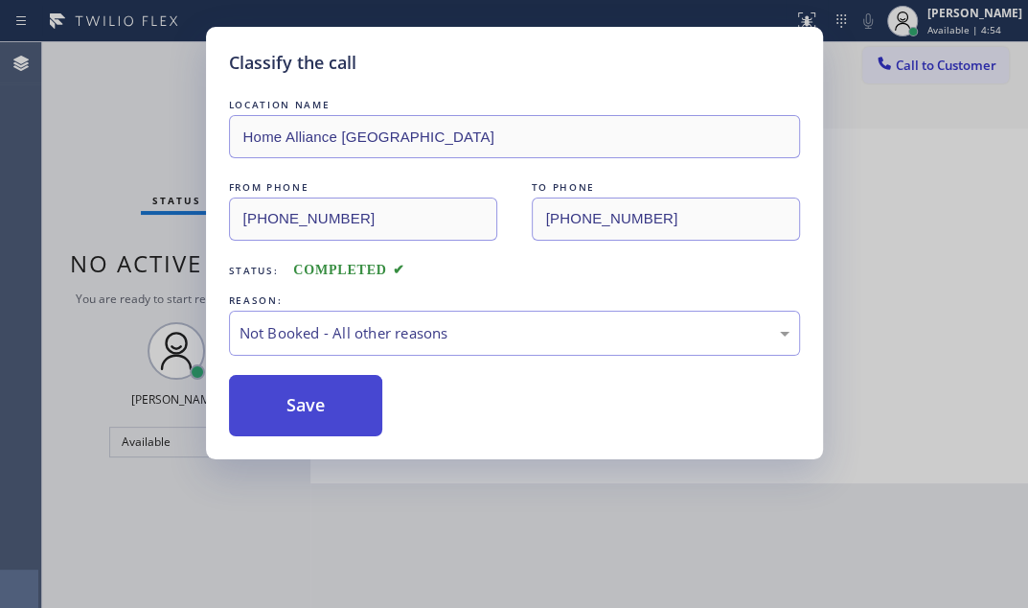
click at [297, 402] on button "Save" at bounding box center [306, 405] width 154 height 61
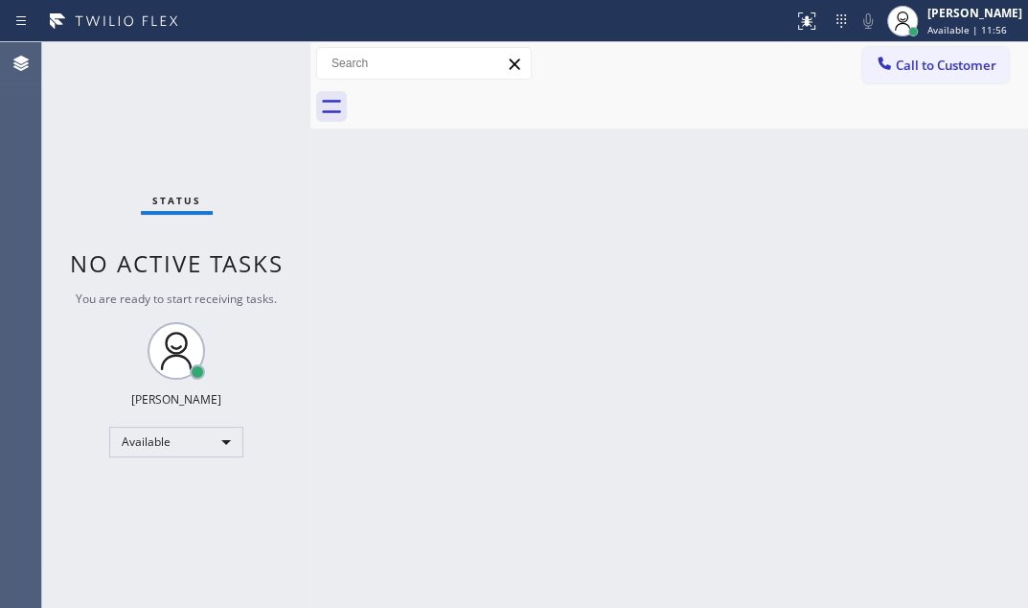
click at [253, 89] on div "Status No active tasks You are ready to start receiving tasks. [PERSON_NAME] Av…" at bounding box center [176, 324] width 268 height 565
click at [248, 81] on div "Status No active tasks You are ready to start receiving tasks. [PERSON_NAME] Av…" at bounding box center [176, 324] width 268 height 565
click at [241, 120] on div "Status No active tasks You are ready to start receiving tasks. [PERSON_NAME] Av…" at bounding box center [176, 324] width 268 height 565
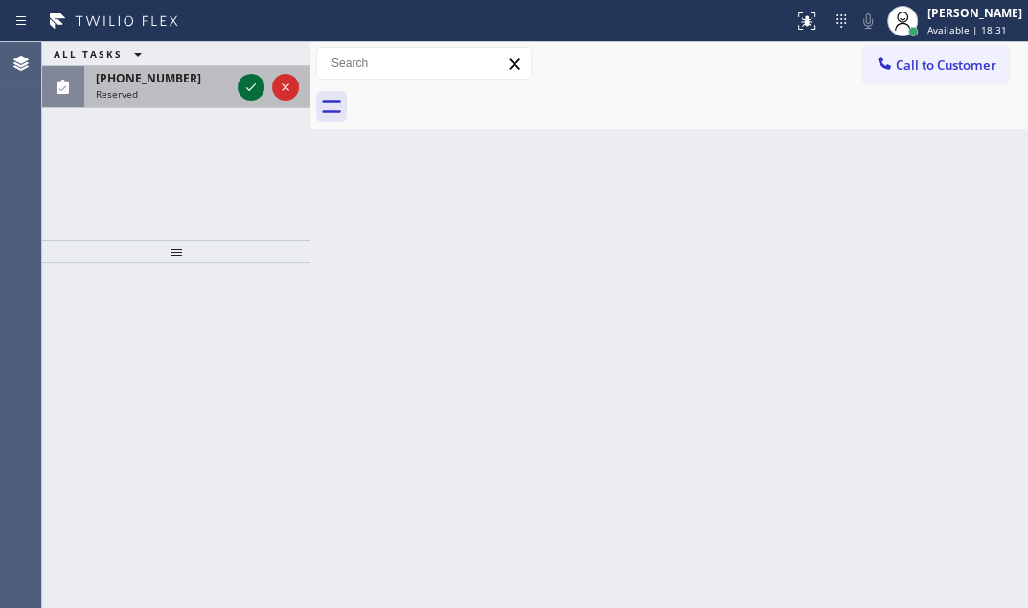
click at [253, 88] on icon at bounding box center [251, 87] width 23 height 23
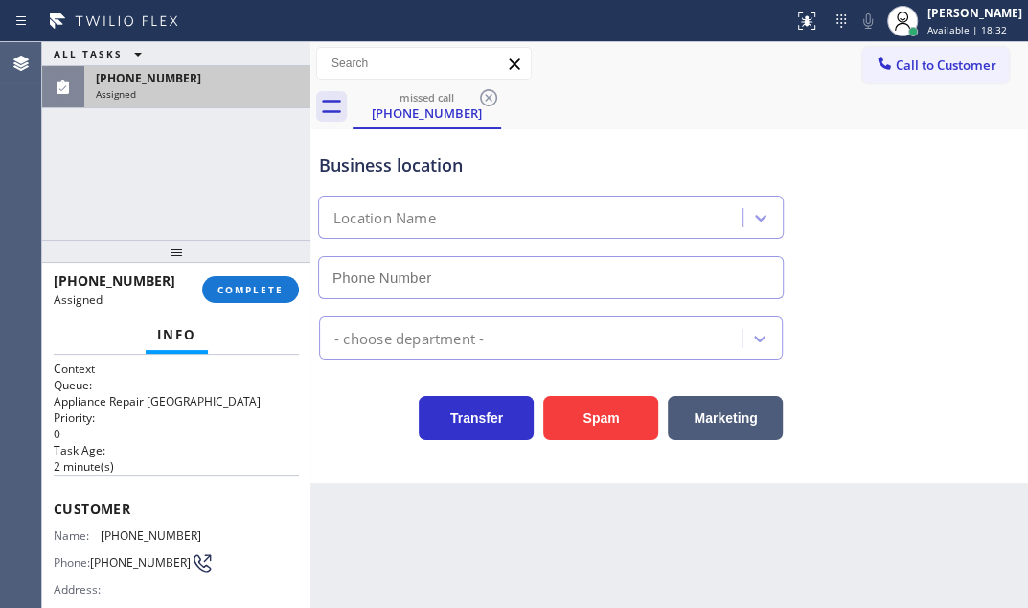
type input "(631) 203-1974"
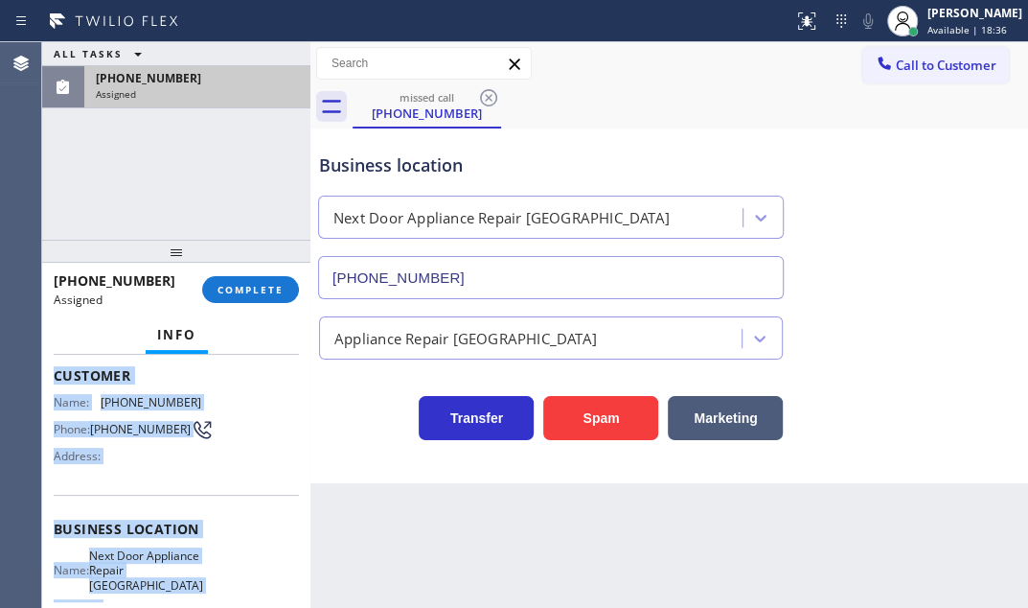
scroll to position [261, 0]
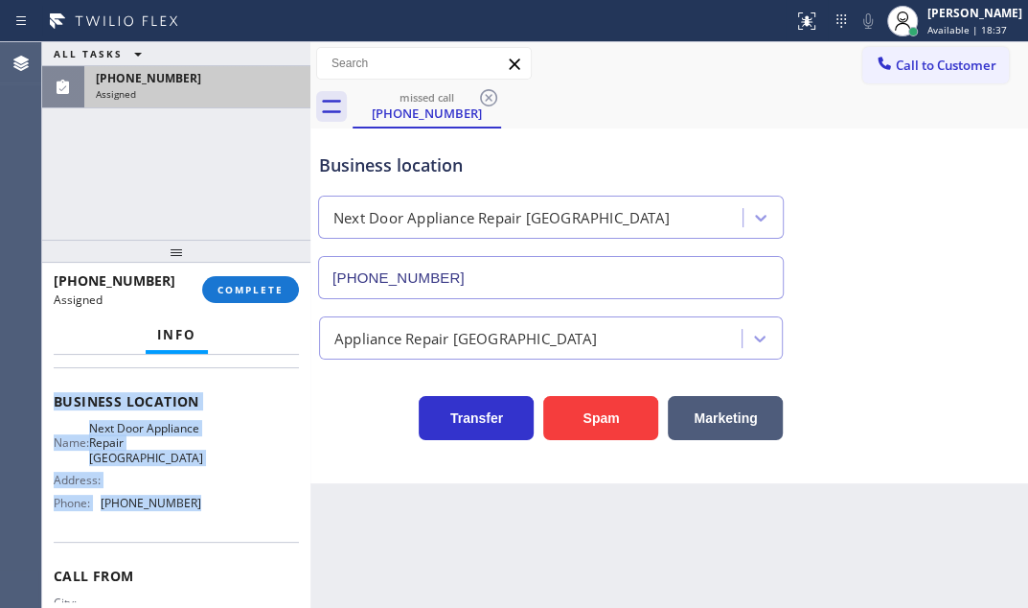
drag, startPoint x: 49, startPoint y: 408, endPoint x: 212, endPoint y: 527, distance: 201.7
click at [212, 527] on div "Context Queue: Appliance Repair High End Priority: 0 Task Age: 2 minute(s) Cust…" at bounding box center [176, 481] width 268 height 253
copy div "Customer Name: (631) 839-8383 Phone: (631) 839-8383 Address: Business location …"
click at [259, 283] on span "COMPLETE" at bounding box center [251, 289] width 66 height 13
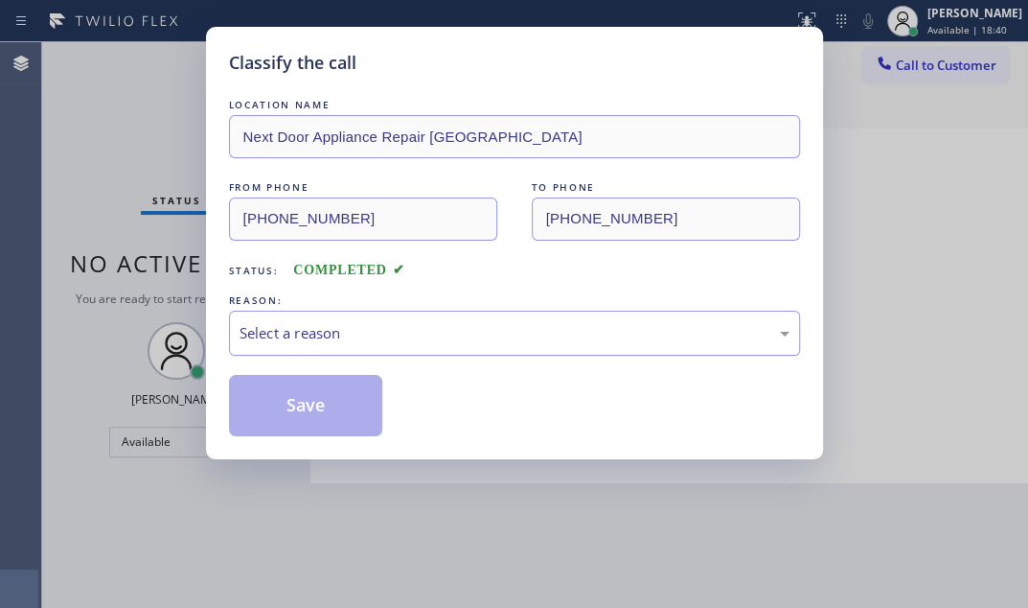
click at [452, 325] on div "Select a reason" at bounding box center [515, 333] width 550 height 22
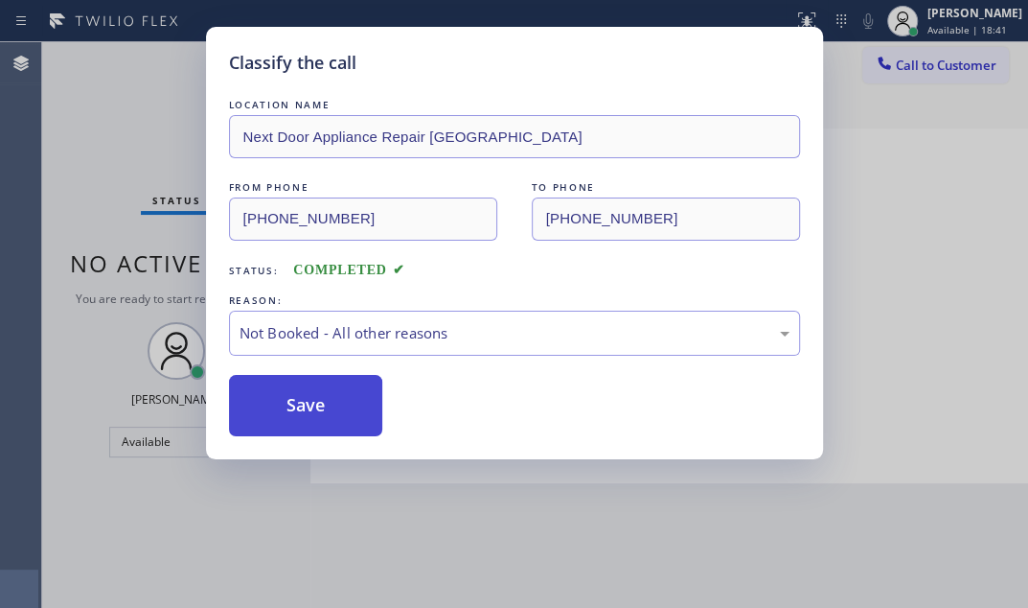
drag, startPoint x: 332, startPoint y: 412, endPoint x: 316, endPoint y: 413, distance: 15.4
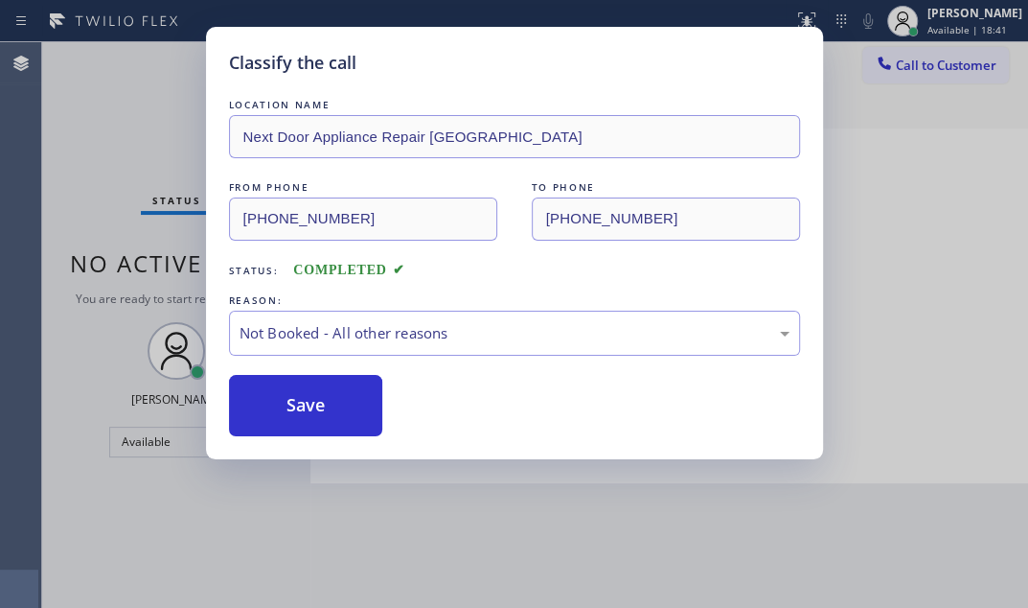
drag, startPoint x: 316, startPoint y: 413, endPoint x: 930, endPoint y: 375, distance: 614.6
click at [325, 413] on button "Save" at bounding box center [306, 405] width 154 height 61
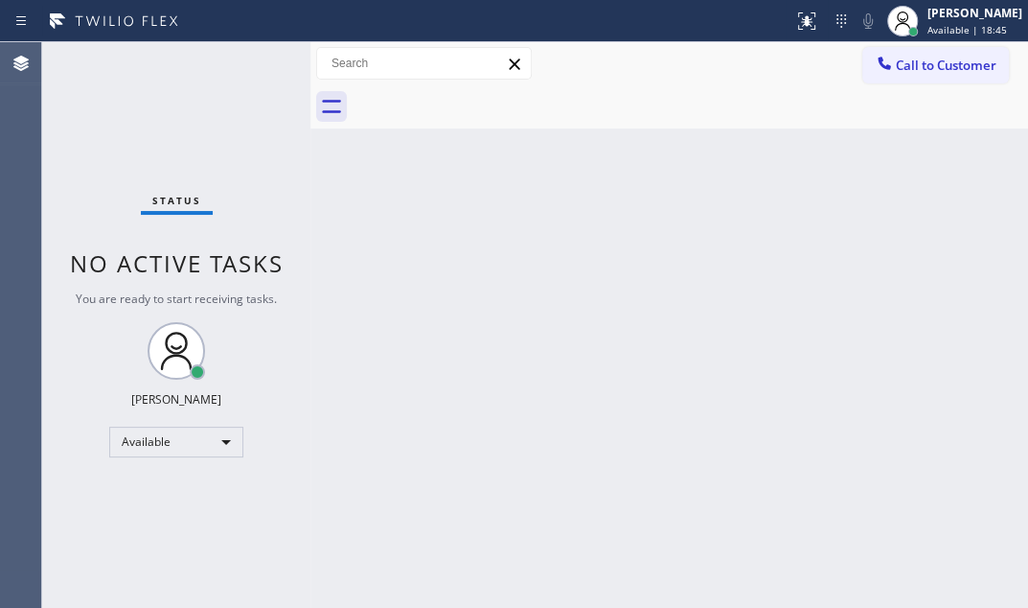
drag, startPoint x: 957, startPoint y: 63, endPoint x: 916, endPoint y: 78, distance: 43.6
click at [950, 64] on span "Call to Customer" at bounding box center [946, 65] width 101 height 17
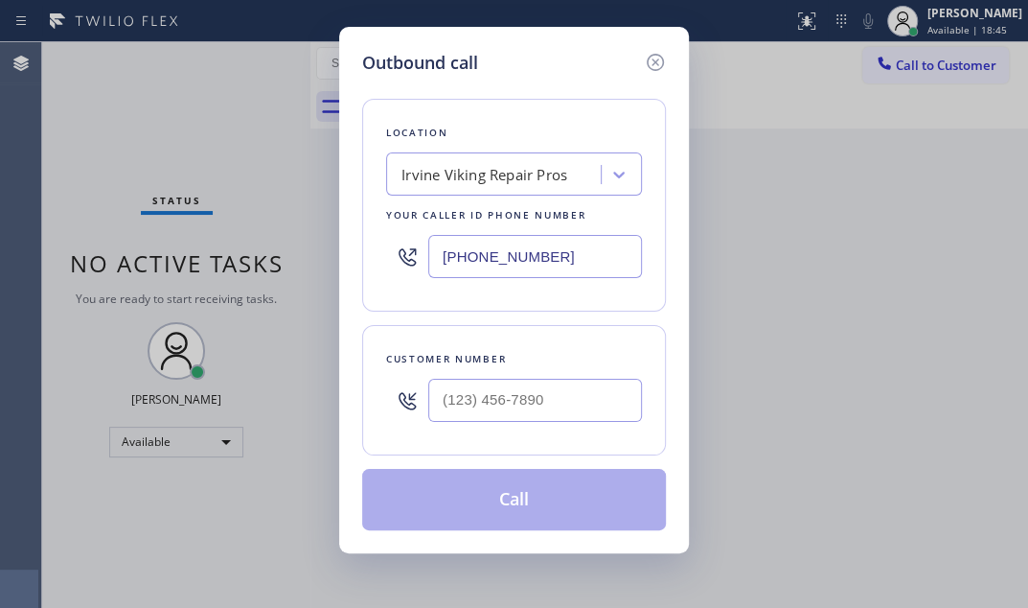
click at [561, 259] on input "(949) 398-2139" at bounding box center [535, 256] width 214 height 43
paste input "631) 203-1974"
type input "(631) 203-1974"
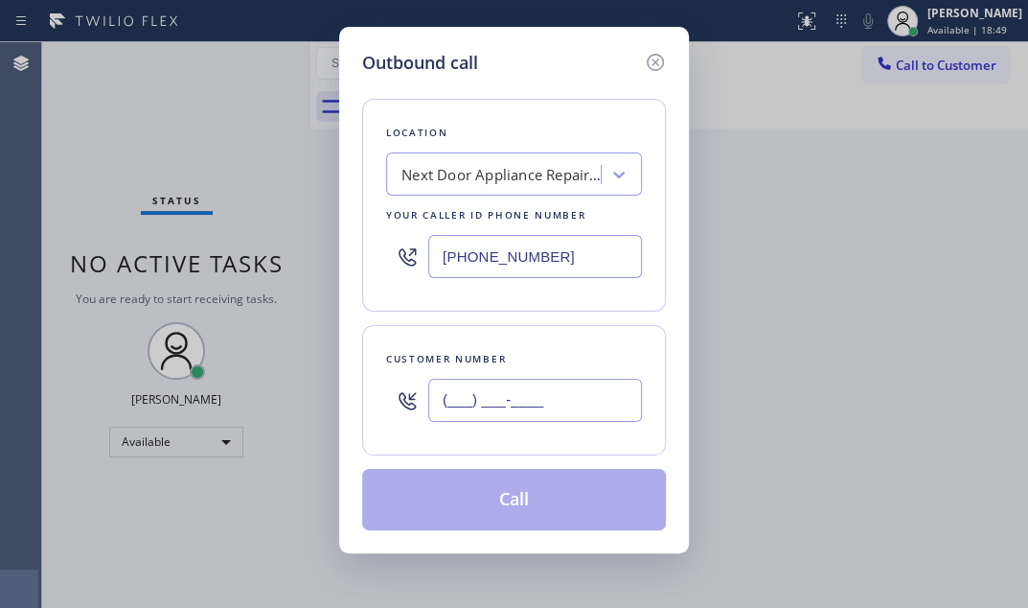
click at [499, 395] on input "(___) ___-____" at bounding box center [535, 400] width 214 height 43
paste input "631) 839-8383"
type input "(631) 839-8383"
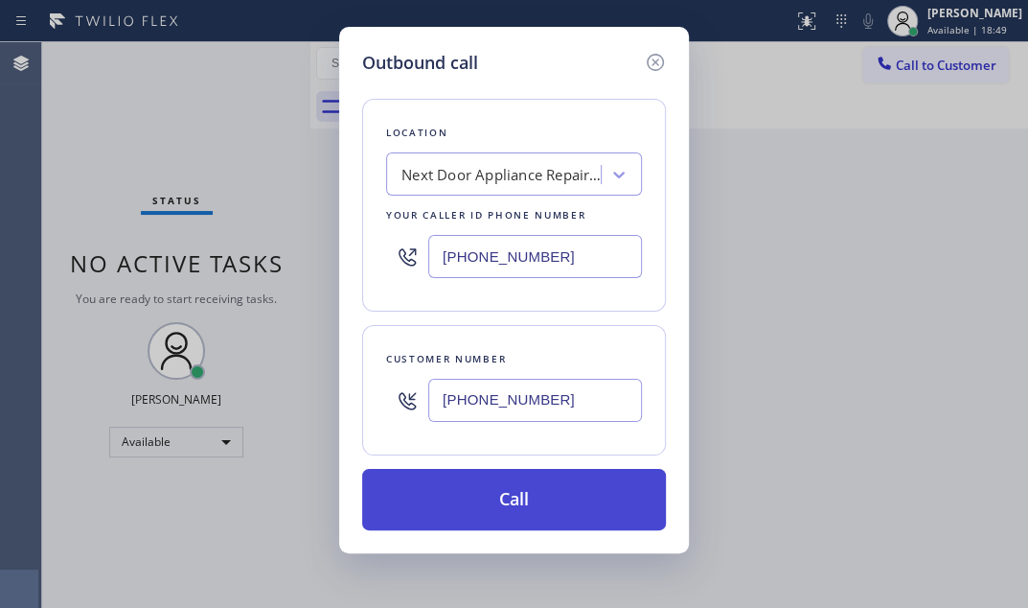
click at [515, 508] on button "Call" at bounding box center [514, 499] width 304 height 61
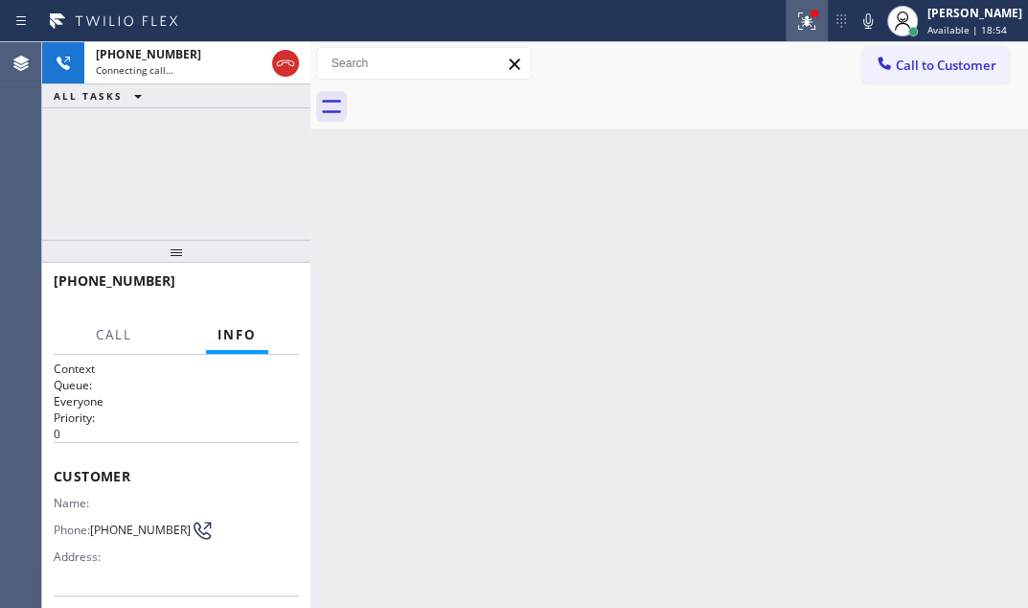
click at [796, 28] on icon at bounding box center [807, 21] width 23 height 23
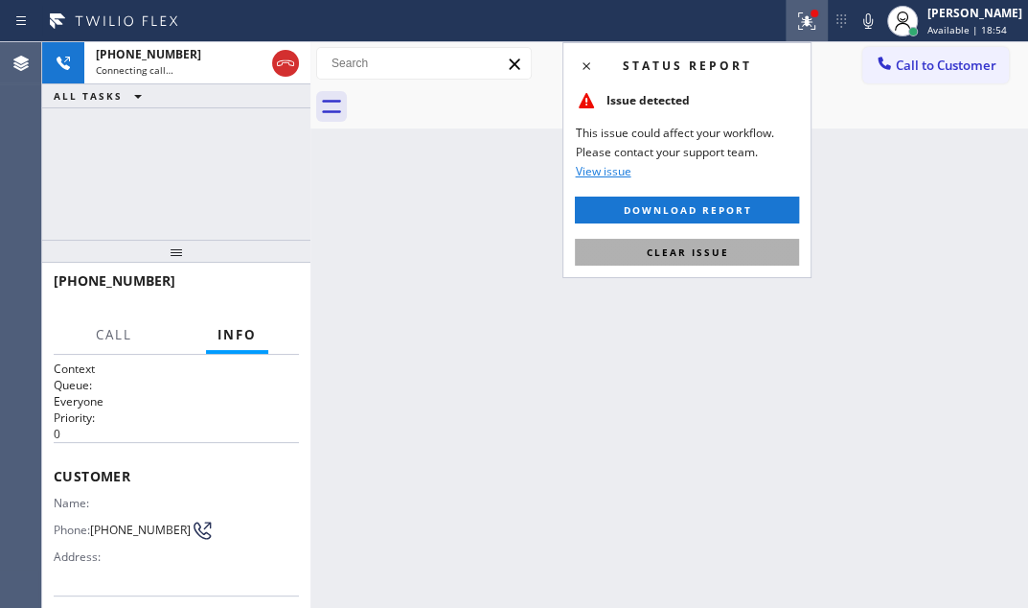
click at [720, 259] on button "Clear issue" at bounding box center [687, 252] width 224 height 27
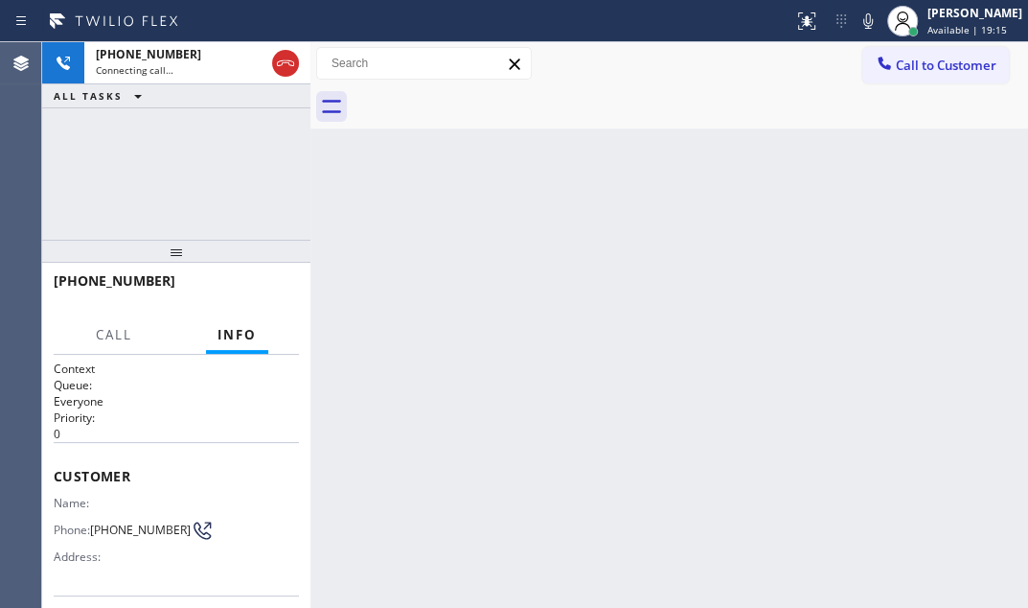
click at [662, 350] on div "Back to Dashboard Change Sender ID Customers Technicians Select a contact Outbo…" at bounding box center [670, 324] width 718 height 565
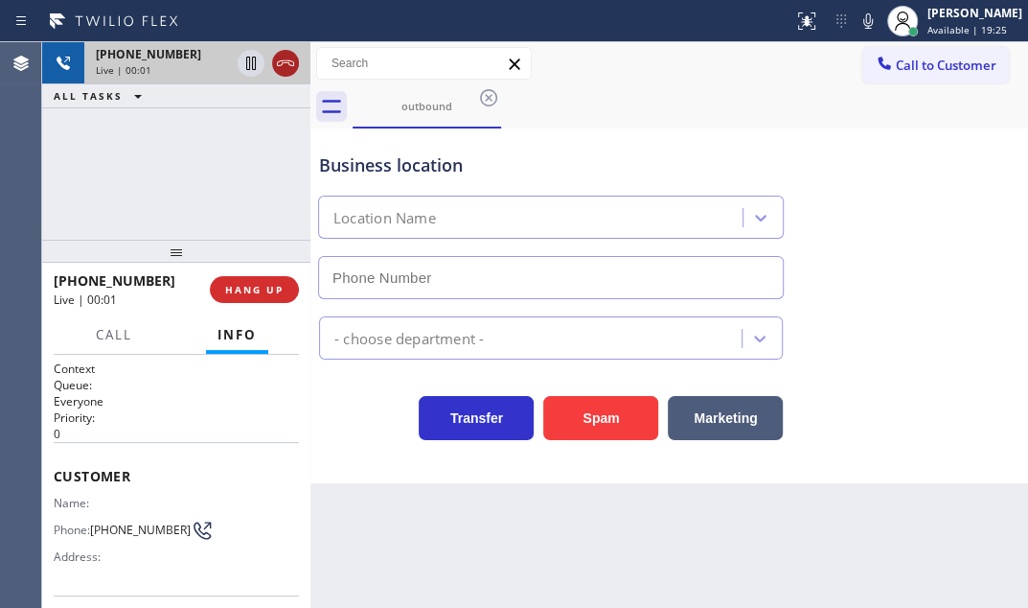
type input "(631) 203-1974"
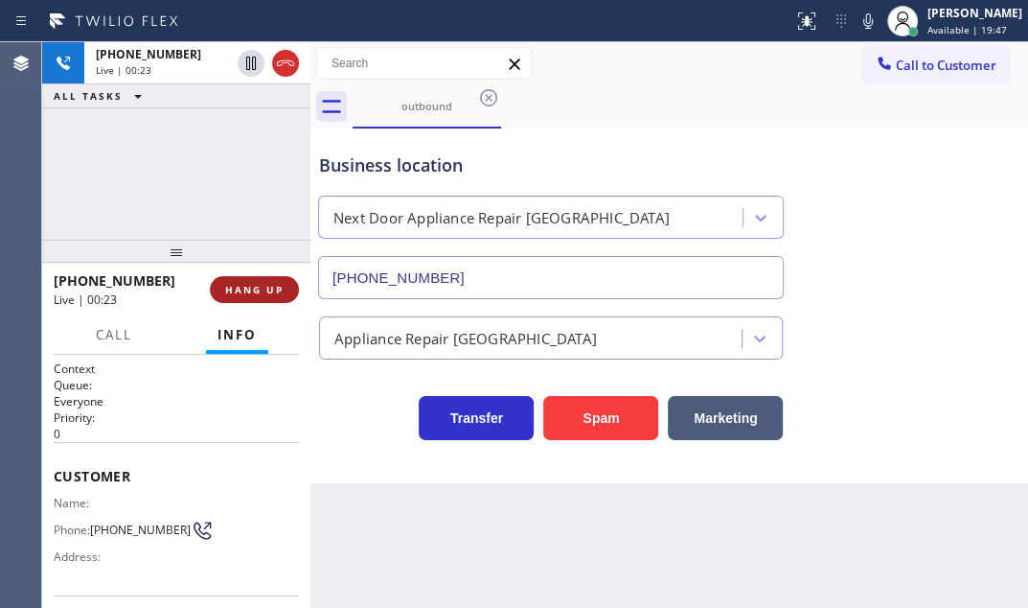
click at [259, 288] on span "HANG UP" at bounding box center [254, 289] width 58 height 13
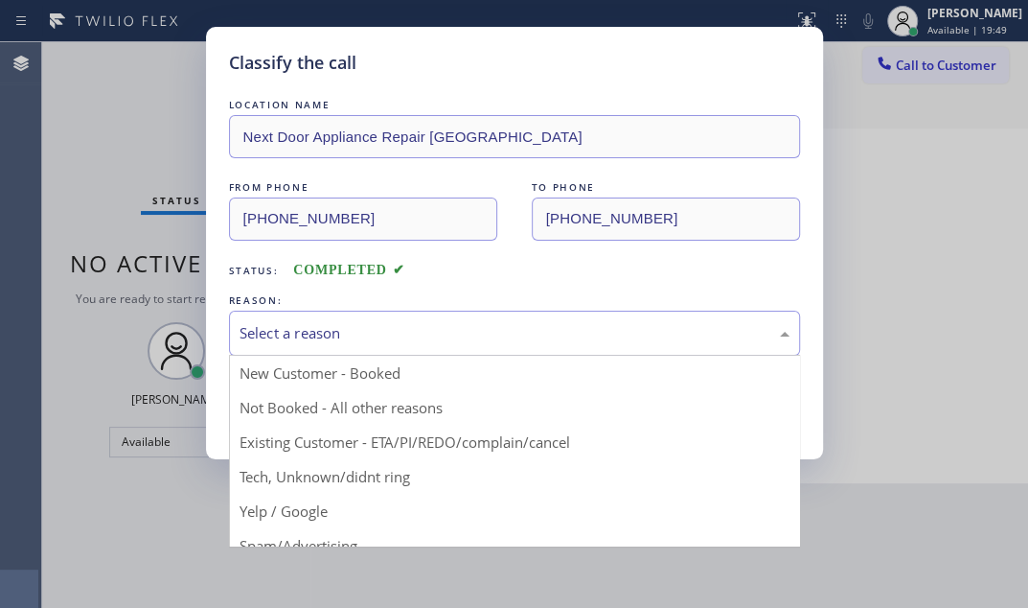
click at [334, 335] on div "Select a reason" at bounding box center [515, 333] width 550 height 22
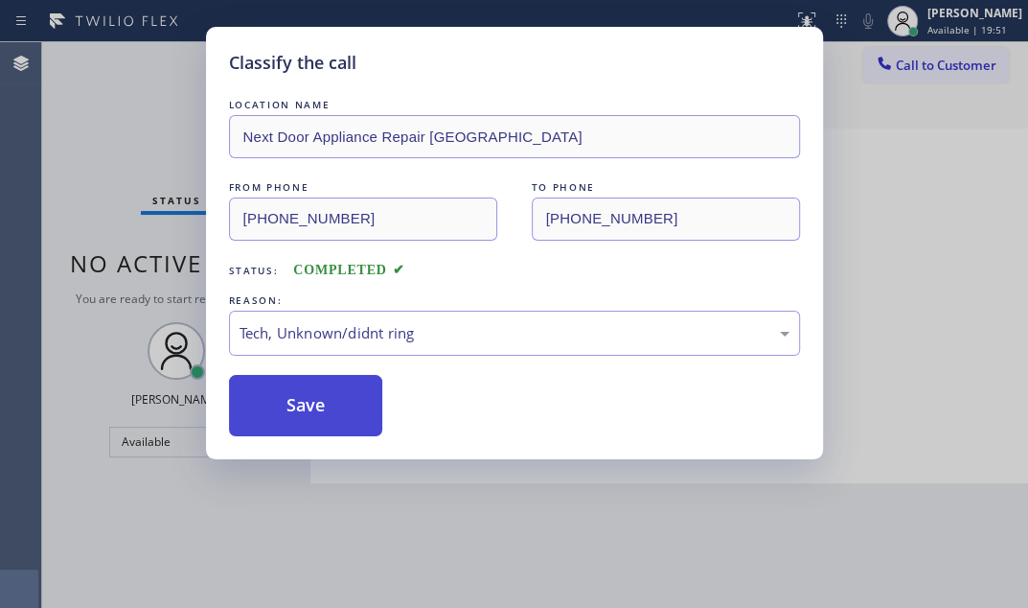
click at [304, 410] on button "Save" at bounding box center [306, 405] width 154 height 61
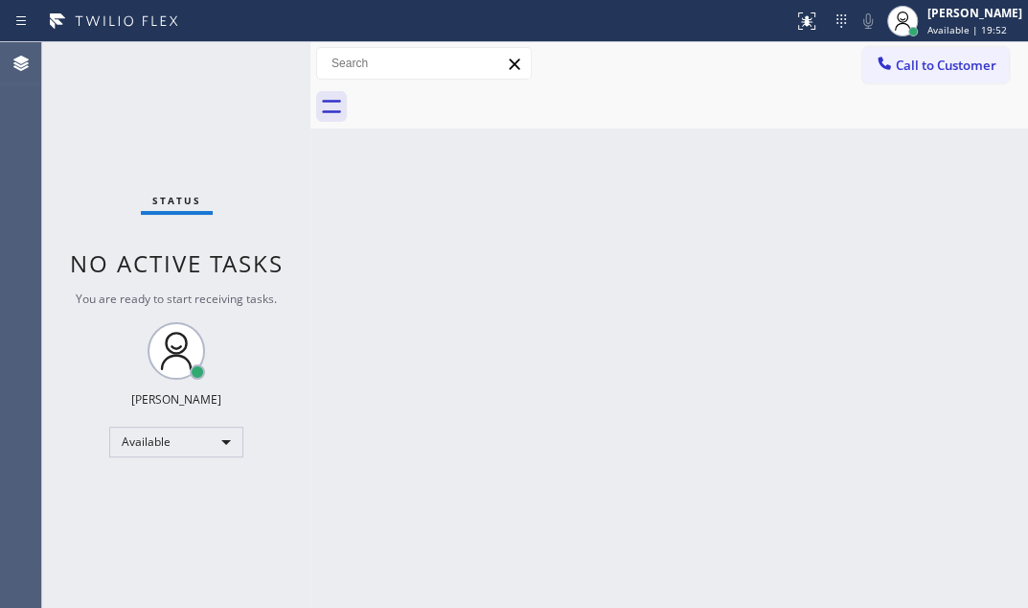
click at [893, 209] on div "Back to Dashboard Change Sender ID Customers Technicians Select a contact Outbo…" at bounding box center [670, 324] width 718 height 565
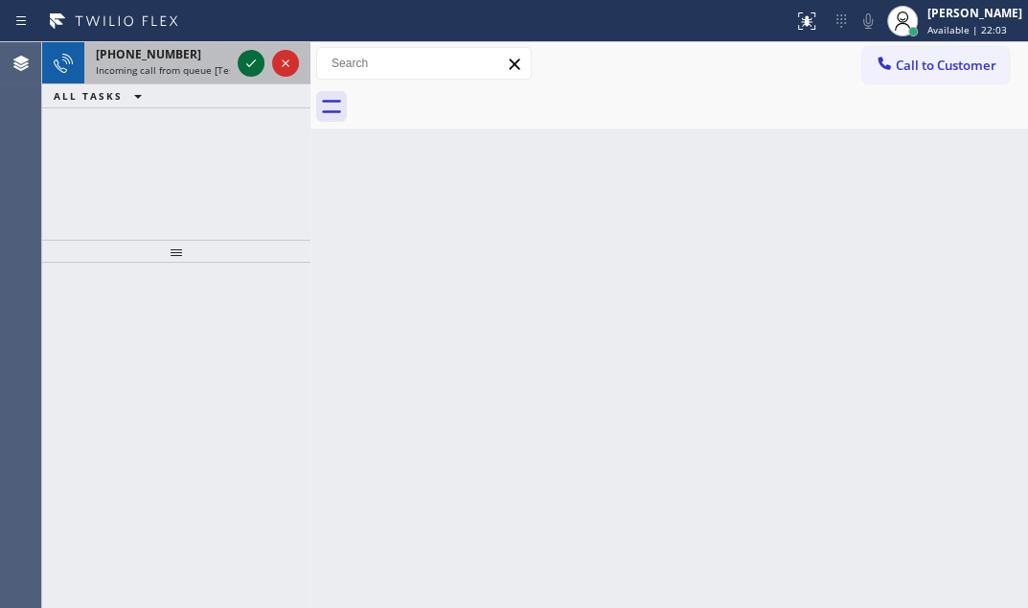
click at [249, 59] on icon at bounding box center [251, 63] width 23 height 23
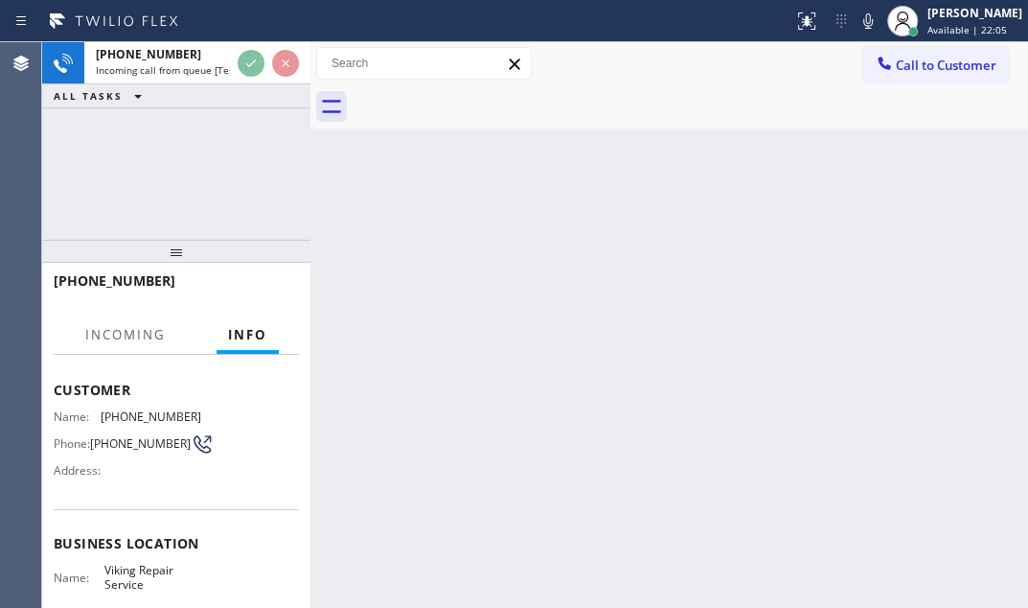
scroll to position [173, 0]
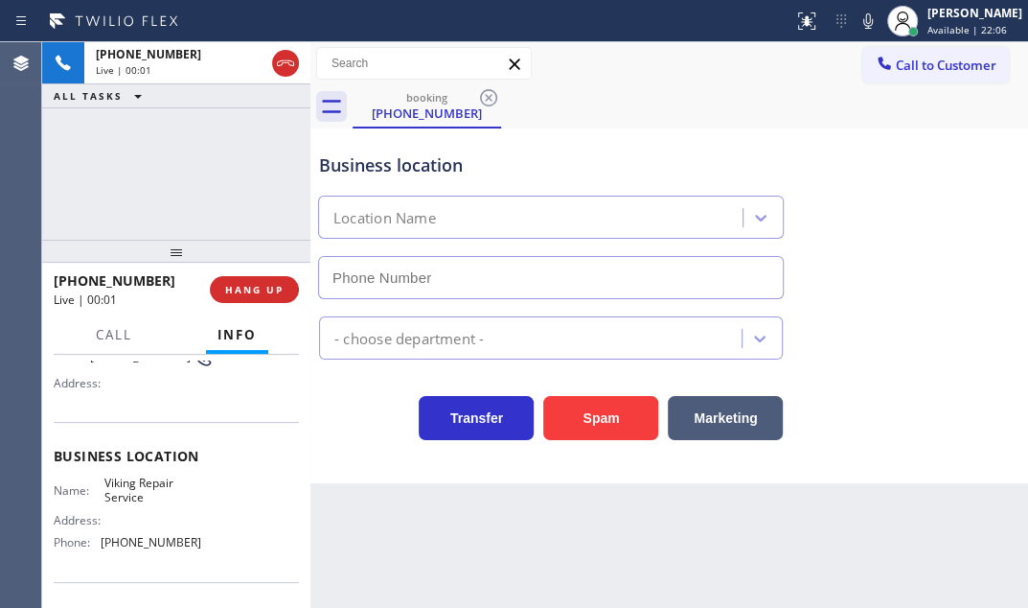
type input "(929) 203-9152"
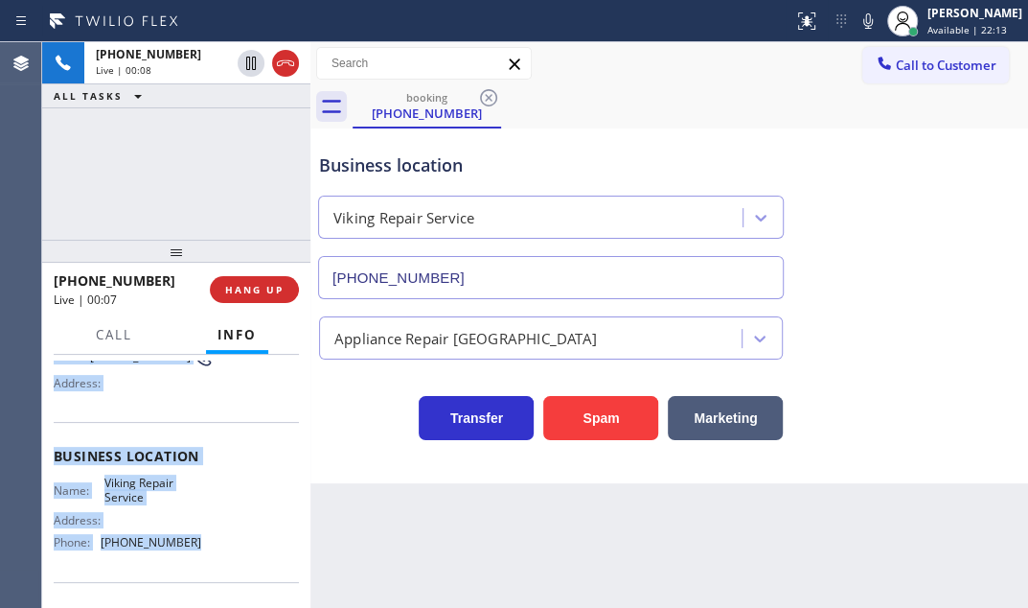
drag, startPoint x: 112, startPoint y: 498, endPoint x: 198, endPoint y: 553, distance: 102.1
click at [198, 553] on div "Context Queue: [Test] All Priority: 1 Customer Name: (917) 821-5371 Phone: (917…" at bounding box center [176, 481] width 268 height 253
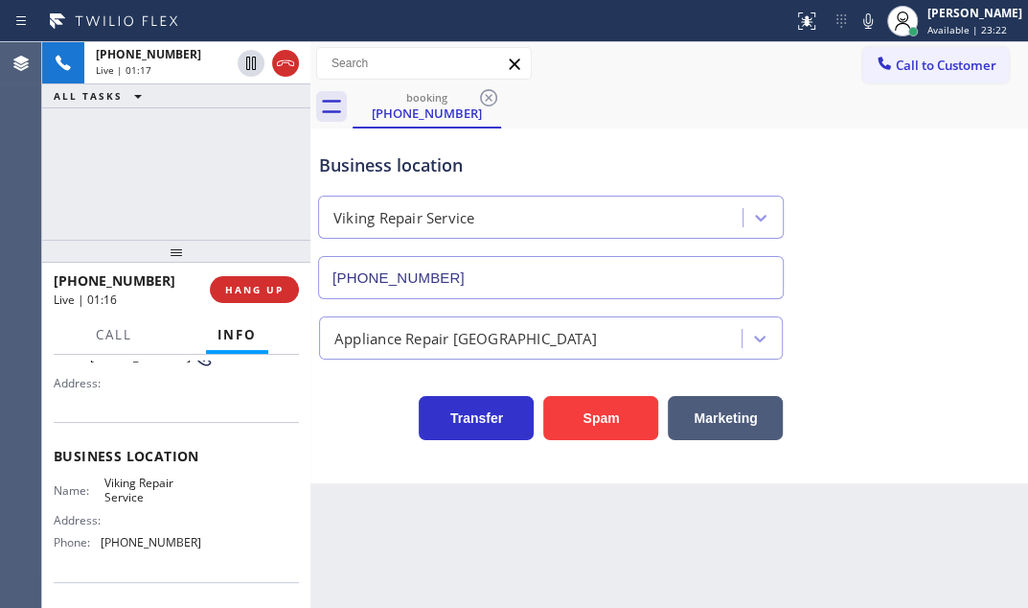
click at [209, 164] on div "+19178215371 Live | 01:17 ALL TASKS ALL TASKS ACTIVE TASKS TASKS IN WRAP UP" at bounding box center [176, 140] width 268 height 197
click at [224, 153] on div "+19178215371 Live | 02:58 ALL TASKS ALL TASKS ACTIVE TASKS TASKS IN WRAP UP" at bounding box center [176, 140] width 268 height 197
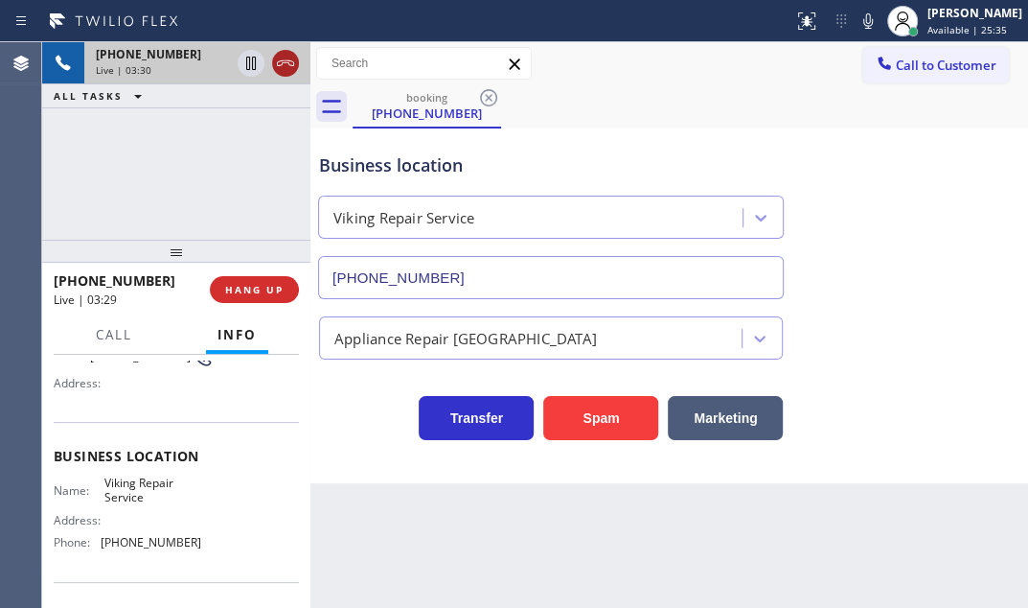
click at [284, 70] on icon at bounding box center [285, 63] width 23 height 23
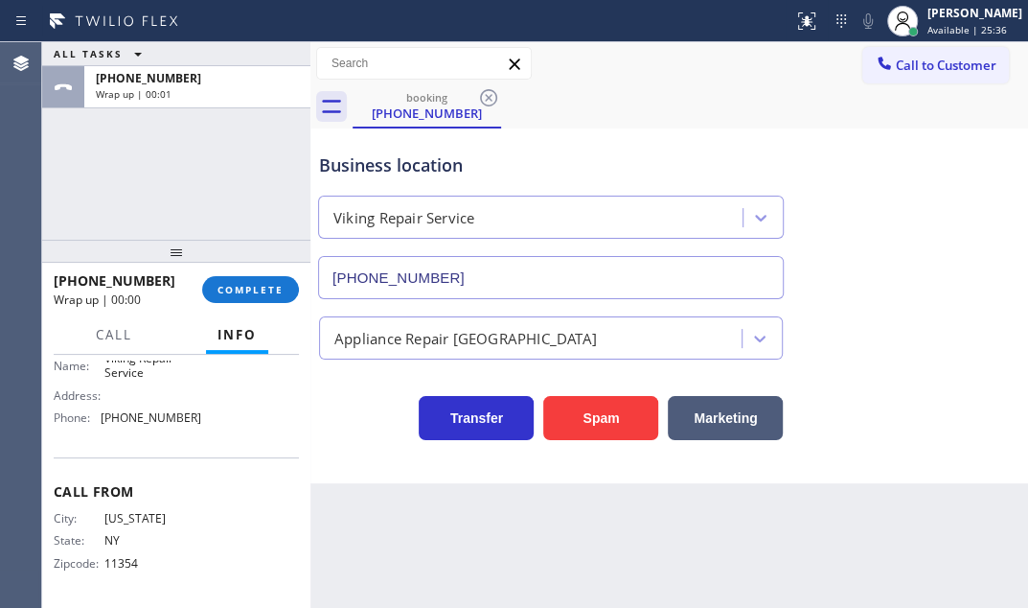
scroll to position [302, 0]
drag, startPoint x: 196, startPoint y: 416, endPoint x: 96, endPoint y: 419, distance: 100.7
click at [96, 419] on div "Name: Viking Repair Service Address: Phone: (929) 203-9152" at bounding box center [176, 392] width 245 height 82
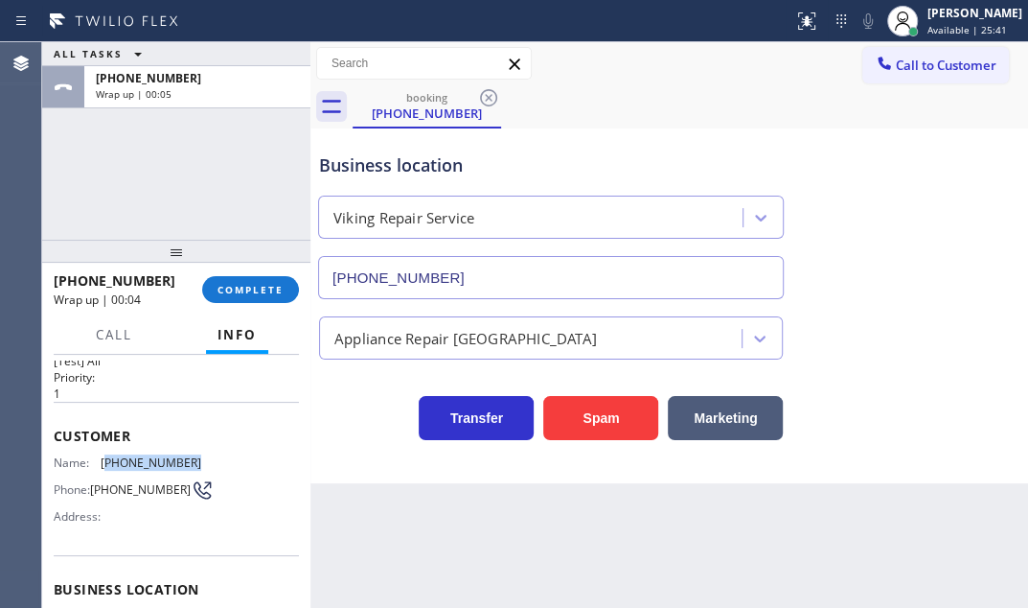
drag, startPoint x: 187, startPoint y: 455, endPoint x: 104, endPoint y: 459, distance: 82.5
click at [104, 459] on span "(917) 821-5371" at bounding box center [151, 462] width 101 height 14
copy span "917) 821-5371"
click at [260, 287] on span "COMPLETE" at bounding box center [251, 289] width 66 height 13
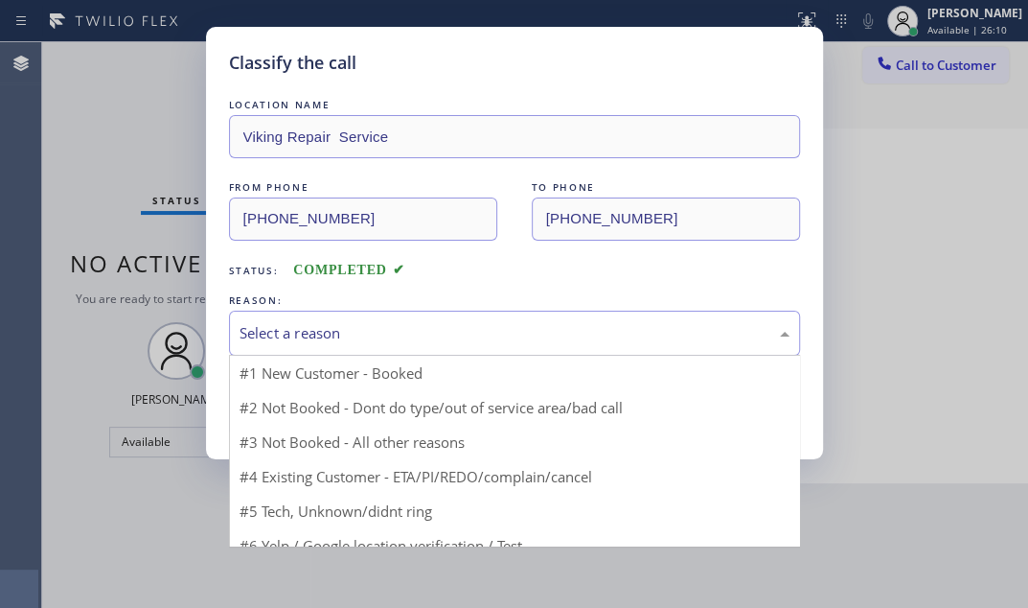
click at [456, 334] on div "Select a reason" at bounding box center [515, 333] width 550 height 22
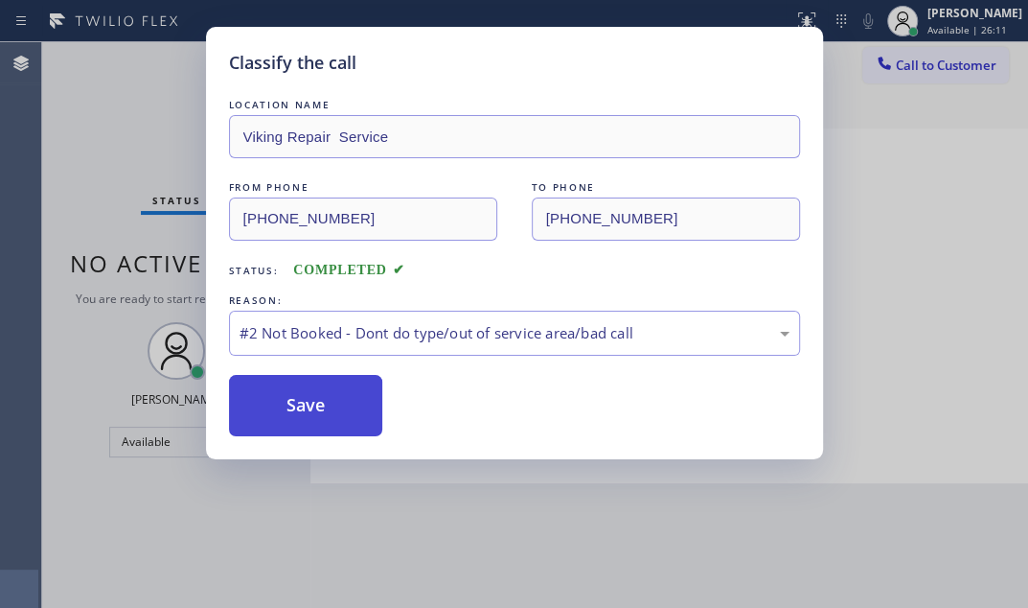
click at [316, 400] on button "Save" at bounding box center [306, 405] width 154 height 61
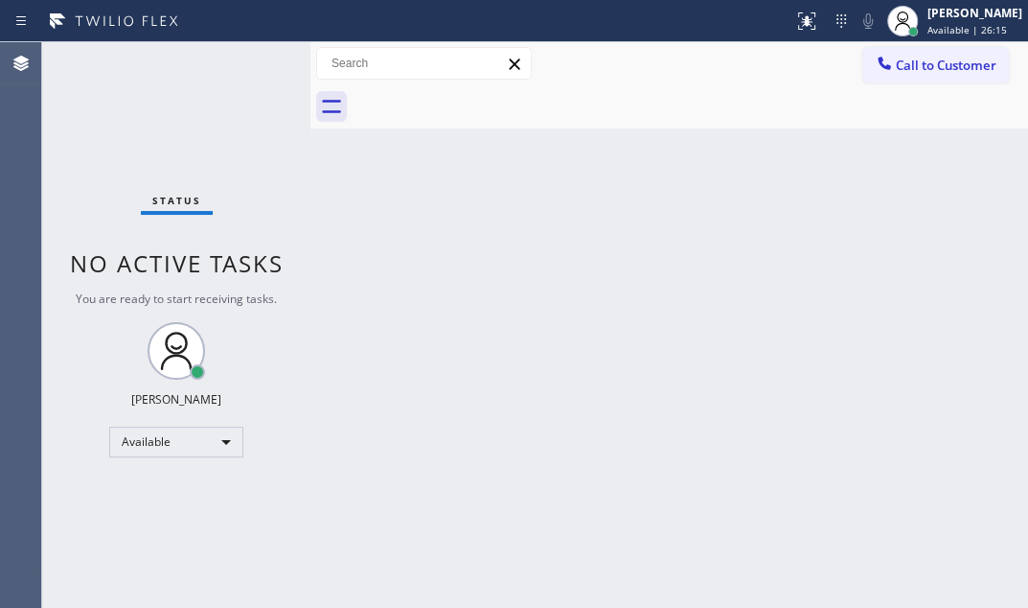
click at [217, 76] on div "Status No active tasks You are ready to start receiving tasks. [PERSON_NAME] Av…" at bounding box center [176, 324] width 268 height 565
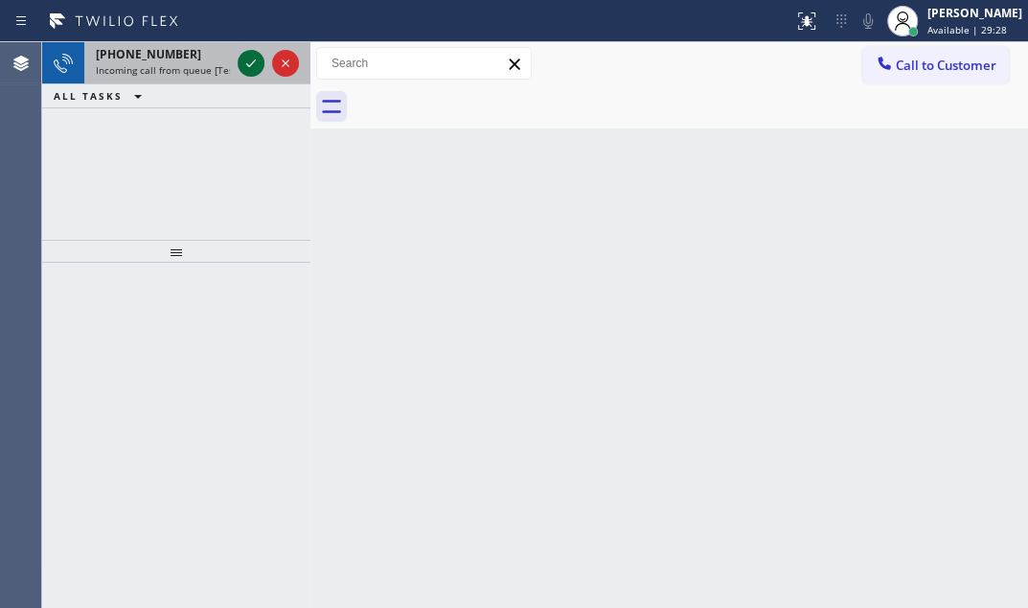
click at [249, 68] on icon at bounding box center [251, 63] width 23 height 23
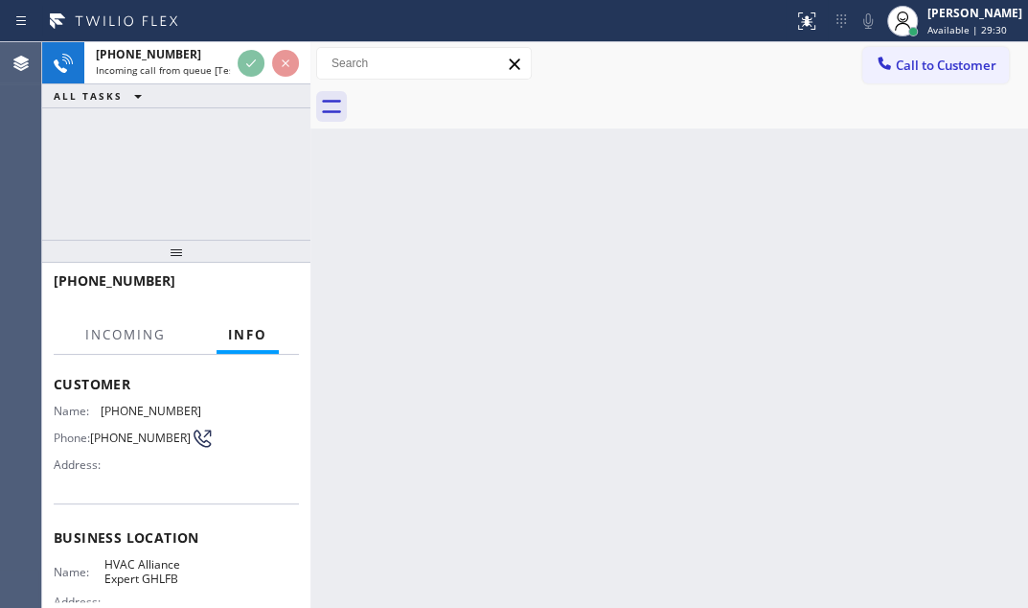
scroll to position [173, 0]
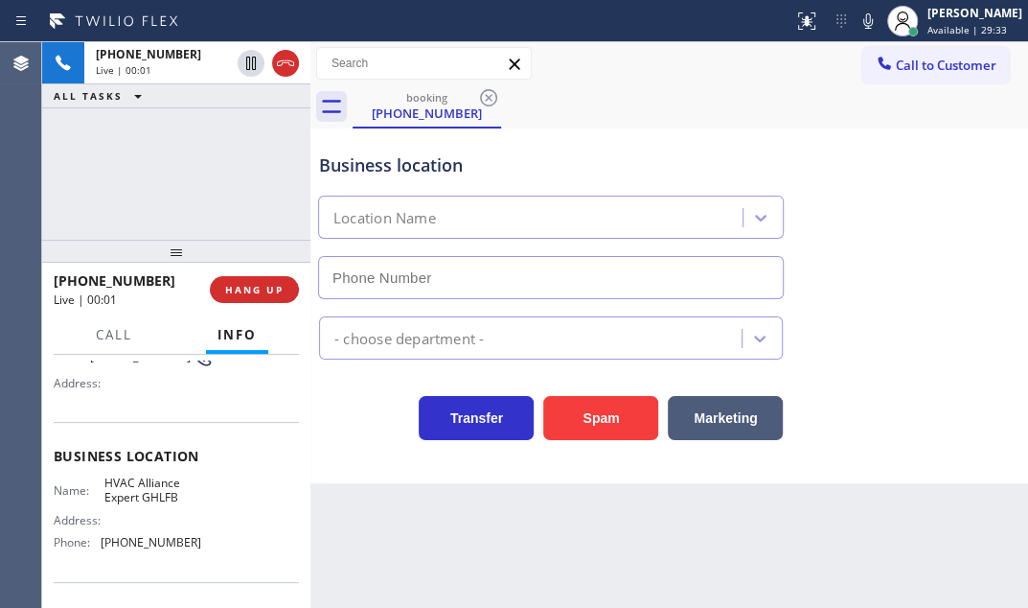
type input "(213) 722-3204"
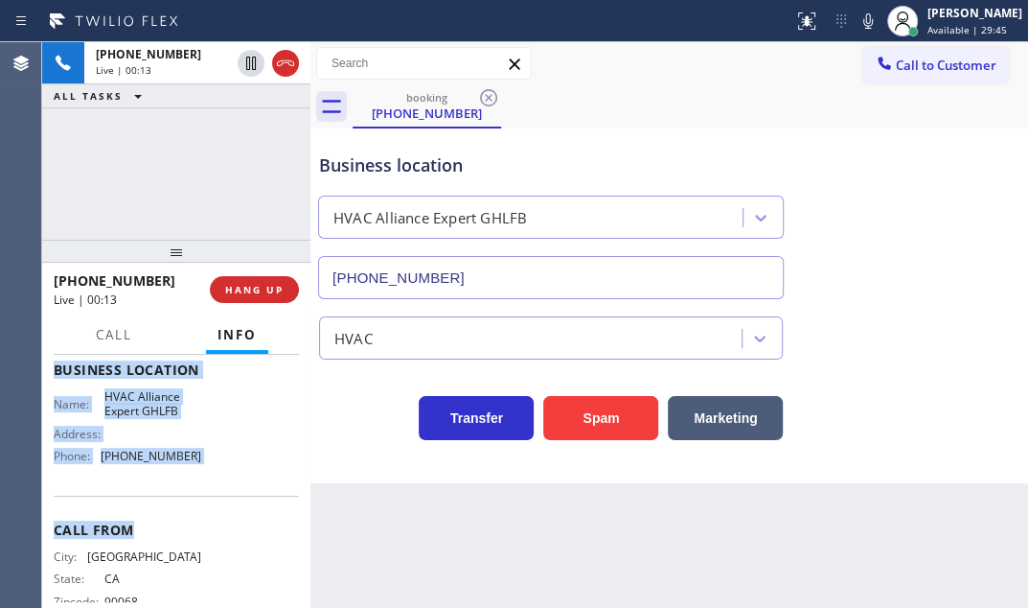
scroll to position [261, 0]
drag, startPoint x: 78, startPoint y: 472, endPoint x: 203, endPoint y: 471, distance: 125.6
click at [203, 471] on div "Context Queue: [Test] All Priority: 1 Customer Name: (323) 632-1310 Phone: (323…" at bounding box center [176, 481] width 268 height 253
copy div "Customer Name: (323) 632-1310 Phone: (323) 632-1310 Address: Business location …"
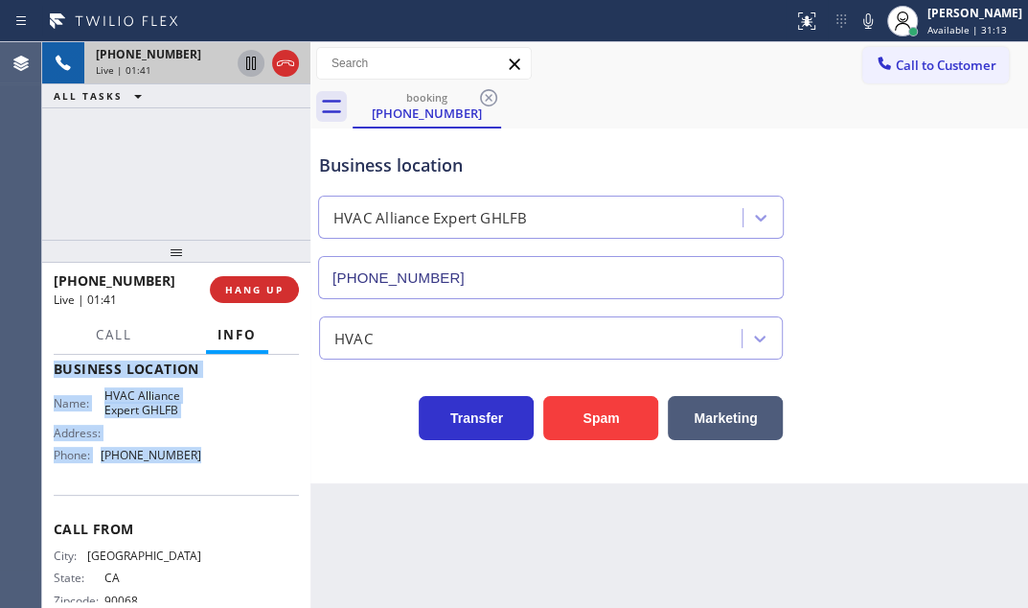
click at [249, 67] on icon at bounding box center [251, 63] width 10 height 13
click at [251, 65] on icon at bounding box center [251, 63] width 23 height 23
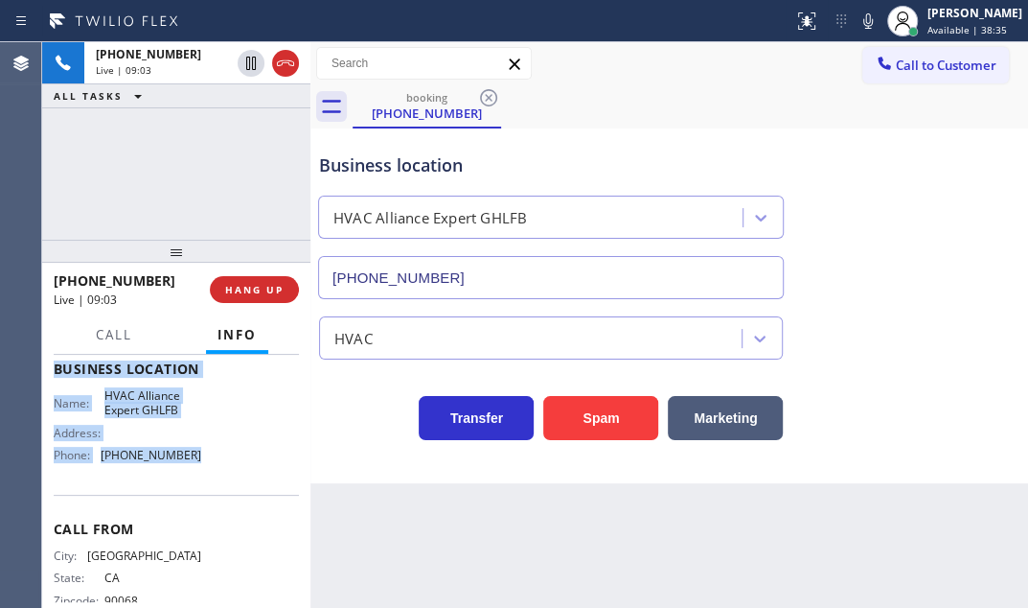
drag, startPoint x: 251, startPoint y: 64, endPoint x: 421, endPoint y: 126, distance: 180.4
click at [251, 63] on icon at bounding box center [251, 63] width 23 height 23
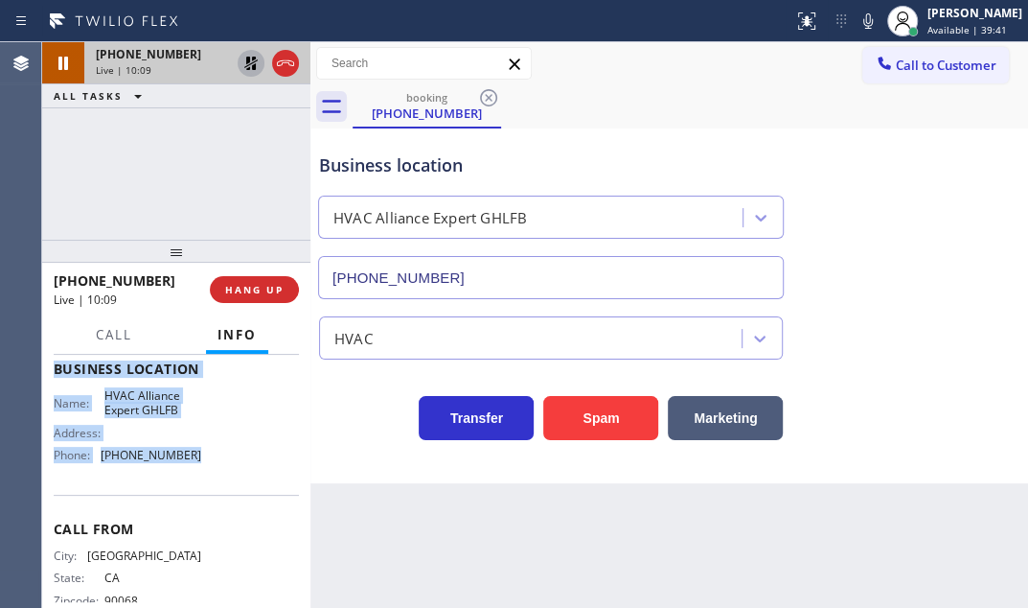
click at [249, 65] on icon at bounding box center [250, 63] width 13 height 13
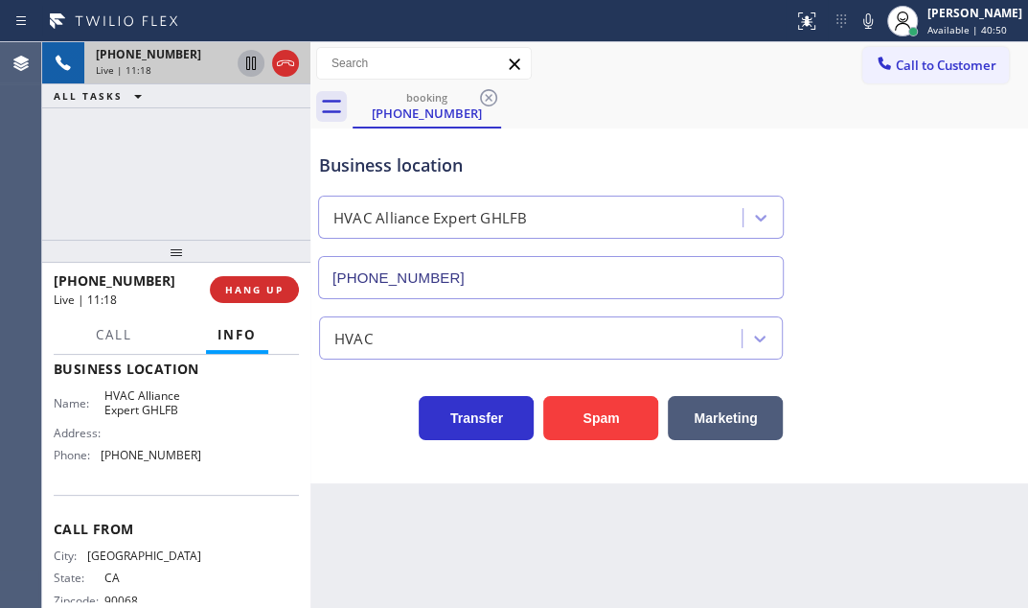
click at [216, 181] on div "+13236321310 Live | 11:18 ALL TASKS ALL TASKS ACTIVE TASKS TASKS IN WRAP UP" at bounding box center [176, 140] width 268 height 197
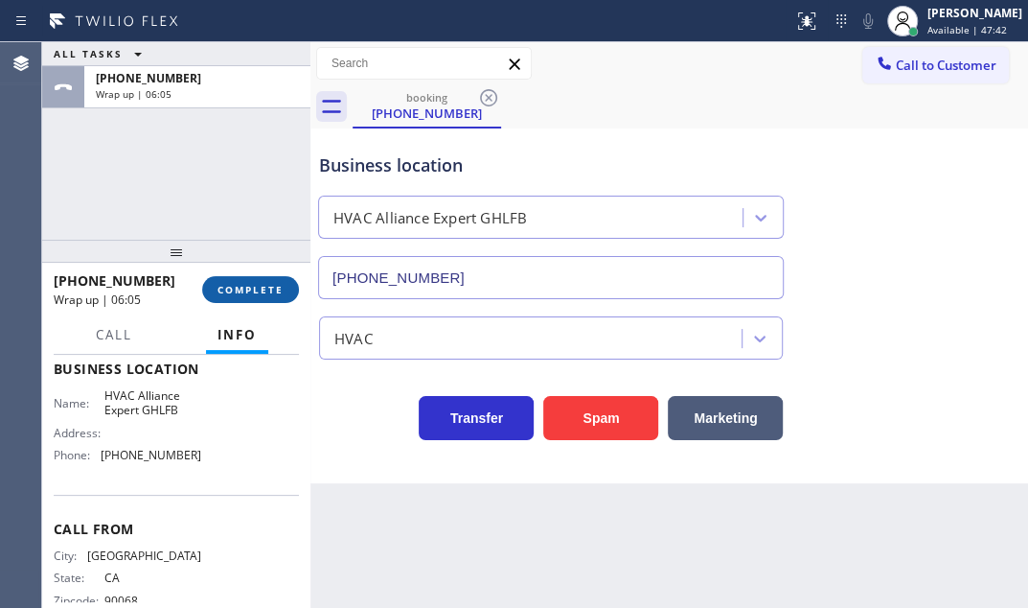
click at [254, 294] on span "COMPLETE" at bounding box center [251, 289] width 66 height 13
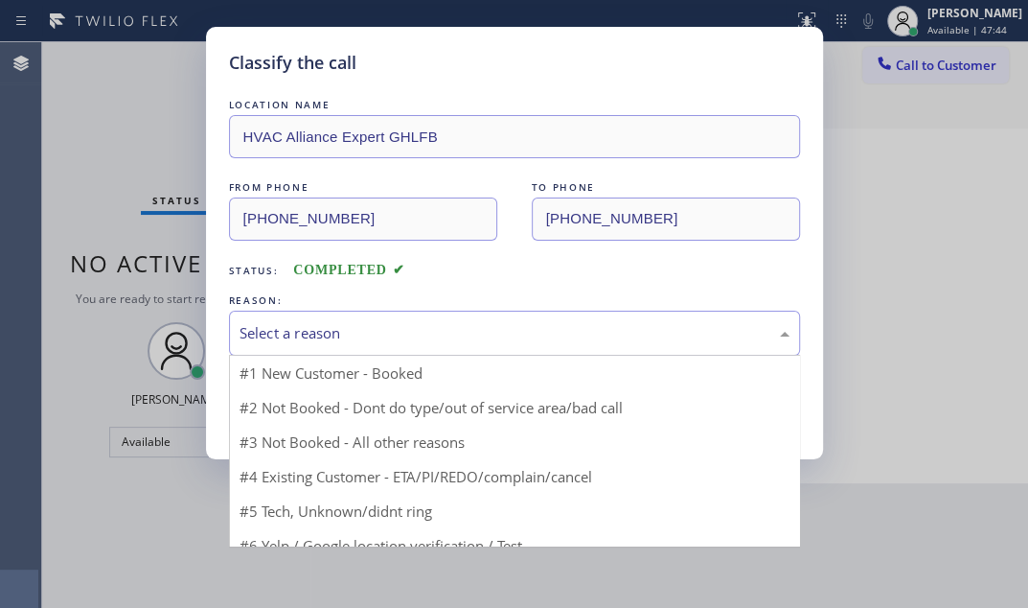
drag, startPoint x: 412, startPoint y: 323, endPoint x: 369, endPoint y: 350, distance: 50.8
click at [411, 323] on div "Select a reason" at bounding box center [515, 333] width 550 height 22
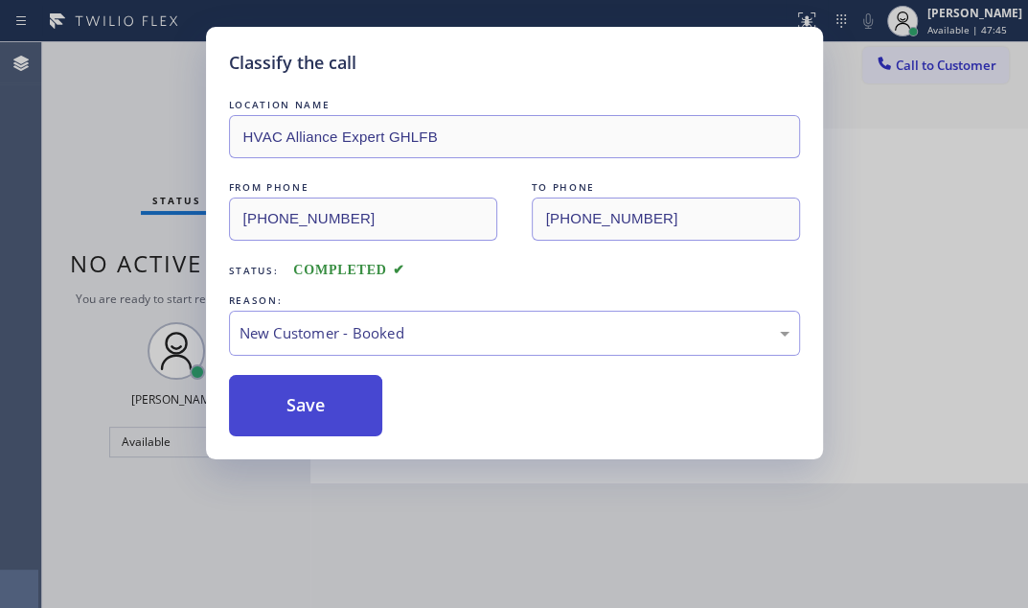
click at [288, 388] on button "Save" at bounding box center [306, 405] width 154 height 61
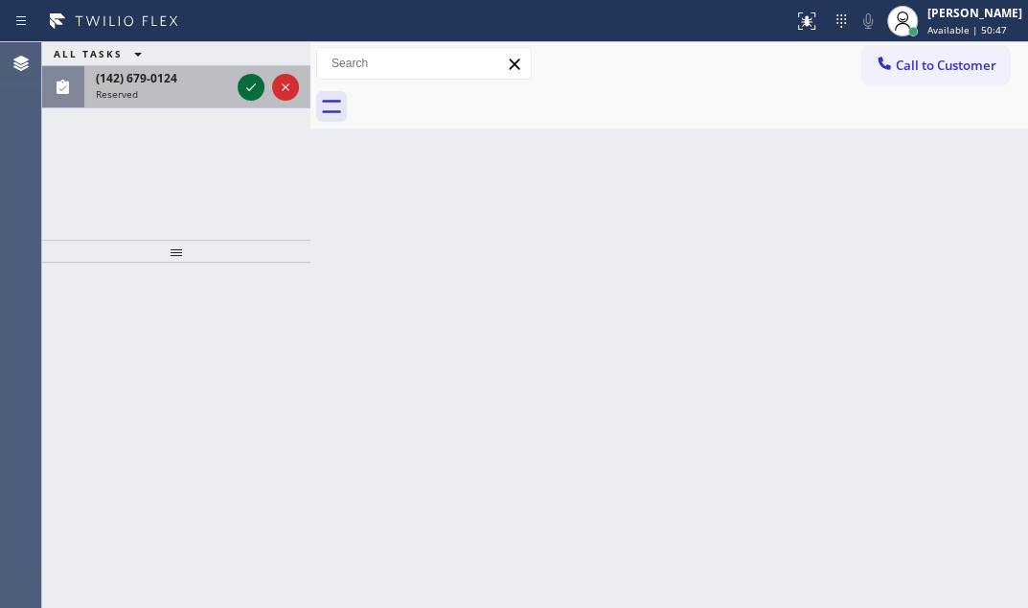
click at [248, 94] on icon at bounding box center [251, 87] width 23 height 23
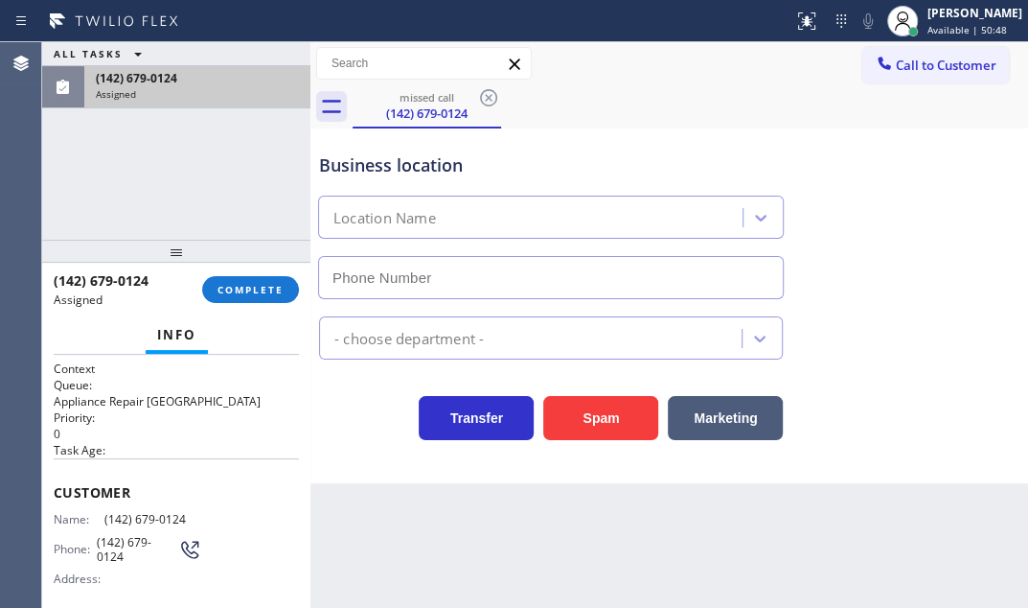
type input "(747) 234-4030"
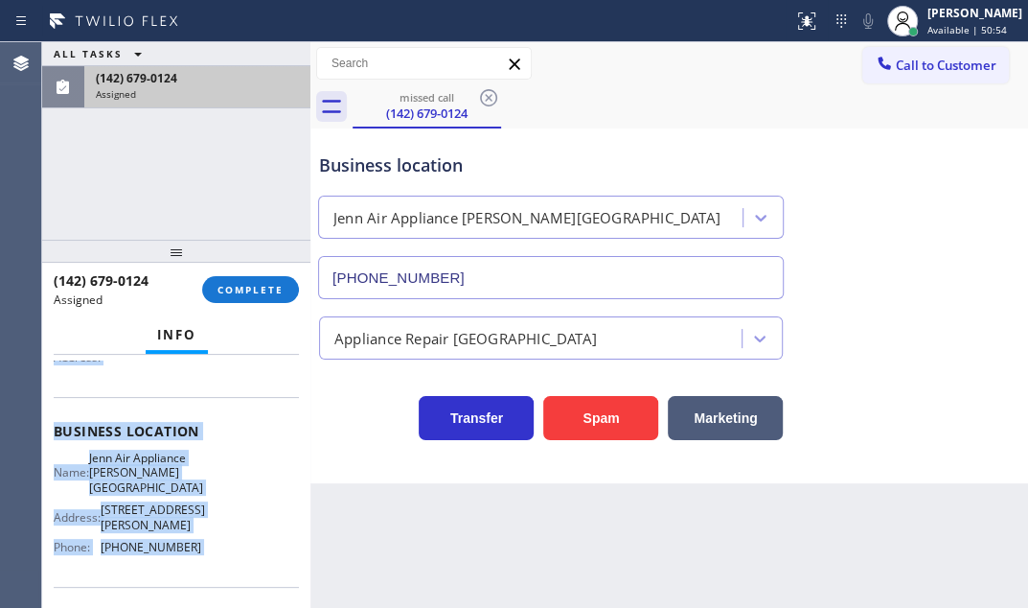
scroll to position [261, 0]
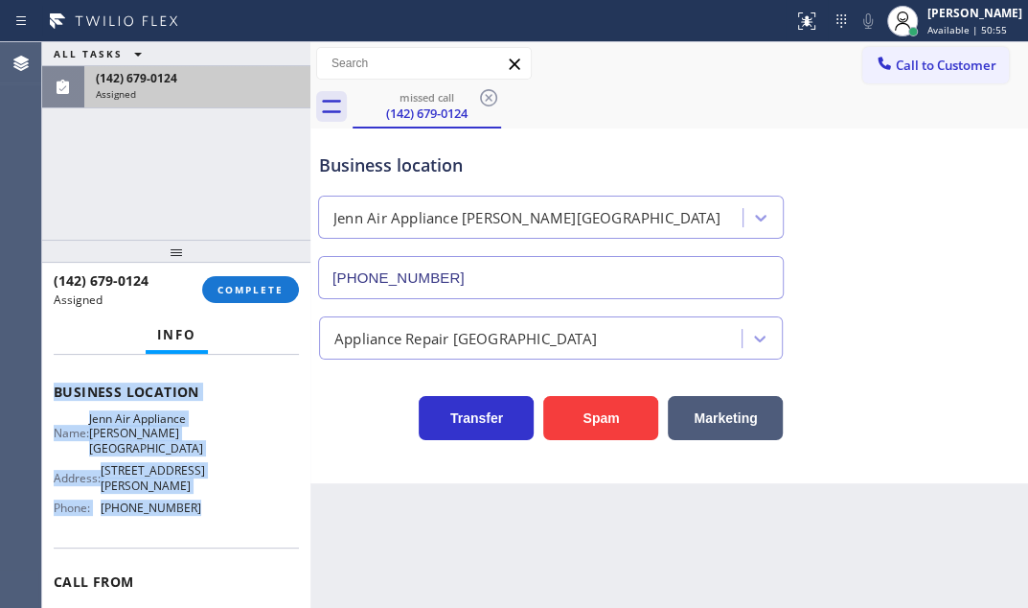
drag, startPoint x: 53, startPoint y: 483, endPoint x: 206, endPoint y: 531, distance: 160.7
click at [206, 531] on div "Context Queue: Appliance Repair High End Priority: 0 Task Age: Customer Name: (…" at bounding box center [176, 481] width 268 height 253
copy div "Customer Name: (142) 679-0124 Phone: (142) 679-0124 Address: Business location …"
click at [249, 285] on span "COMPLETE" at bounding box center [251, 289] width 66 height 13
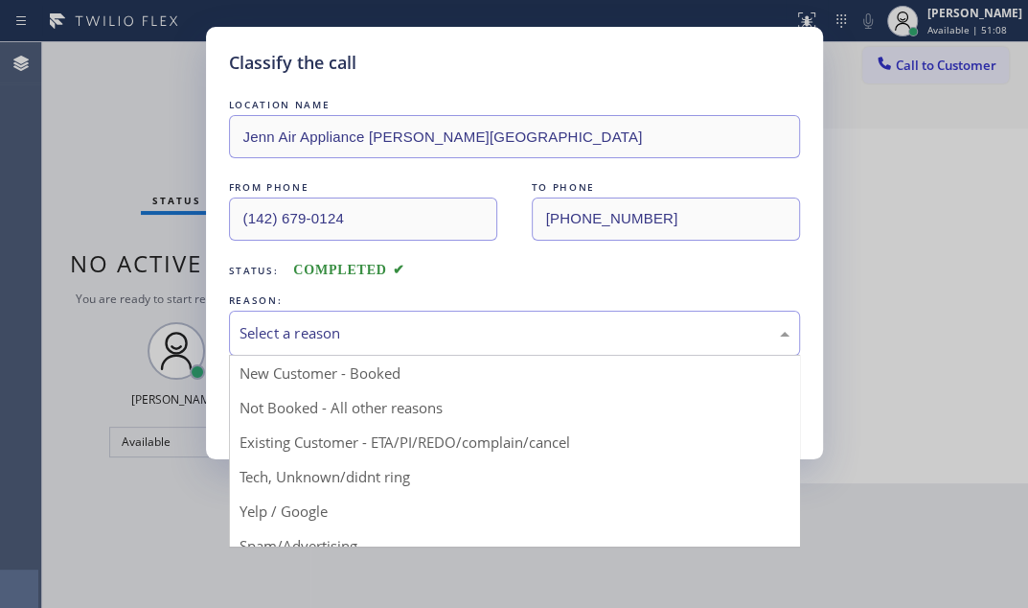
click at [415, 336] on div "Select a reason" at bounding box center [515, 333] width 550 height 22
drag, startPoint x: 301, startPoint y: 478, endPoint x: 289, endPoint y: 450, distance: 30.1
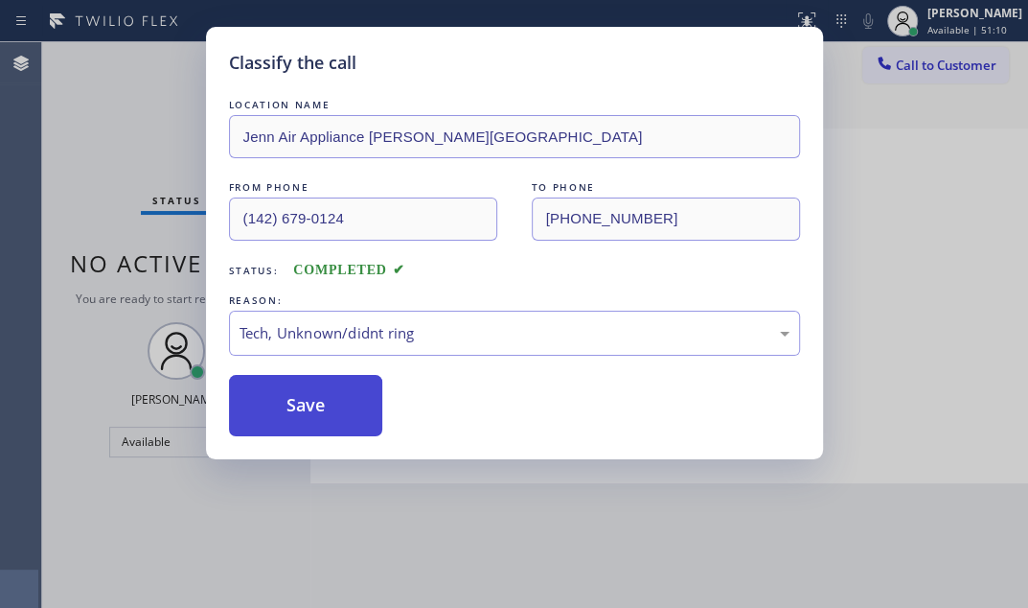
click at [283, 411] on button "Save" at bounding box center [306, 405] width 154 height 61
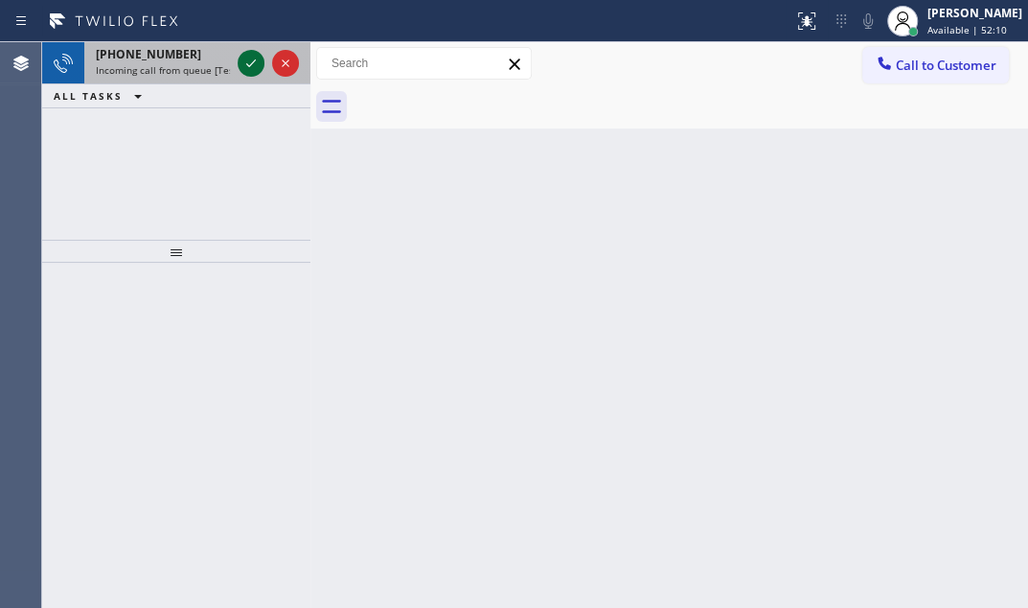
click at [240, 73] on icon at bounding box center [251, 63] width 23 height 23
click at [253, 71] on icon at bounding box center [251, 63] width 23 height 23
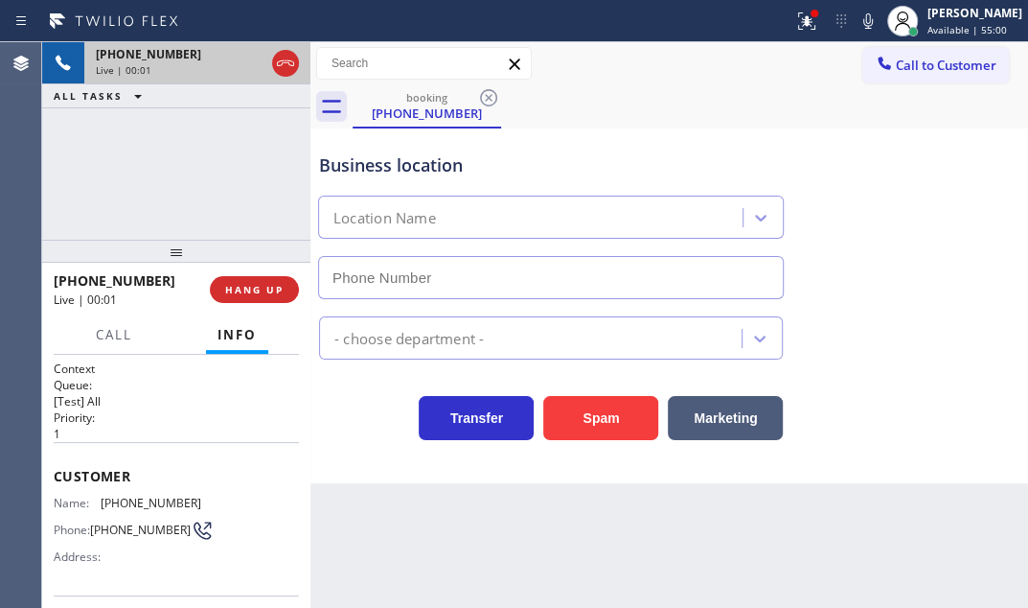
type input "(347) 407-9102"
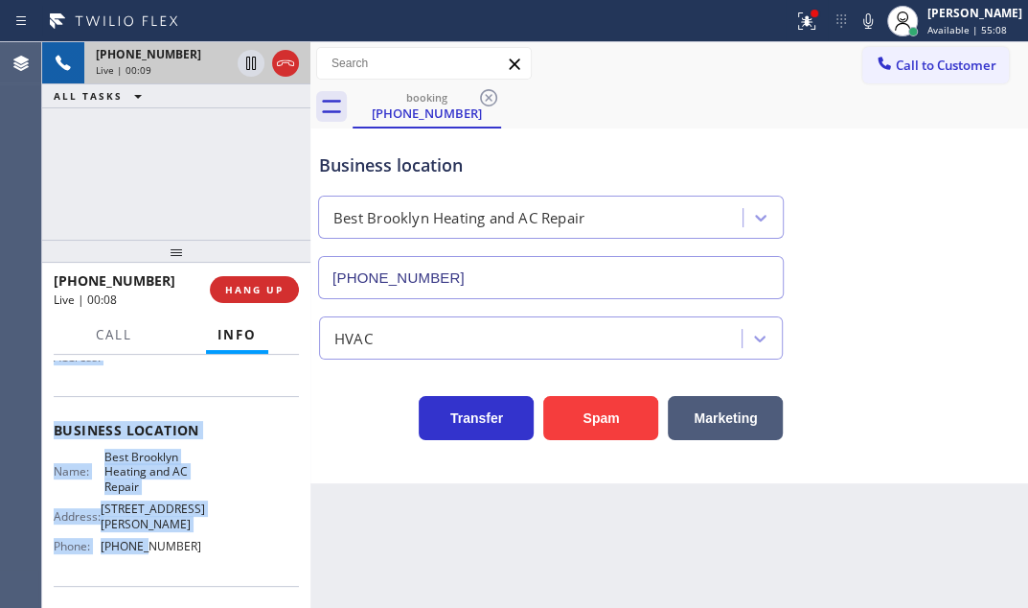
scroll to position [261, 0]
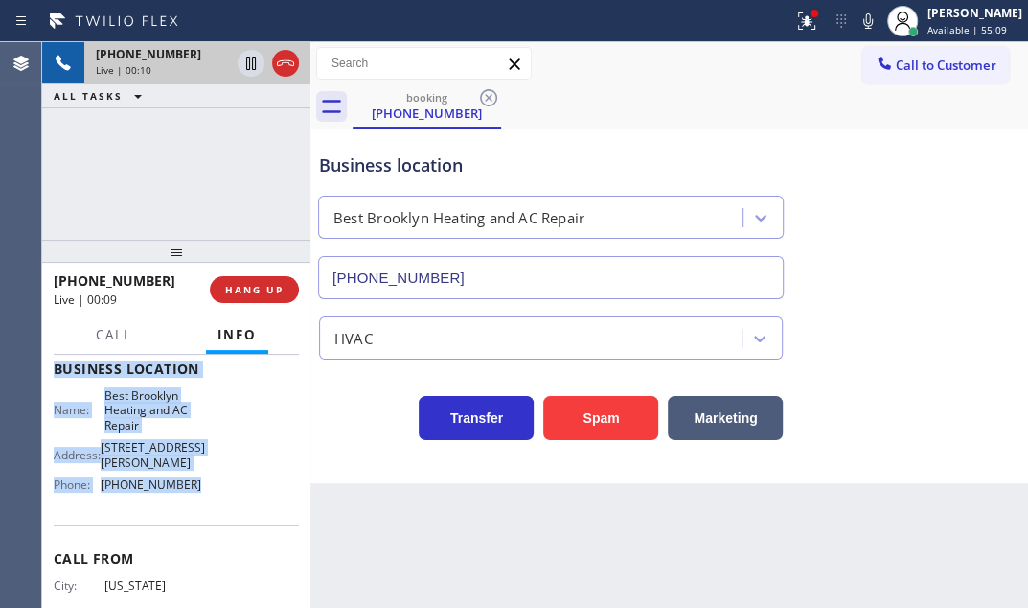
drag, startPoint x: 50, startPoint y: 471, endPoint x: 225, endPoint y: 496, distance: 177.2
click at [225, 496] on div "Context Queue: [Test] All Priority: 1 Customer Name: (917) 306-0668 Phone: (917…" at bounding box center [176, 481] width 268 height 253
copy div "Customer Name: (917) 306-0668 Phone: (917) 306-0668 Address: Business location …"
click at [249, 64] on icon at bounding box center [251, 63] width 23 height 23
click at [249, 62] on icon at bounding box center [250, 63] width 13 height 13
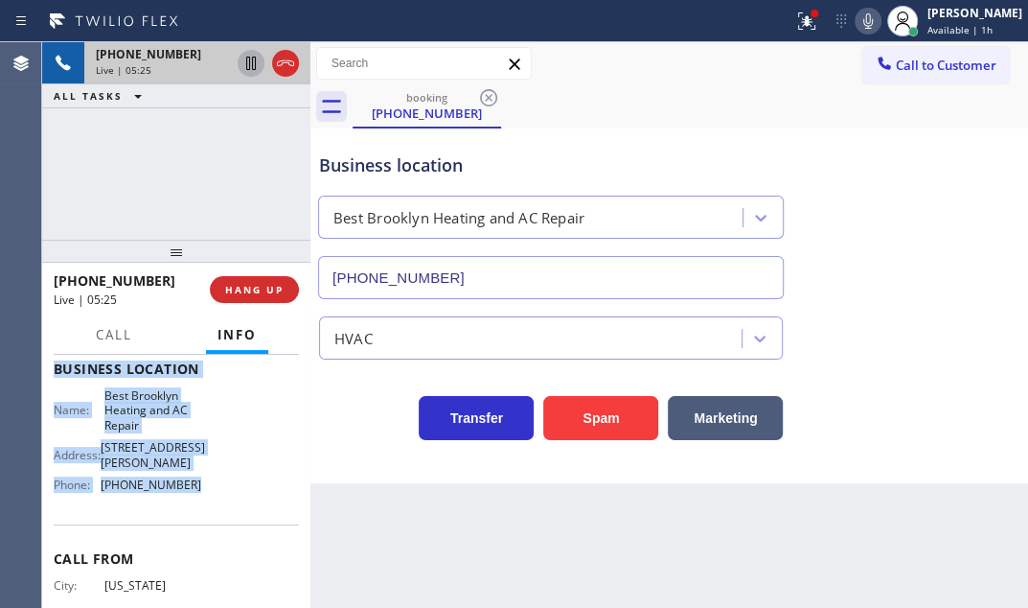
click at [857, 27] on icon at bounding box center [868, 21] width 23 height 23
click at [857, 19] on icon at bounding box center [868, 21] width 23 height 23
click at [288, 66] on icon at bounding box center [285, 63] width 23 height 23
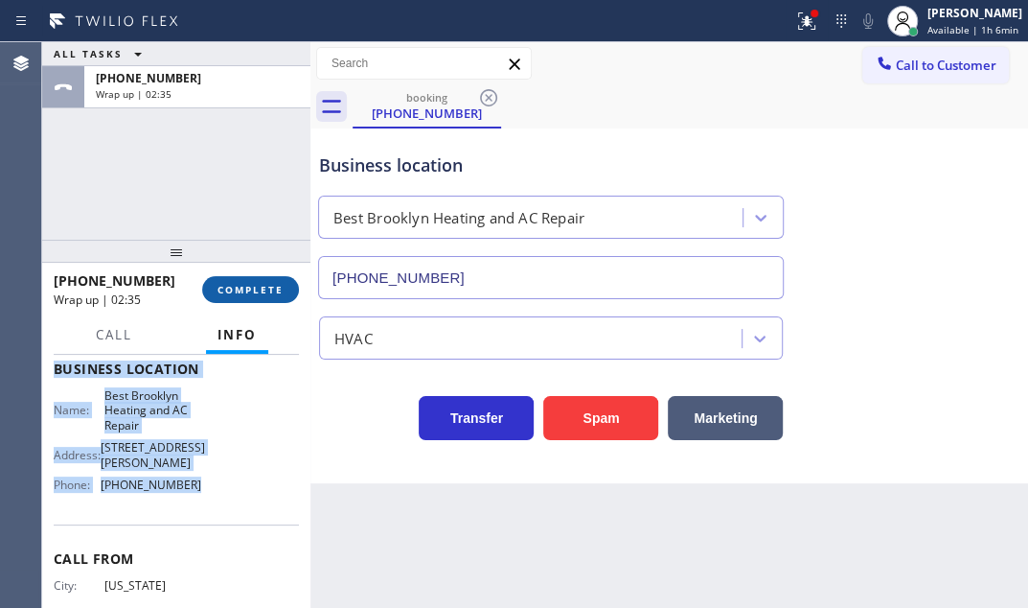
click at [259, 290] on span "COMPLETE" at bounding box center [251, 289] width 66 height 13
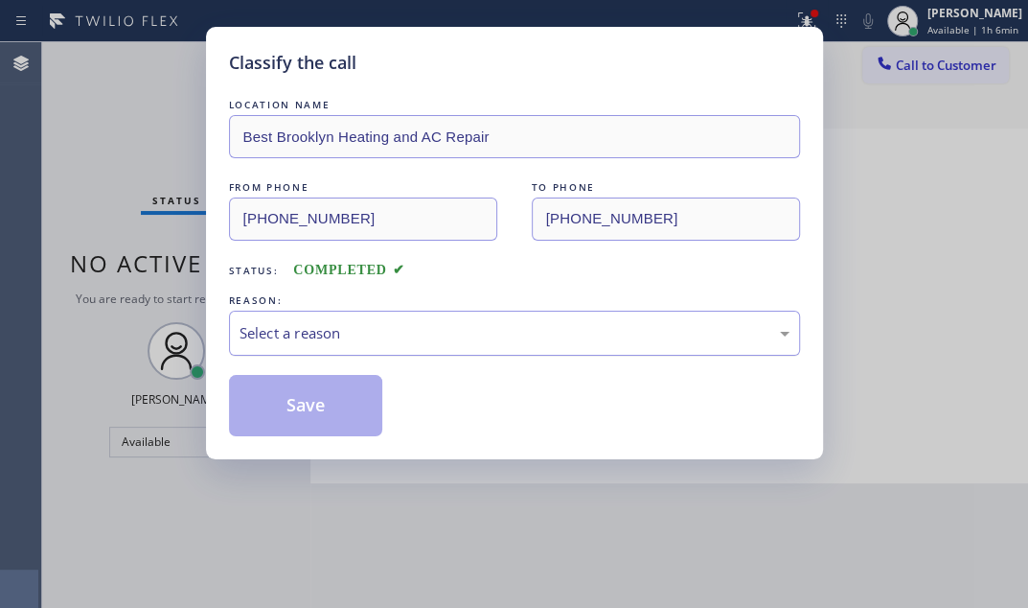
drag, startPoint x: 466, startPoint y: 323, endPoint x: 420, endPoint y: 345, distance: 51.0
click at [465, 323] on div "Select a reason" at bounding box center [515, 333] width 550 height 22
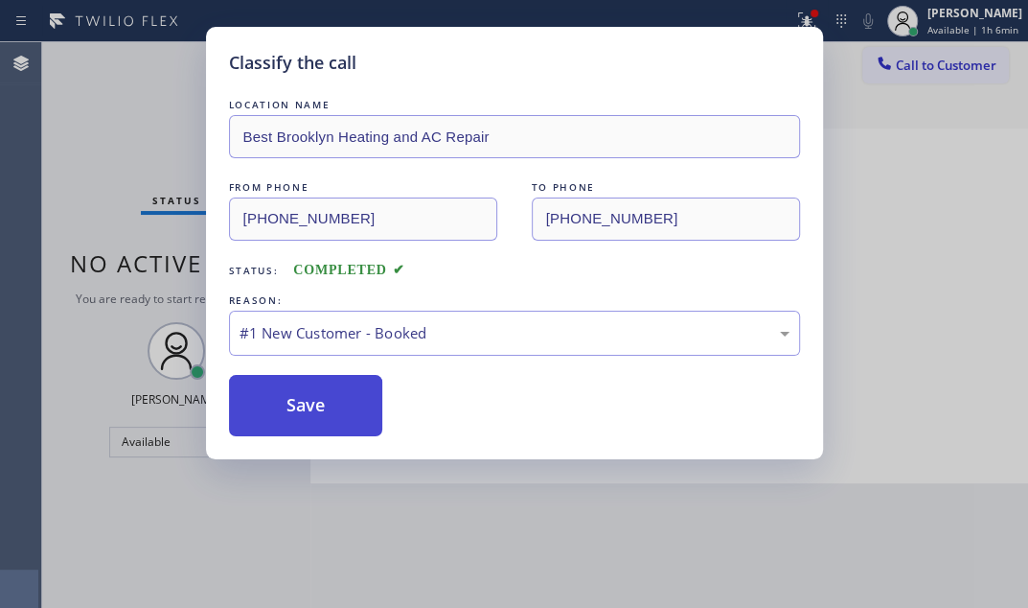
click at [324, 381] on button "Save" at bounding box center [306, 405] width 154 height 61
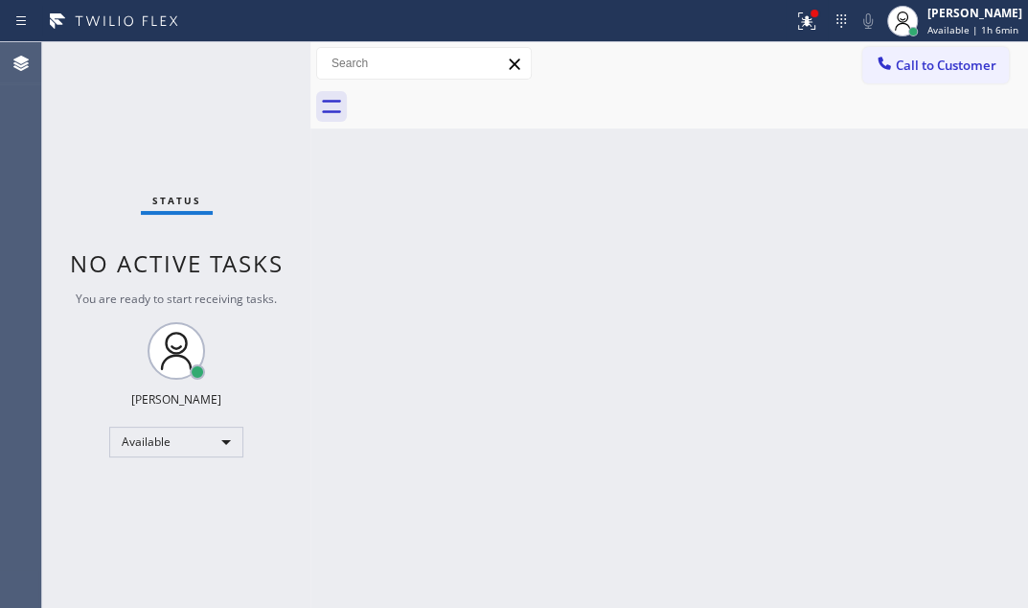
drag, startPoint x: 789, startPoint y: 26, endPoint x: 803, endPoint y: 99, distance: 74.2
click at [796, 26] on icon at bounding box center [807, 21] width 23 height 23
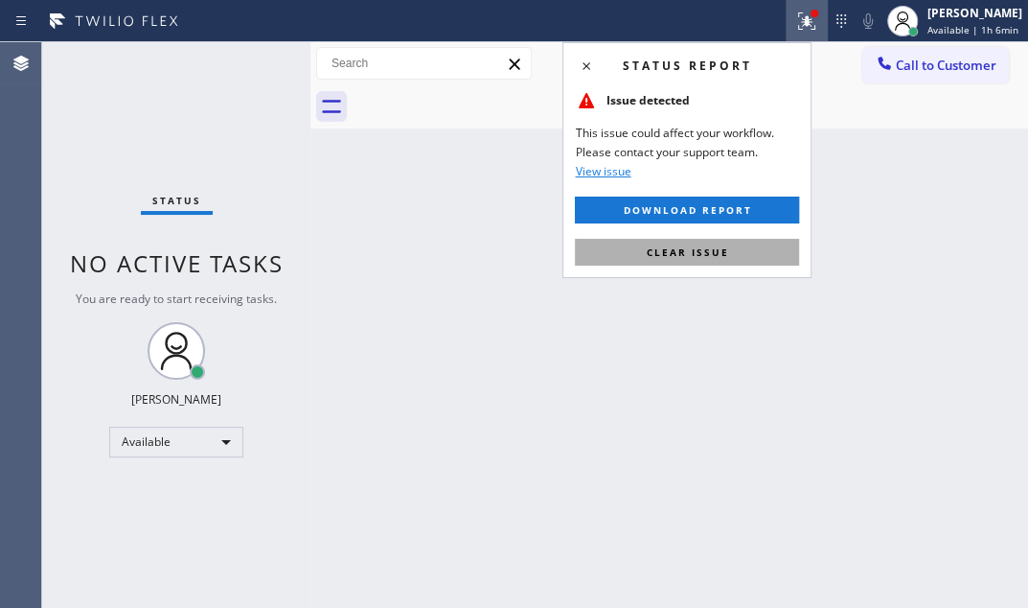
click at [739, 240] on button "Clear issue" at bounding box center [687, 252] width 224 height 27
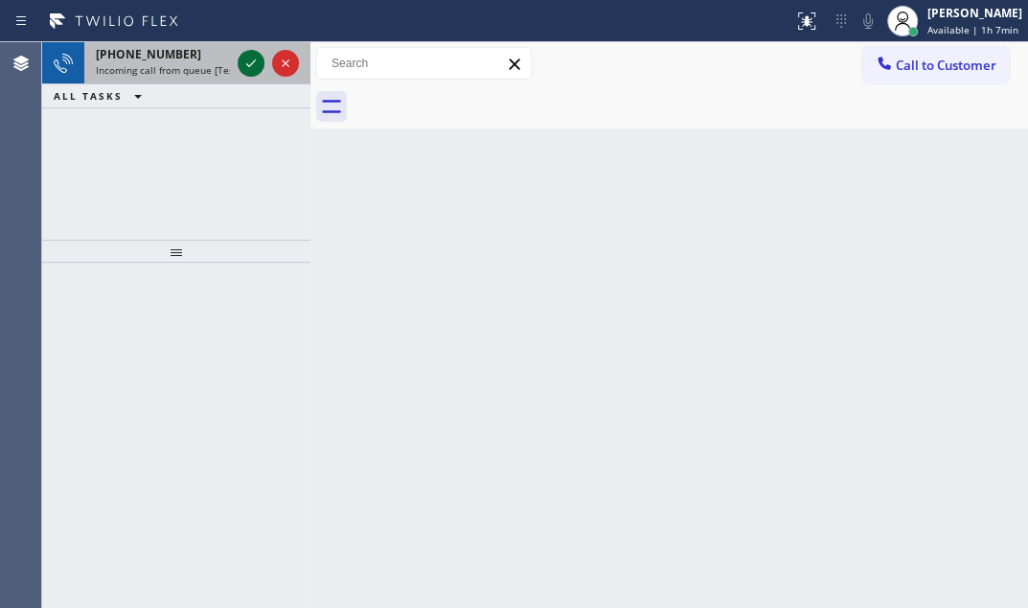
click at [246, 55] on icon at bounding box center [251, 63] width 23 height 23
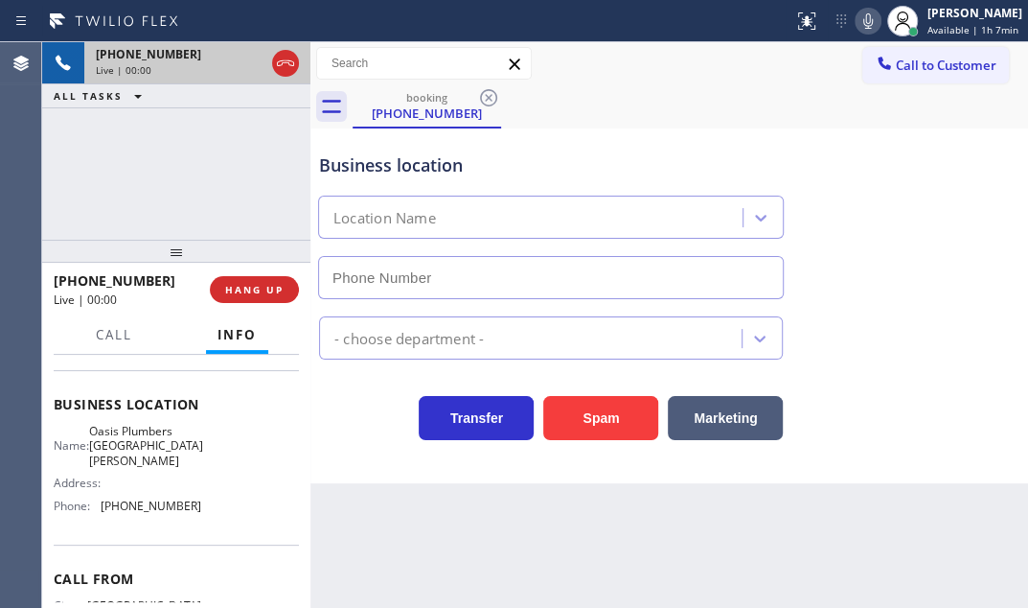
scroll to position [215, 0]
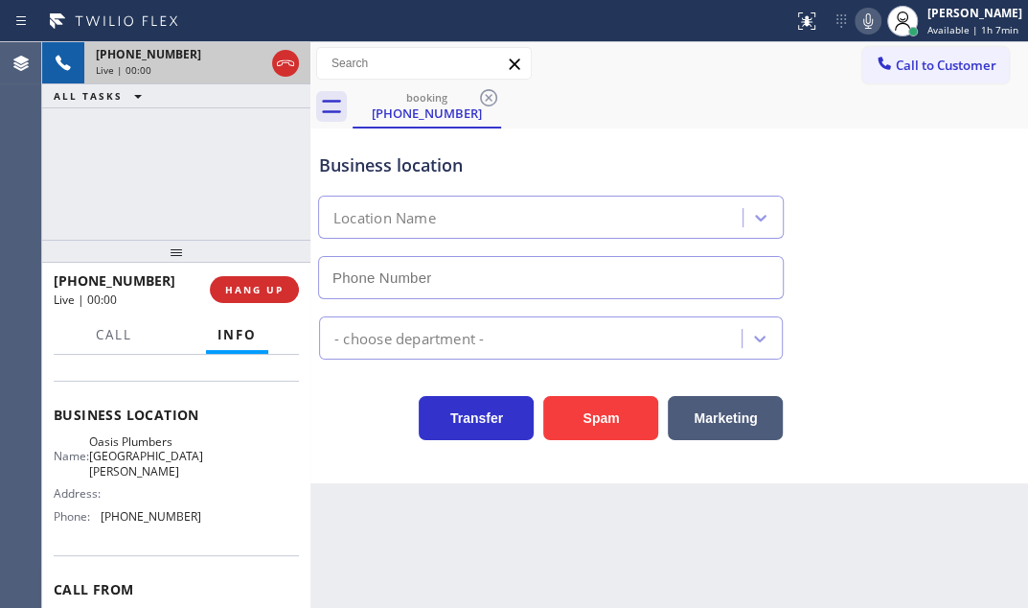
type input "(310) 818-7582"
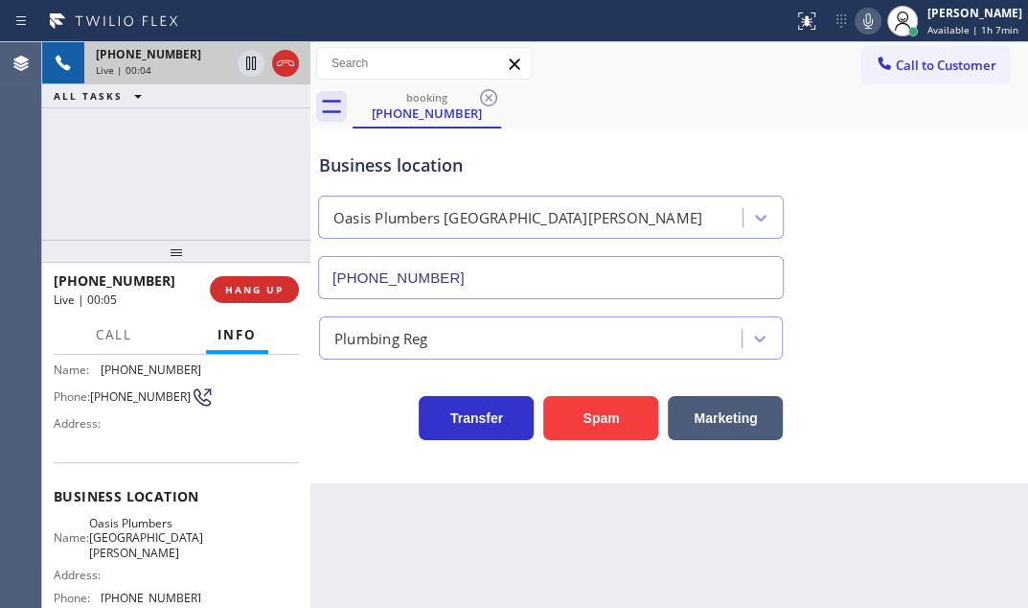
scroll to position [0, 0]
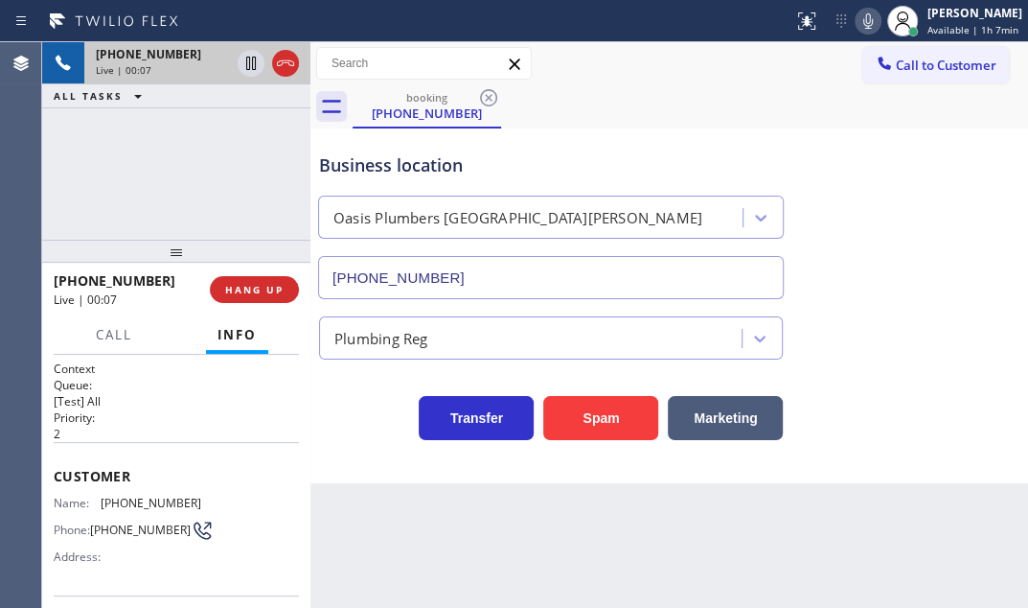
click at [54, 469] on span "Customer" at bounding box center [176, 476] width 245 height 18
click at [157, 203] on div "+13107419983 Live | 00:08 ALL TASKS ALL TASKS ACTIVE TASKS TASKS IN WRAP UP" at bounding box center [176, 140] width 268 height 197
click at [182, 172] on div "+13107419983 Live | 00:12 ALL TASKS ALL TASKS ACTIVE TASKS TASKS IN WRAP UP" at bounding box center [176, 140] width 268 height 197
click at [268, 295] on span "HANG UP" at bounding box center [254, 289] width 58 height 13
click at [244, 291] on span "HANG UP" at bounding box center [254, 289] width 58 height 13
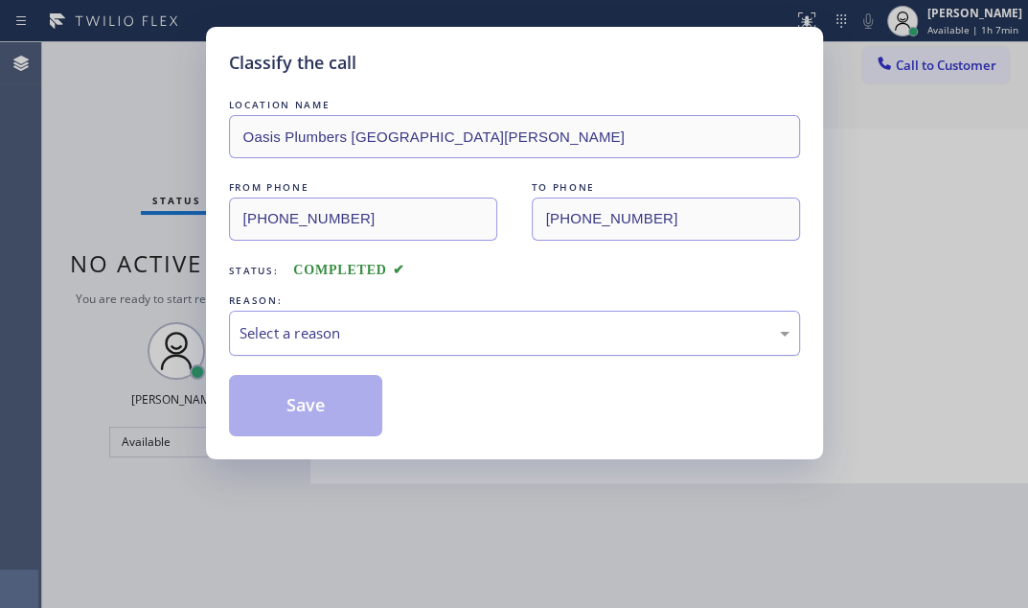
click at [486, 326] on div "Select a reason" at bounding box center [515, 333] width 550 height 22
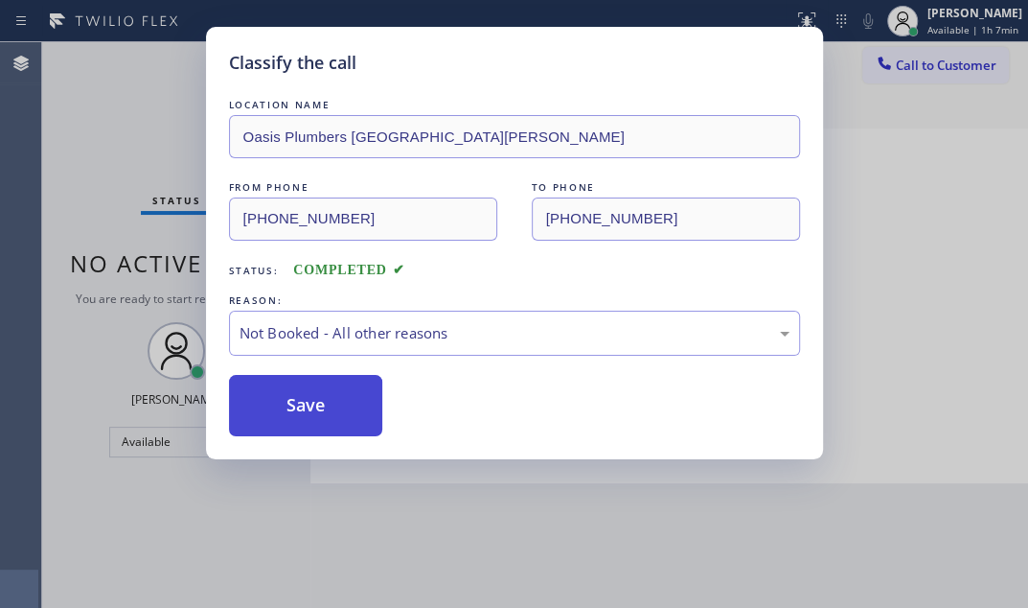
click at [291, 409] on button "Save" at bounding box center [306, 405] width 154 height 61
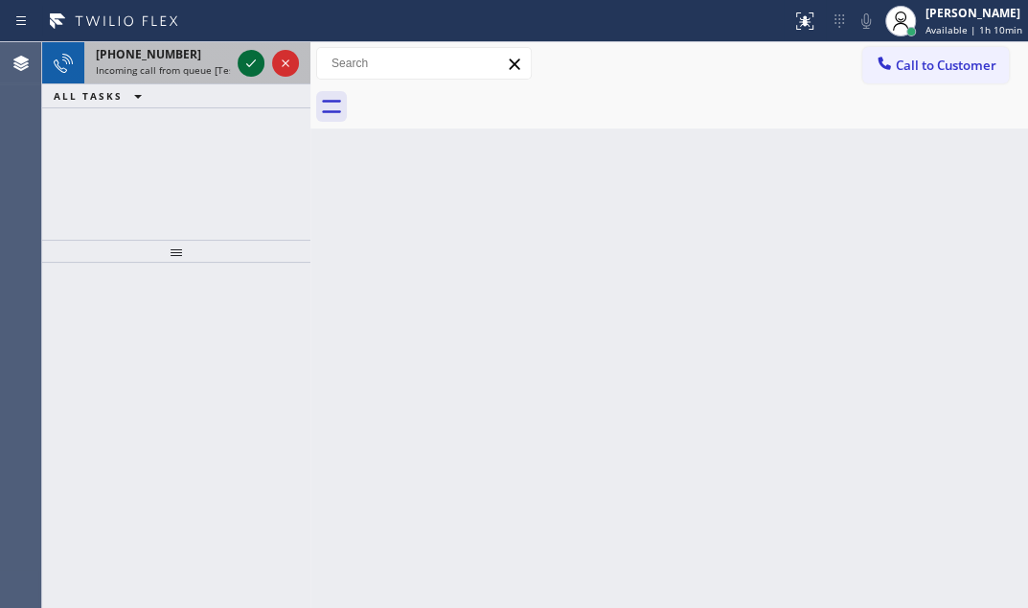
click at [246, 63] on icon at bounding box center [251, 63] width 10 height 8
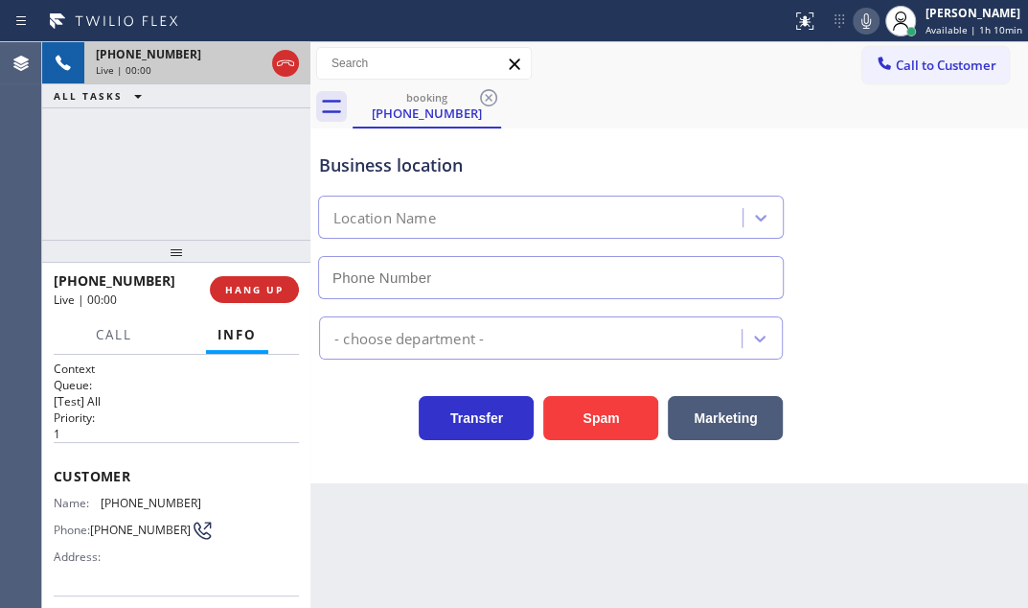
type input "(415) 727-8840"
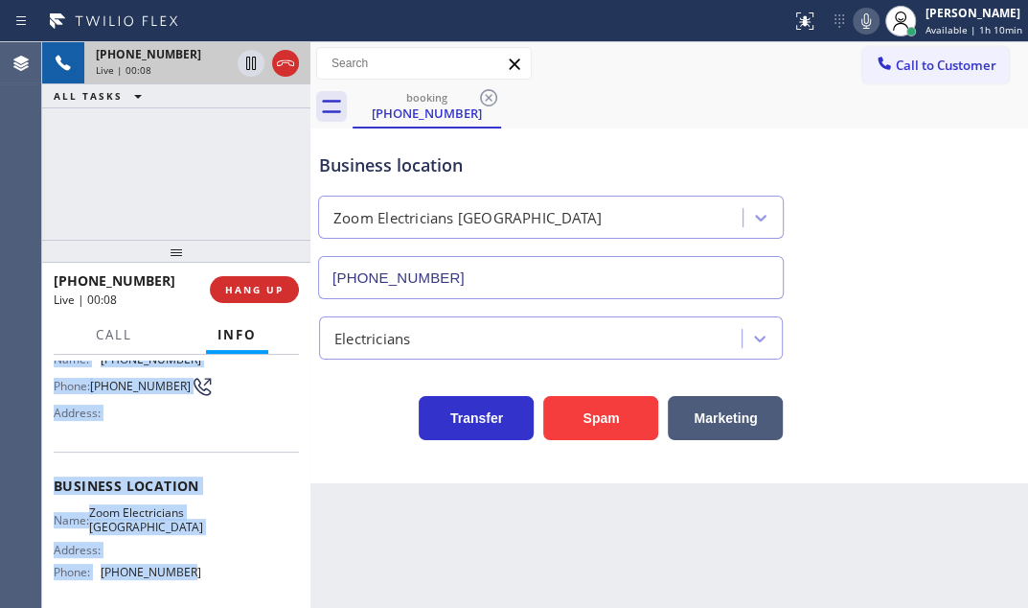
scroll to position [173, 0]
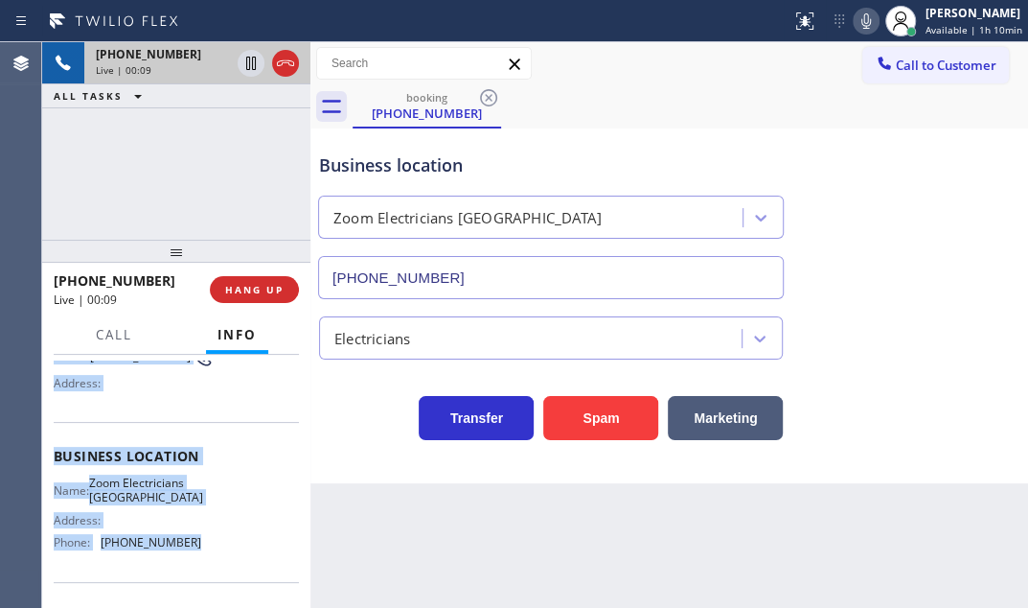
drag, startPoint x: 49, startPoint y: 468, endPoint x: 200, endPoint y: 557, distance: 175.7
click at [200, 557] on div "Context Queue: [Test] All Priority: 1 Customer Name: (408) 568-4877 Phone: (408…" at bounding box center [176, 481] width 268 height 253
copy div "Customer Name: (408) 568-4877 Phone: (408) 568-4877 Address: Business location …"
click at [255, 67] on icon at bounding box center [251, 63] width 10 height 13
click at [247, 67] on icon at bounding box center [251, 63] width 23 height 23
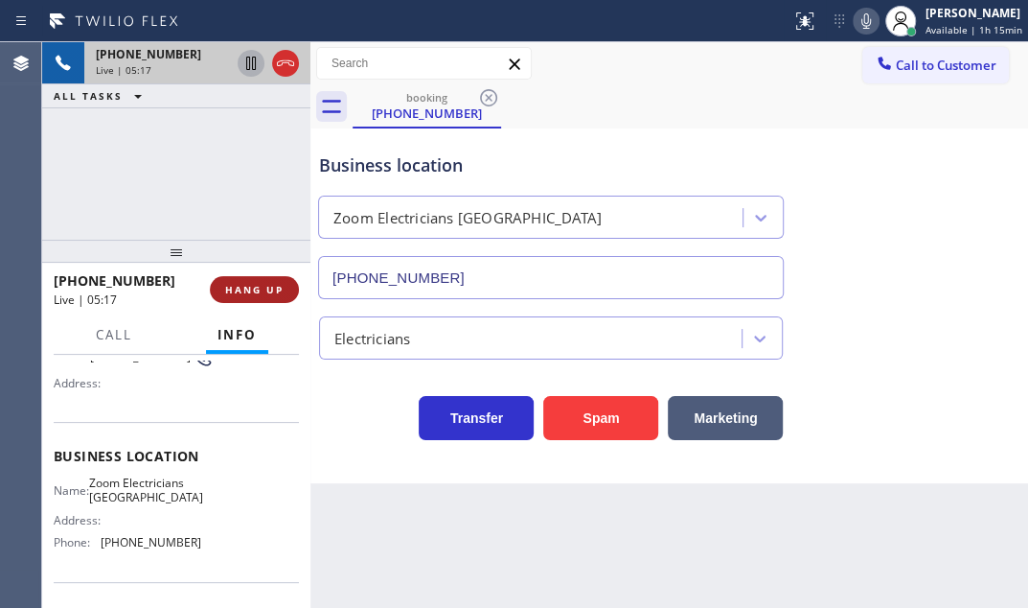
click at [279, 302] on div "+14085684877 Live | 05:17 HANG UP" at bounding box center [176, 290] width 245 height 50
click at [278, 294] on span "HANG UP" at bounding box center [254, 289] width 58 height 13
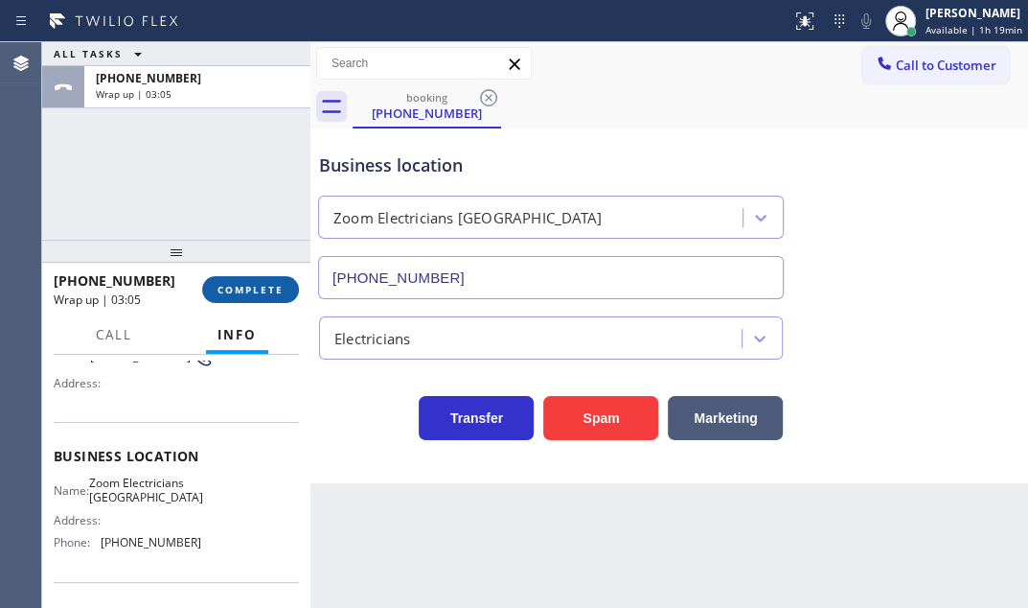
click at [256, 288] on span "COMPLETE" at bounding box center [251, 289] width 66 height 13
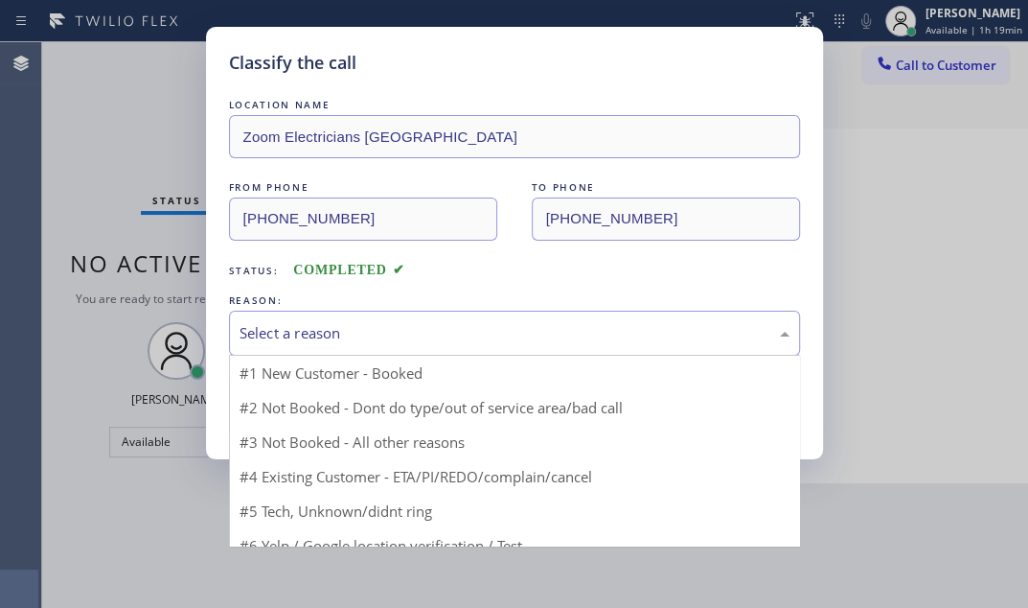
click at [357, 322] on div "Select a reason" at bounding box center [515, 333] width 550 height 22
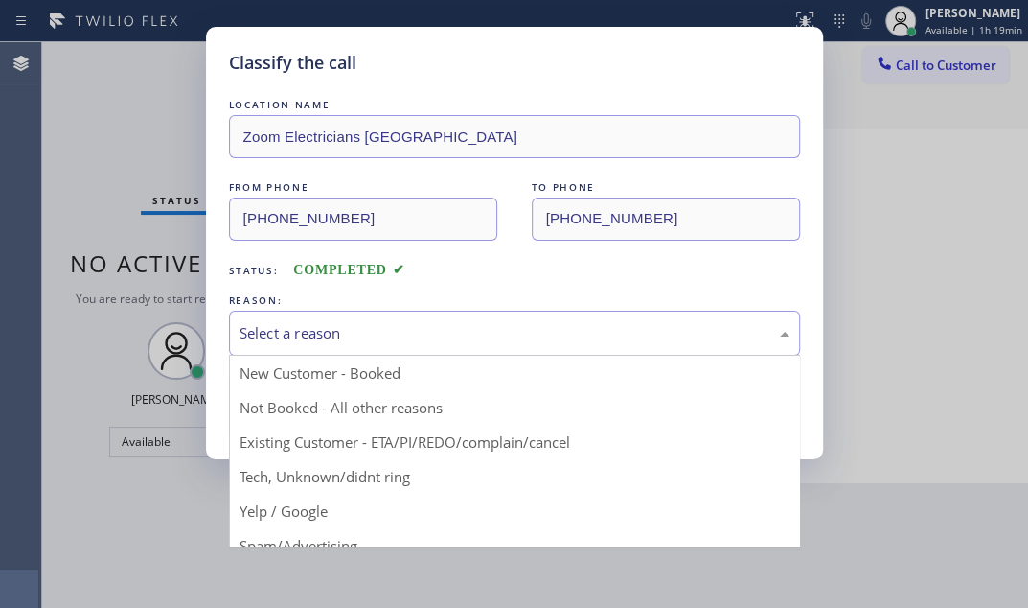
drag, startPoint x: 305, startPoint y: 407, endPoint x: 300, endPoint y: 391, distance: 17.0
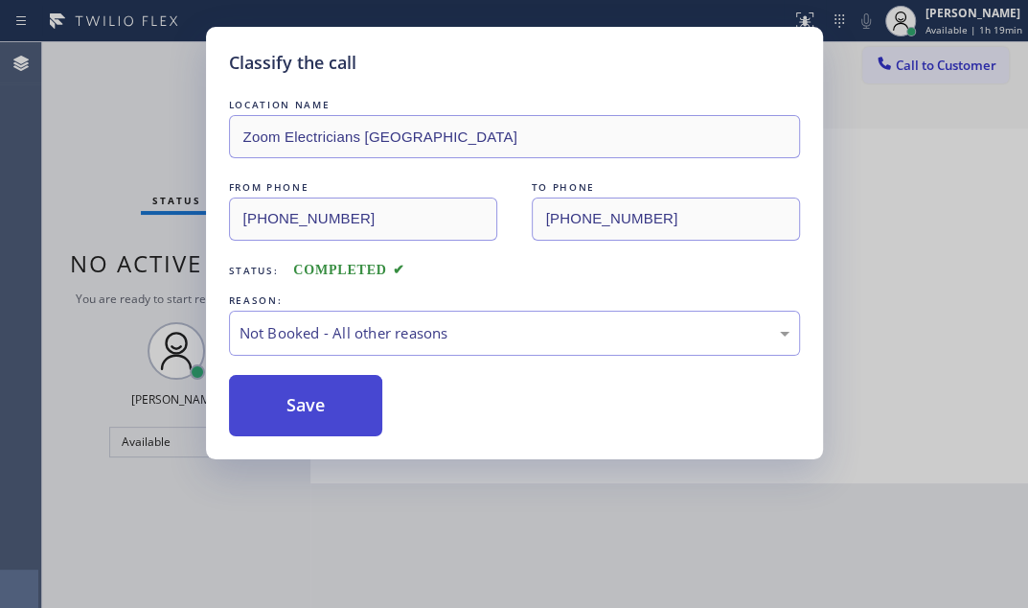
click at [298, 386] on button "Save" at bounding box center [306, 405] width 154 height 61
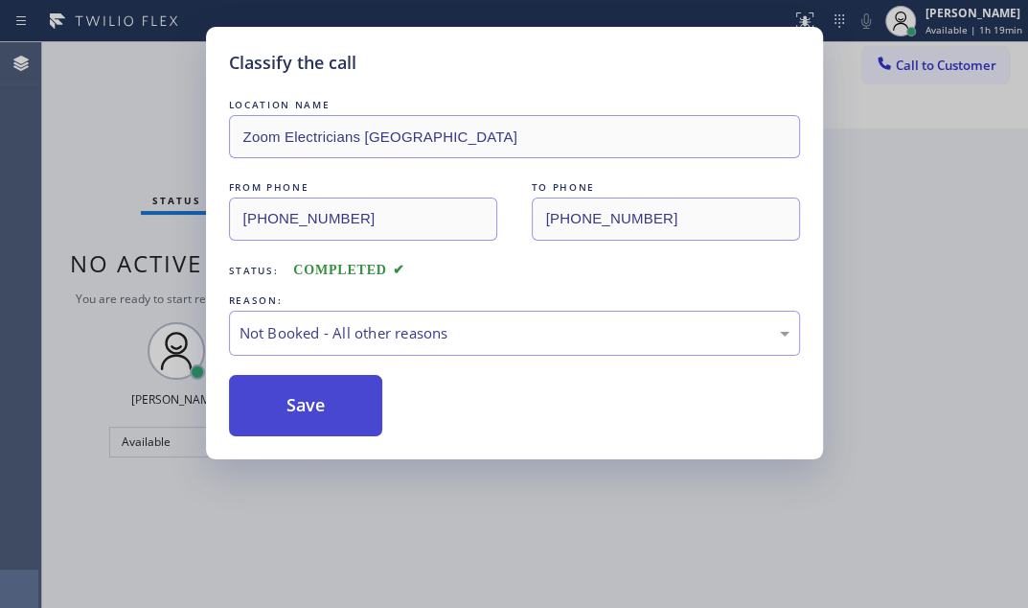
click at [364, 388] on button "Save" at bounding box center [306, 405] width 154 height 61
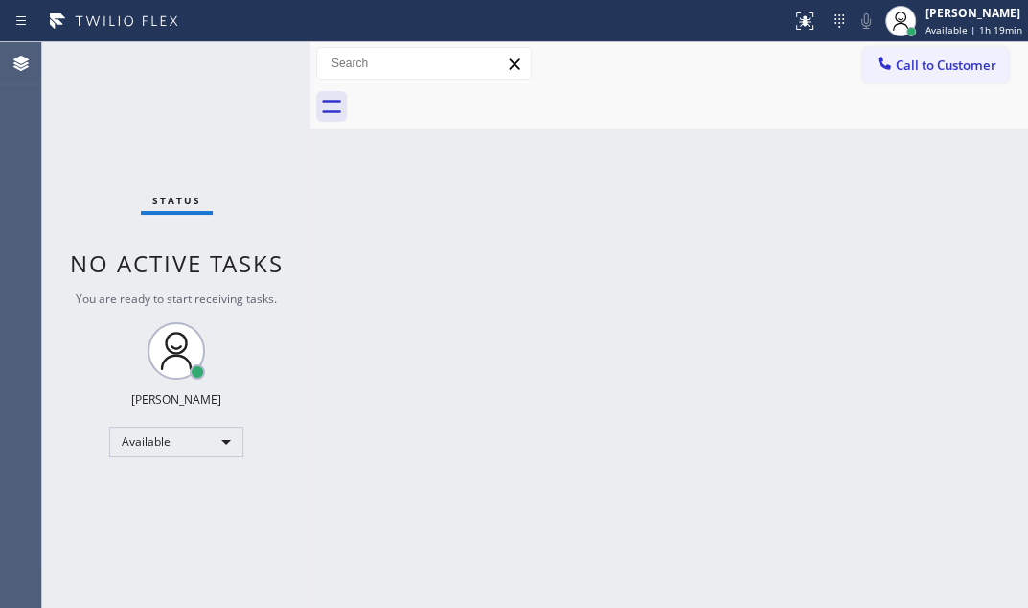
click at [173, 55] on div "Status No active tasks You are ready to start receiving tasks. [PERSON_NAME] Av…" at bounding box center [176, 324] width 268 height 565
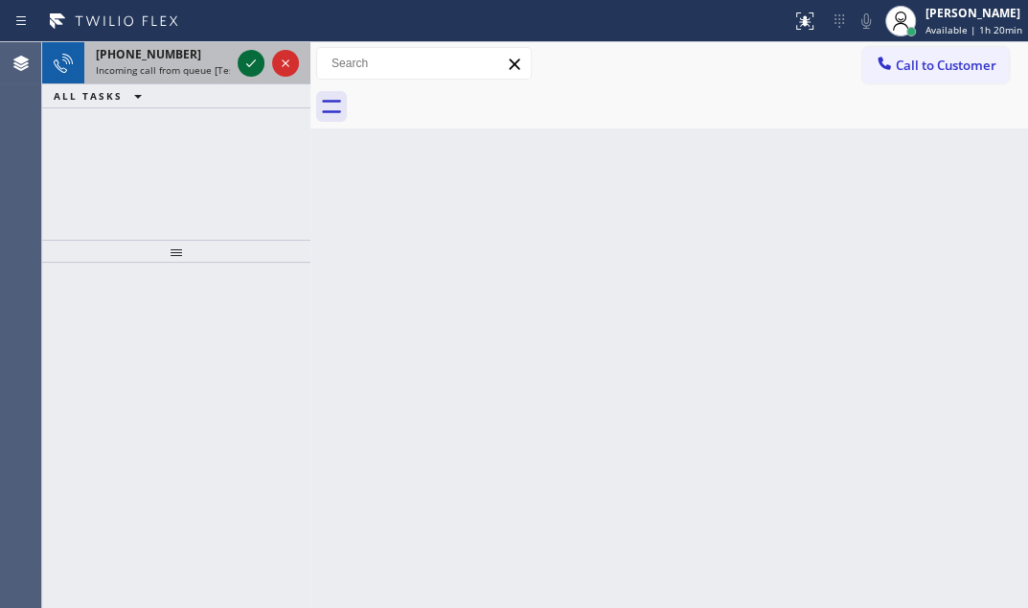
click at [247, 59] on icon at bounding box center [251, 63] width 23 height 23
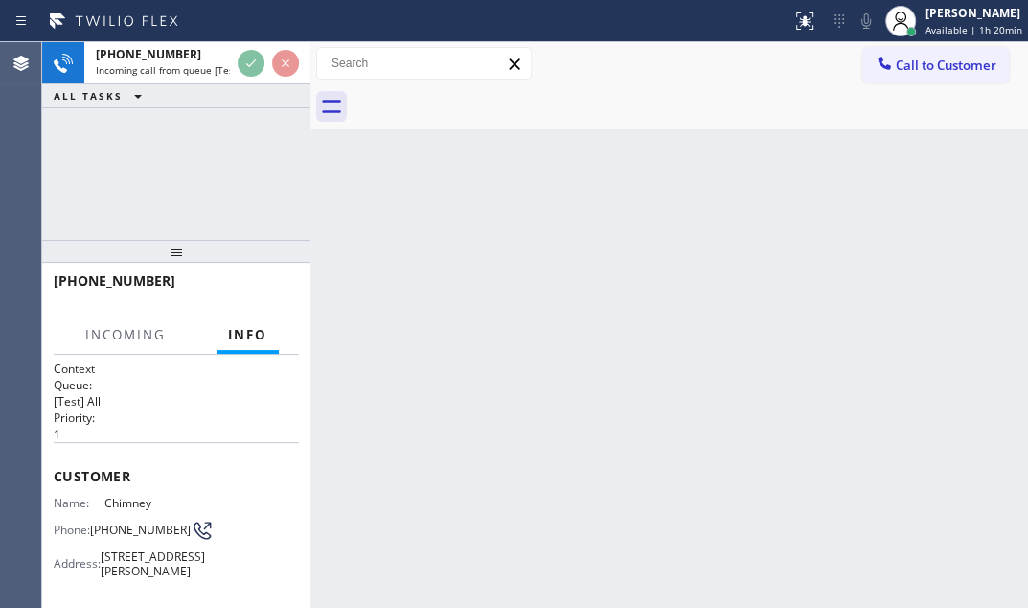
scroll to position [261, 0]
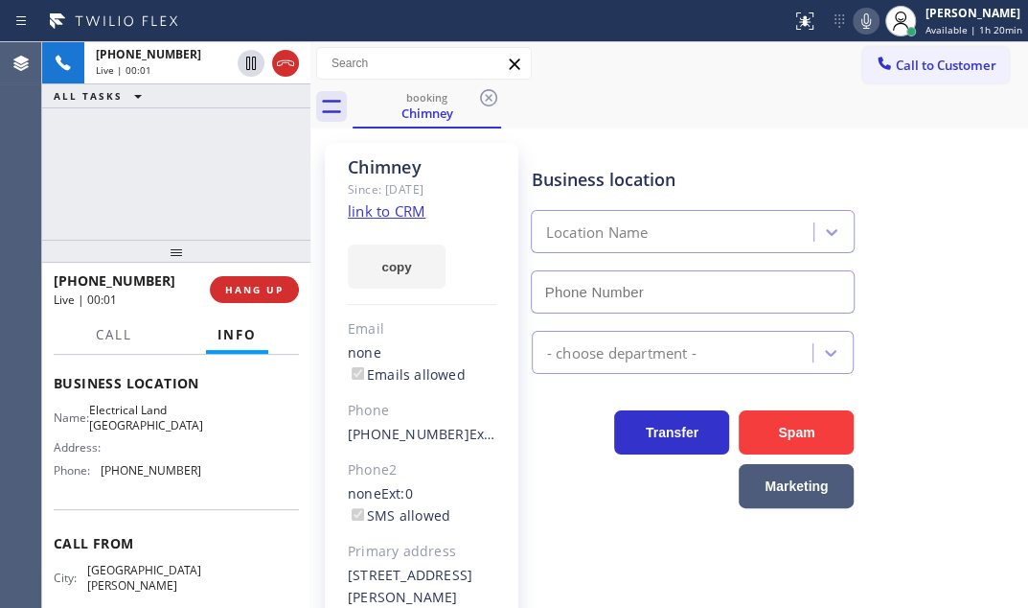
type input "(415) 727-4640"
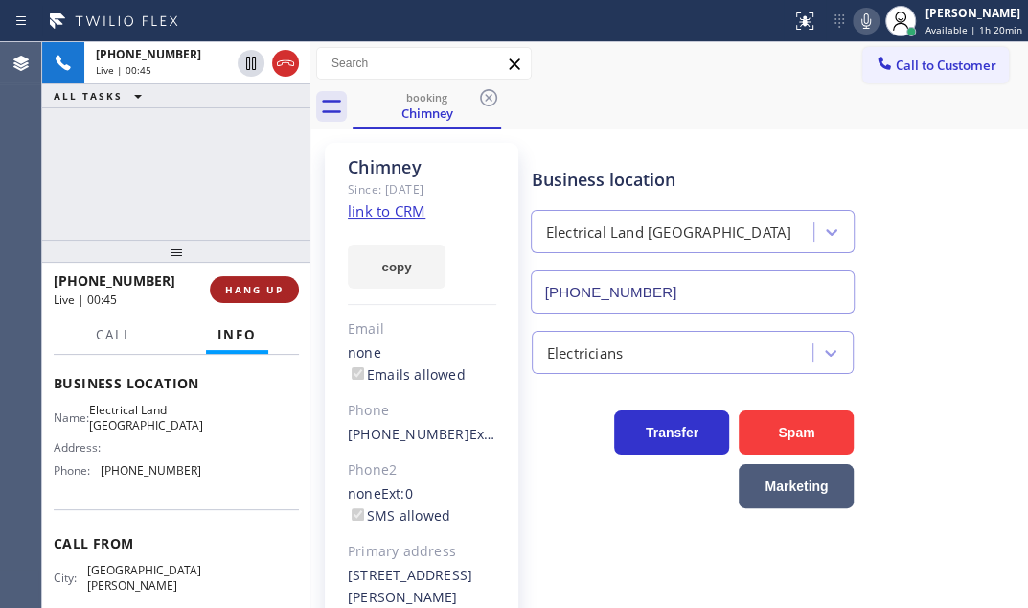
click at [264, 288] on span "HANG UP" at bounding box center [254, 289] width 58 height 13
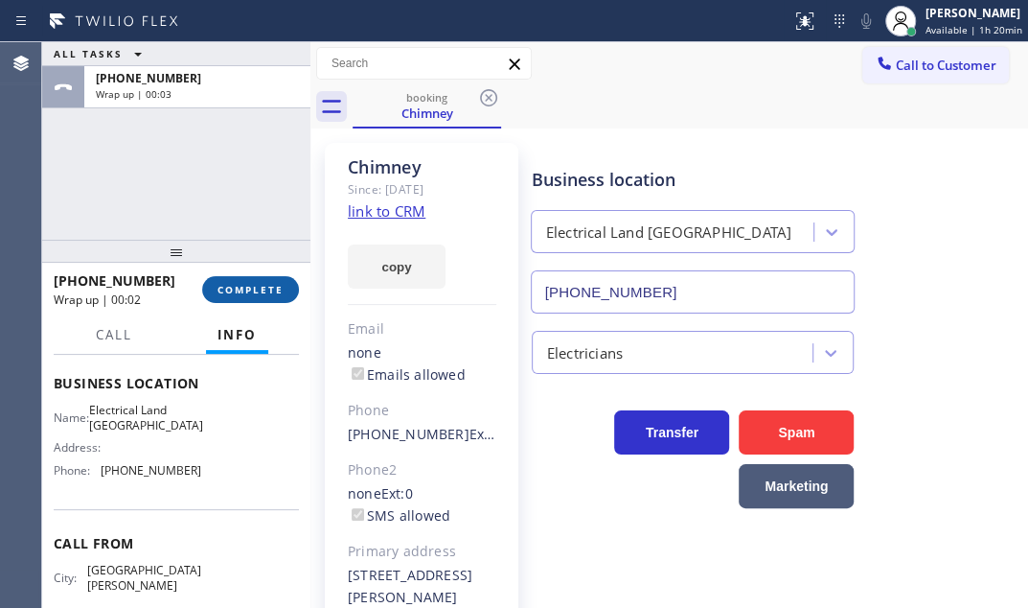
click at [267, 293] on span "COMPLETE" at bounding box center [251, 289] width 66 height 13
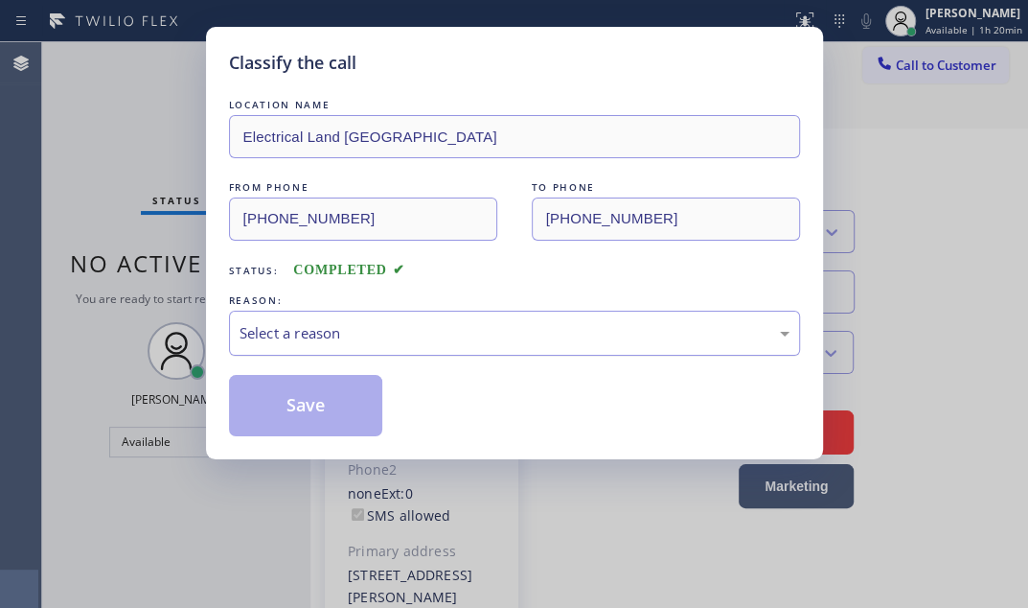
click at [483, 341] on div "Select a reason" at bounding box center [515, 333] width 550 height 22
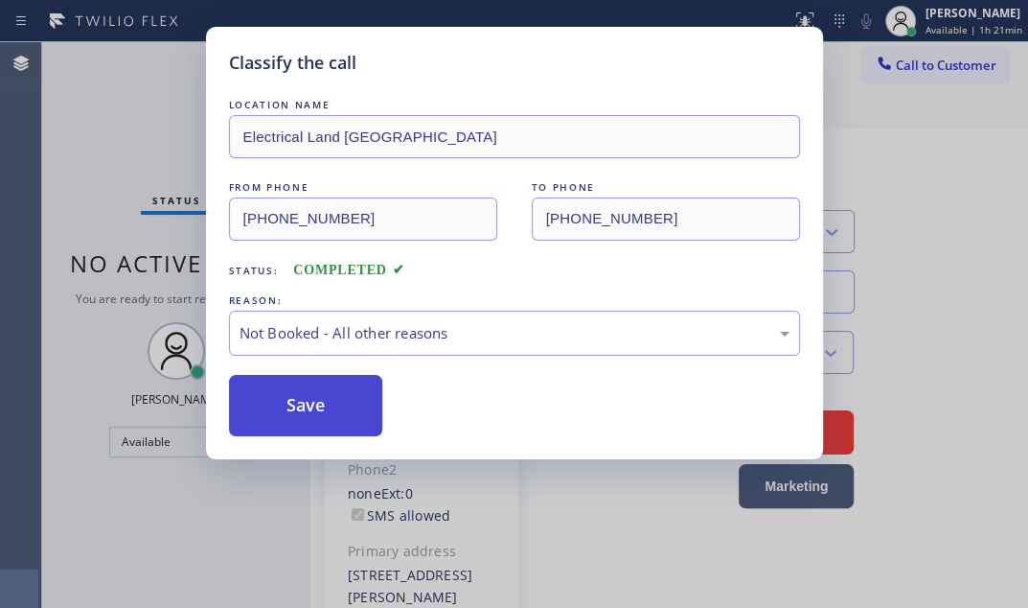
drag, startPoint x: 377, startPoint y: 410, endPoint x: 264, endPoint y: 410, distance: 113.1
click at [264, 410] on button "Save" at bounding box center [306, 405] width 154 height 61
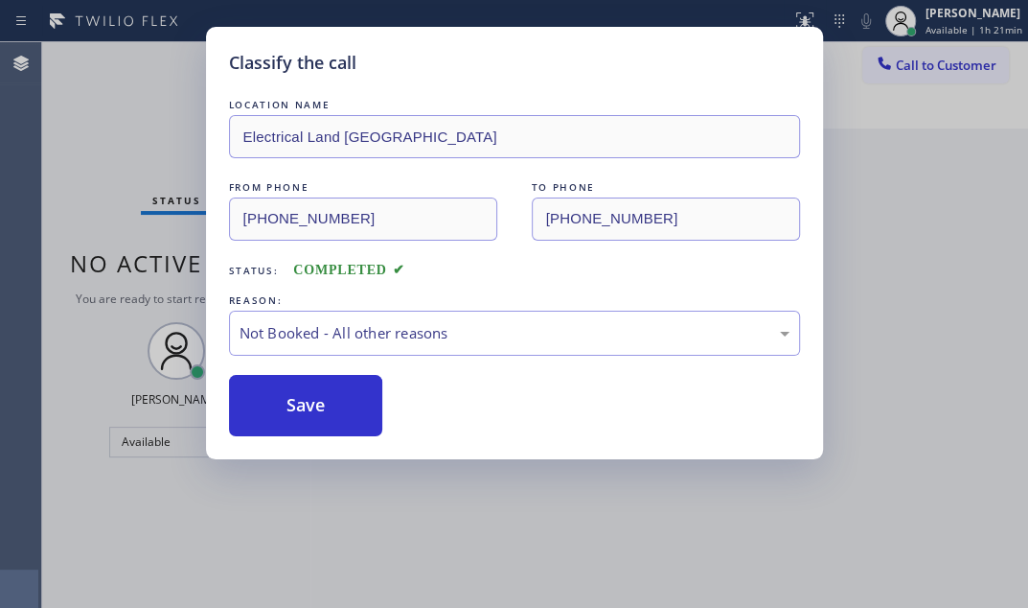
click at [842, 203] on div "Classify the call LOCATION NAME Electrical Land Sunnyside FROM PHONE (408) 568-…" at bounding box center [514, 304] width 1028 height 608
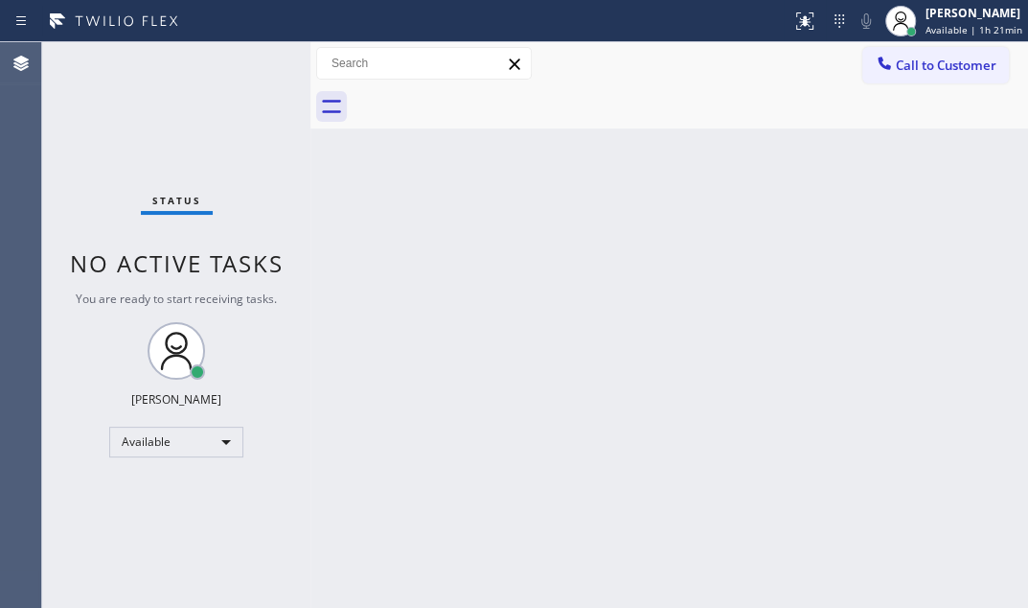
click at [596, 262] on div "Back to Dashboard Change Sender ID Customers Technicians Select a contact Outbo…" at bounding box center [670, 324] width 718 height 565
click at [145, 83] on div "Status No active tasks You are ready to start receiving tasks. [PERSON_NAME] Av…" at bounding box center [176, 324] width 268 height 565
click at [214, 69] on div "Status No active tasks You are ready to start receiving tasks. [PERSON_NAME] Av…" at bounding box center [176, 324] width 268 height 565
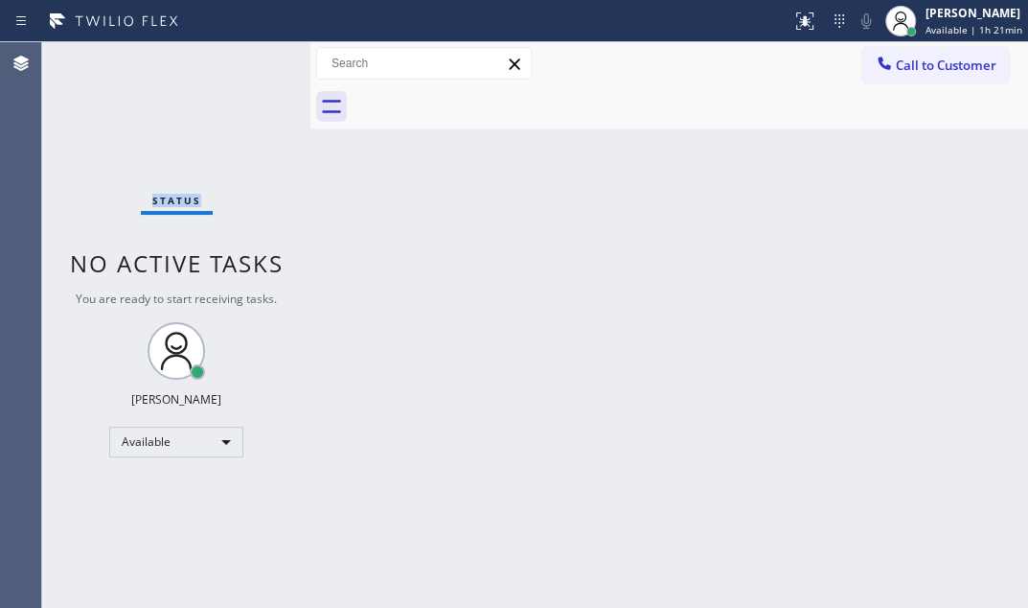
click at [214, 69] on div "Status No active tasks You are ready to start receiving tasks. [PERSON_NAME] Av…" at bounding box center [176, 324] width 268 height 565
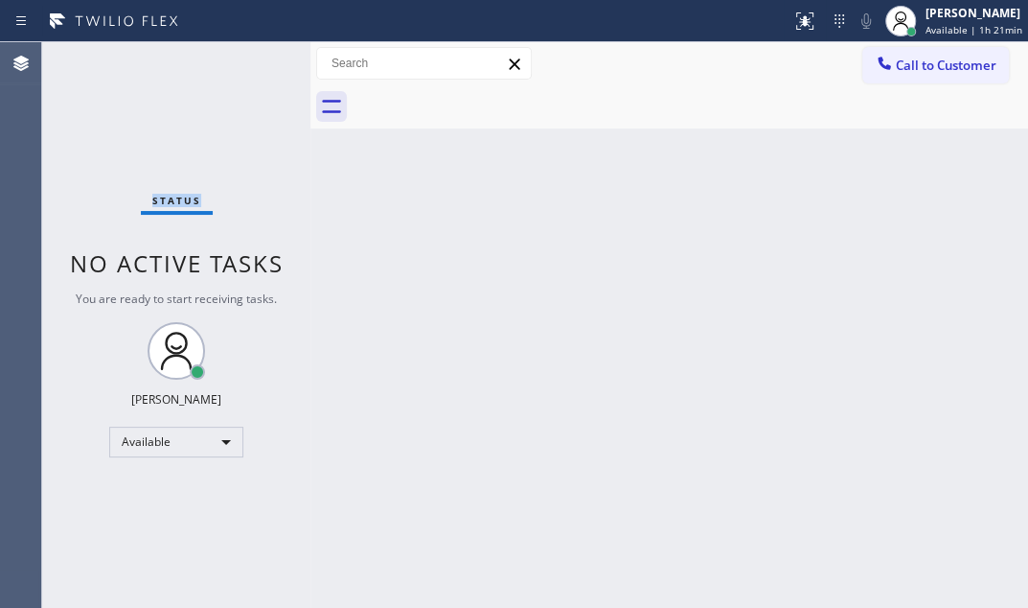
click at [212, 70] on div "Status No active tasks You are ready to start receiving tasks. [PERSON_NAME] Av…" at bounding box center [176, 324] width 268 height 565
click at [219, 69] on div "Status No active tasks You are ready to start receiving tasks. [PERSON_NAME] Av…" at bounding box center [176, 324] width 268 height 565
click at [238, 72] on div "Status No active tasks You are ready to start receiving tasks. [PERSON_NAME] Av…" at bounding box center [176, 324] width 268 height 565
click at [239, 71] on div "Status No active tasks You are ready to start receiving tasks. [PERSON_NAME] Av…" at bounding box center [176, 324] width 268 height 565
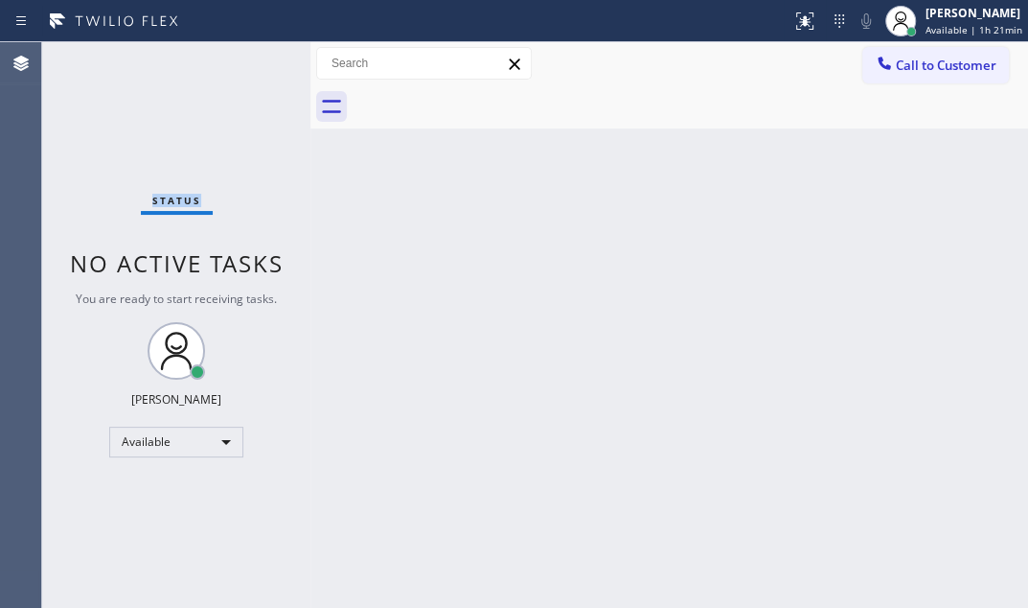
click at [239, 71] on div "Status No active tasks You are ready to start receiving tasks. [PERSON_NAME] Av…" at bounding box center [176, 324] width 268 height 565
click at [240, 71] on div "Status No active tasks You are ready to start receiving tasks. [PERSON_NAME] Av…" at bounding box center [176, 324] width 268 height 565
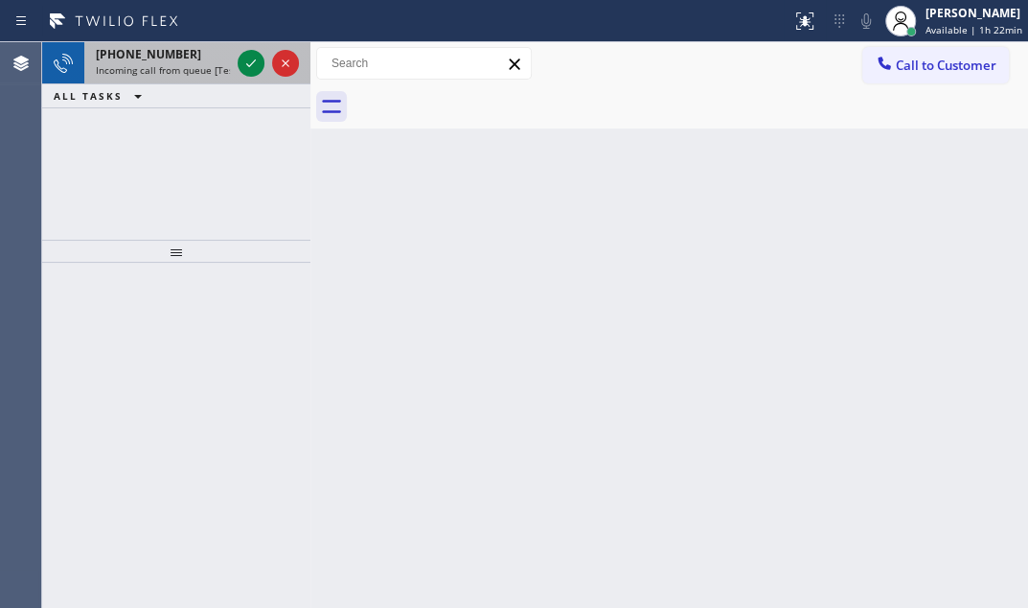
click at [178, 57] on div "+19493912888" at bounding box center [163, 54] width 134 height 16
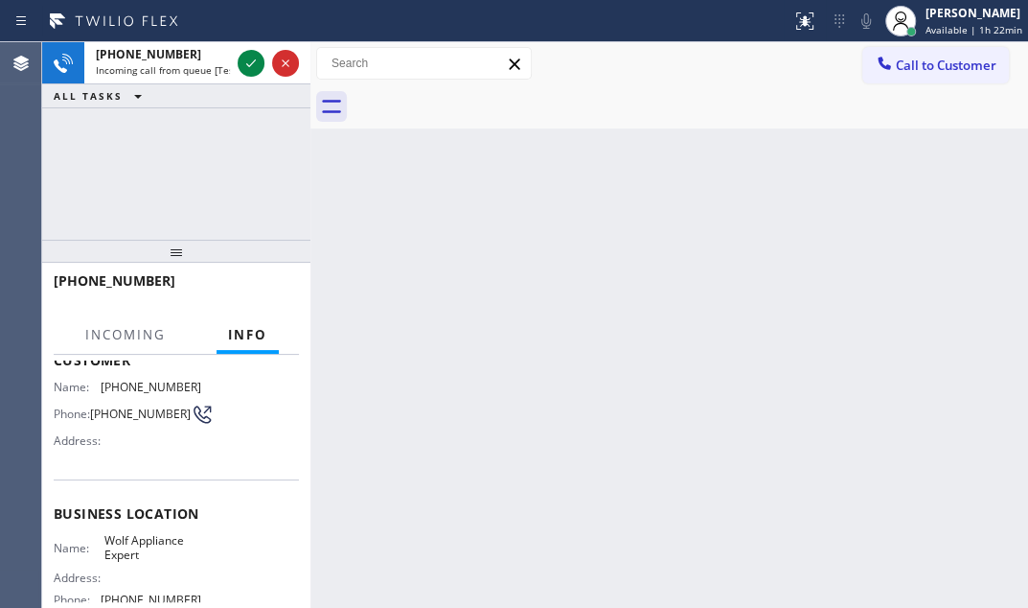
scroll to position [302, 0]
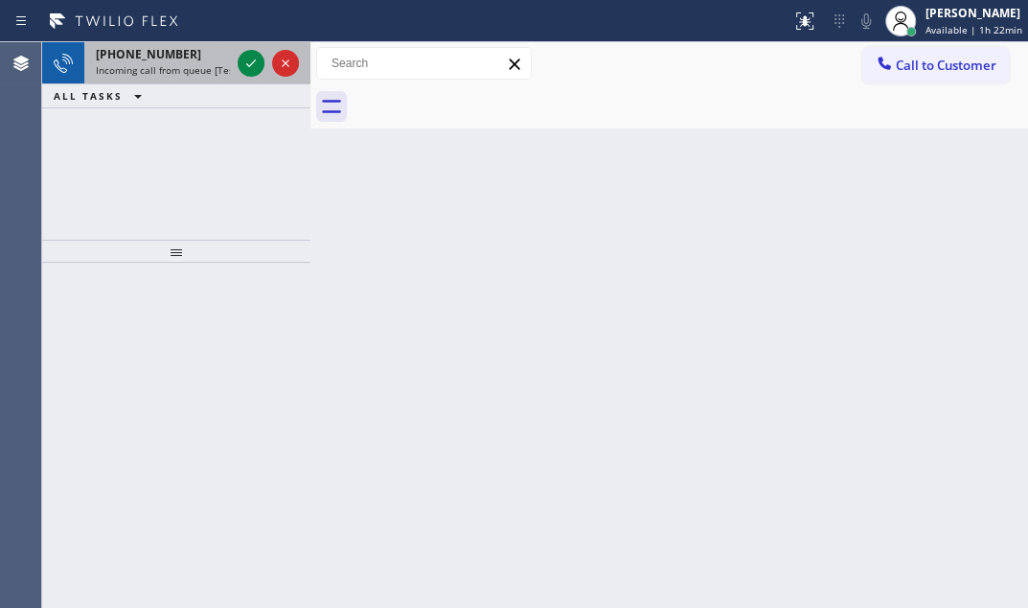
click at [201, 63] on span "Incoming call from queue [Test] All" at bounding box center [175, 69] width 159 height 13
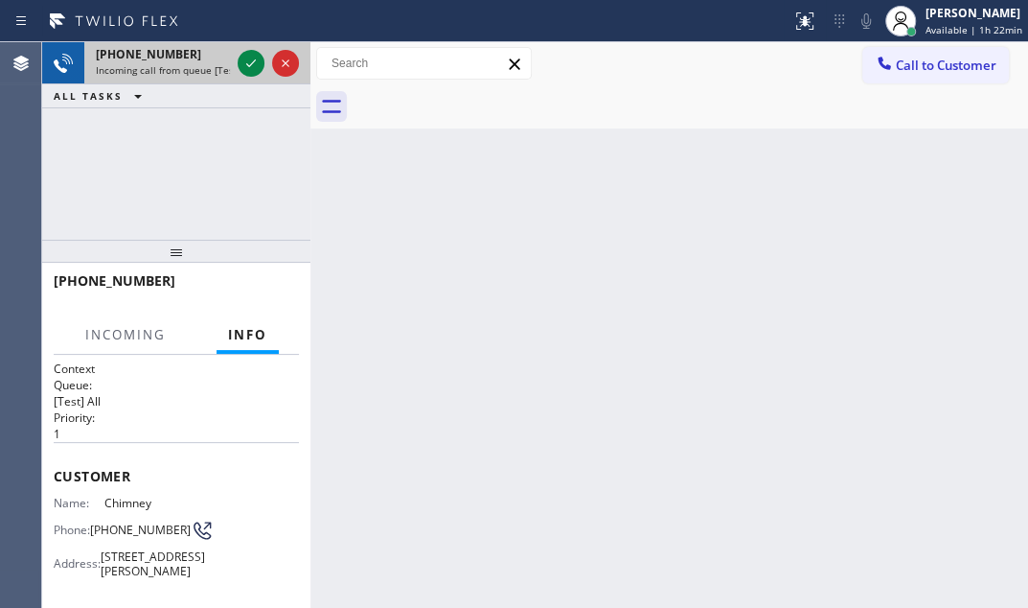
click at [127, 63] on span "Incoming call from queue [Test] All" at bounding box center [175, 69] width 159 height 13
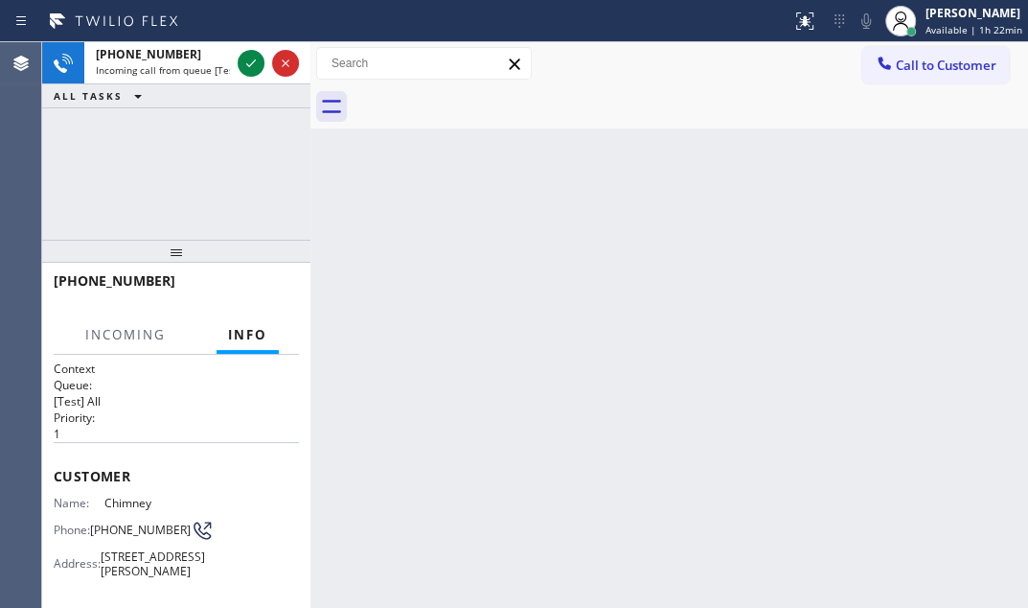
click at [714, 400] on div "Back to Dashboard Change Sender ID Customers Technicians Select a contact Outbo…" at bounding box center [670, 324] width 718 height 565
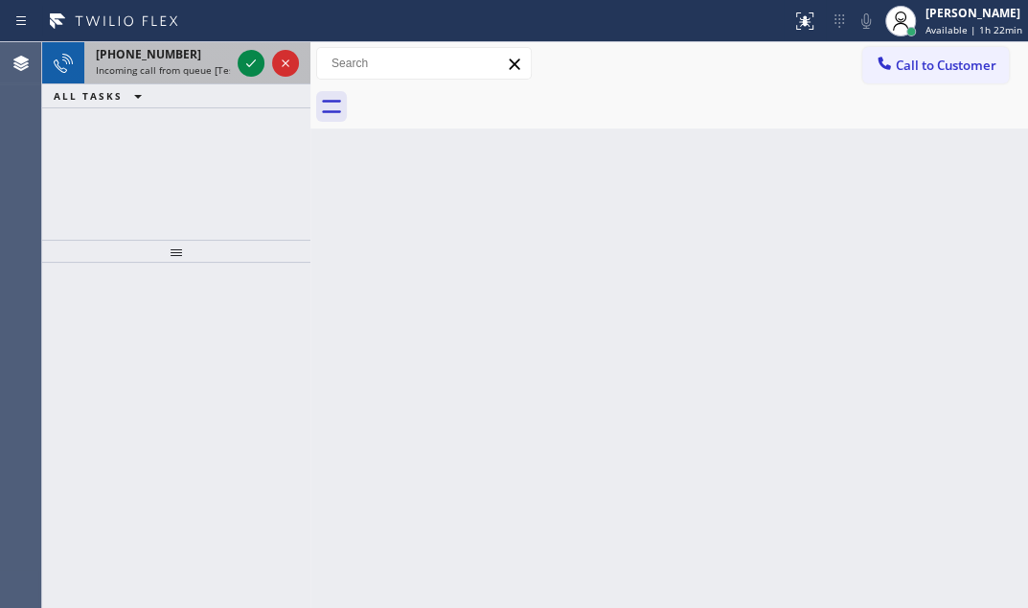
click at [186, 63] on span "Incoming call from queue [Test] All" at bounding box center [175, 69] width 159 height 13
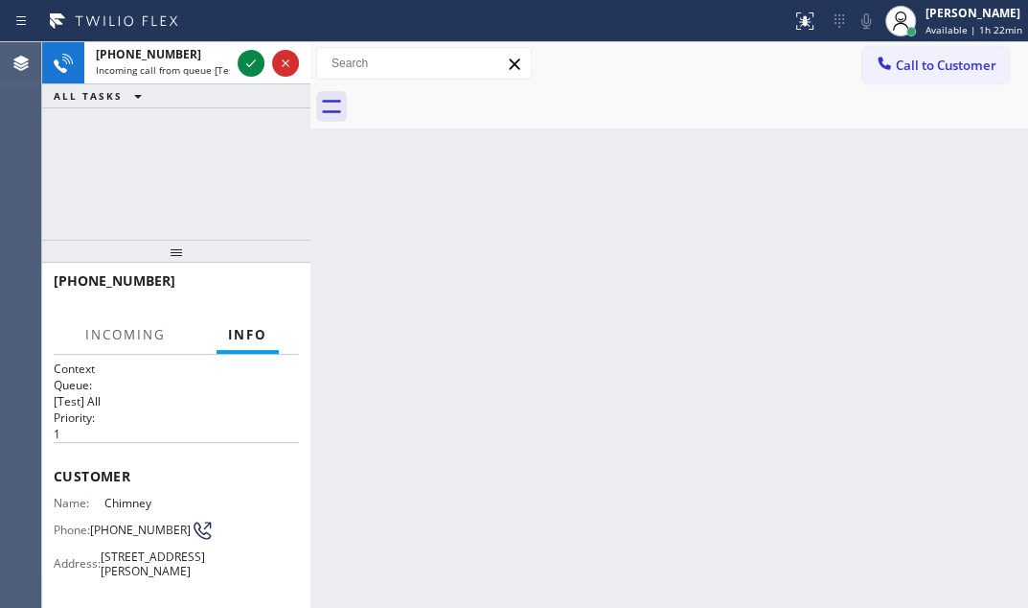
click at [488, 303] on div "Back to Dashboard Change Sender ID Customers Technicians Select a contact Outbo…" at bounding box center [670, 324] width 718 height 565
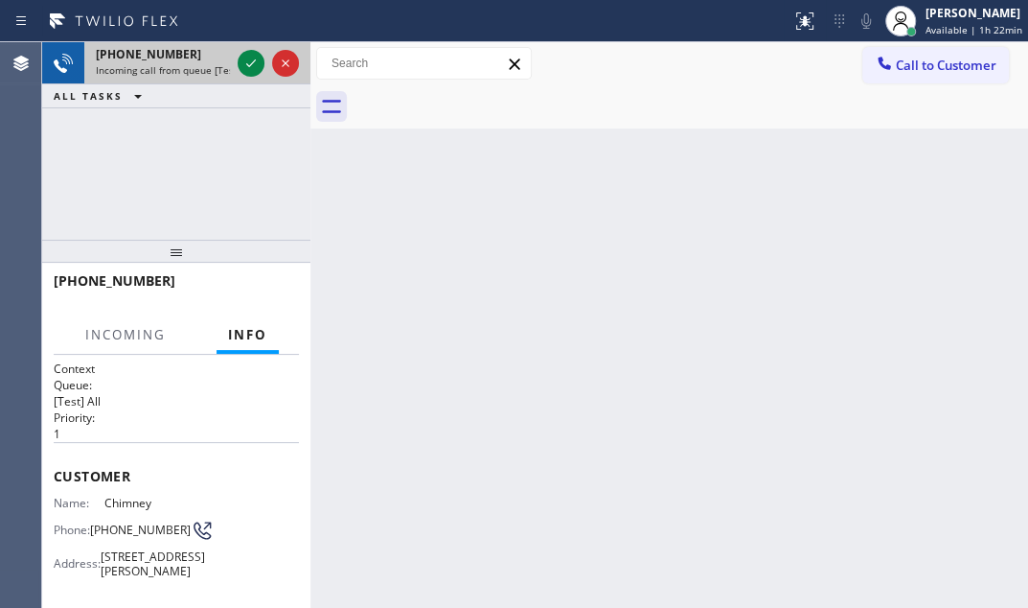
click at [184, 55] on div "+14085684877" at bounding box center [163, 54] width 134 height 16
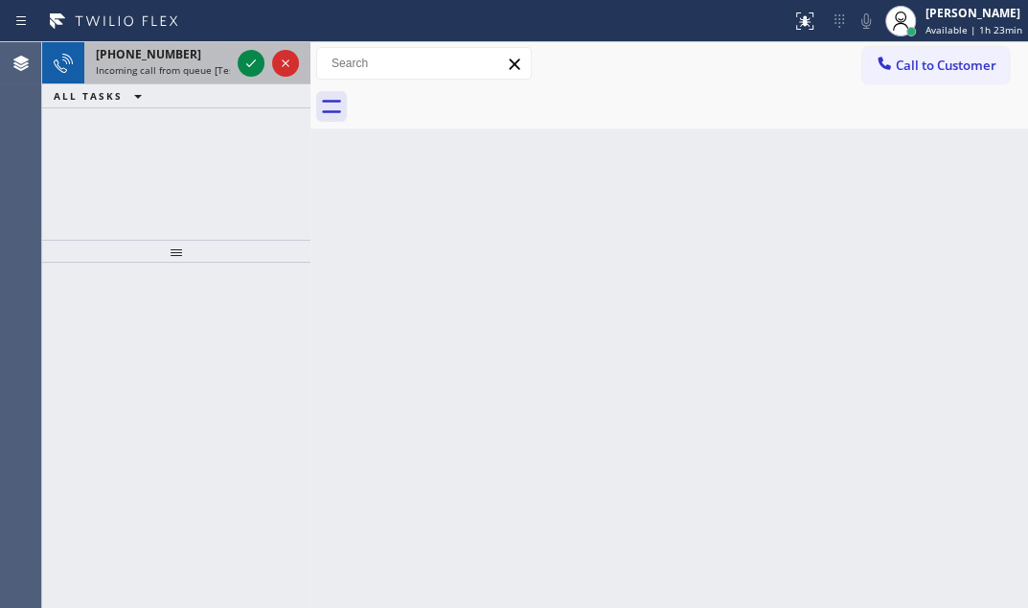
click at [195, 56] on div "+17477740605" at bounding box center [163, 54] width 134 height 16
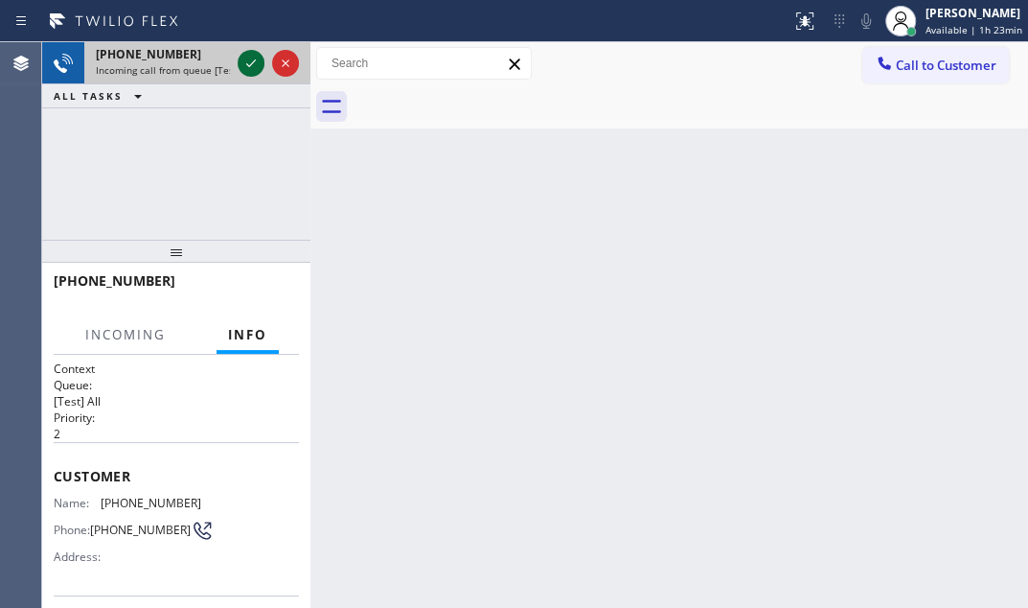
click at [259, 66] on icon at bounding box center [251, 63] width 23 height 23
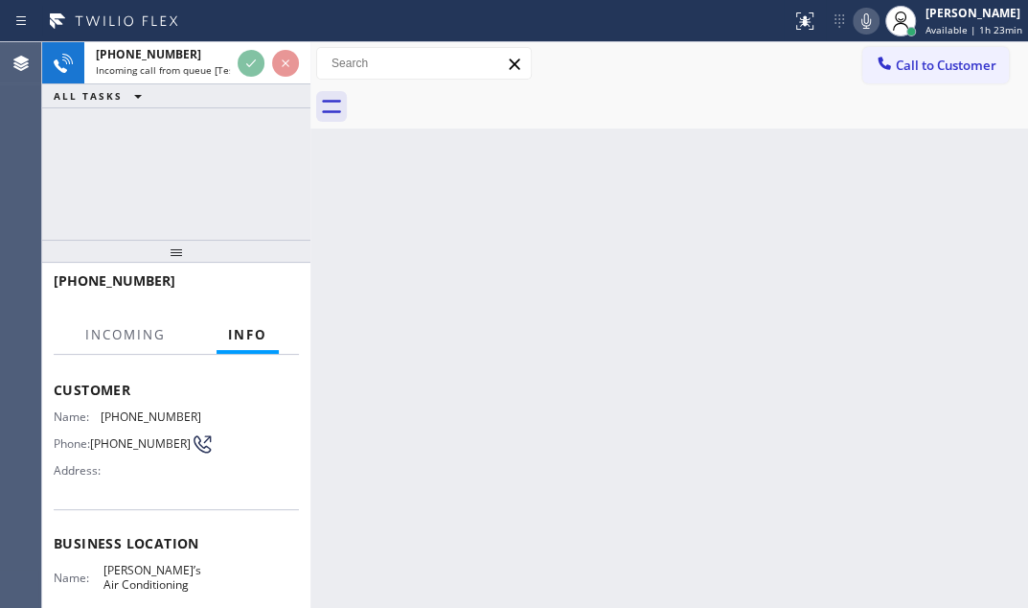
scroll to position [173, 0]
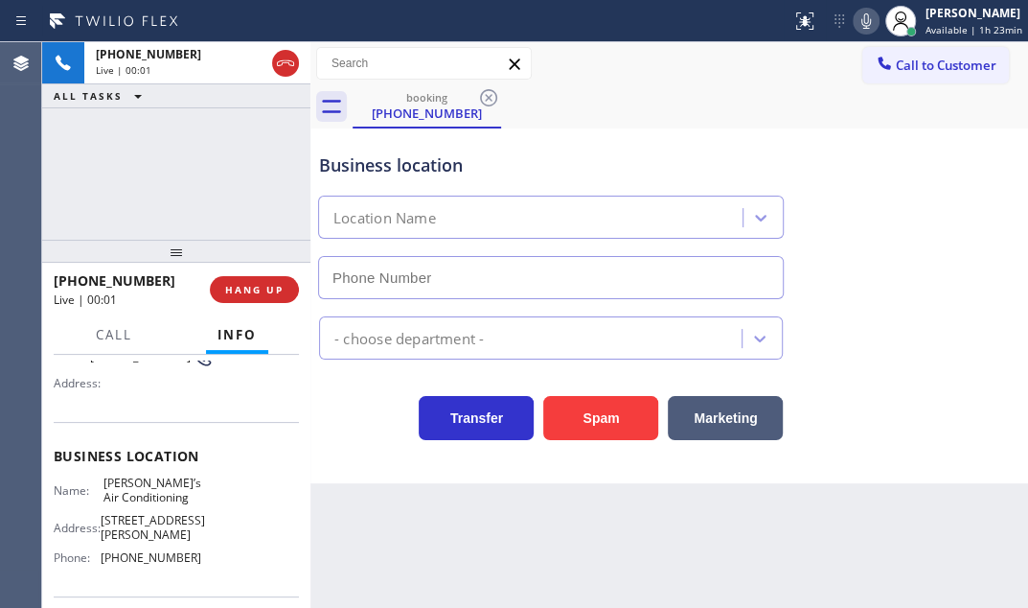
type input "(818) 853-9091"
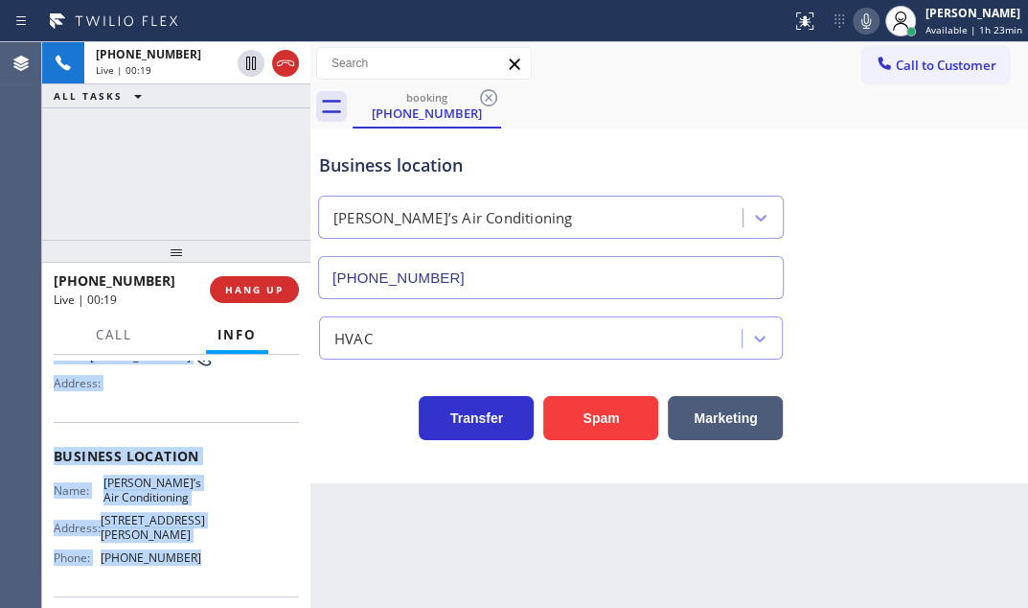
drag, startPoint x: 54, startPoint y: 470, endPoint x: 210, endPoint y: 554, distance: 177.5
click at [210, 554] on div "Context Queue: [Test] All Priority: 2 Customer Name: (747) 774-0605 Phone: (747…" at bounding box center [176, 464] width 245 height 555
copy div "Customer Name: (747) 774-0605 Phone: (747) 774-0605 Address: Business location …"
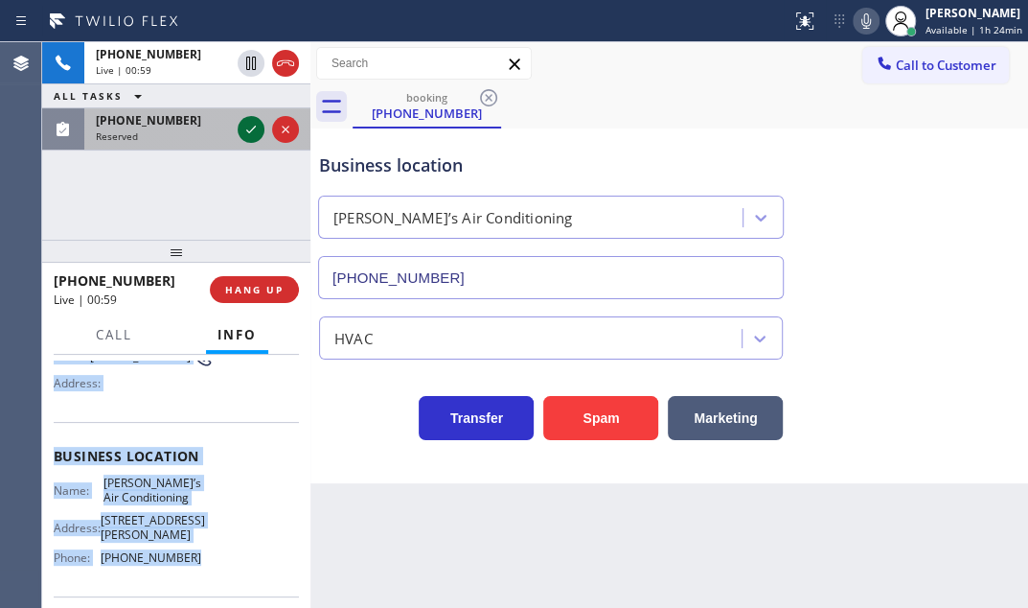
click at [247, 127] on icon at bounding box center [251, 129] width 23 height 23
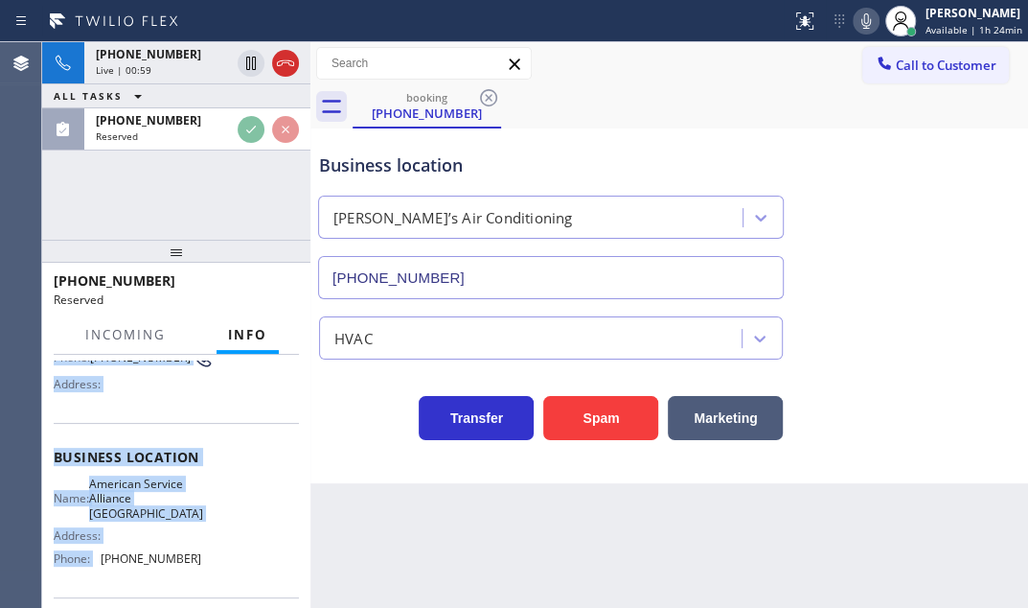
scroll to position [190, 0]
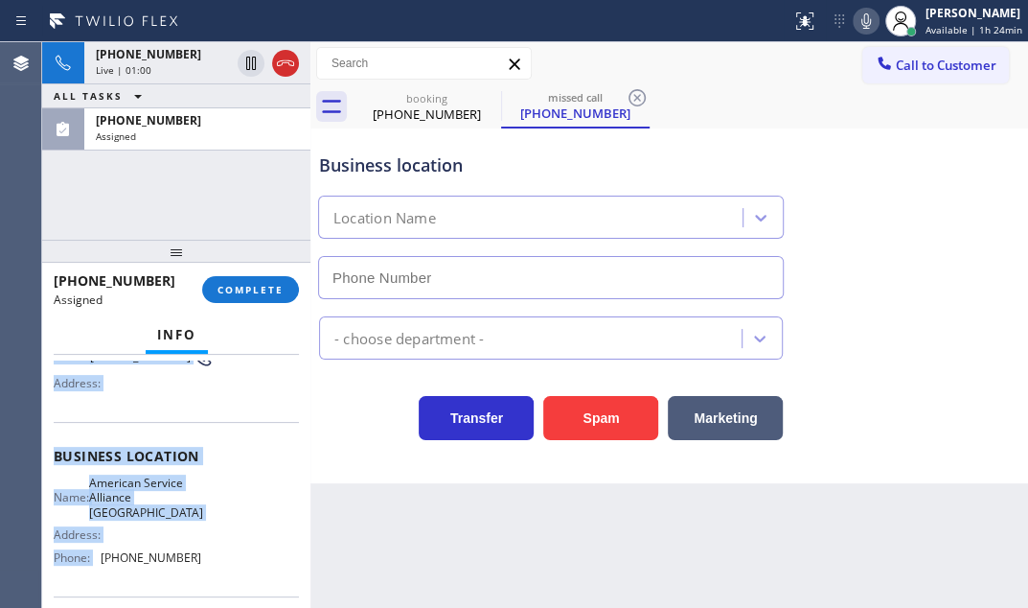
type input "(760) 452-3737"
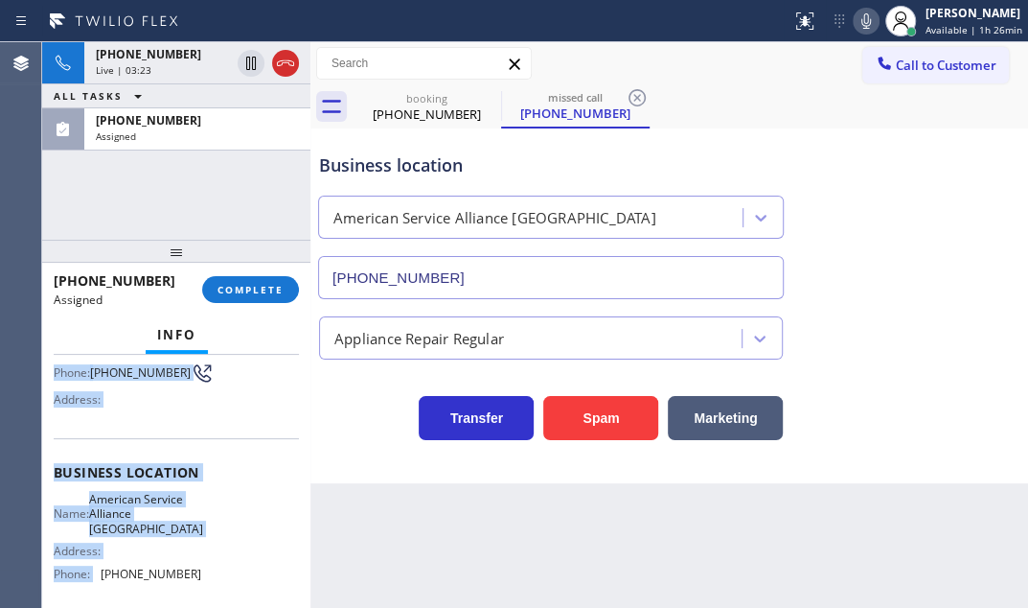
scroll to position [205, 0]
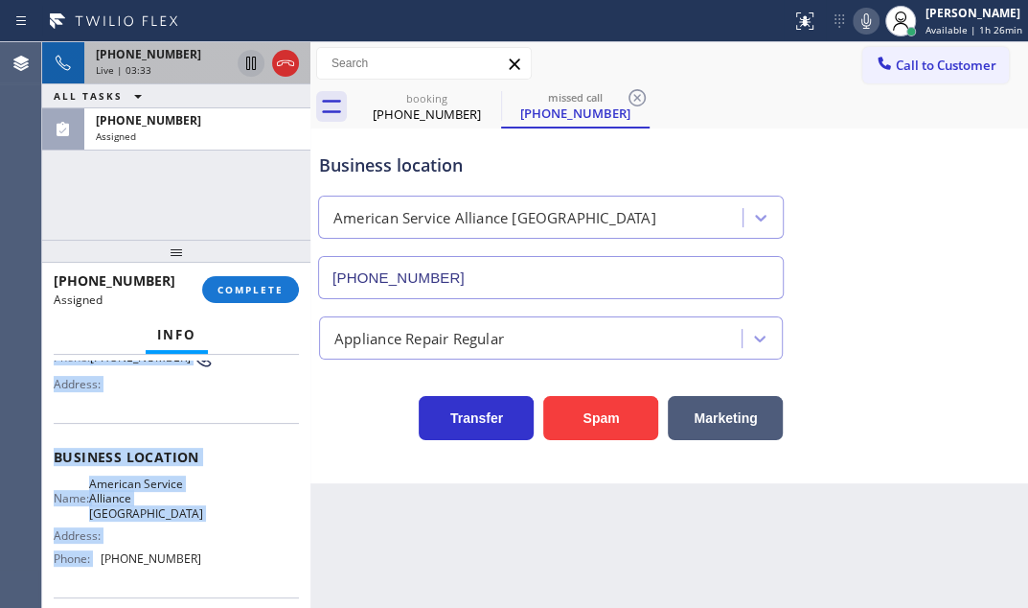
click at [250, 65] on icon at bounding box center [251, 63] width 23 height 23
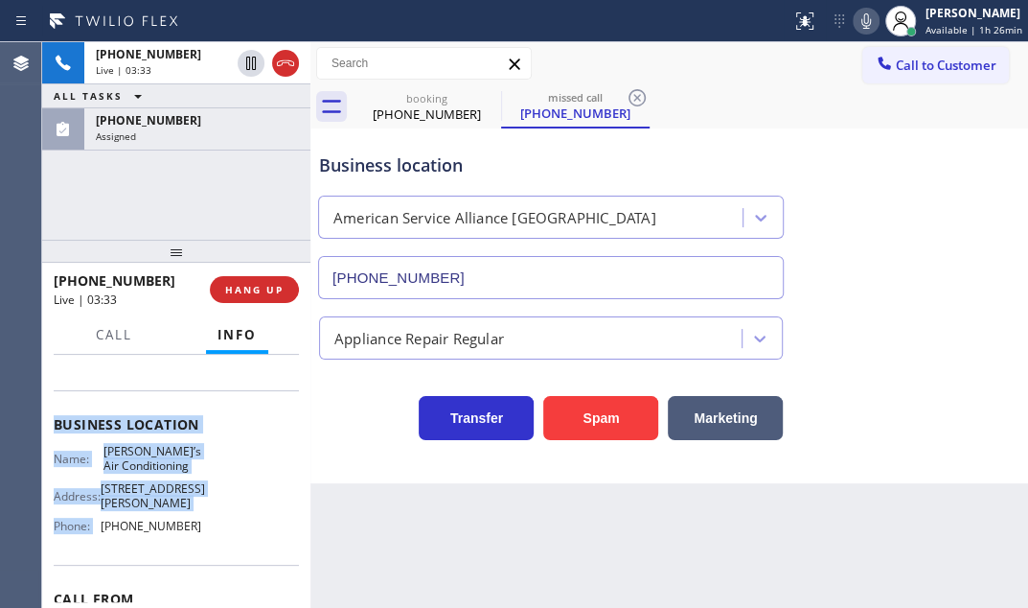
scroll to position [173, 0]
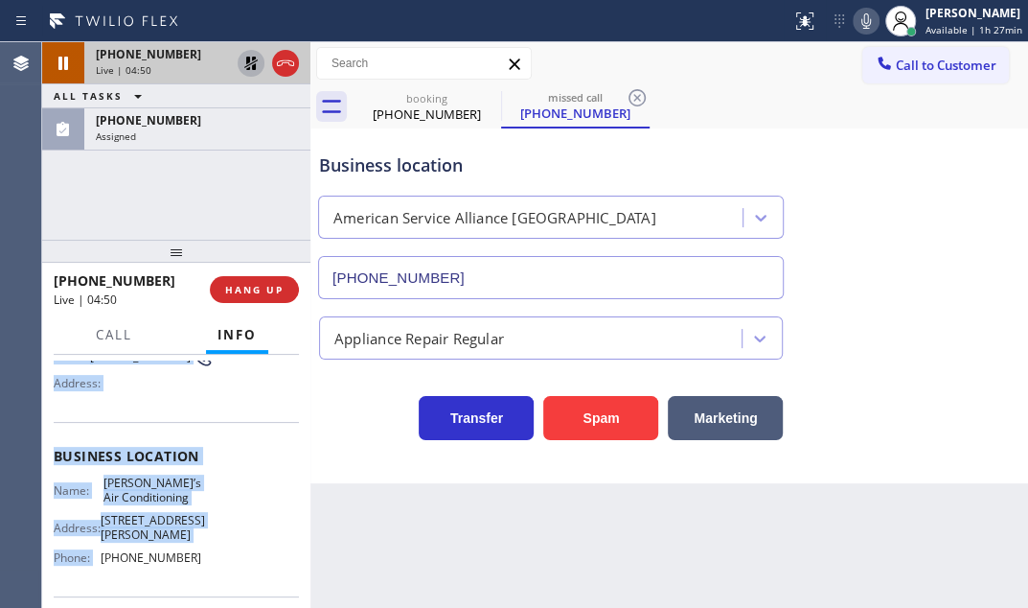
click at [245, 63] on icon at bounding box center [251, 63] width 23 height 23
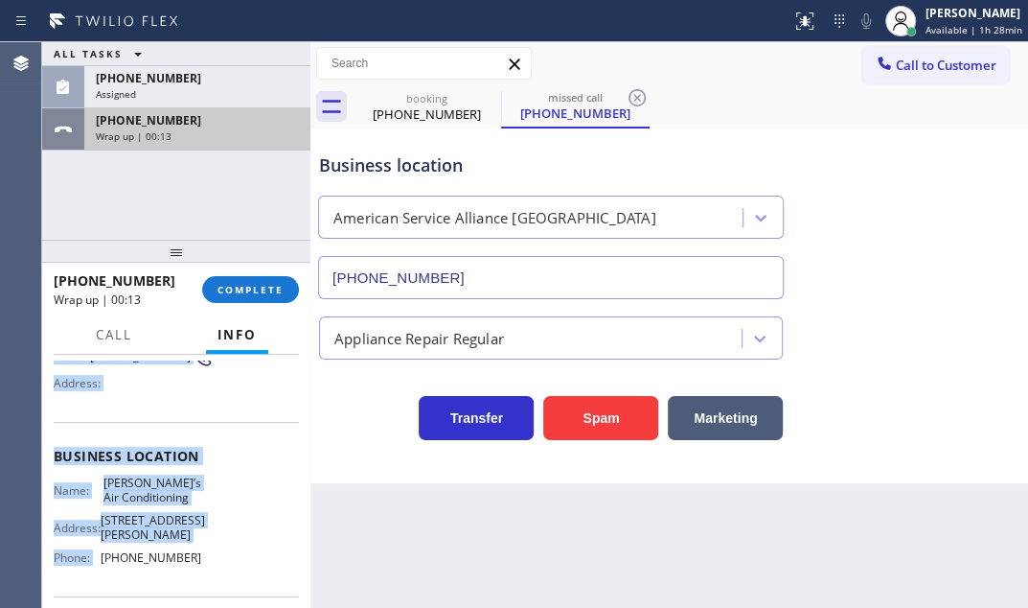
click at [202, 129] on div "Wrap up | 00:13" at bounding box center [197, 135] width 203 height 13
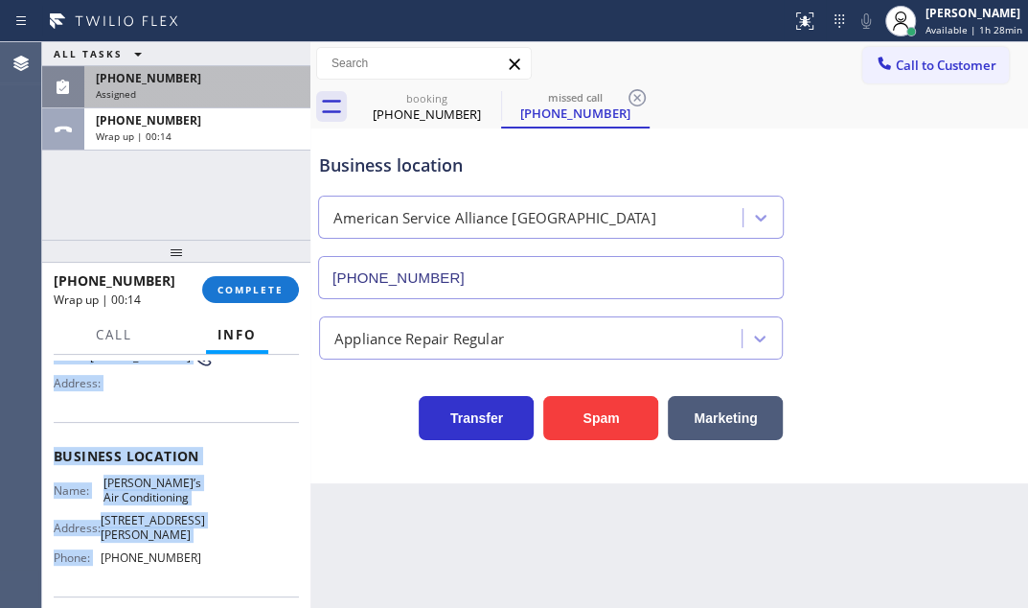
click at [260, 85] on div "(970) 401-3838" at bounding box center [197, 78] width 203 height 16
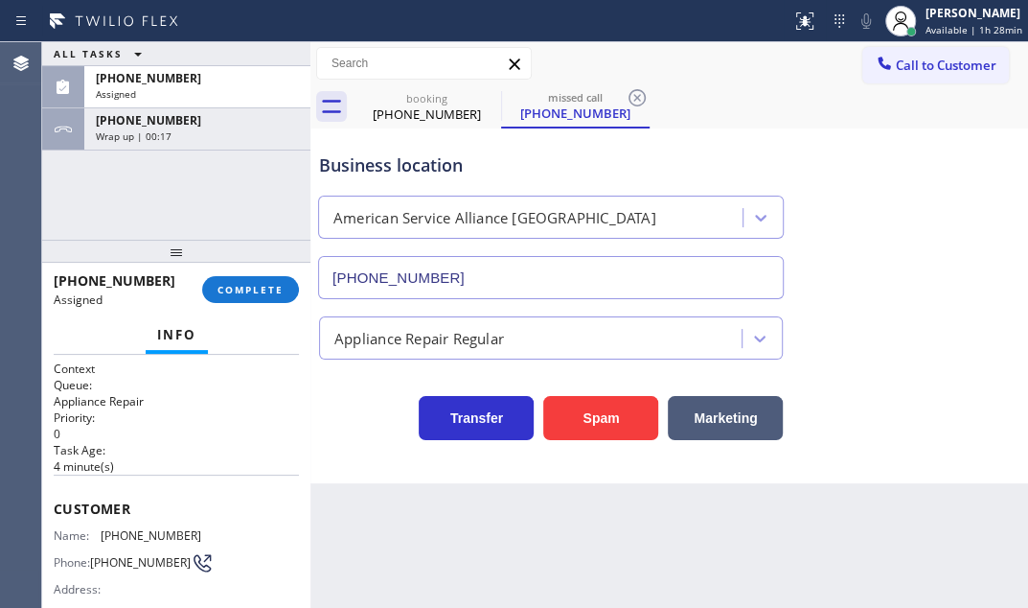
click at [140, 467] on p "4 minute(s)" at bounding box center [176, 466] width 245 height 16
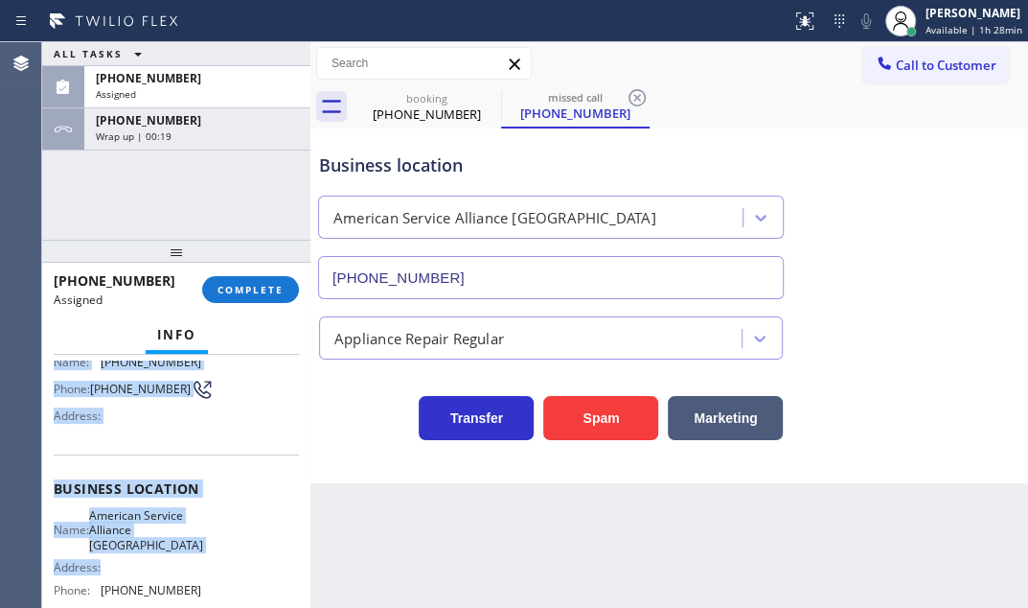
scroll to position [261, 0]
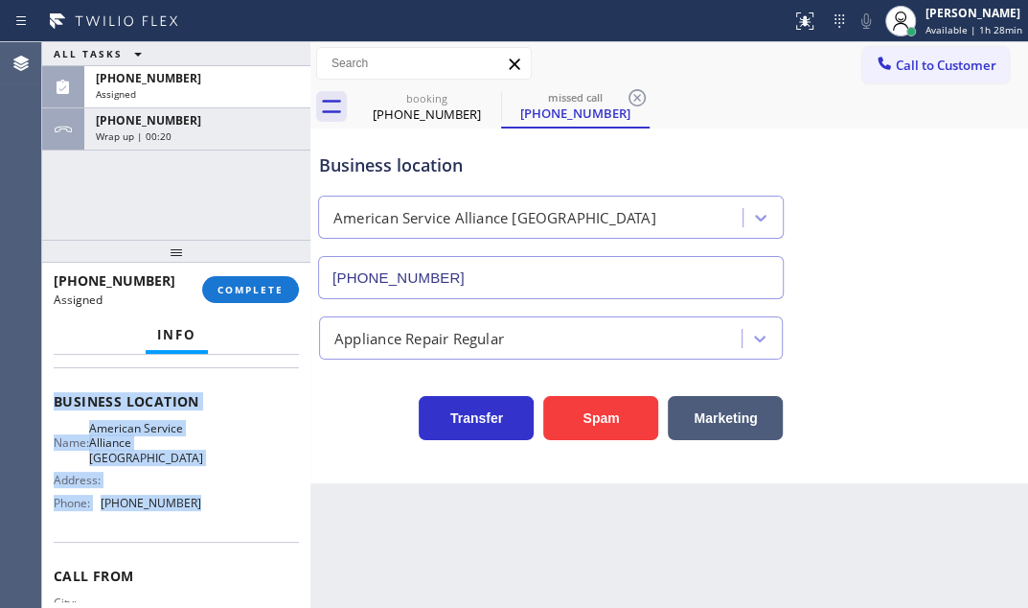
drag, startPoint x: 55, startPoint y: 492, endPoint x: 194, endPoint y: 542, distance: 147.6
click at [194, 542] on div "Context Queue: Appliance Repair Priority: 0 Task Age: 4 minute(s) Customer Name…" at bounding box center [176, 394] width 245 height 588
click at [238, 289] on span "COMPLETE" at bounding box center [251, 289] width 66 height 13
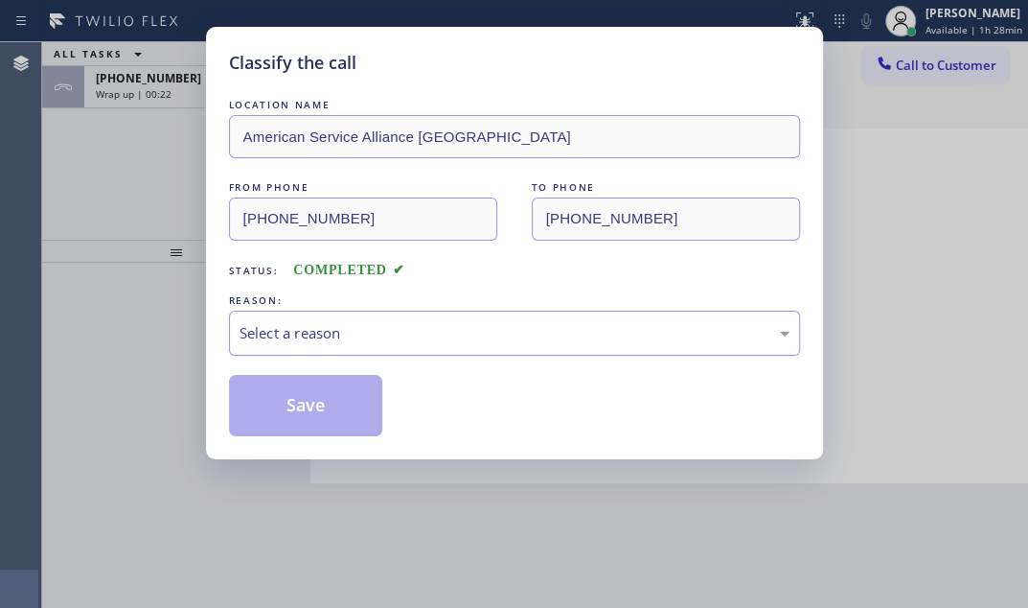
drag, startPoint x: 522, startPoint y: 336, endPoint x: 481, endPoint y: 352, distance: 44.0
click at [515, 339] on div "Select a reason" at bounding box center [515, 333] width 550 height 22
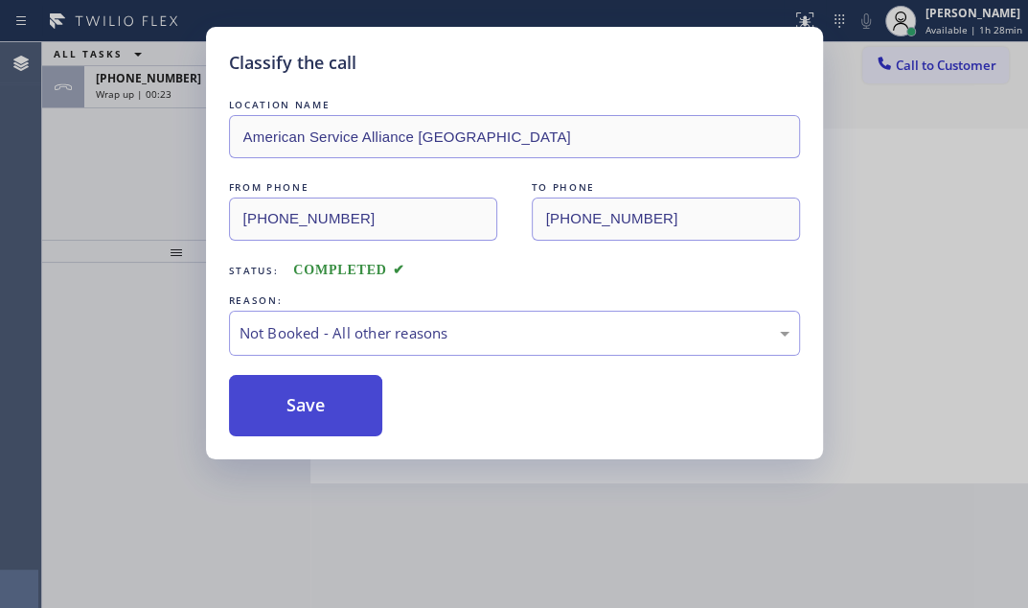
drag, startPoint x: 309, startPoint y: 404, endPoint x: 297, endPoint y: 406, distance: 11.9
click at [297, 406] on button "Save" at bounding box center [306, 405] width 154 height 61
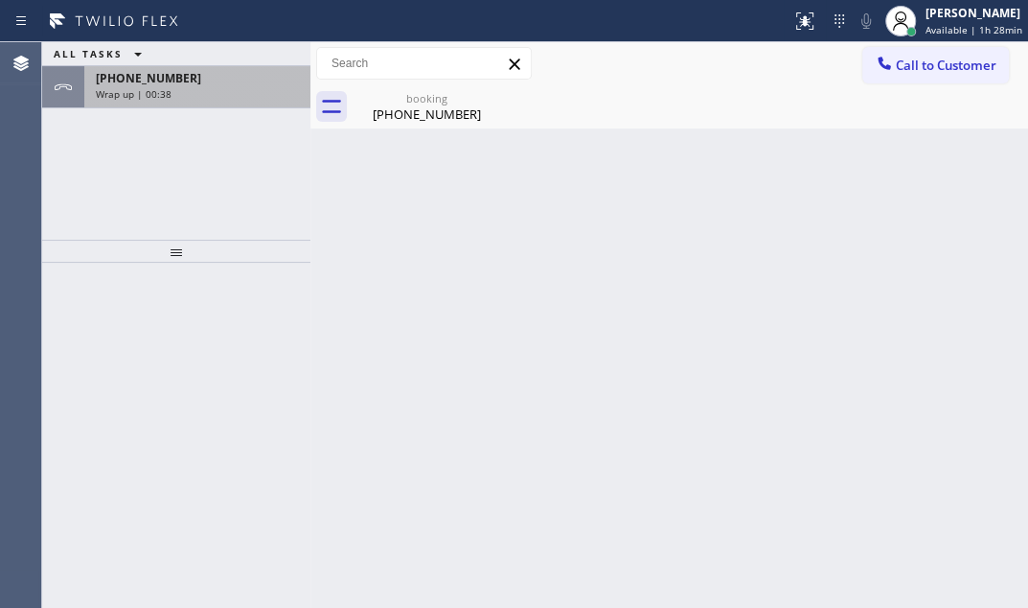
click at [213, 81] on div "+17477740605" at bounding box center [197, 78] width 203 height 16
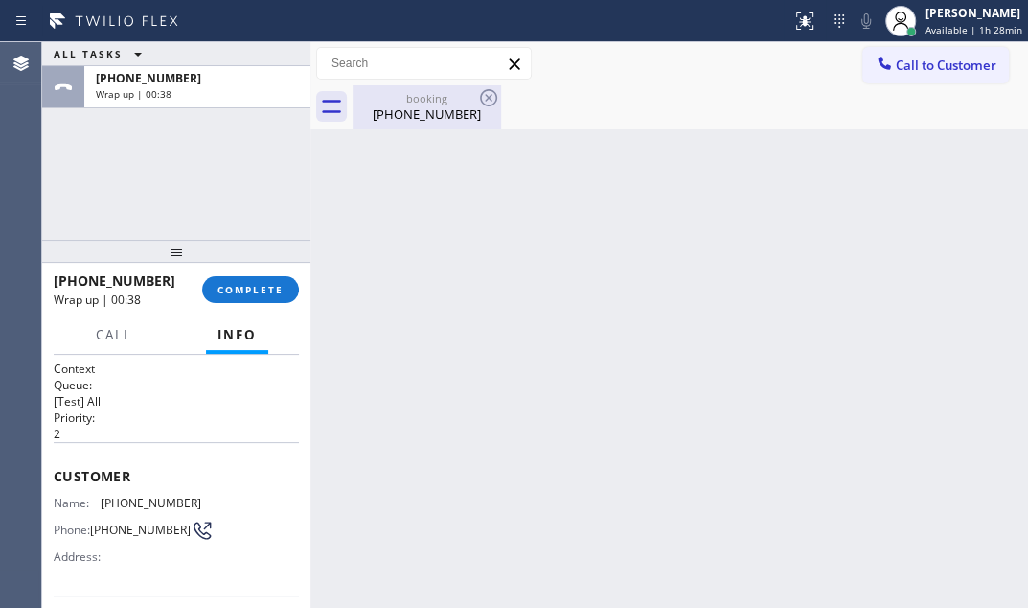
click at [420, 112] on div "(747) 774-0605" at bounding box center [427, 113] width 145 height 17
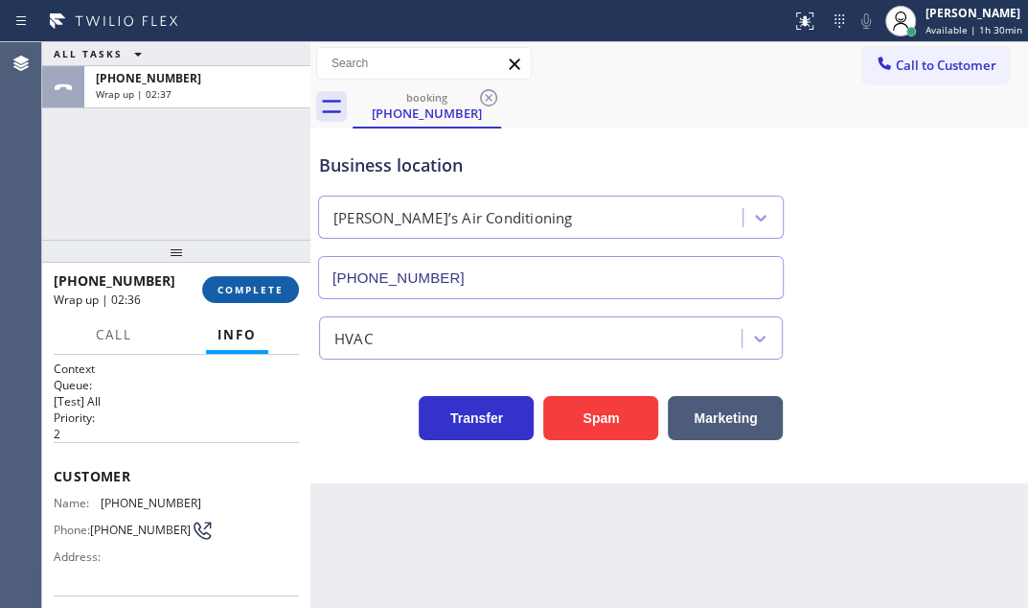
click at [247, 283] on span "COMPLETE" at bounding box center [251, 289] width 66 height 13
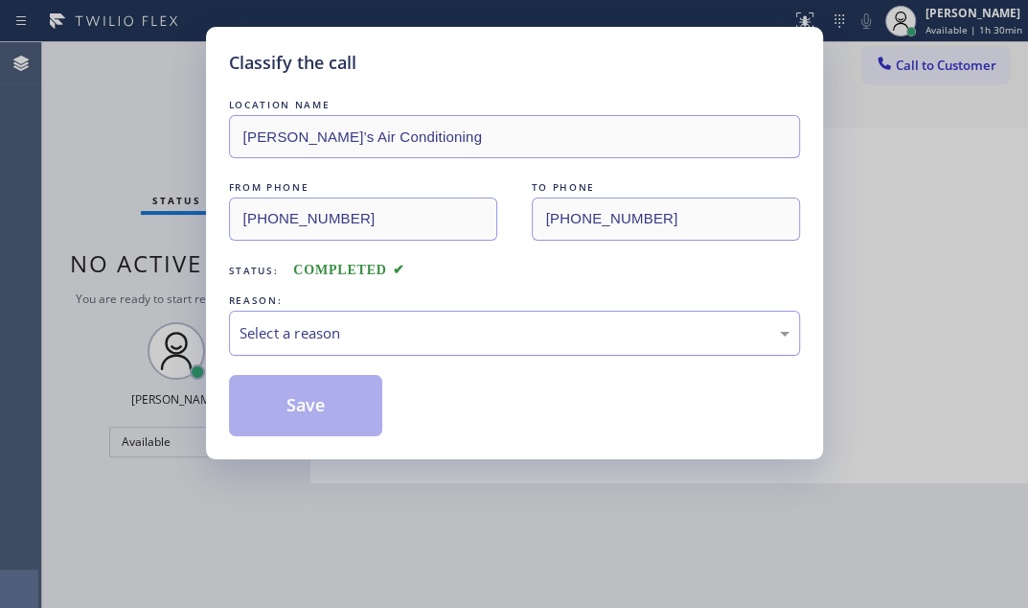
click at [386, 316] on div "Select a reason" at bounding box center [514, 333] width 571 height 45
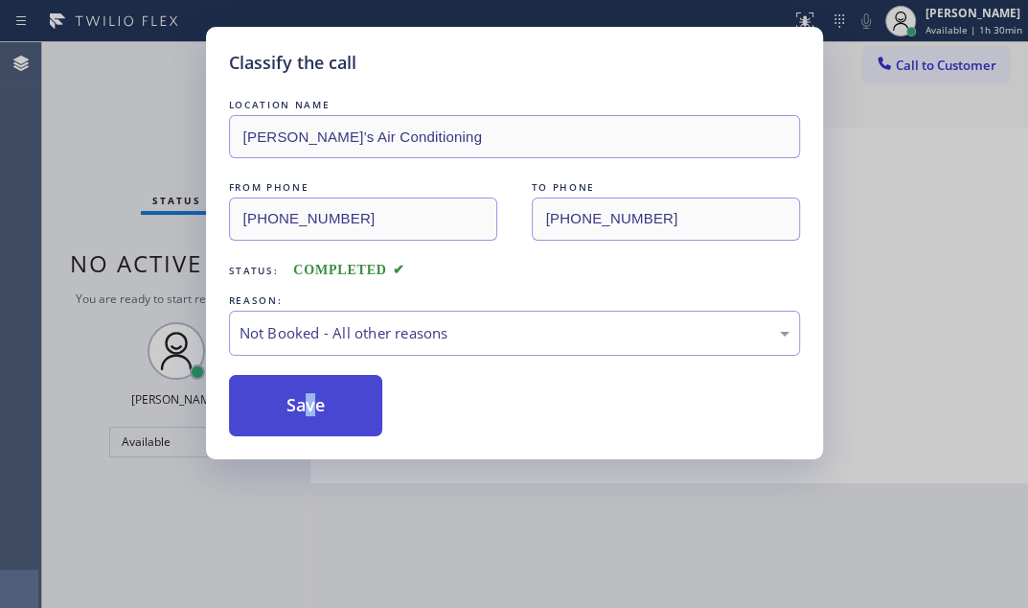
drag, startPoint x: 300, startPoint y: 403, endPoint x: 338, endPoint y: 401, distance: 38.4
click at [299, 402] on button "Save" at bounding box center [306, 405] width 154 height 61
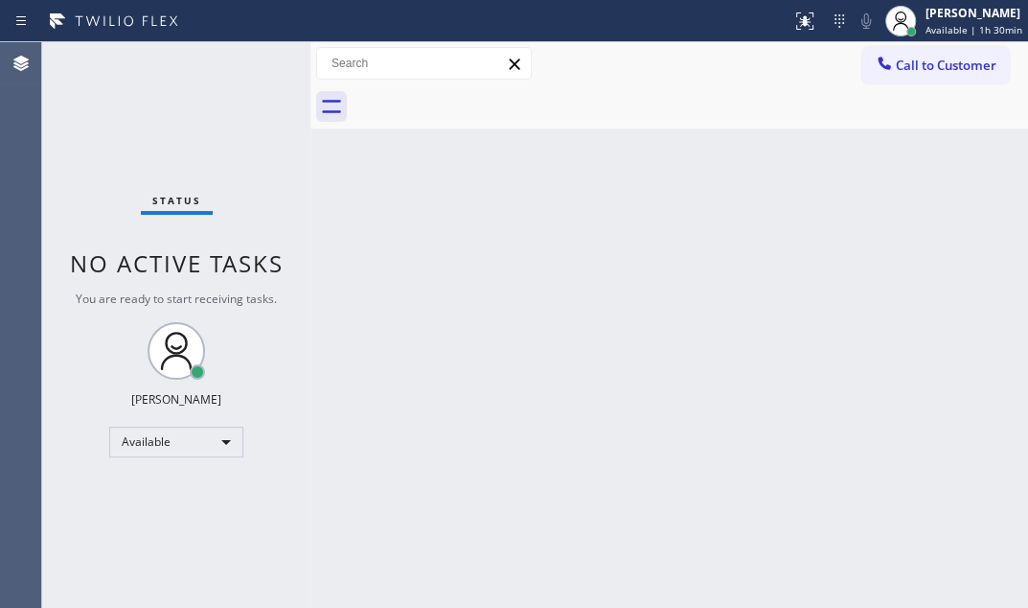
click at [383, 288] on div "Back to Dashboard Change Sender ID Customers Technicians Select a contact Outbo…" at bounding box center [670, 324] width 718 height 565
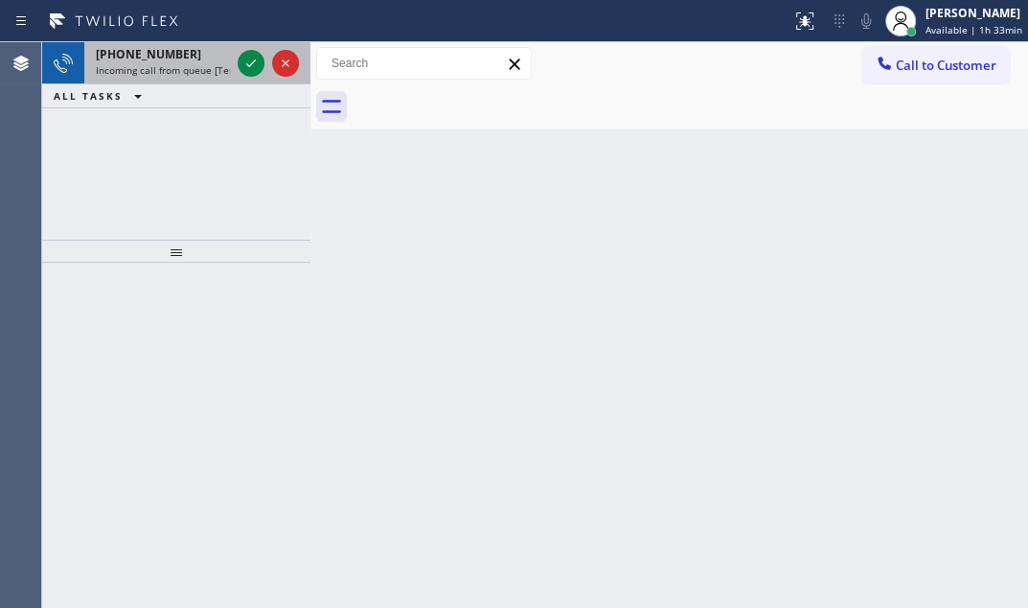
click at [192, 57] on div "+15162059580" at bounding box center [163, 54] width 134 height 16
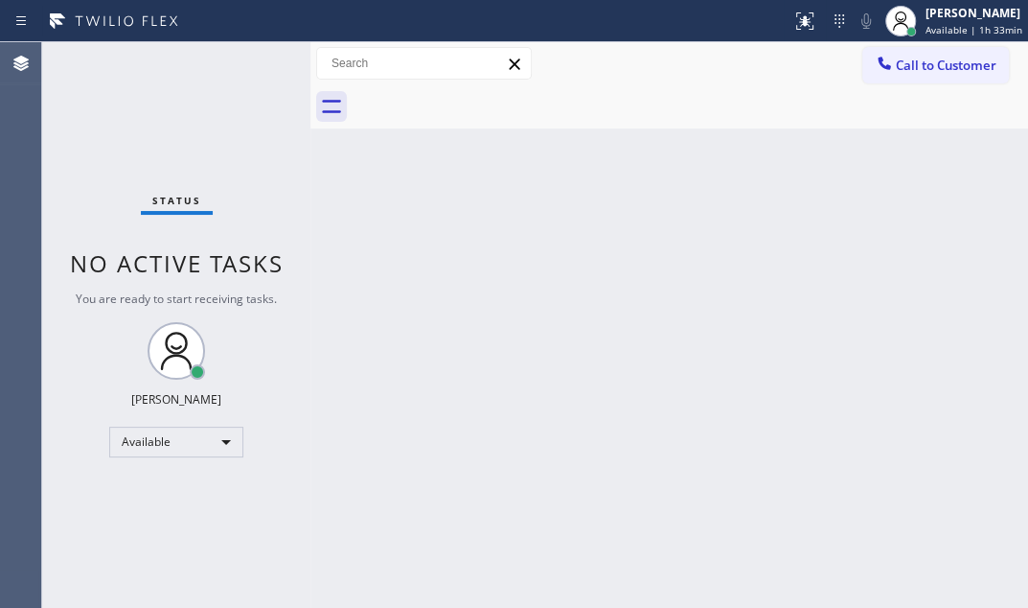
click at [219, 70] on div "Status No active tasks You are ready to start receiving tasks. [PERSON_NAME] Av…" at bounding box center [176, 324] width 268 height 565
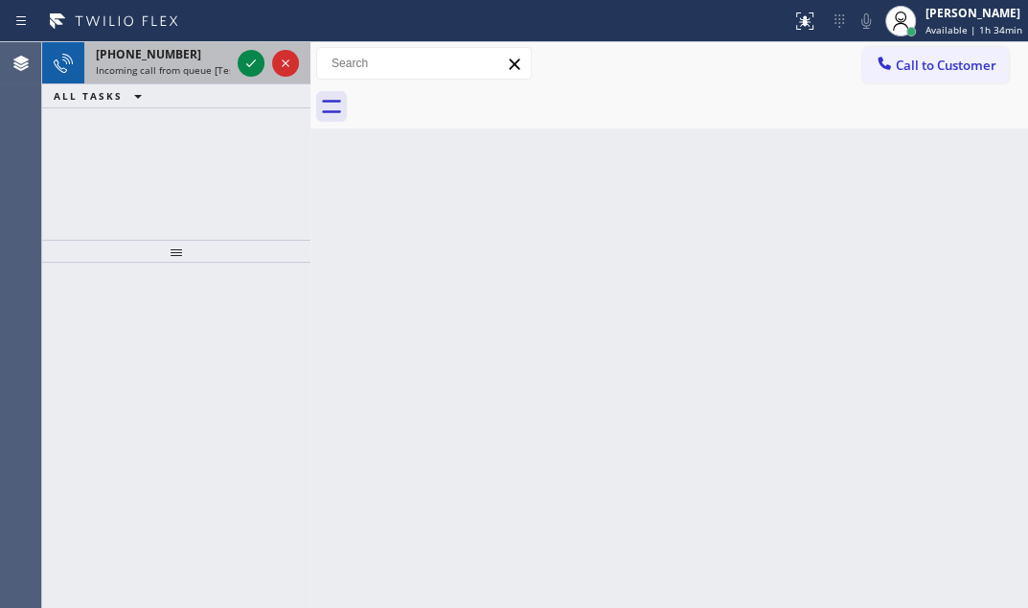
click at [196, 52] on div "+18157937544" at bounding box center [163, 54] width 134 height 16
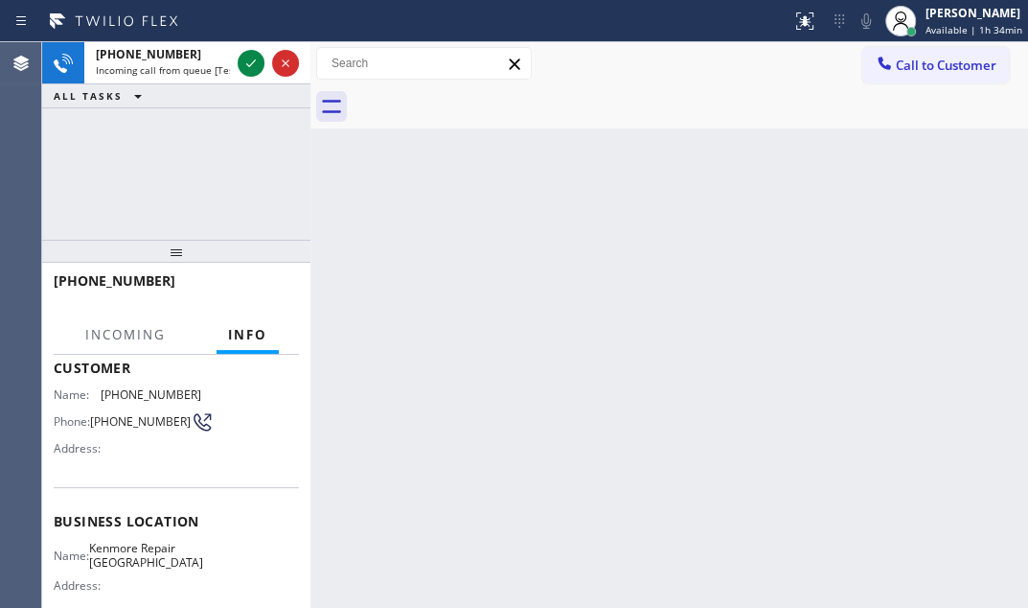
scroll to position [261, 0]
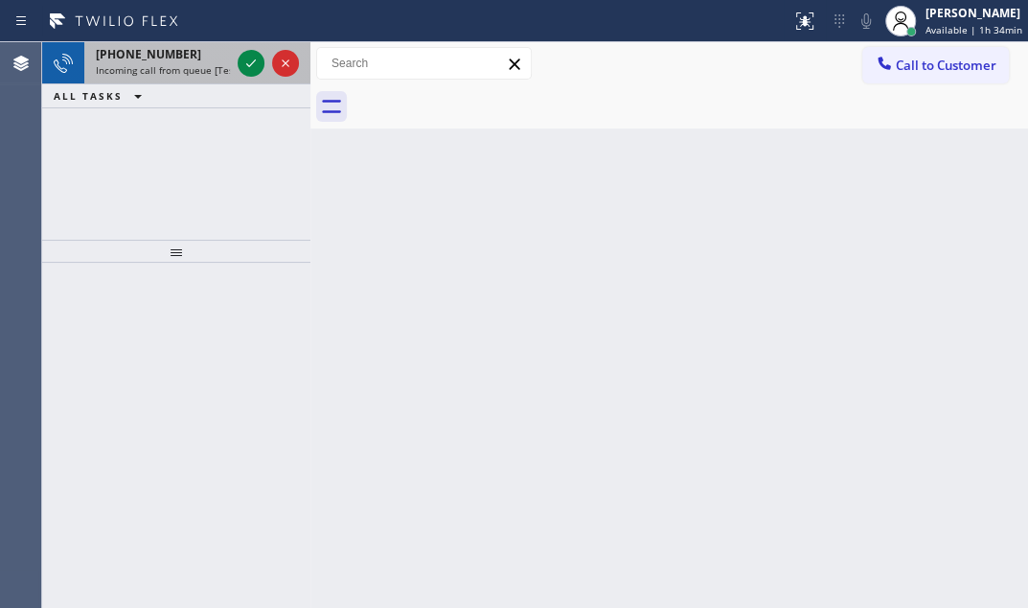
click at [197, 52] on div "+18157937544" at bounding box center [163, 54] width 134 height 16
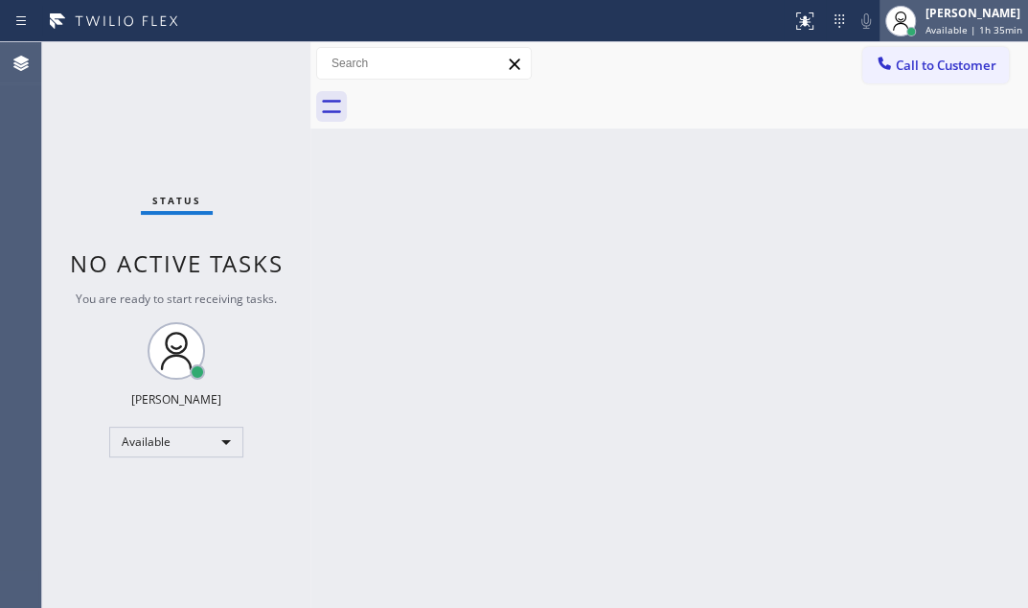
click at [945, 24] on span "Available | 1h 35min" at bounding box center [974, 29] width 97 height 13
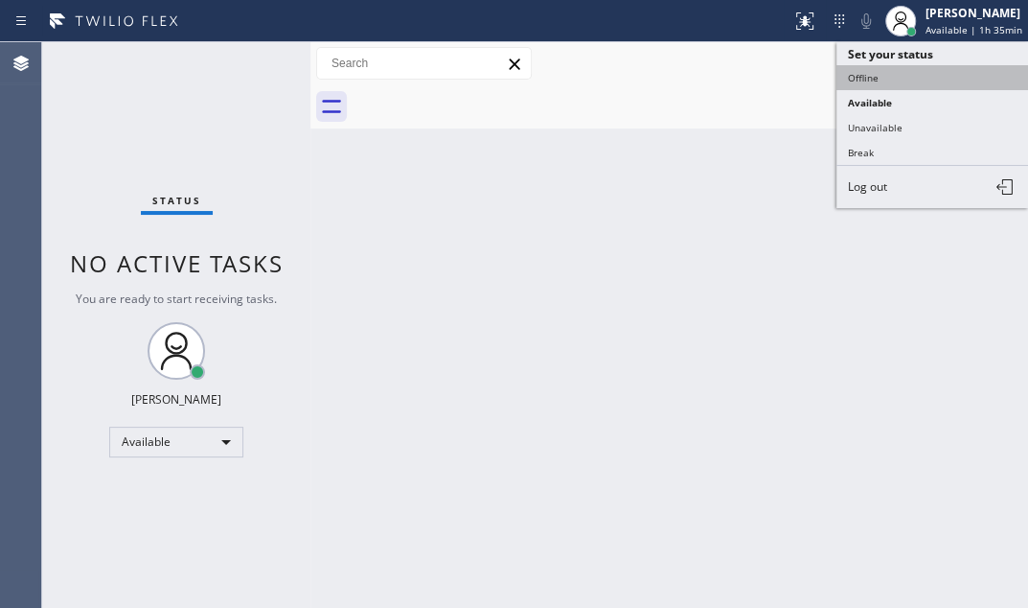
click at [883, 69] on button "Offline" at bounding box center [933, 77] width 192 height 25
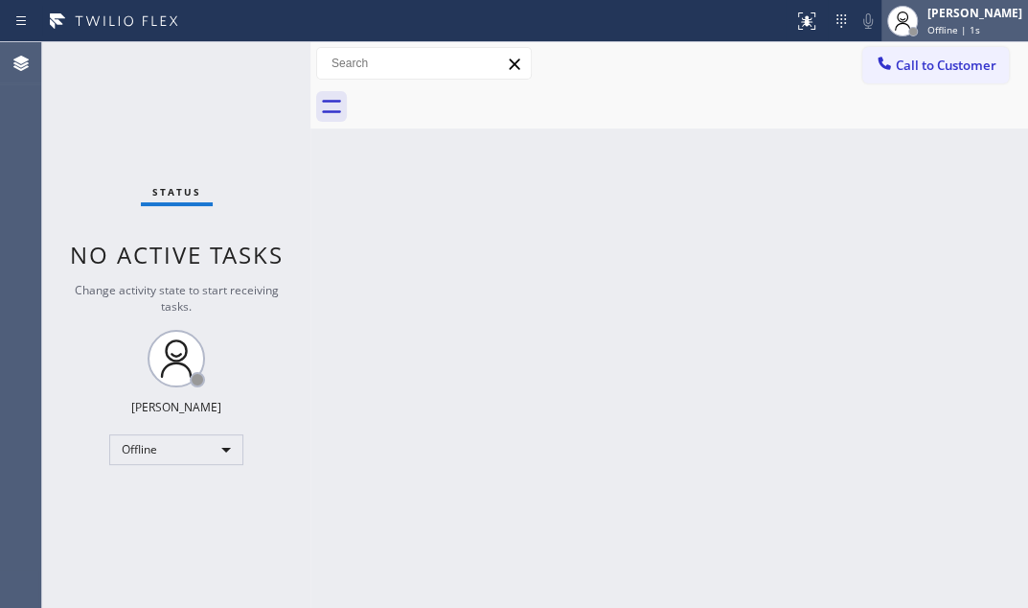
click at [937, 21] on div "Judy Mae Saturinas Offline | 1s" at bounding box center [976, 21] width 104 height 34
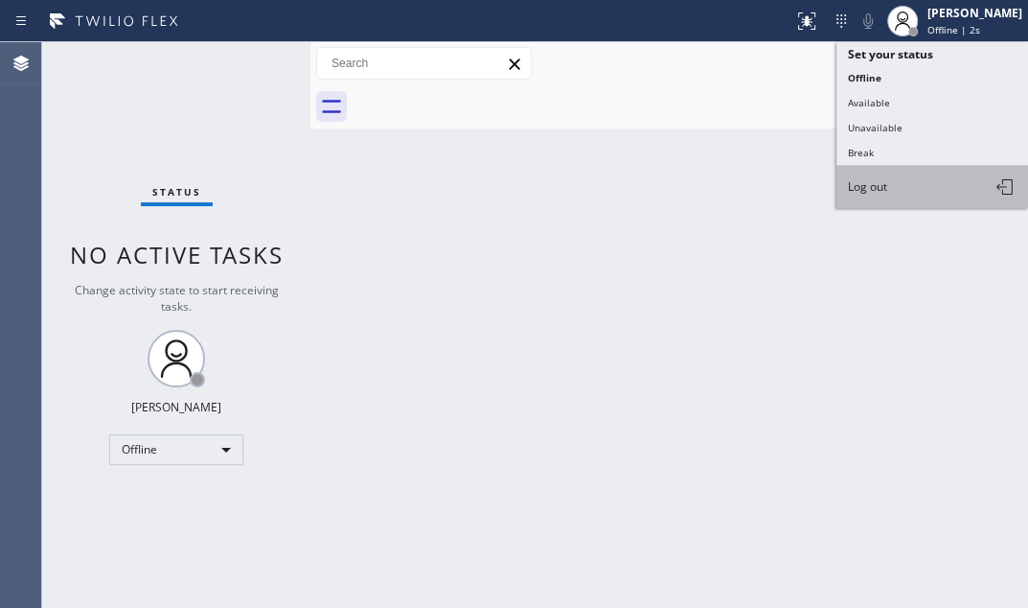
click at [881, 174] on button "Log out" at bounding box center [933, 187] width 192 height 42
